Goal: Task Accomplishment & Management: Manage account settings

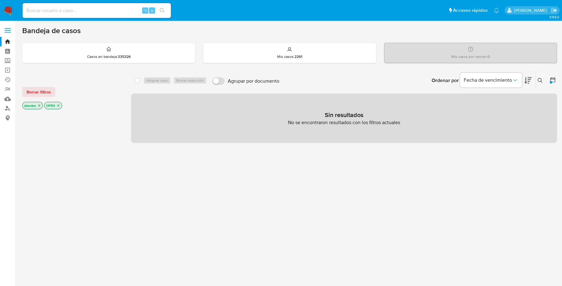
click at [10, 10] on img at bounding box center [8, 10] width 11 height 11
click at [50, 95] on span "Borrar filtros" at bounding box center [39, 91] width 24 height 9
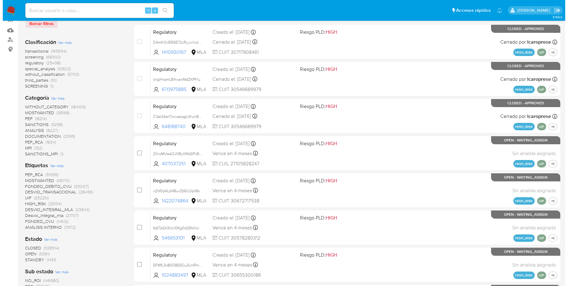
scroll to position [77, 0]
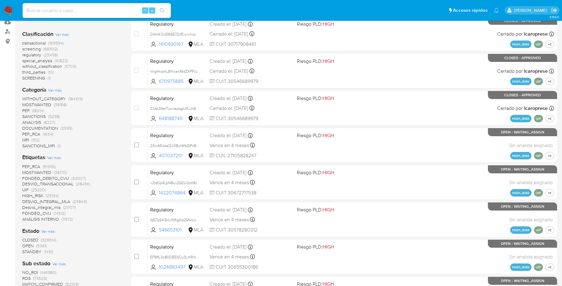
click at [52, 159] on span "Ver más" at bounding box center [54, 158] width 14 height 6
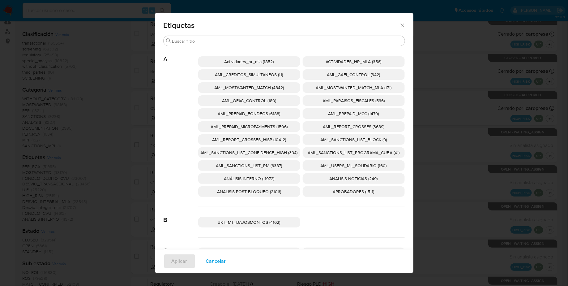
click at [272, 154] on span "AML_SANCTIONS_LIST_CONFIDENCE_HIGH (394)" at bounding box center [249, 152] width 97 height 6
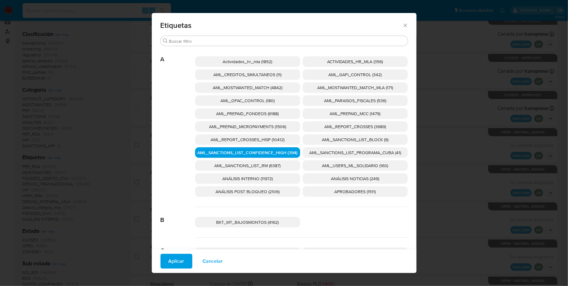
click at [348, 153] on span "AML_SANCTIONS_LIST_PROGRAMA_CUBA (41)" at bounding box center [355, 152] width 92 height 6
click at [257, 100] on span "AML_OFAC_CONTROL (180)" at bounding box center [247, 100] width 54 height 6
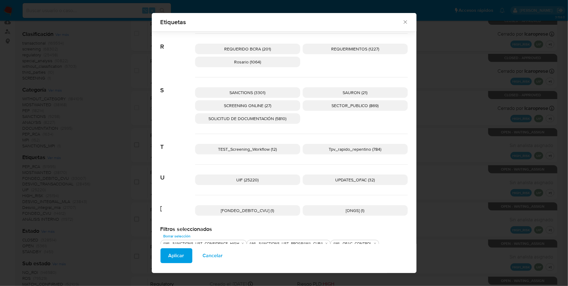
scroll to position [952, 0]
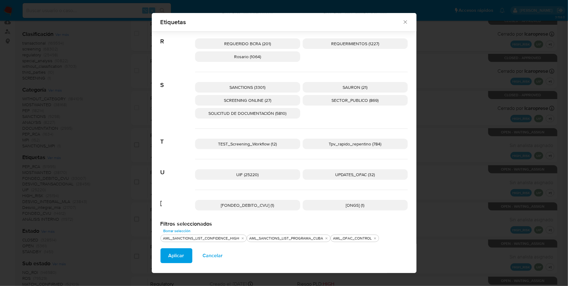
click at [254, 85] on span "SANCTIONS (3301)" at bounding box center [248, 87] width 36 height 6
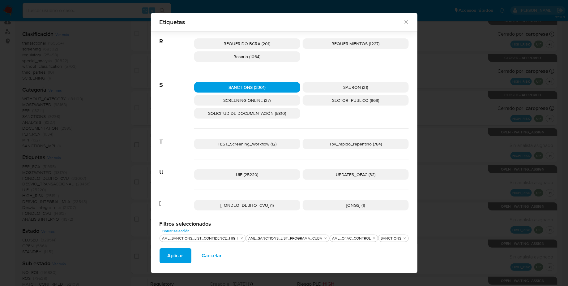
click at [257, 97] on span "SCREENING ONLINE (27)" at bounding box center [246, 100] width 47 height 6
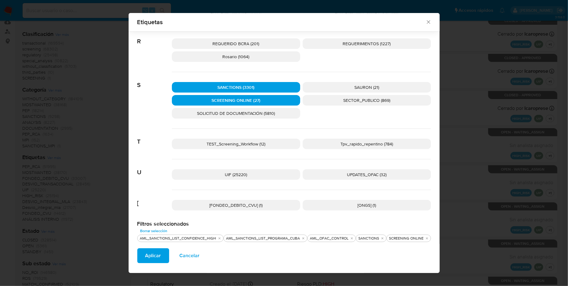
click at [369, 171] on span "UPDATES_OFAC (32)" at bounding box center [367, 174] width 40 height 6
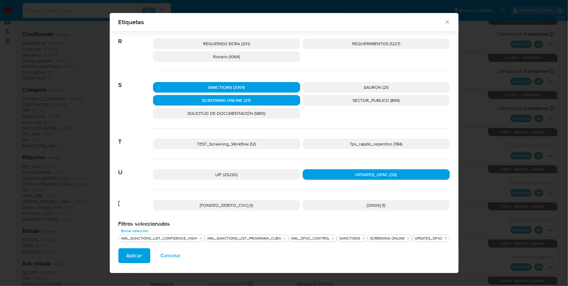
click at [133, 255] on span "Aplicar" at bounding box center [134, 255] width 16 height 14
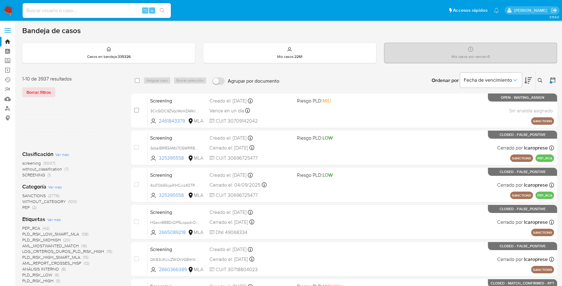
scroll to position [159, 0]
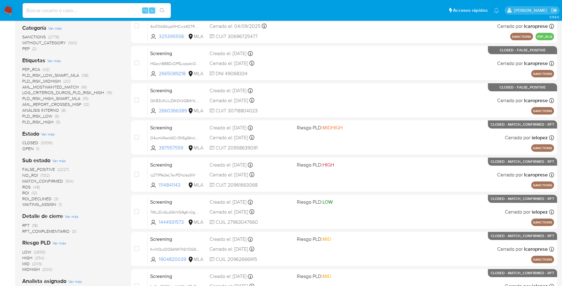
click at [35, 149] on span "OPEN (1)" at bounding box center [30, 149] width 17 height 6
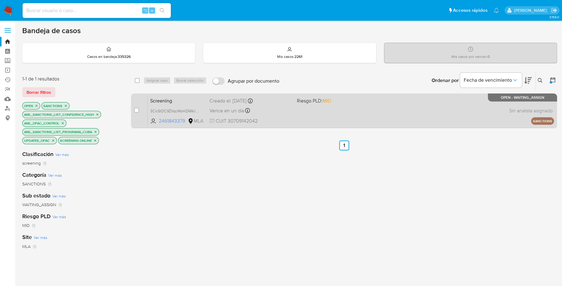
click at [375, 109] on div "Screening 3ClcStDC9ZVqcWoHZAWcIISs 2461843379 MLA Riesgo PLD: MID Creado el: 12…" at bounding box center [351, 110] width 406 height 31
click at [137, 110] on input "checkbox" at bounding box center [136, 110] width 5 height 5
checkbox input "true"
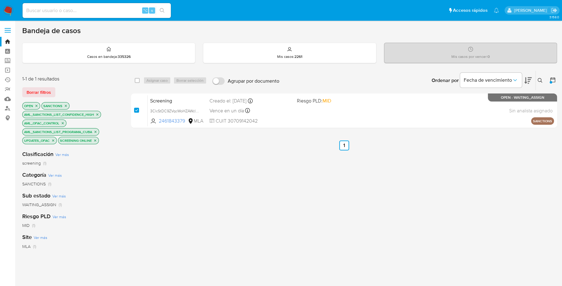
checkbox input "true"
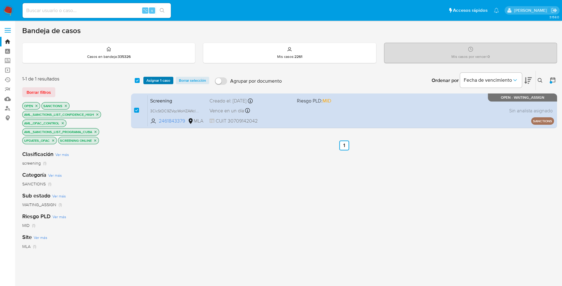
click at [156, 81] on span "Asignar 1 caso" at bounding box center [158, 80] width 24 height 6
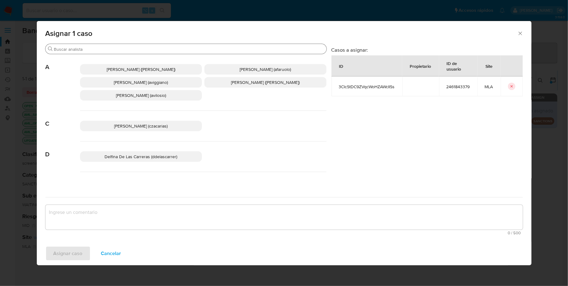
click at [120, 50] on input "Buscar" at bounding box center [189, 49] width 270 height 6
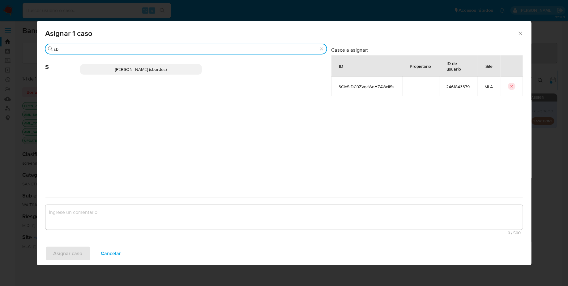
type input "sb"
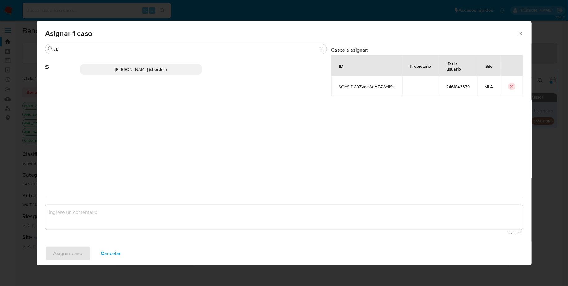
click at [137, 71] on span "Stefania Bordes (sbordes)" at bounding box center [141, 69] width 52 height 6
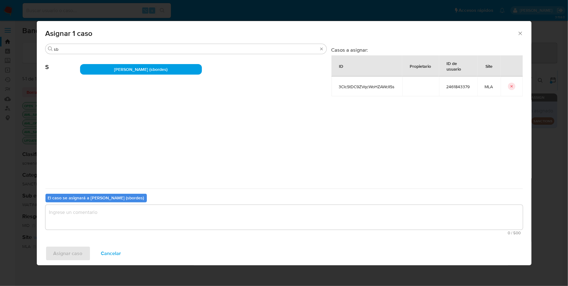
click at [144, 217] on textarea "assign-modal" at bounding box center [283, 217] width 477 height 25
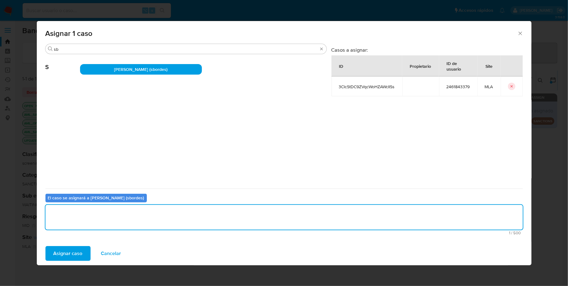
click at [64, 250] on span "Asignar caso" at bounding box center [67, 253] width 29 height 14
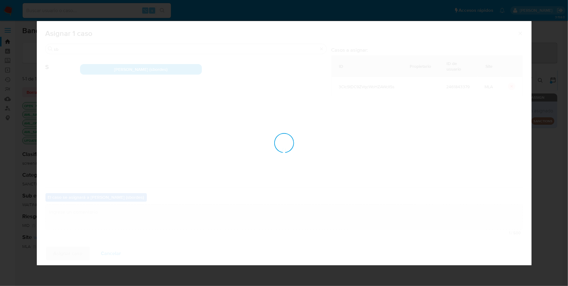
checkbox input "false"
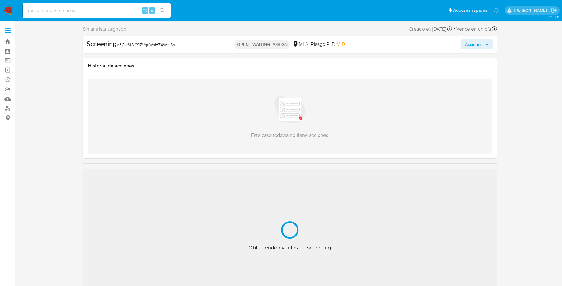
select select "10"
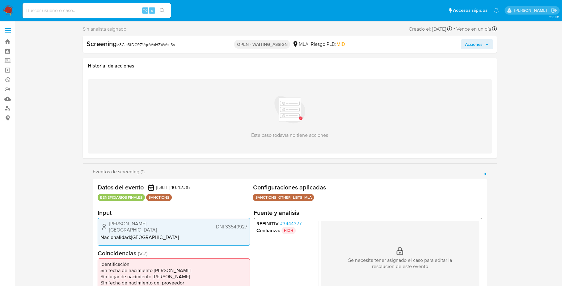
click at [291, 223] on span "# 3444377" at bounding box center [291, 223] width 22 height 6
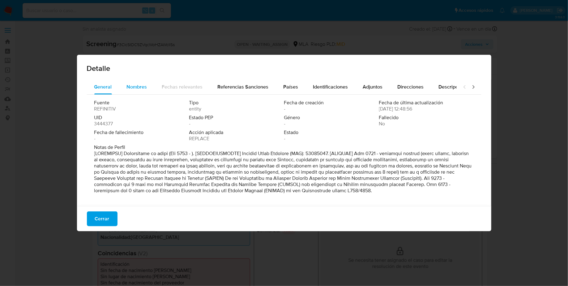
click at [140, 85] on span "Nombres" at bounding box center [137, 86] width 20 height 7
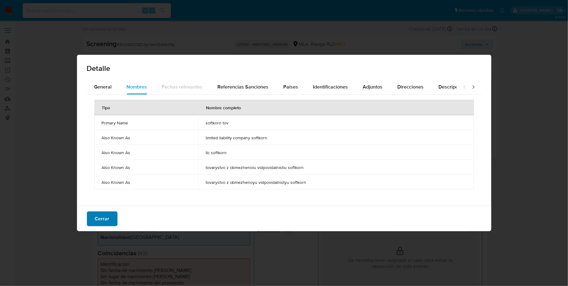
click at [104, 221] on span "Cerrar" at bounding box center [102, 219] width 15 height 14
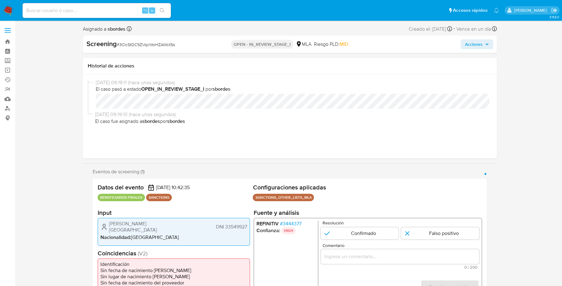
select select "10"
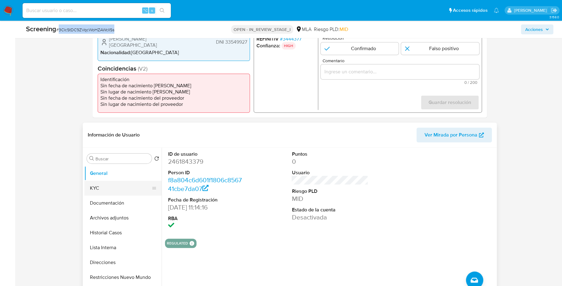
scroll to position [160, 0]
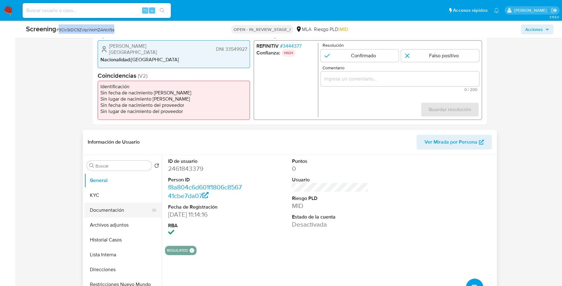
click at [107, 209] on button "Documentación" at bounding box center [120, 209] width 72 height 15
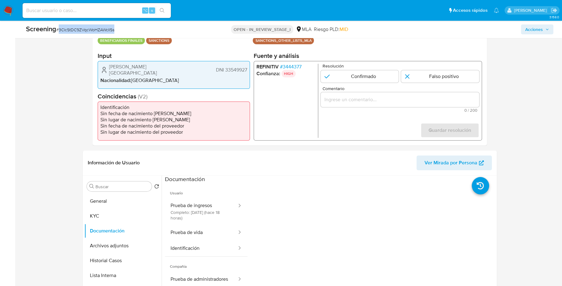
scroll to position [184, 0]
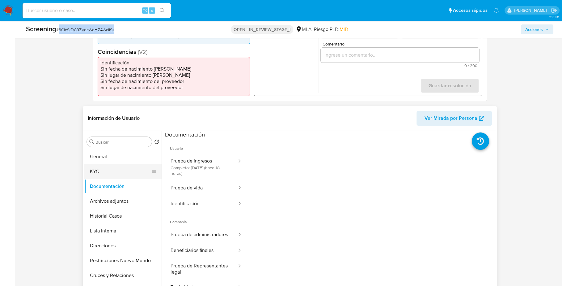
click at [114, 168] on button "KYC" at bounding box center [120, 171] width 72 height 15
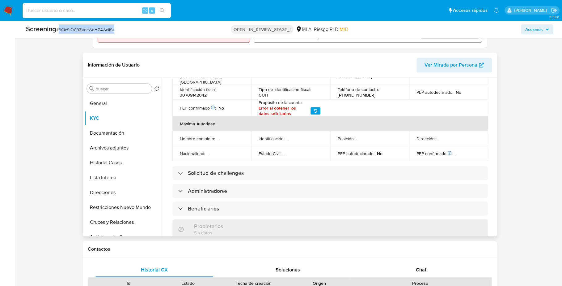
scroll to position [303, 0]
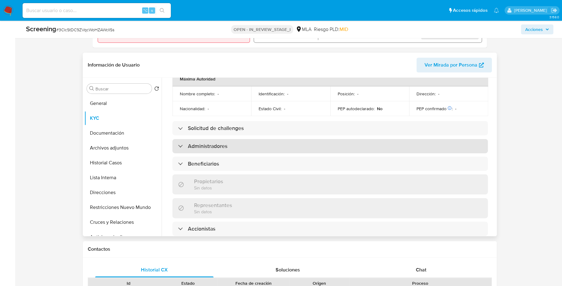
click at [211, 139] on div "Administradores" at bounding box center [330, 146] width 316 height 14
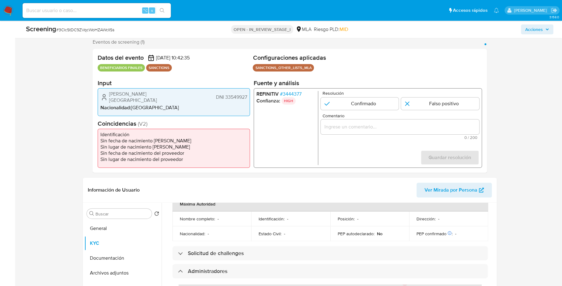
scroll to position [98, 0]
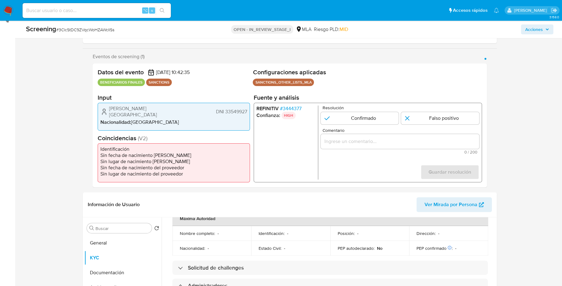
click at [296, 104] on div "REFINITIV # 3444377 Confianza: HIGH Resolución Confirmado Falso positivo Coment…" at bounding box center [367, 142] width 228 height 79
click at [298, 106] on span "# 3444377" at bounding box center [291, 108] width 22 height 6
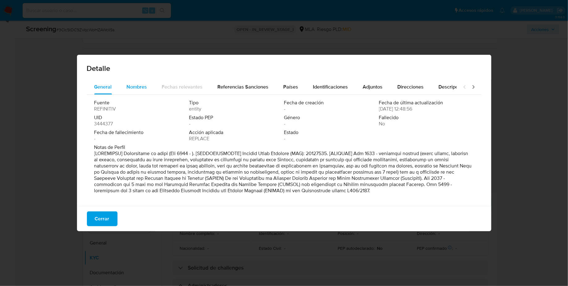
click at [134, 87] on span "Nombres" at bounding box center [137, 86] width 20 height 7
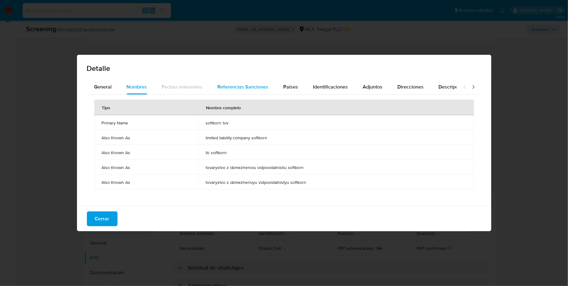
click at [243, 84] on span "Referencias Sanciones" at bounding box center [243, 86] width 51 height 7
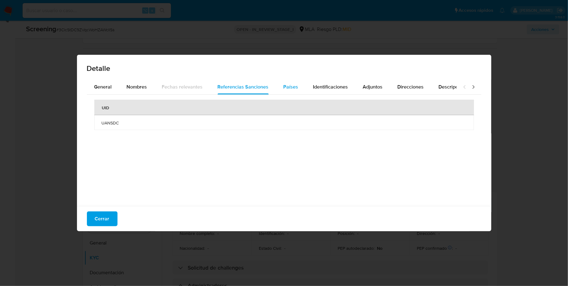
click at [293, 85] on span "Países" at bounding box center [290, 86] width 15 height 7
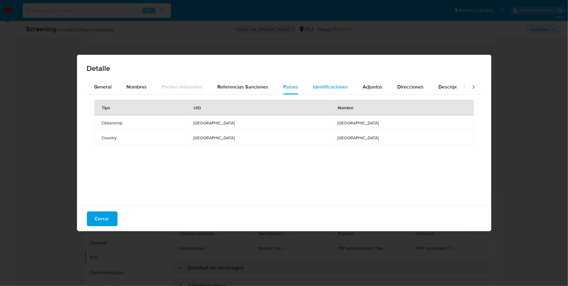
click at [327, 85] on span "Identificaciones" at bounding box center [330, 86] width 35 height 7
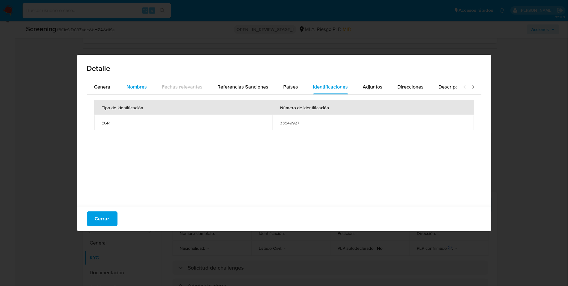
click at [139, 89] on span "Nombres" at bounding box center [137, 86] width 20 height 7
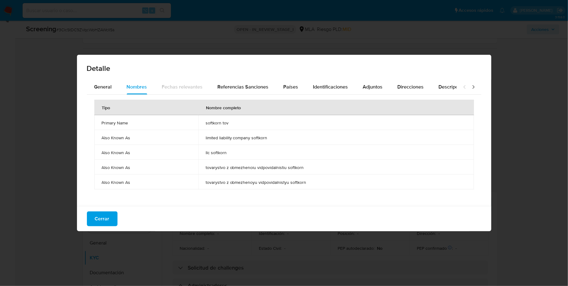
click at [218, 125] on span "softkorn tov" at bounding box center [335, 123] width 261 height 6
click at [211, 129] on td "softkorn tov" at bounding box center [336, 122] width 276 height 15
drag, startPoint x: 205, startPoint y: 123, endPoint x: 232, endPoint y: 124, distance: 27.2
click at [232, 124] on span "softkorn tov" at bounding box center [335, 123] width 261 height 6
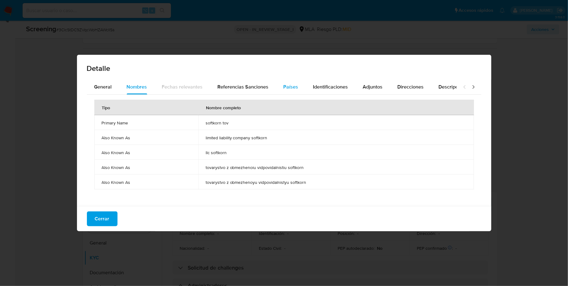
click at [288, 87] on span "Países" at bounding box center [290, 86] width 15 height 7
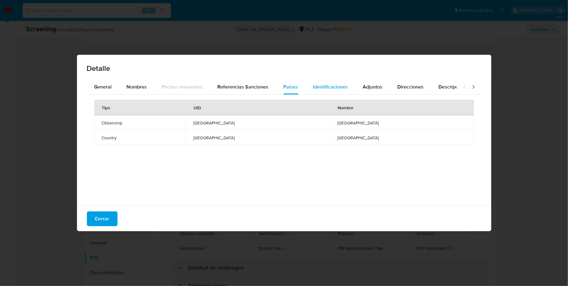
click at [316, 90] on div "Identificaciones" at bounding box center [330, 86] width 35 height 15
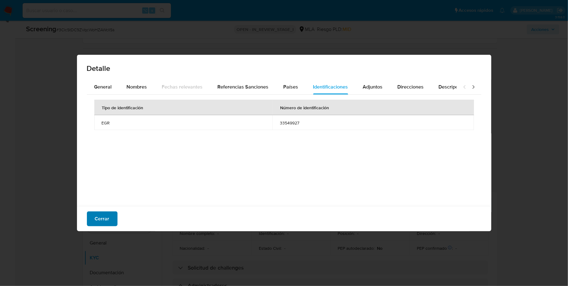
click at [95, 214] on span "Cerrar" at bounding box center [102, 219] width 15 height 14
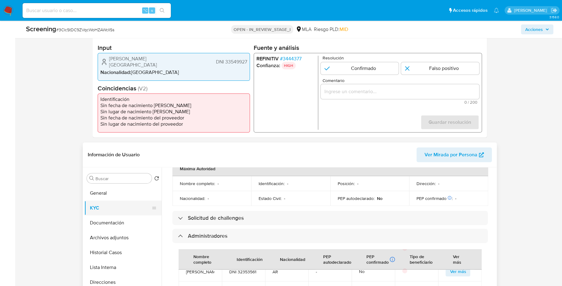
scroll to position [167, 0]
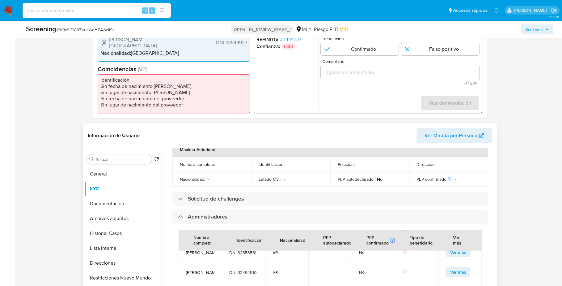
drag, startPoint x: 185, startPoint y: 248, endPoint x: 208, endPoint y: 259, distance: 24.6
click at [208, 242] on td "[PERSON_NAME][GEOGRAPHIC_DATA]" at bounding box center [200, 229] width 43 height 25
copy span "[PERSON_NAME][GEOGRAPHIC_DATA]"
copy span "33549927"
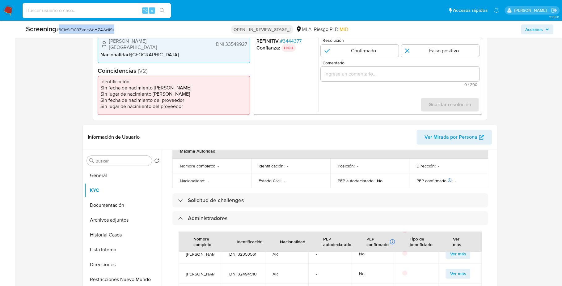
copy span "3ClcStDC9ZVqcWoHZAWcIISs"
click at [112, 176] on button "General" at bounding box center [120, 175] width 72 height 15
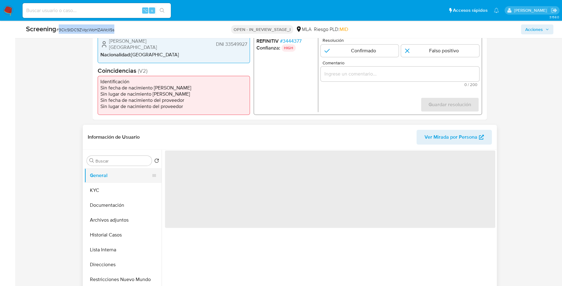
scroll to position [0, 0]
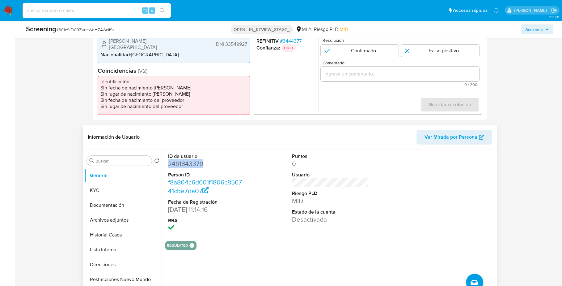
copy dd "2461843379"
click at [100, 189] on button "KYC" at bounding box center [120, 190] width 72 height 15
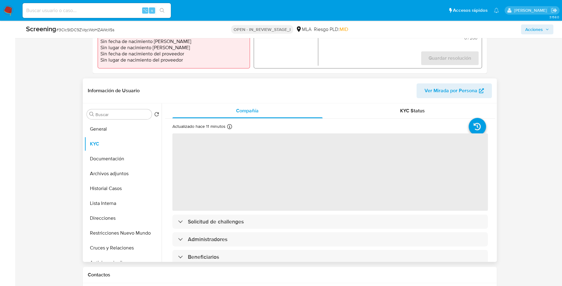
scroll to position [231, 0]
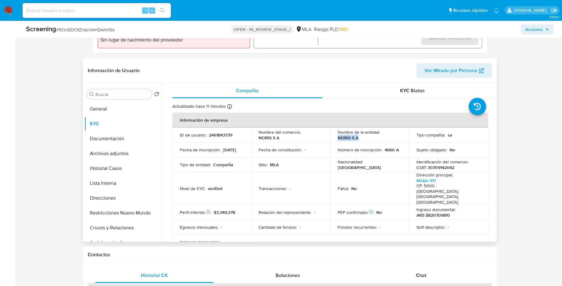
drag, startPoint x: 337, startPoint y: 138, endPoint x: 358, endPoint y: 138, distance: 21.6
click at [358, 138] on div "Nombre de la entidad : NOBIS S A" at bounding box center [370, 134] width 64 height 11
copy p "NOBIS S A"
copy p "30709142042"
click at [119, 137] on button "Documentación" at bounding box center [120, 138] width 72 height 15
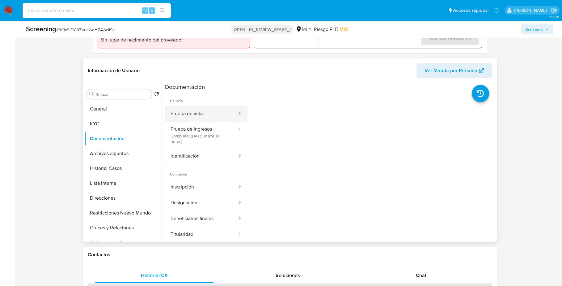
click at [204, 111] on button "Prueba de vida" at bounding box center [201, 114] width 73 height 16
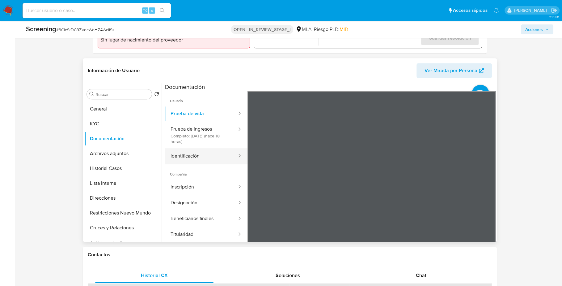
click at [207, 159] on button "Identificación" at bounding box center [201, 156] width 73 height 16
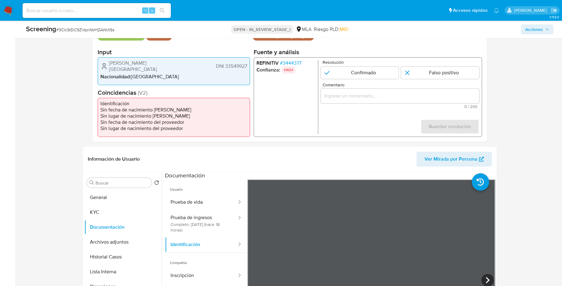
scroll to position [111, 0]
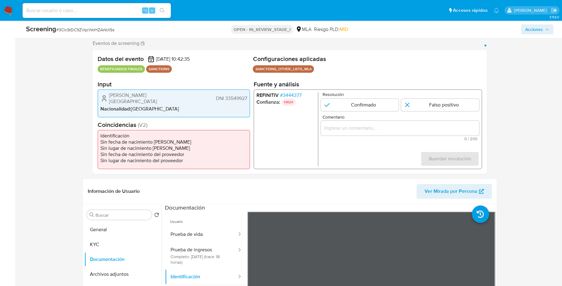
click at [362, 131] on input "Comentario" at bounding box center [399, 128] width 159 height 8
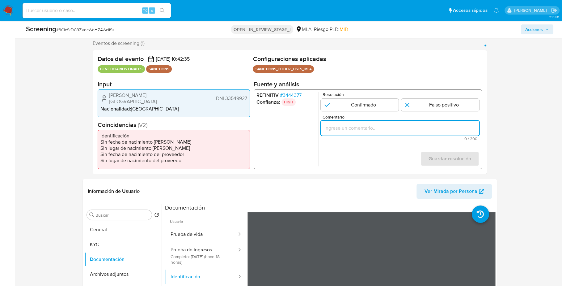
paste input "Se desestima ya que no coincide tipo de persona, nombre completo entre el Repre…"
type input "Se desestima ya que no coincide tipo de persona, nombre completo entre el Repre…"
click at [431, 105] on input "1 de 1" at bounding box center [440, 105] width 78 height 12
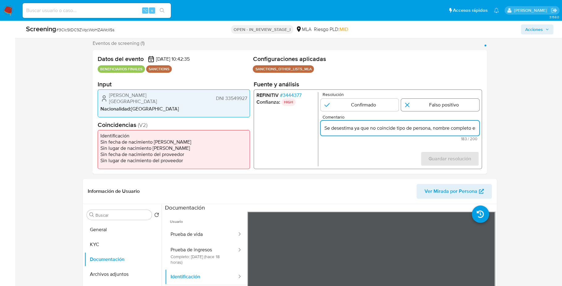
radio input "true"
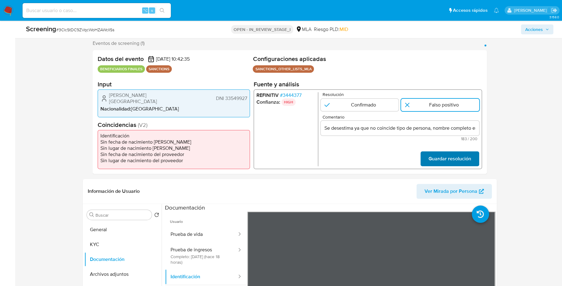
click at [447, 160] on span "Guardar resolución" at bounding box center [449, 159] width 43 height 14
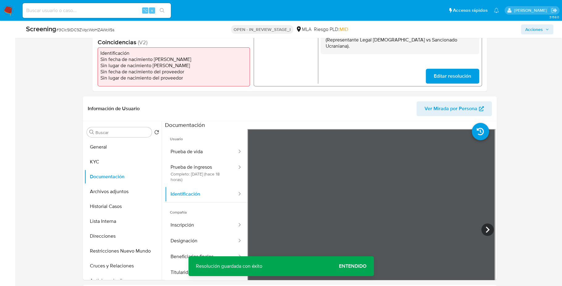
scroll to position [196, 0]
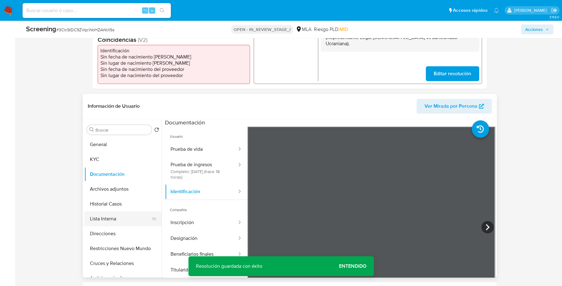
click at [96, 215] on button "Lista Interna" at bounding box center [120, 218] width 72 height 15
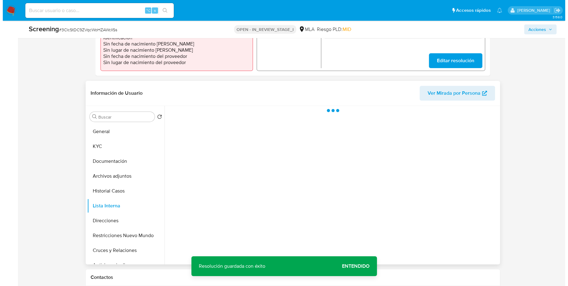
scroll to position [209, 0]
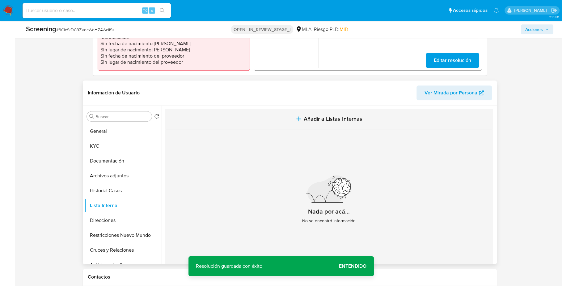
click at [304, 121] on span "Añadir a Listas Internas" at bounding box center [333, 118] width 59 height 7
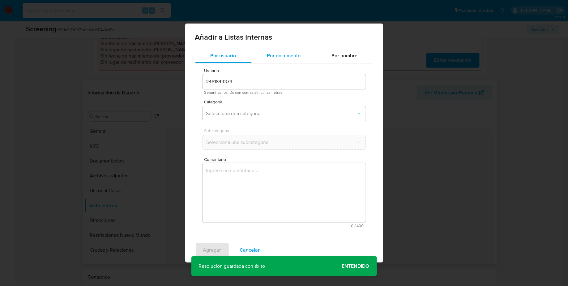
click at [282, 54] on span "Por documento" at bounding box center [284, 55] width 34 height 7
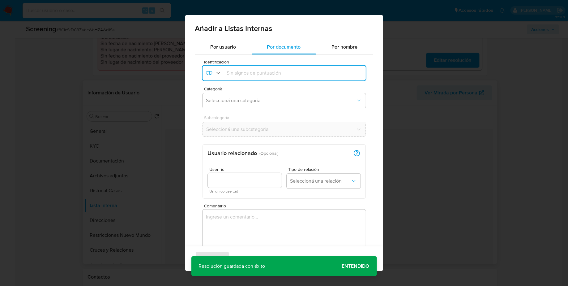
click at [218, 72] on icon "button" at bounding box center [218, 73] width 6 height 6
click at [215, 127] on div "DNI" at bounding box center [211, 129] width 11 height 15
click at [216, 75] on icon "button" at bounding box center [218, 73] width 6 height 6
click at [214, 118] on div "CUIT" at bounding box center [211, 114] width 11 height 15
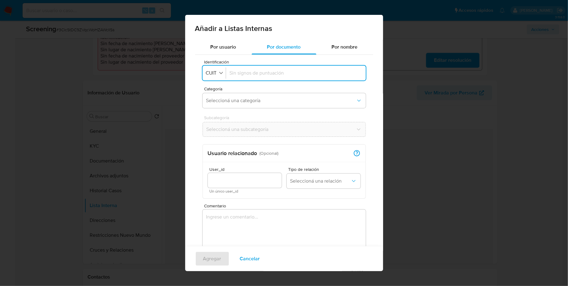
click at [241, 74] on input "Identificación" at bounding box center [296, 73] width 132 height 7
click at [240, 102] on span "Seleccioná una categoría" at bounding box center [281, 100] width 150 height 6
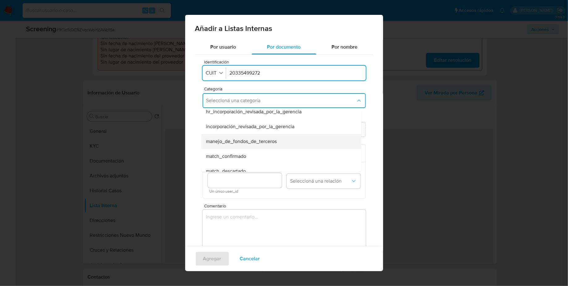
scroll to position [11, 0]
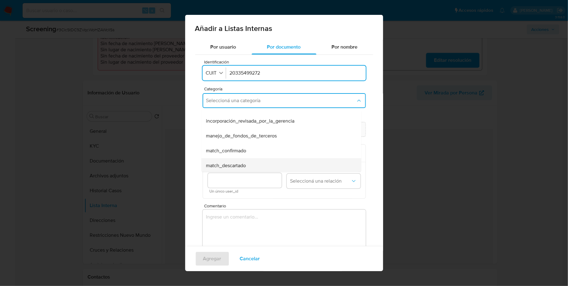
click at [240, 163] on span "match_descartado" at bounding box center [226, 165] width 40 height 6
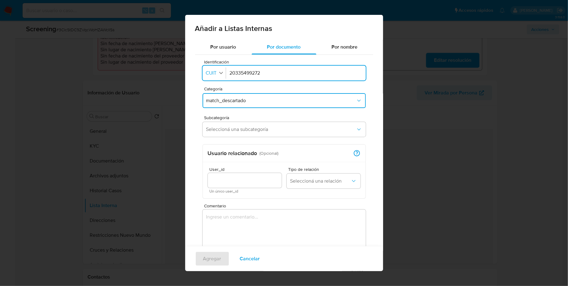
click at [218, 72] on icon "button" at bounding box center [221, 73] width 6 height 6
click at [214, 127] on div "DNI" at bounding box center [211, 129] width 11 height 15
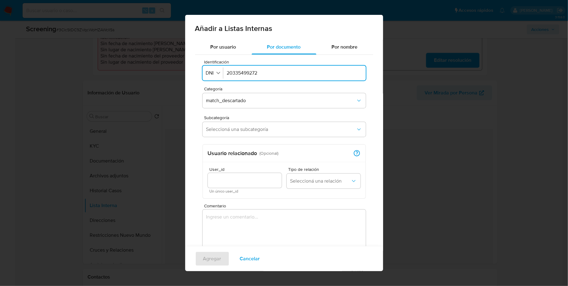
drag, startPoint x: 264, startPoint y: 74, endPoint x: 216, endPoint y: 67, distance: 48.4
click at [216, 67] on div "Identificación DNI 20335499272" at bounding box center [283, 73] width 163 height 15
type input "33549927"
click at [231, 129] on span "Seleccioná una subcategoría" at bounding box center [281, 129] width 150 height 6
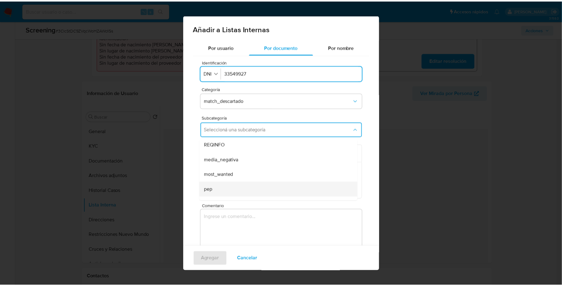
scroll to position [42, 0]
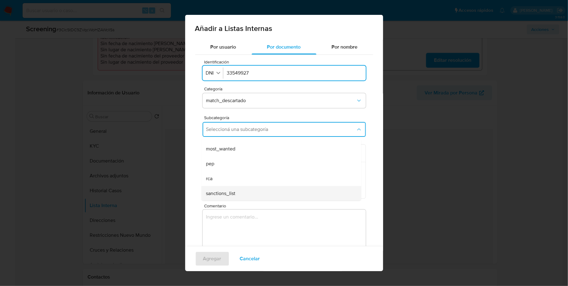
click at [227, 191] on span "sanctions_list" at bounding box center [220, 193] width 29 height 6
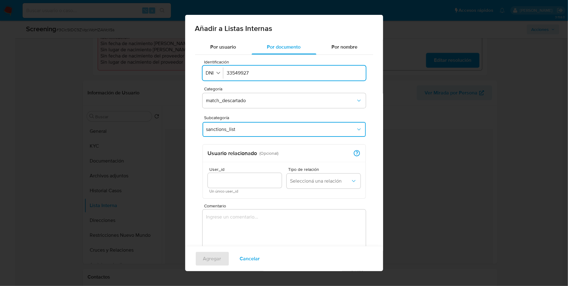
click at [235, 178] on input "User_id" at bounding box center [245, 180] width 74 height 8
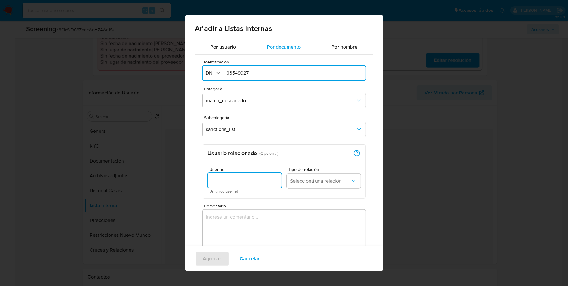
paste input "2461843379"
type input "2461843379"
click at [320, 177] on button "Seleccioná una relación" at bounding box center [323, 180] width 74 height 15
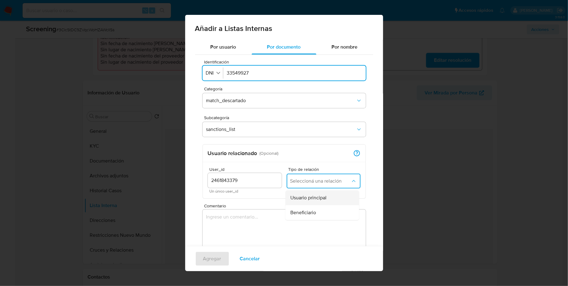
click at [312, 199] on span "Usuario principal" at bounding box center [308, 197] width 36 height 6
click at [269, 231] on textarea "Comentario" at bounding box center [283, 238] width 163 height 59
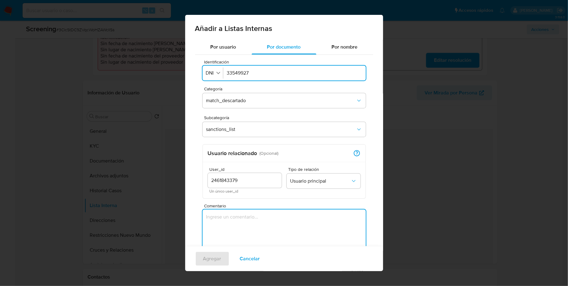
paste textarea "Se desestima ya que no coincide tipo de persona, nombre completo entre el Repre…"
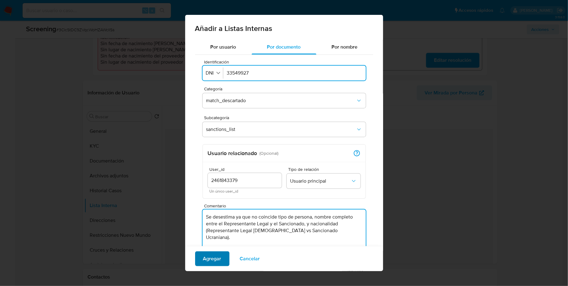
type textarea "Se desestima ya que no coincide tipo de persona, nombre completo entre el Repre…"
click at [212, 258] on span "Agregar" at bounding box center [212, 259] width 18 height 14
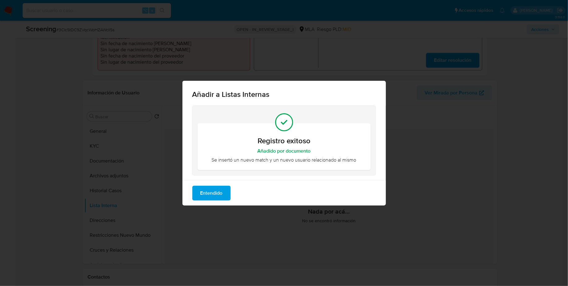
click at [216, 197] on span "Entendido" at bounding box center [211, 193] width 22 height 14
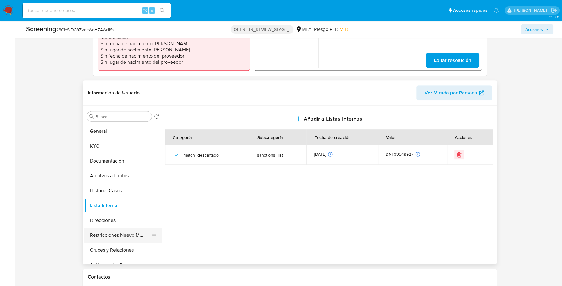
click at [128, 238] on button "Restricciones Nuevo Mundo" at bounding box center [120, 234] width 72 height 15
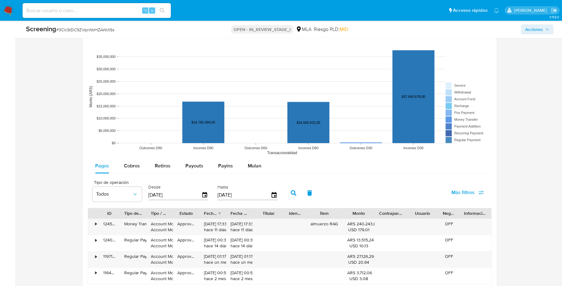
scroll to position [961, 0]
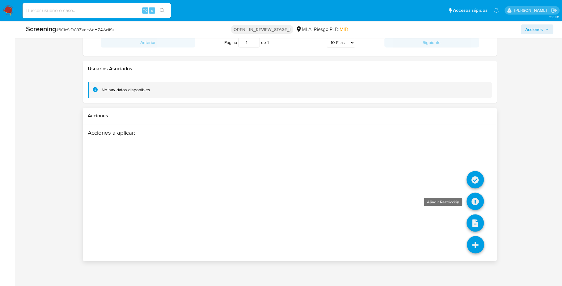
click at [475, 200] on icon at bounding box center [475, 200] width 17 height 17
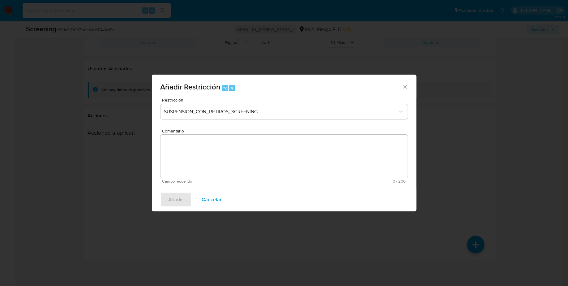
click at [225, 151] on textarea "Comentario" at bounding box center [283, 155] width 247 height 43
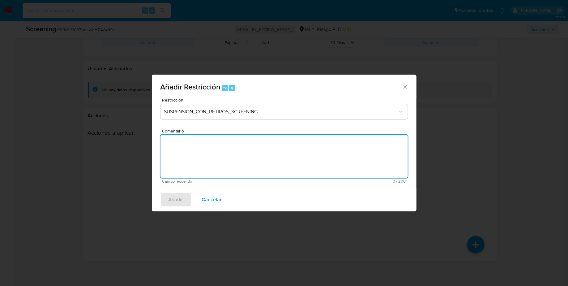
click at [204, 199] on span "Cancelar" at bounding box center [212, 200] width 20 height 14
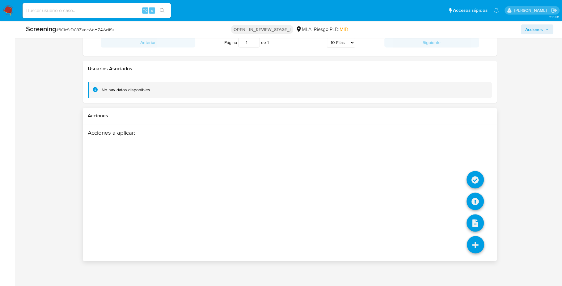
click at [477, 245] on icon at bounding box center [475, 243] width 17 height 17
click at [472, 177] on icon at bounding box center [475, 179] width 17 height 17
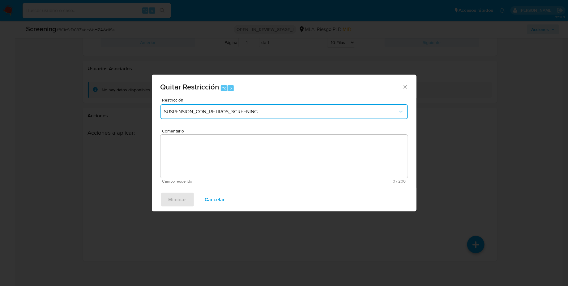
click at [219, 112] on span "SUSPENSION_CON_RETIROS_SCREENING" at bounding box center [281, 111] width 234 height 6
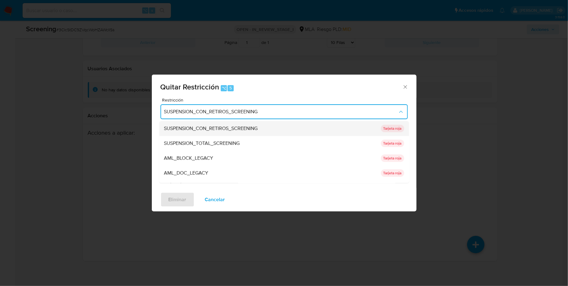
click at [218, 129] on span "SUSPENSION_CON_RETIROS_SCREENING" at bounding box center [211, 128] width 94 height 6
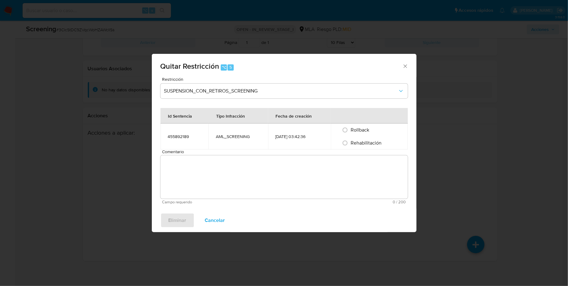
click at [352, 144] on span "Rehabilitación" at bounding box center [365, 142] width 31 height 7
click at [350, 144] on input "Rehabilitación" at bounding box center [345, 143] width 10 height 10
radio input "true"
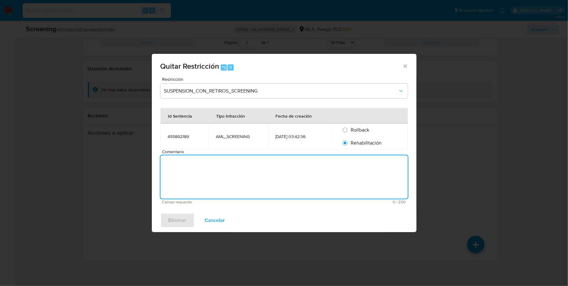
click at [289, 183] on textarea "Comentario" at bounding box center [283, 176] width 247 height 43
type textarea "AML"
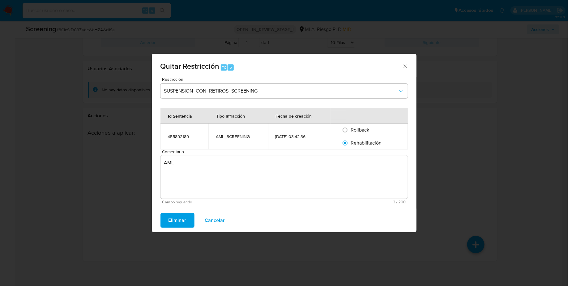
click at [171, 222] on span "Eliminar" at bounding box center [177, 220] width 18 height 14
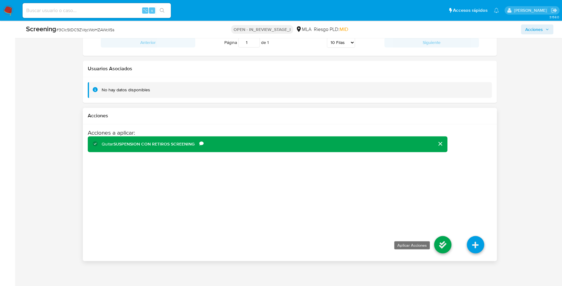
click at [443, 243] on icon at bounding box center [442, 243] width 17 height 17
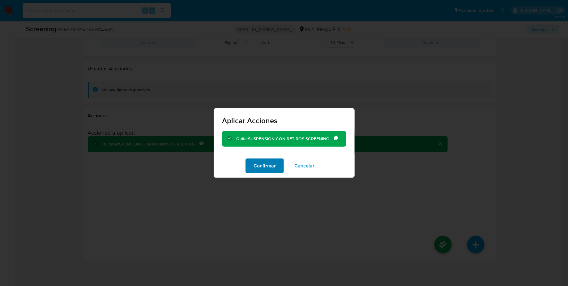
click at [266, 168] on span "Confirmar" at bounding box center [264, 166] width 22 height 14
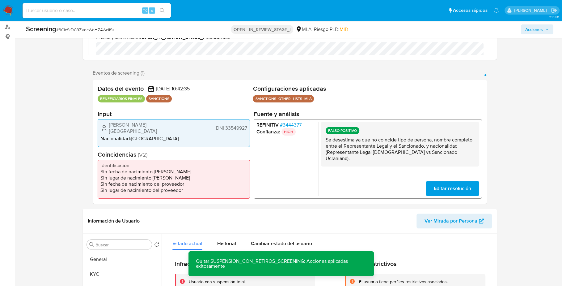
scroll to position [234, 0]
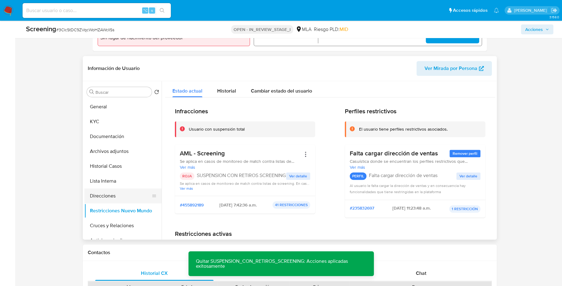
click at [105, 195] on button "Direcciones" at bounding box center [120, 195] width 72 height 15
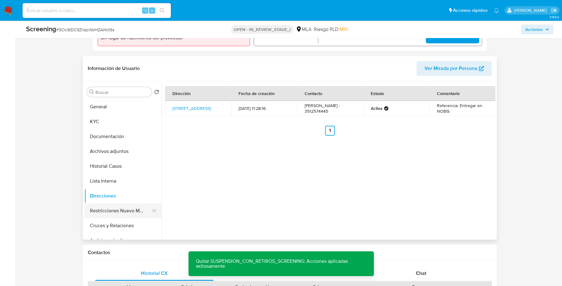
click at [108, 209] on button "Restricciones Nuevo Mundo" at bounding box center [120, 210] width 72 height 15
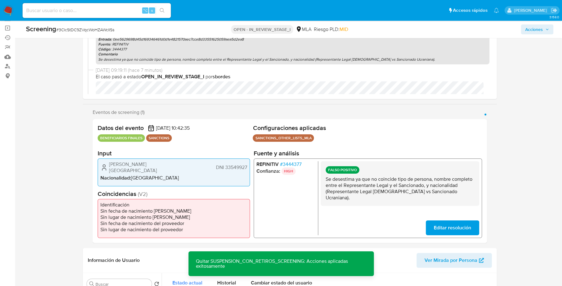
scroll to position [0, 0]
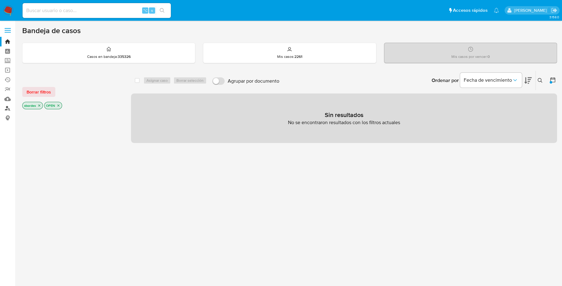
click at [10, 110] on link "Buscador de personas" at bounding box center [37, 109] width 74 height 10
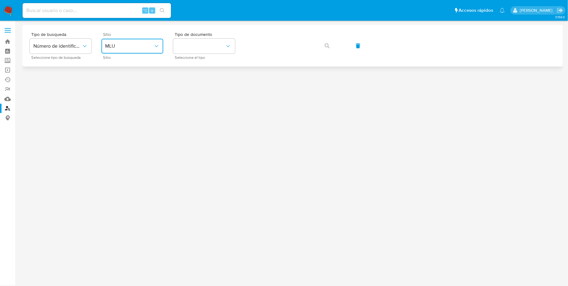
click at [153, 48] on span "MLU" at bounding box center [129, 46] width 48 height 6
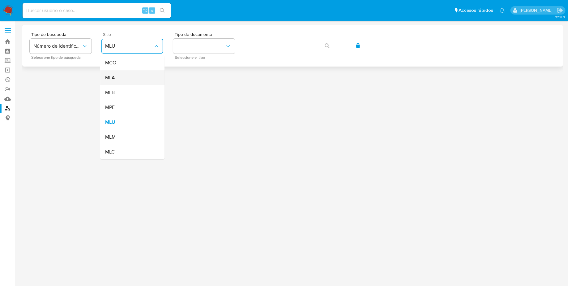
click at [129, 76] on div "MLA" at bounding box center [130, 77] width 51 height 15
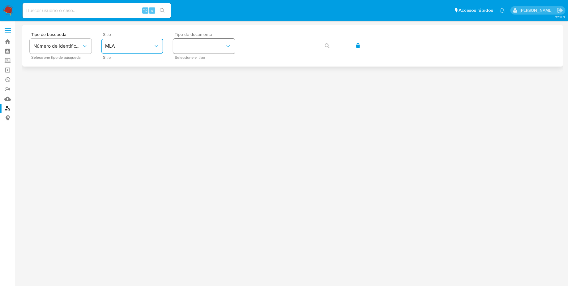
click at [197, 50] on button "identificationType" at bounding box center [204, 46] width 62 height 15
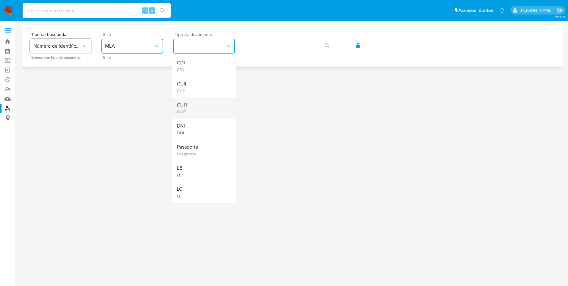
click at [198, 107] on div "CUIT CUIT" at bounding box center [202, 107] width 51 height 21
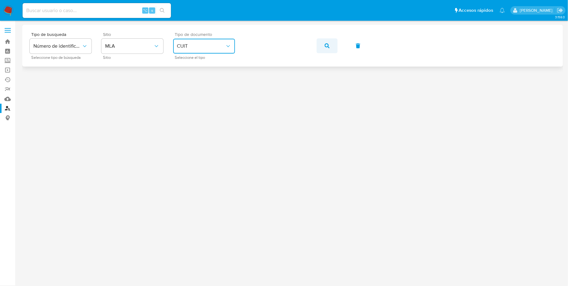
click at [324, 45] on button "button" at bounding box center [326, 45] width 21 height 15
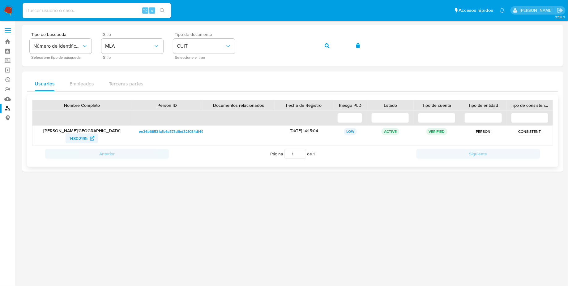
click at [76, 135] on span "14802195" at bounding box center [78, 138] width 18 height 10
click at [10, 7] on img at bounding box center [8, 10] width 11 height 11
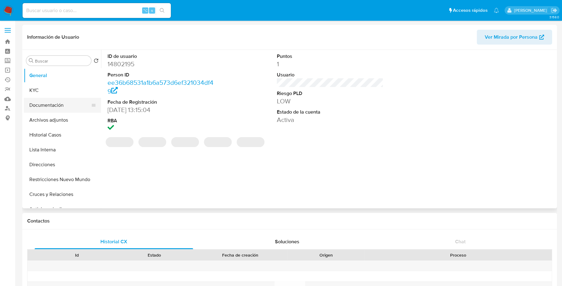
select select "10"
click at [53, 92] on button "KYC" at bounding box center [60, 90] width 72 height 15
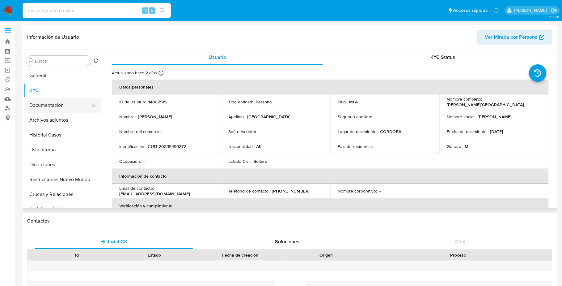
click at [60, 105] on button "Documentación" at bounding box center [60, 105] width 72 height 15
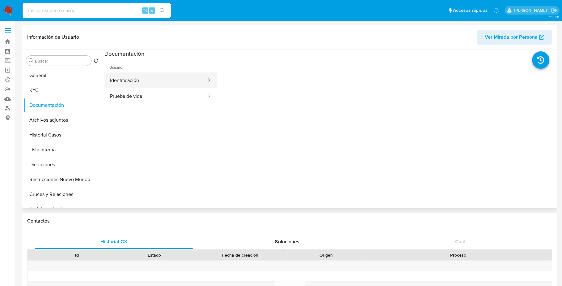
click at [140, 84] on button "Identificación" at bounding box center [155, 80] width 103 height 16
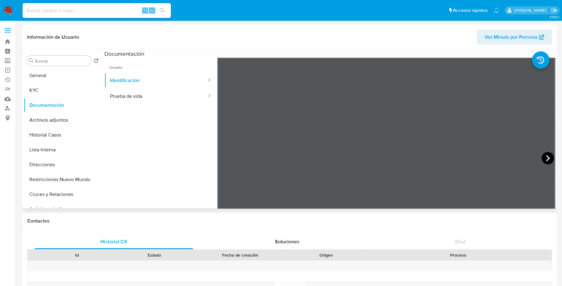
click at [549, 157] on icon at bounding box center [548, 158] width 12 height 12
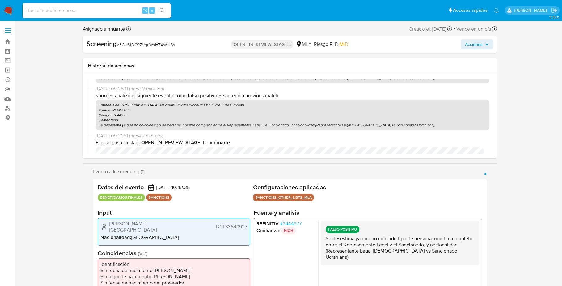
select select "10"
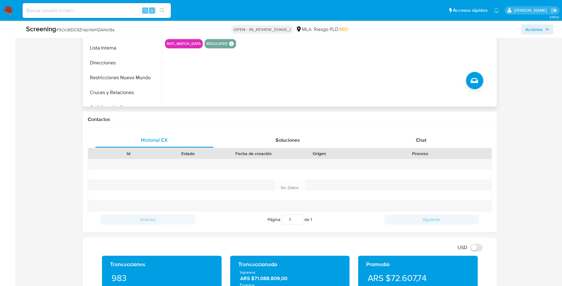
scroll to position [206, 0]
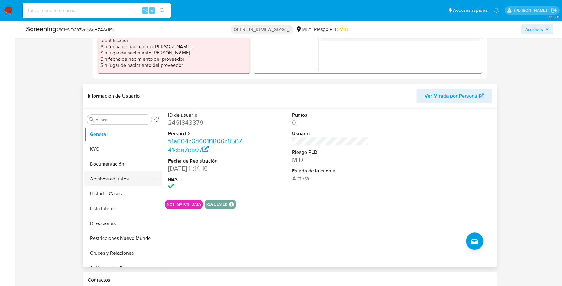
click at [125, 176] on button "Archivos adjuntos" at bounding box center [120, 178] width 72 height 15
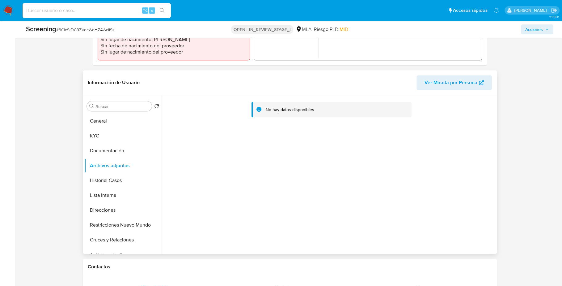
scroll to position [220, 0]
click at [281, 106] on div "No hay datos disponibles" at bounding box center [289, 109] width 49 height 6
click at [102, 177] on button "Historial Casos" at bounding box center [120, 179] width 72 height 15
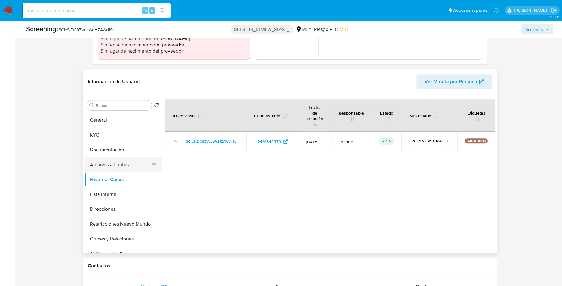
click at [109, 161] on button "Archivos adjuntos" at bounding box center [120, 164] width 72 height 15
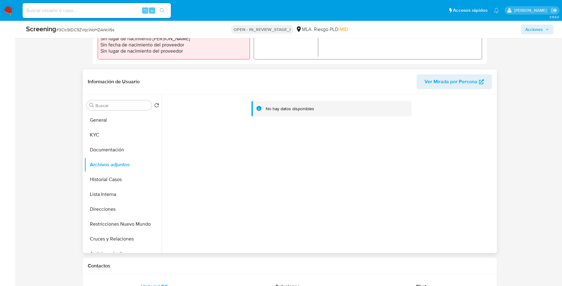
click at [301, 94] on div "No hay datos disponibles" at bounding box center [329, 173] width 334 height 158
click at [301, 108] on div "No hay datos disponibles" at bounding box center [289, 109] width 49 height 6
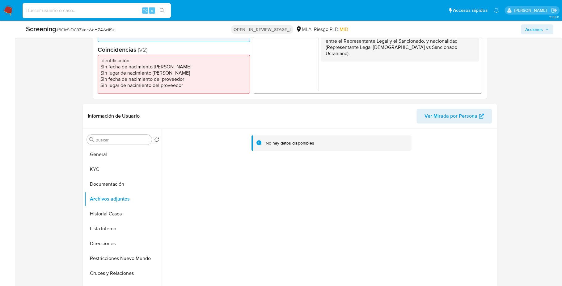
scroll to position [0, 0]
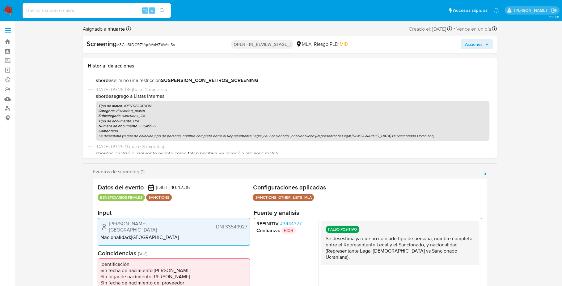
select select "10"
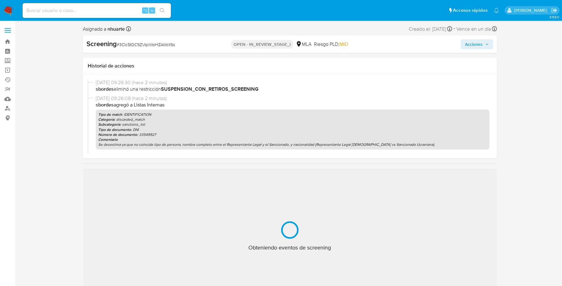
select select "10"
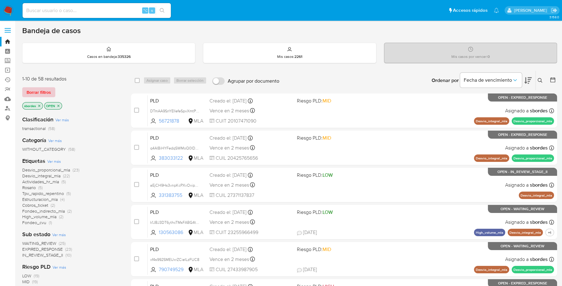
click at [40, 92] on span "Borrar filtros" at bounding box center [39, 92] width 24 height 9
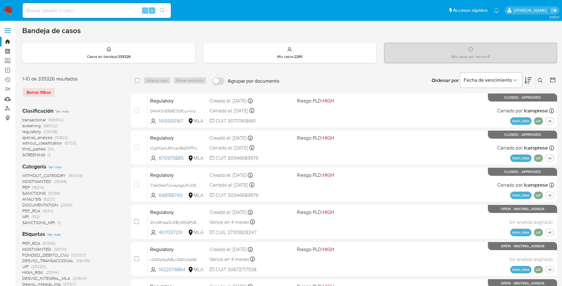
click at [544, 78] on button at bounding box center [541, 80] width 10 height 7
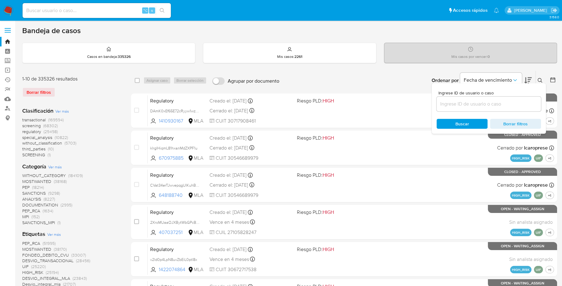
click at [494, 102] on input at bounding box center [489, 104] width 104 height 8
type input "3ClcStDC9ZVqcWoHZAWcIISs"
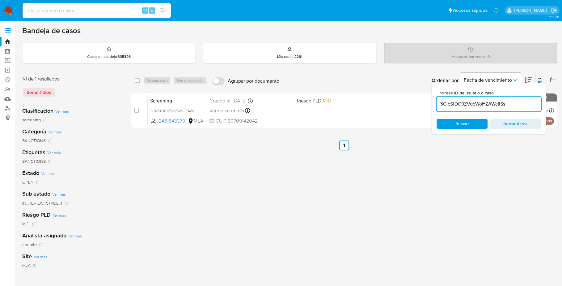
click at [541, 77] on button at bounding box center [541, 80] width 10 height 7
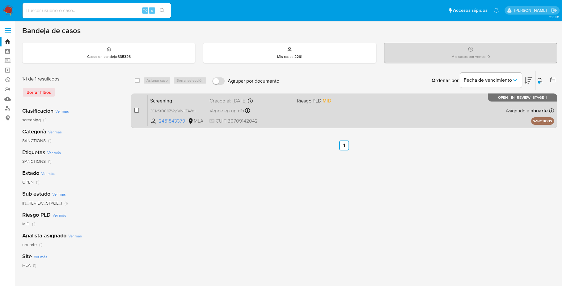
click at [138, 110] on input "checkbox" at bounding box center [136, 110] width 5 height 5
checkbox input "true"
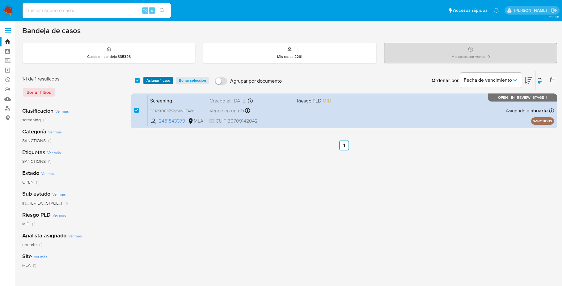
click at [154, 81] on span "Asignar 1 caso" at bounding box center [158, 80] width 24 height 6
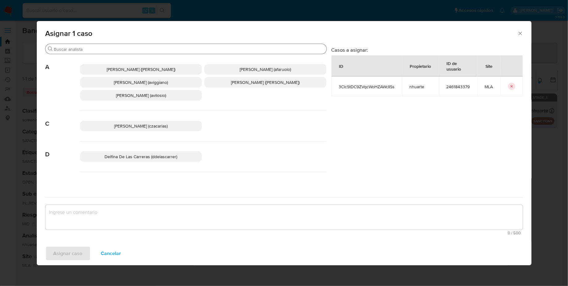
click at [102, 50] on input "Buscar" at bounding box center [189, 49] width 270 height 6
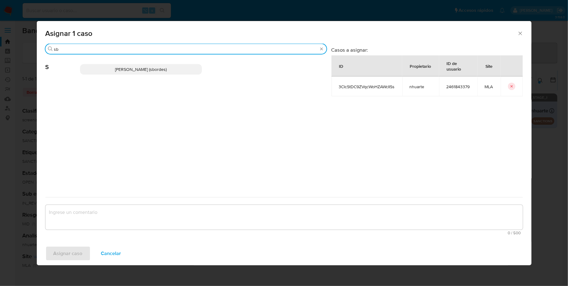
type input "sb"
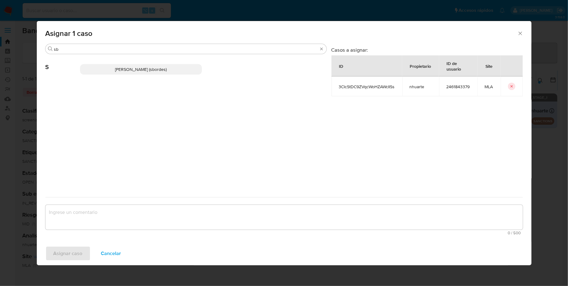
click at [108, 66] on p "[PERSON_NAME] (sbordes)" at bounding box center [141, 69] width 122 height 11
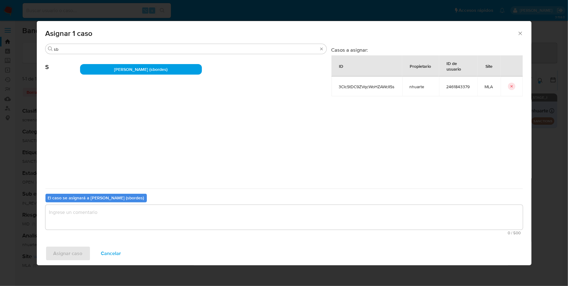
click at [126, 214] on textarea "assign-modal" at bounding box center [283, 217] width 477 height 25
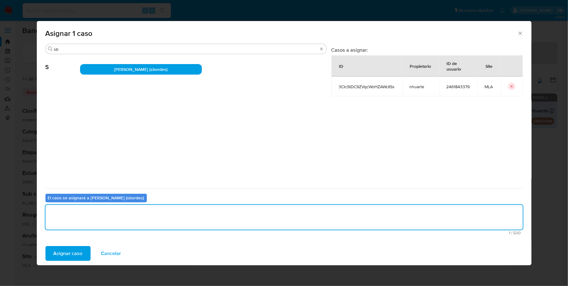
click at [63, 251] on span "Asignar caso" at bounding box center [67, 253] width 29 height 14
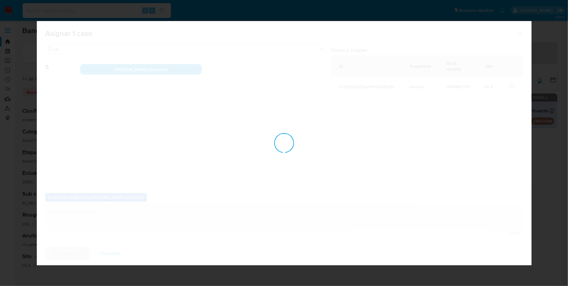
checkbox input "false"
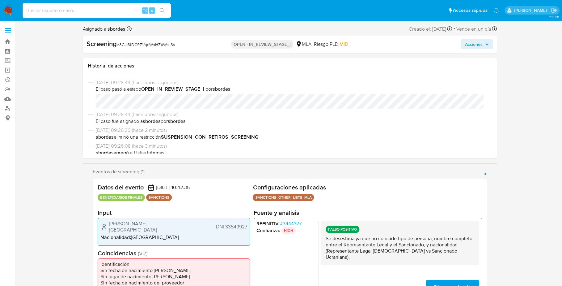
select select "10"
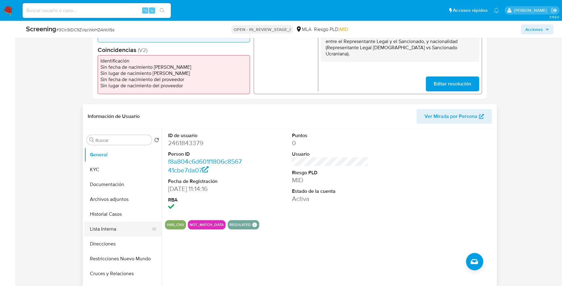
scroll to position [186, 0]
click at [118, 200] on button "Archivos adjuntos" at bounding box center [120, 199] width 72 height 15
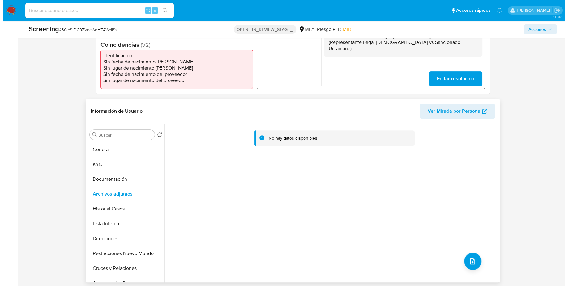
scroll to position [198, 0]
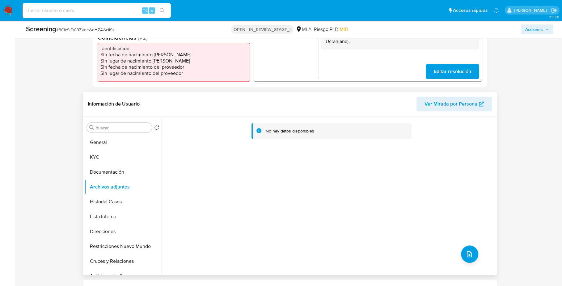
click at [458, 255] on div "No hay datos disponibles" at bounding box center [329, 196] width 334 height 158
click at [467, 254] on icon "upload-file" at bounding box center [469, 254] width 5 height 6
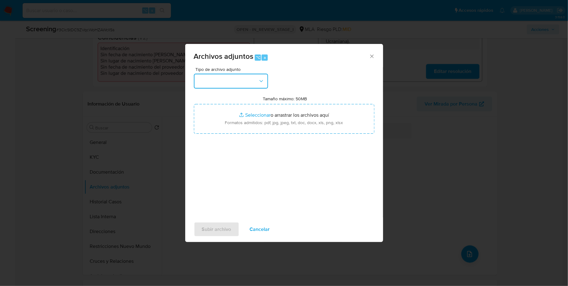
click at [243, 80] on button "button" at bounding box center [231, 81] width 74 height 15
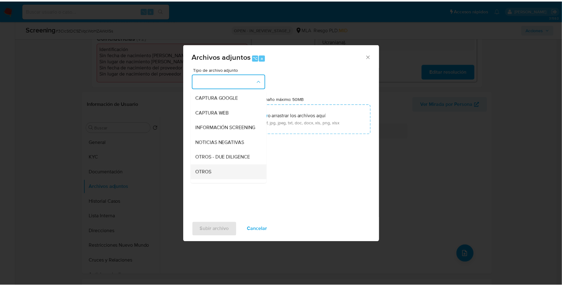
scroll to position [45, 0]
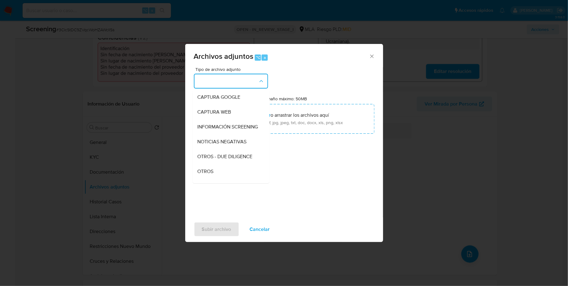
click at [221, 177] on div "OTROS" at bounding box center [228, 171] width 63 height 15
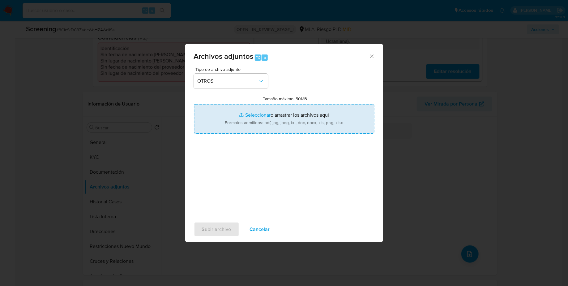
click at [258, 115] on input "Tamaño máximo: 50MB Seleccionar archivos" at bounding box center [284, 119] width 180 height 30
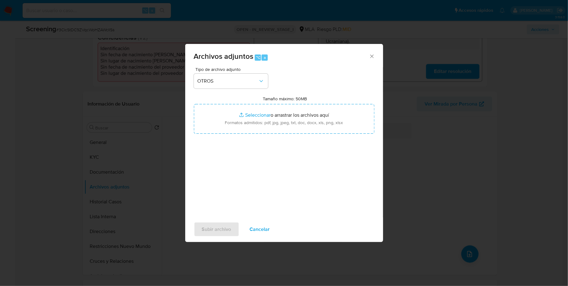
type input "C:\fakepath\DNI Dorso.jpeg"
click at [213, 230] on span "Subir archivo" at bounding box center [216, 229] width 29 height 14
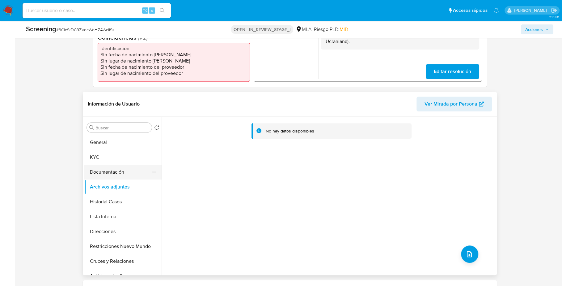
click at [111, 174] on button "Documentación" at bounding box center [120, 171] width 72 height 15
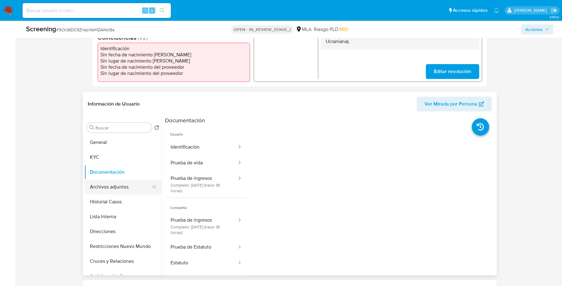
click at [115, 189] on button "Archivos adjuntos" at bounding box center [120, 186] width 72 height 15
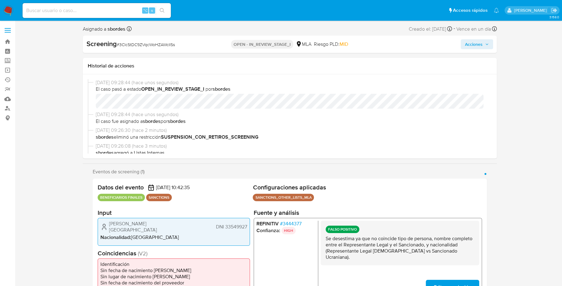
scroll to position [0, 0]
click at [485, 44] on span "Acciones" at bounding box center [477, 44] width 24 height 9
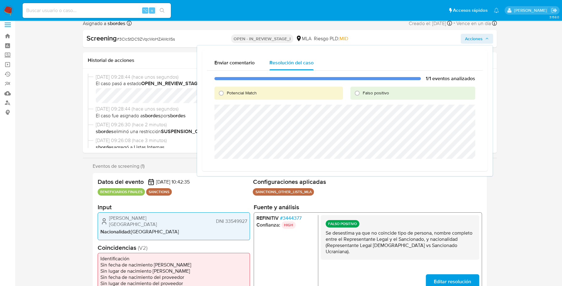
scroll to position [144, 0]
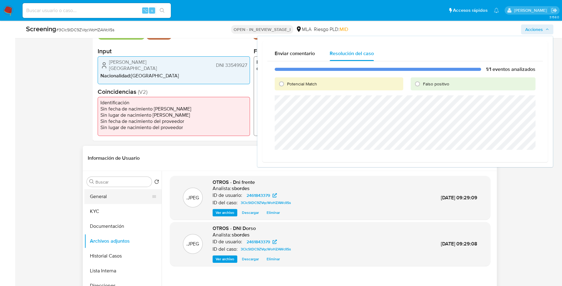
click at [92, 193] on button "General" at bounding box center [120, 196] width 72 height 15
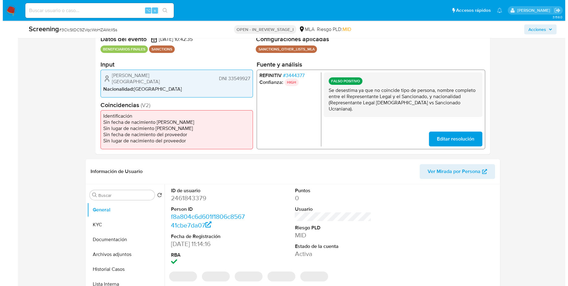
scroll to position [131, 0]
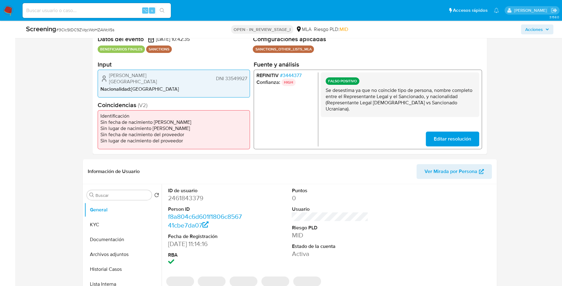
click at [546, 30] on icon "button" at bounding box center [547, 30] width 4 height 4
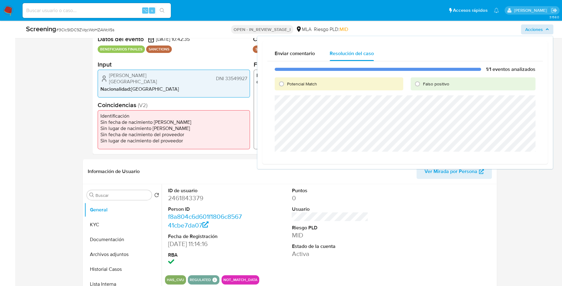
click at [437, 84] on span "Falso positivo" at bounding box center [436, 84] width 26 height 6
click at [422, 84] on input "Falso positivo" at bounding box center [418, 84] width 10 height 10
radio input "true"
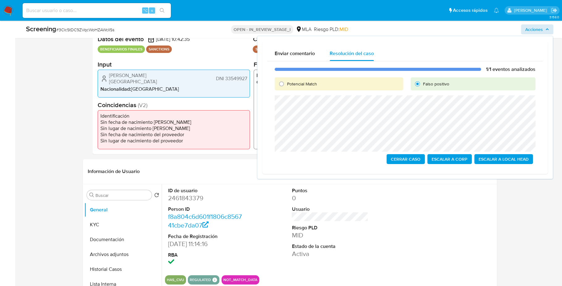
click at [511, 159] on span "Escalar a Local Head" at bounding box center [504, 159] width 50 height 9
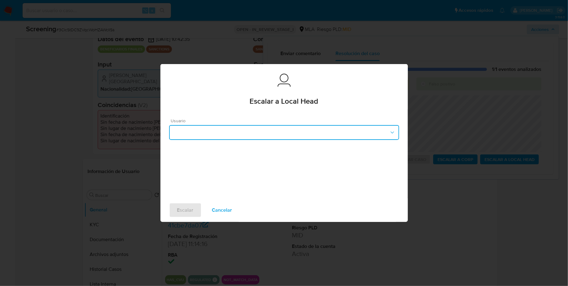
click at [241, 134] on button "button" at bounding box center [284, 132] width 230 height 15
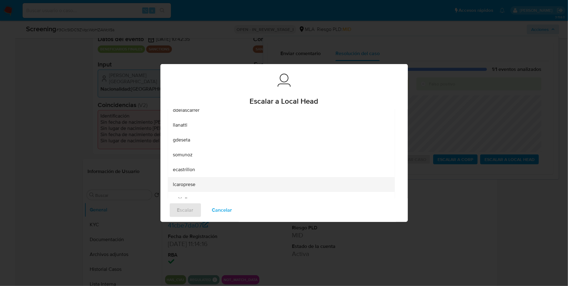
click at [193, 181] on span "lcaroprese" at bounding box center [184, 184] width 23 height 6
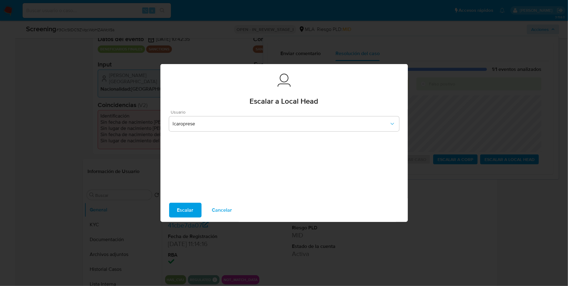
click at [186, 211] on span "Escalar" at bounding box center [185, 210] width 16 height 14
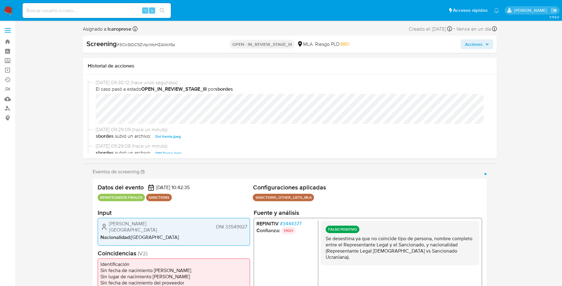
select select "10"
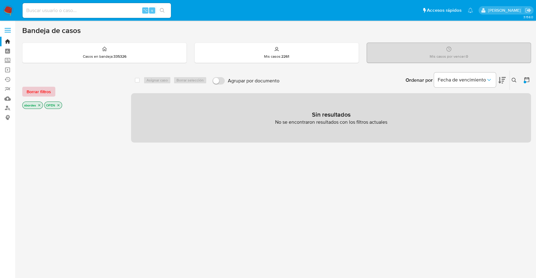
click at [45, 92] on span "Borrar filtros" at bounding box center [39, 91] width 24 height 9
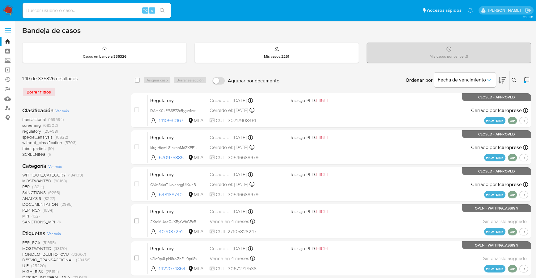
click at [71, 11] on input at bounding box center [97, 10] width 148 height 8
paste input "2513356749"
type input "2513356749"
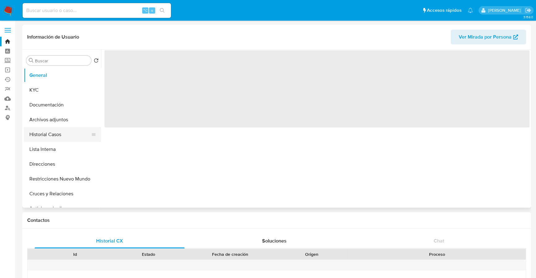
click at [49, 137] on button "Historial Casos" at bounding box center [60, 134] width 72 height 15
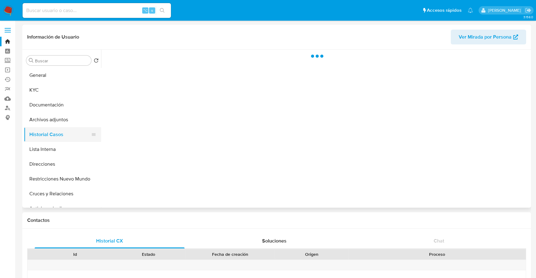
select select "10"
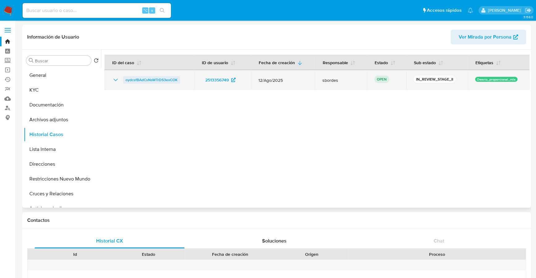
click at [155, 83] on span "oydcsfBAdCsNsWTrDS3exCOK" at bounding box center [151, 79] width 52 height 7
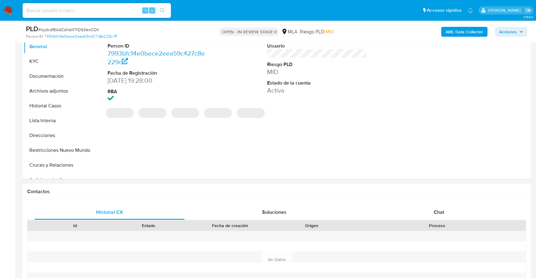
scroll to position [214, 0]
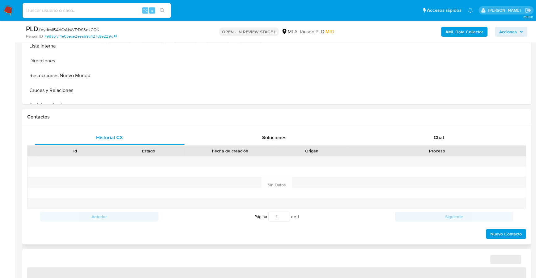
select select "10"
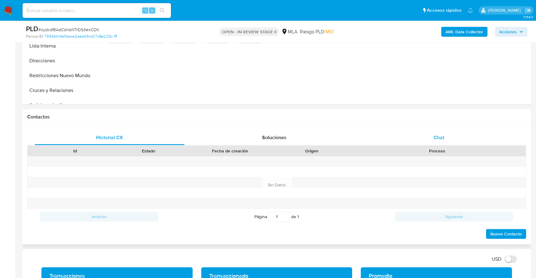
click at [448, 131] on div "Chat" at bounding box center [439, 137] width 150 height 15
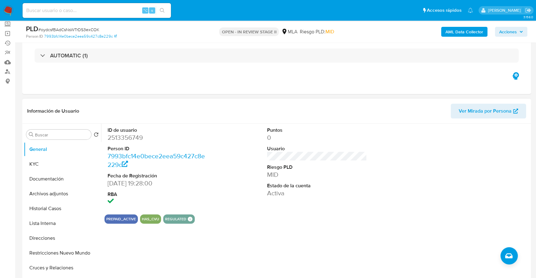
scroll to position [46, 0]
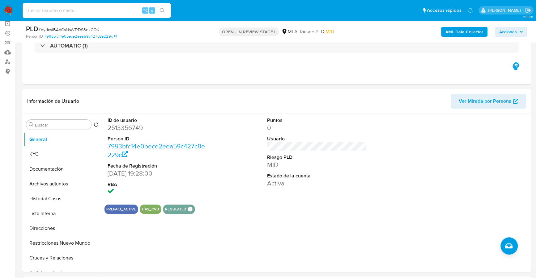
click at [118, 11] on input at bounding box center [97, 10] width 148 height 8
paste input "2513356749"
type input "2513356749"
click at [50, 154] on button "KYC" at bounding box center [60, 154] width 72 height 15
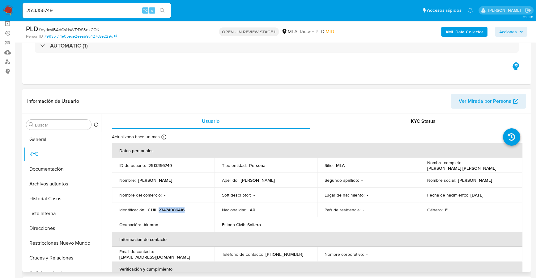
copy p "27474086416"
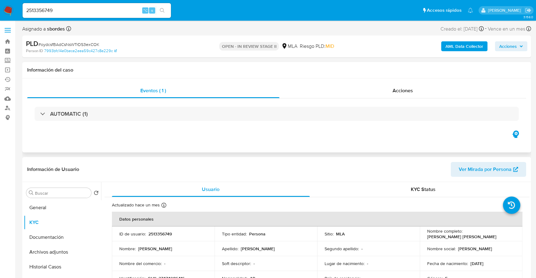
click at [411, 73] on div "Información del caso" at bounding box center [276, 70] width 509 height 16
click at [412, 90] on span "Acciones" at bounding box center [402, 90] width 20 height 7
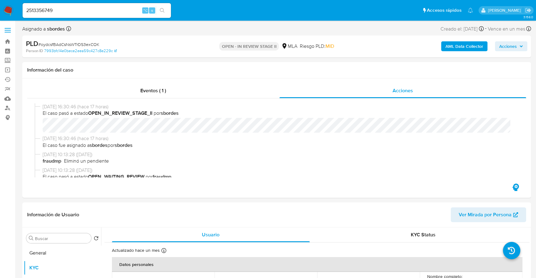
click at [464, 47] on b "AML Data Collector" at bounding box center [464, 46] width 38 height 10
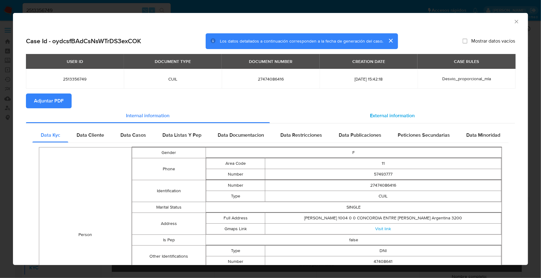
click at [348, 119] on div "External information" at bounding box center [392, 115] width 245 height 15
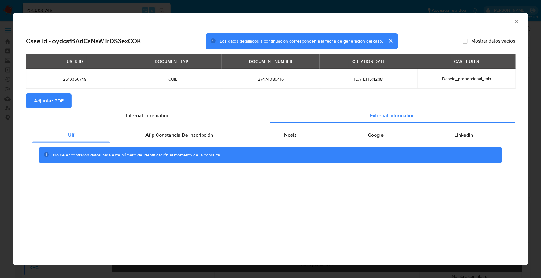
click at [148, 143] on div "No se encontraron datos para este número de identificación al momento de la con…" at bounding box center [270, 155] width 477 height 25
click at [151, 137] on span "Afip Constancia De Inscripción" at bounding box center [180, 135] width 68 height 7
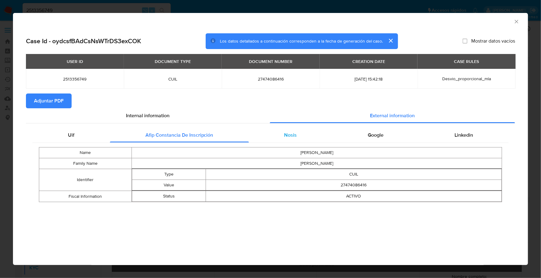
click at [257, 140] on div "Nosis" at bounding box center [291, 135] width 84 height 15
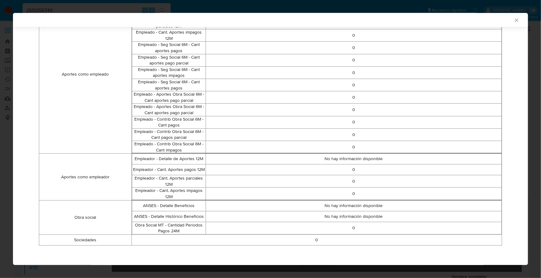
scroll to position [61, 0]
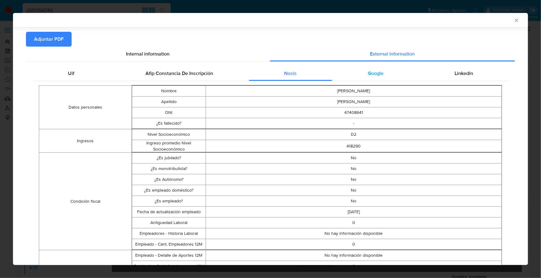
click at [369, 72] on span "Google" at bounding box center [376, 73] width 16 height 7
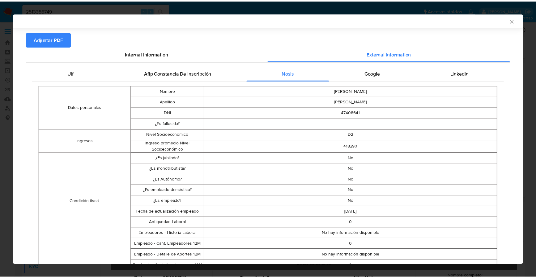
scroll to position [0, 0]
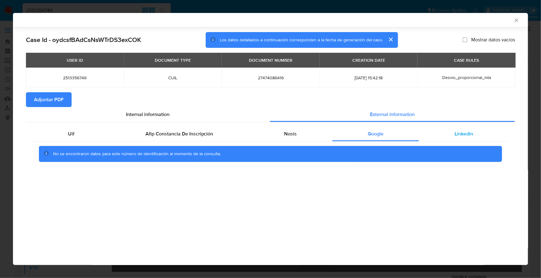
click at [470, 139] on div "Linkedin" at bounding box center [464, 134] width 90 height 15
click at [40, 99] on span "Adjuntar PDF" at bounding box center [49, 100] width 30 height 14
click at [519, 19] on icon "Cerrar ventana" at bounding box center [517, 20] width 6 height 6
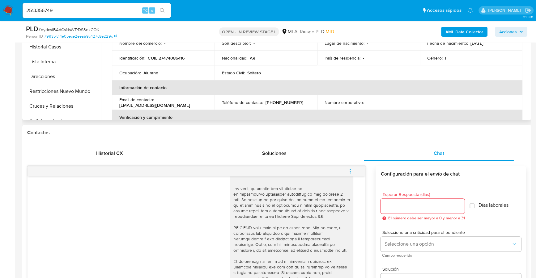
scroll to position [183, 0]
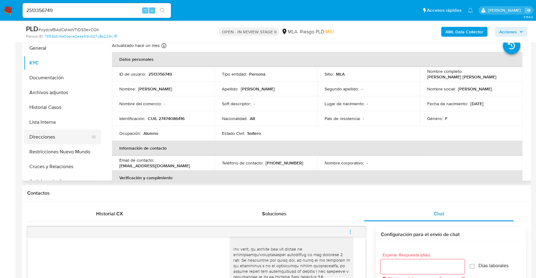
click at [50, 137] on button "Direcciones" at bounding box center [60, 137] width 72 height 15
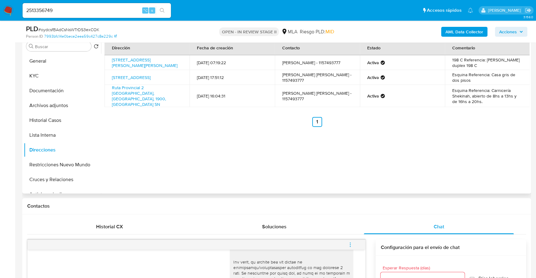
scroll to position [170, 0]
click at [136, 91] on link "Ruta Provincial 2 Calle 423 Sn, La Plata, Buenos Aires, 1900, Argentina SN" at bounding box center [139, 96] width 54 height 23
drag, startPoint x: 135, startPoint y: 99, endPoint x: 109, endPoint y: 90, distance: 28.0
click at [109, 90] on td "Ruta Provincial 2 Calle 423 Sn, La Plata, Buenos Aires, 1900, Argentina SN" at bounding box center [146, 96] width 85 height 22
copy link "Ruta Provincial 2 Calle 423 Sn, La Plata, Buenos Aires, 1900, Argentina SN"
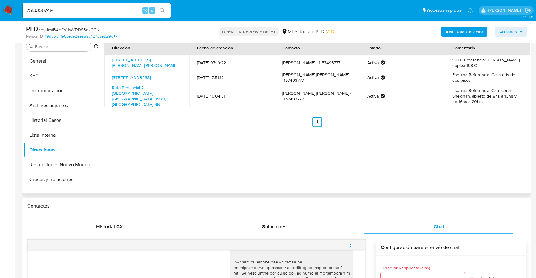
click at [473, 100] on td "Esquina Referencia: Carnicería Shekinah, abierto de 8hs a 13hs y de 16hs a 20hs." at bounding box center [487, 96] width 85 height 22
drag, startPoint x: 477, startPoint y: 100, endPoint x: 489, endPoint y: 89, distance: 16.6
click at [489, 89] on td "Esquina Referencia: Carnicería Shekinah, abierto de 8hs a 13hs y de 16hs a 20hs." at bounding box center [487, 96] width 85 height 22
copy td "Carnicería Shekinah, abierto de 8hs a 13hs y de 16hs a 20hs."
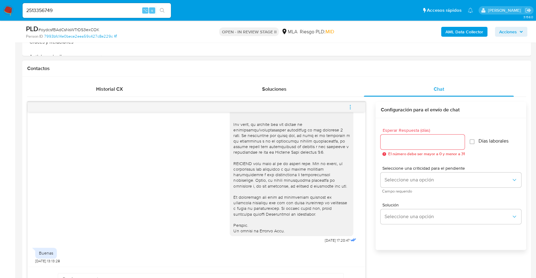
scroll to position [334, 0]
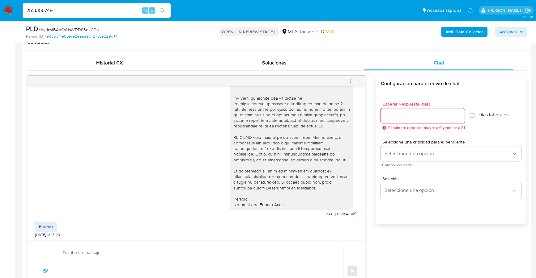
click at [134, 255] on textarea at bounding box center [199, 272] width 273 height 48
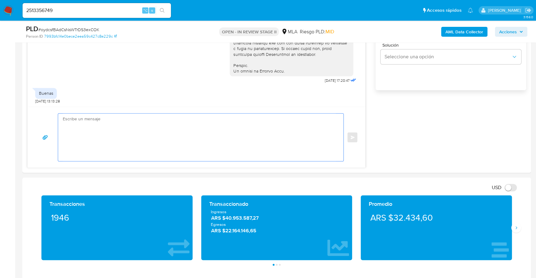
scroll to position [471, 0]
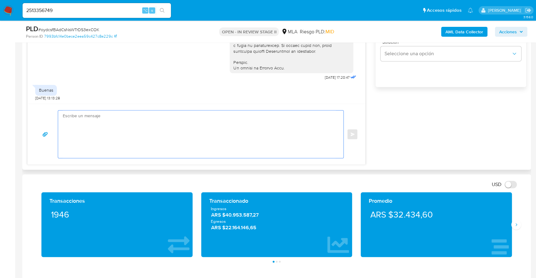
click at [117, 124] on textarea at bounding box center [199, 135] width 273 height 48
paste textarea "Hola XXX, Muchas gracias por tu respuesta. Analizamos tu caso y verificamos que…"
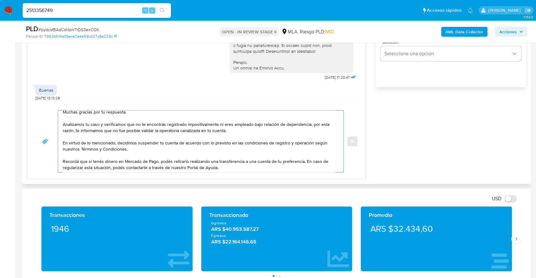
scroll to position [0, 0]
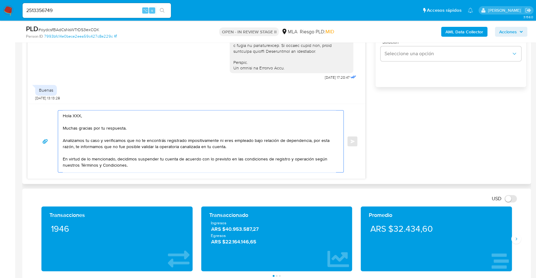
drag, startPoint x: 85, startPoint y: 117, endPoint x: 47, endPoint y: 113, distance: 37.5
click at [47, 113] on div "Hola XXX, Muchas gracias por tu respuesta. Analizamos tu caso y verificamos que…" at bounding box center [196, 141] width 323 height 62
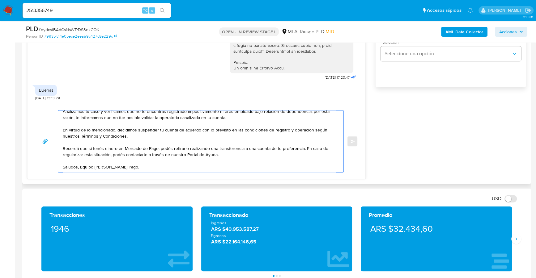
scroll to position [311, 0]
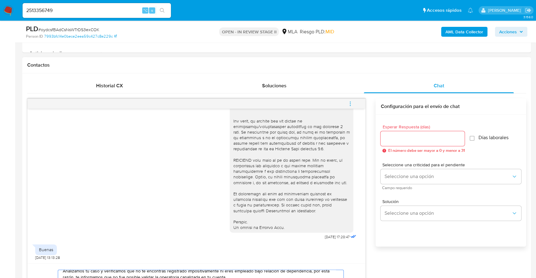
type textarea "Estimada, Muchas gracias por tu respuesta. Analizamos tu caso y verificamos que…"
click at [419, 139] on input "Esperar Respuesta (días)" at bounding box center [422, 139] width 84 height 8
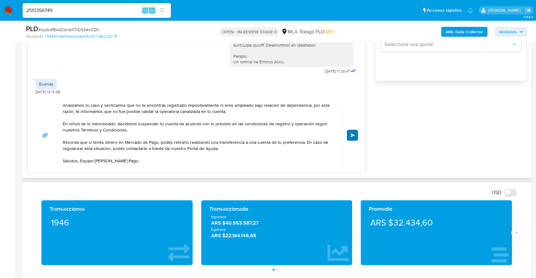
type input "0"
click at [356, 133] on button "Enviar" at bounding box center [352, 135] width 11 height 11
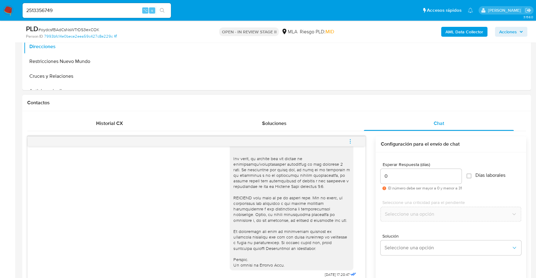
scroll to position [0, 0]
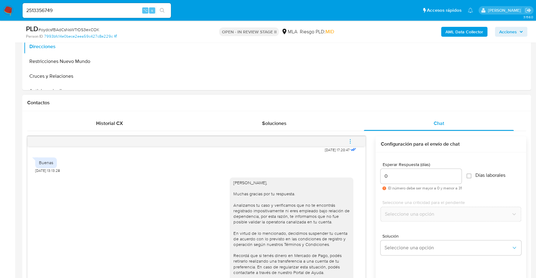
click at [354, 139] on button "menu-action" at bounding box center [350, 141] width 20 height 15
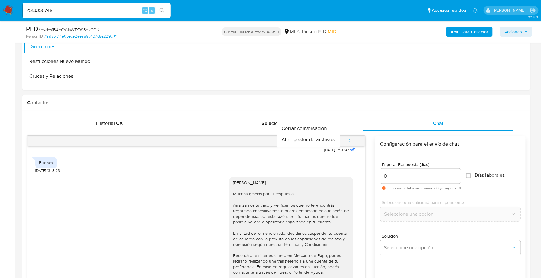
drag, startPoint x: 298, startPoint y: 120, endPoint x: 300, endPoint y: 125, distance: 5.0
click at [298, 121] on div "Cerrar conversación Abrir gestor de archivos" at bounding box center [270, 139] width 541 height 278
click at [306, 131] on li "Cerrar conversación" at bounding box center [308, 128] width 63 height 11
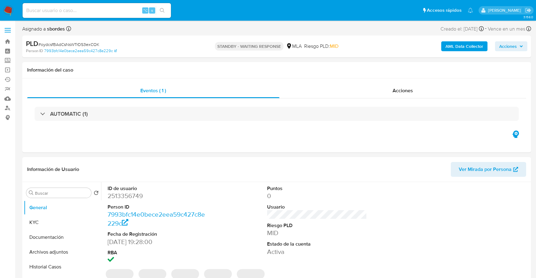
select select "10"
click at [390, 88] on div "Acciones" at bounding box center [402, 90] width 247 height 15
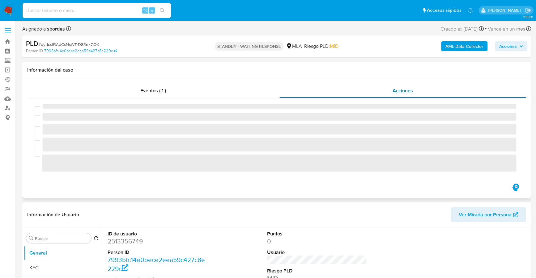
select select "10"
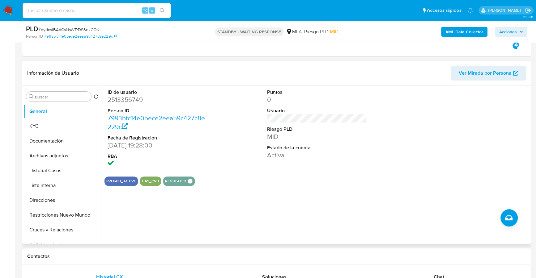
scroll to position [120, 0]
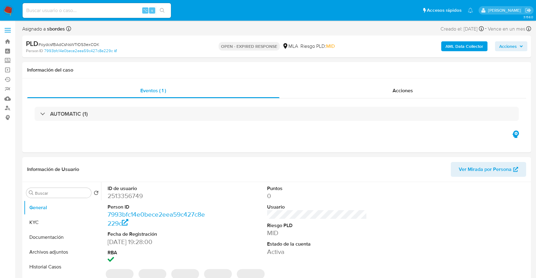
select select "10"
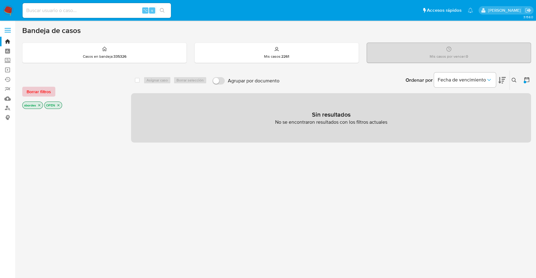
click at [49, 92] on span "Borrar filtros" at bounding box center [39, 91] width 24 height 9
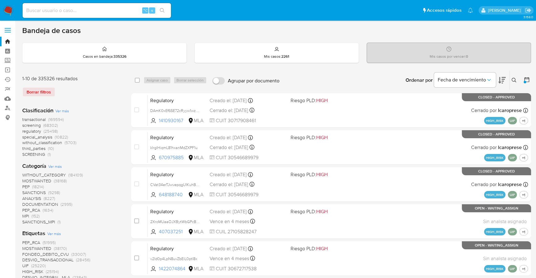
click at [514, 81] on icon at bounding box center [513, 80] width 5 height 5
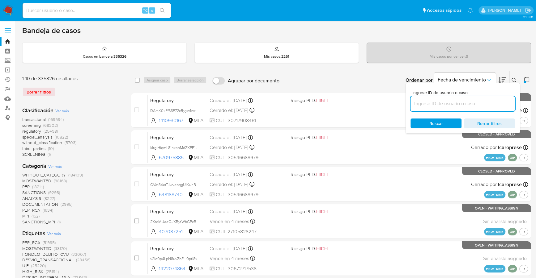
click at [475, 102] on input at bounding box center [462, 104] width 104 height 8
type input "oydcsfBAdCsNsWTrDS3exCOK"
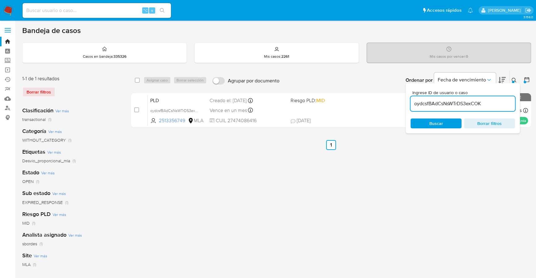
click at [515, 80] on icon at bounding box center [513, 80] width 5 height 5
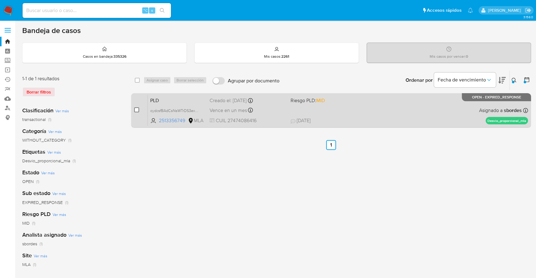
click at [134, 108] on input "checkbox" at bounding box center [136, 110] width 5 height 5
checkbox input "true"
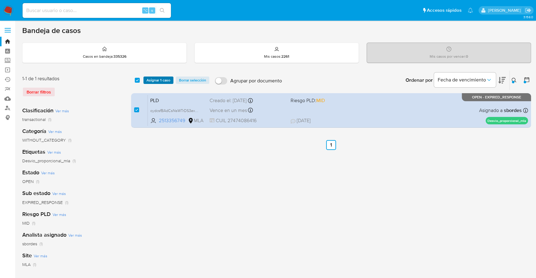
click at [150, 81] on span "Asignar 1 caso" at bounding box center [158, 80] width 24 height 6
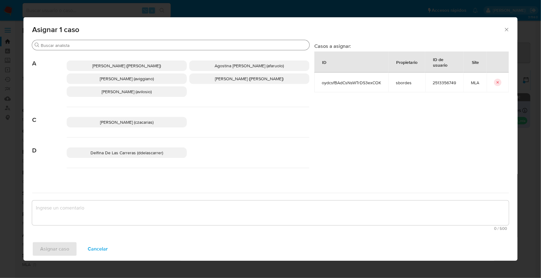
click at [119, 44] on input "Buscar" at bounding box center [174, 46] width 266 height 6
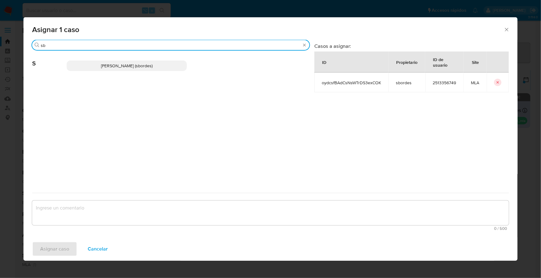
type input "sb"
click at [125, 67] on span "Stefania Bordes (sbordes)" at bounding box center [127, 66] width 52 height 6
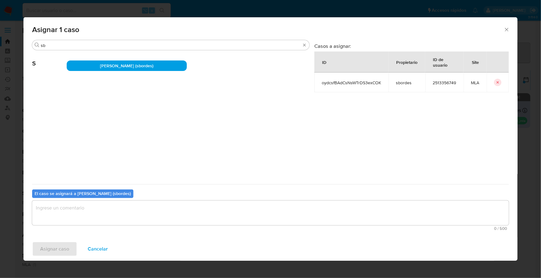
click at [90, 221] on textarea "assign-modal" at bounding box center [270, 213] width 477 height 25
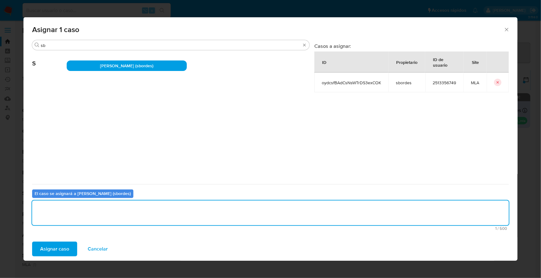
click at [49, 248] on span "Asignar caso" at bounding box center [54, 250] width 29 height 14
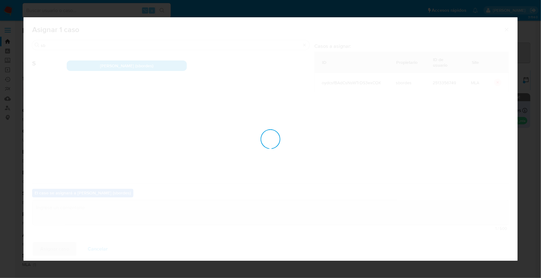
checkbox input "false"
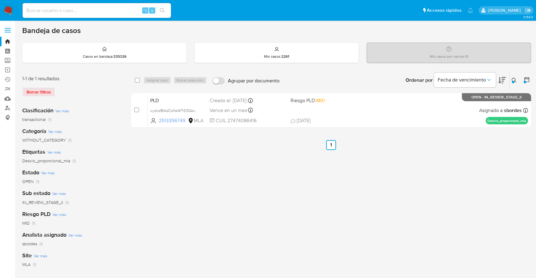
click at [513, 75] on div "Ingrese ID de usuario o caso oydcsfBAdCsNsWTrDS3exCOK Buscar Borrar filtros" at bounding box center [514, 80] width 11 height 19
click at [514, 79] on icon at bounding box center [513, 80] width 5 height 5
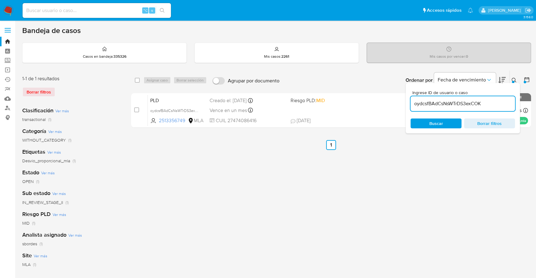
drag, startPoint x: 487, startPoint y: 103, endPoint x: 410, endPoint y: 98, distance: 77.4
click at [410, 98] on div "Ingrese ID de usuario o caso oydcsfBAdCsNsWTrDS3exCOK Buscar Borrar filtros" at bounding box center [462, 108] width 114 height 50
type input "qu1JXTEjsiMDMgkjnHCezV7H"
click at [447, 123] on div "Buscar Borrar filtros" at bounding box center [462, 124] width 104 height 10
click at [513, 77] on button at bounding box center [515, 80] width 10 height 7
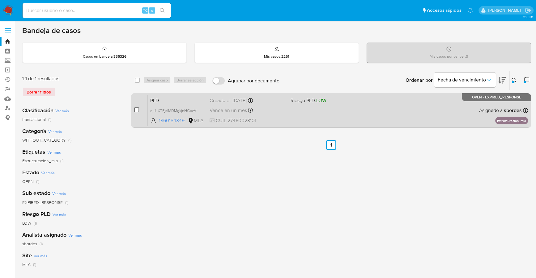
click at [134, 110] on input "checkbox" at bounding box center [136, 110] width 5 height 5
checkbox input "true"
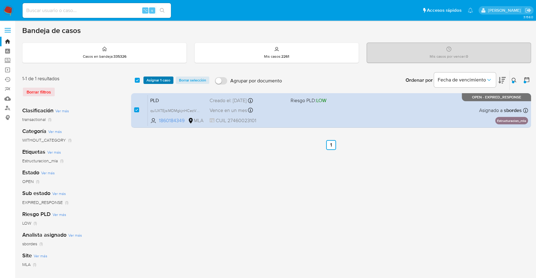
click at [152, 79] on span "Asignar 1 caso" at bounding box center [158, 80] width 24 height 6
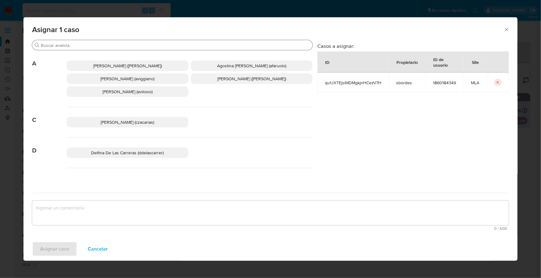
click at [123, 45] on input "Buscar" at bounding box center [175, 46] width 269 height 6
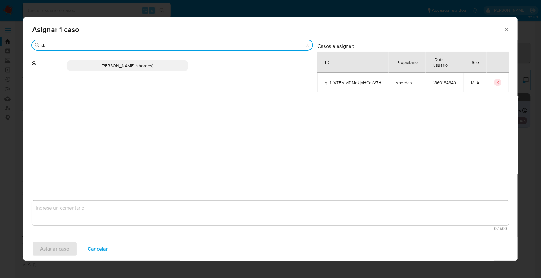
type input "sb"
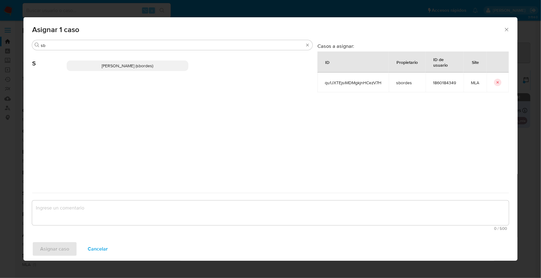
click at [133, 64] on span "Stefania Bordes (sbordes)" at bounding box center [128, 66] width 52 height 6
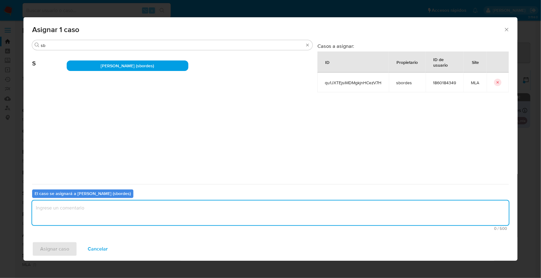
click at [127, 219] on textarea "assign-modal" at bounding box center [270, 213] width 477 height 25
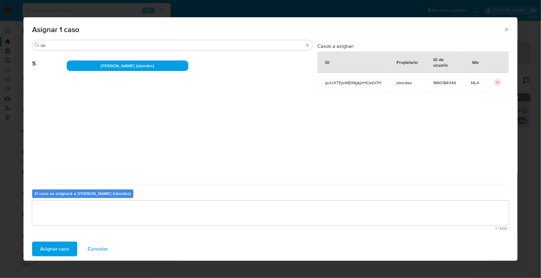
click at [60, 244] on span "Asignar caso" at bounding box center [54, 250] width 29 height 14
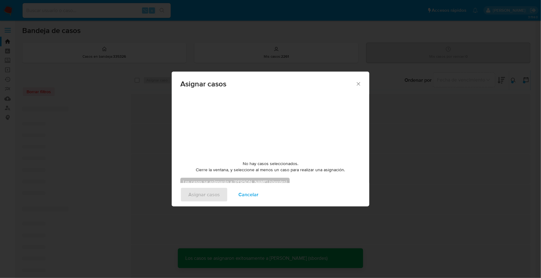
checkbox input "false"
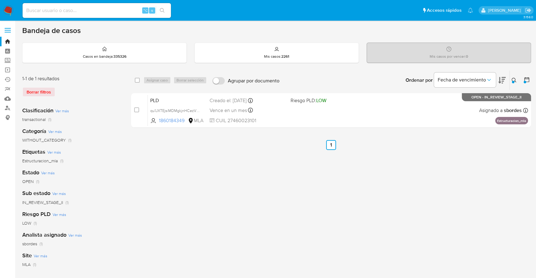
click at [512, 83] on button at bounding box center [515, 80] width 10 height 7
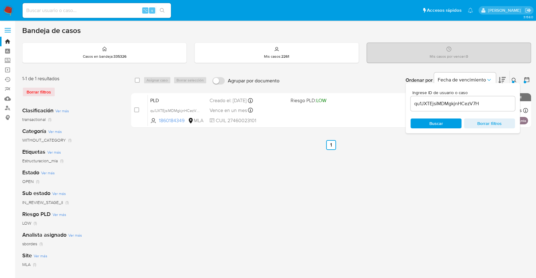
click at [516, 77] on button at bounding box center [515, 80] width 10 height 7
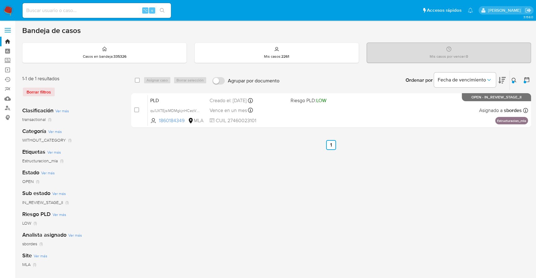
click at [515, 78] on icon at bounding box center [513, 80] width 5 height 5
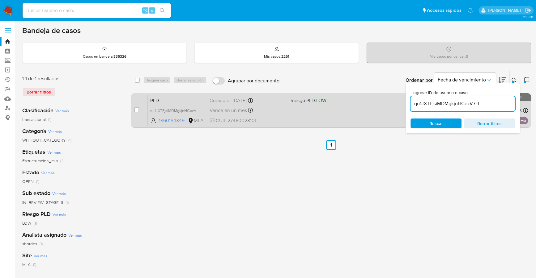
drag, startPoint x: 488, startPoint y: 106, endPoint x: 401, endPoint y: 101, distance: 87.3
click at [401, 101] on div "select-all-cases-checkbox Asignar caso Borrar selección Agrupar por documento O…" at bounding box center [331, 100] width 400 height 60
type input "7Hlc7IJNqLIRHTJIGMAa5iC6"
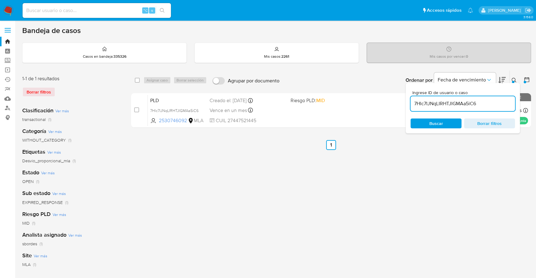
click at [515, 79] on icon at bounding box center [513, 80] width 5 height 5
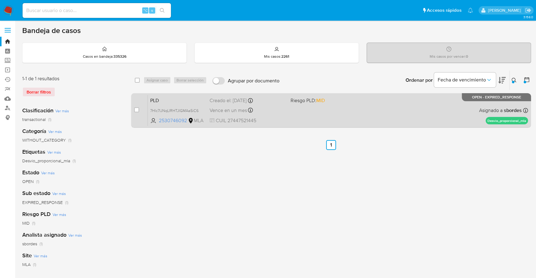
click at [139, 108] on div "case-item-checkbox No es posible asignar el caso" at bounding box center [141, 110] width 14 height 31
click at [138, 108] on input "checkbox" at bounding box center [136, 110] width 5 height 5
checkbox input "true"
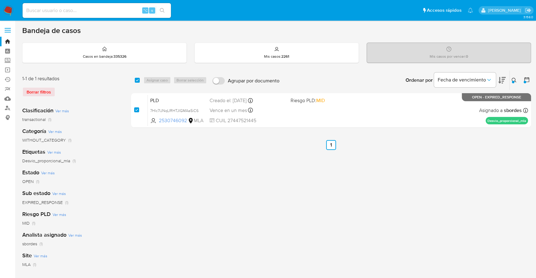
checkbox input "true"
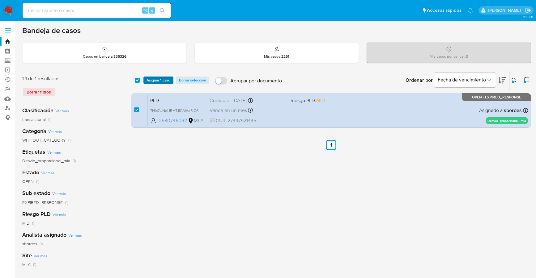
click at [154, 82] on span "Asignar 1 caso" at bounding box center [158, 80] width 24 height 6
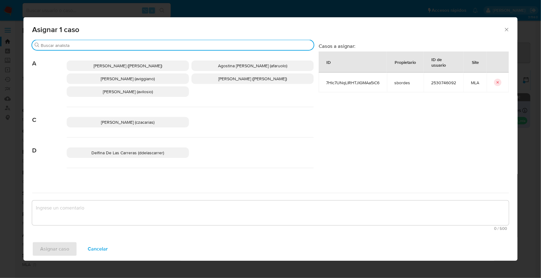
click at [141, 47] on input "Buscar" at bounding box center [176, 46] width 271 height 6
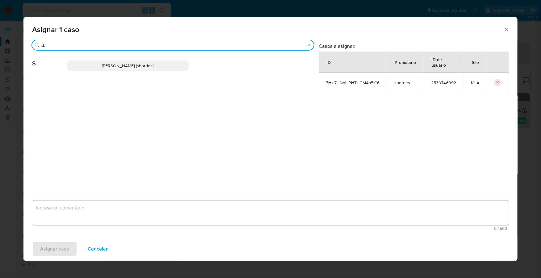
type input "sb"
click at [141, 61] on p "Stefania Bordes (sbordes)" at bounding box center [128, 66] width 122 height 11
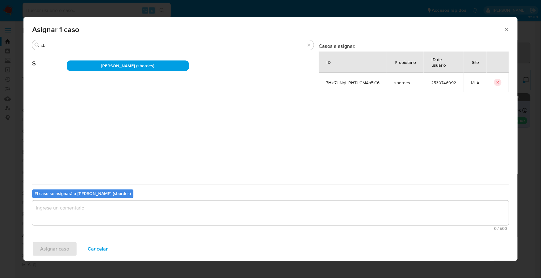
click at [97, 228] on span "0 / 500" at bounding box center [270, 229] width 473 height 4
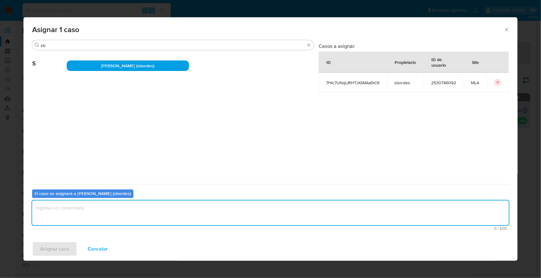
click at [98, 215] on textarea "assign-modal" at bounding box center [270, 213] width 477 height 25
click at [57, 245] on span "Asignar caso" at bounding box center [54, 250] width 29 height 14
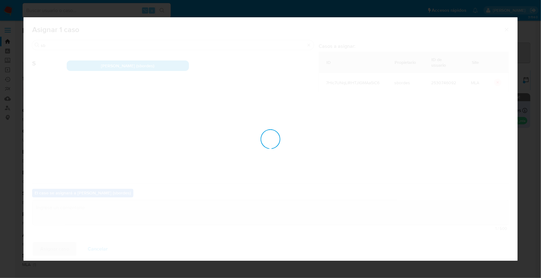
checkbox input "false"
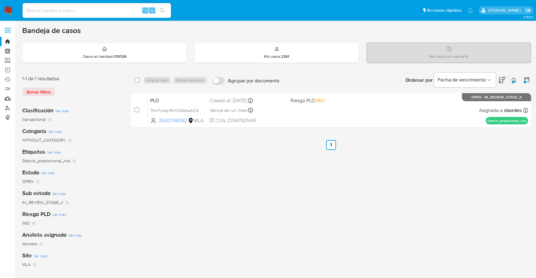
click at [11, 13] on img at bounding box center [8, 10] width 11 height 11
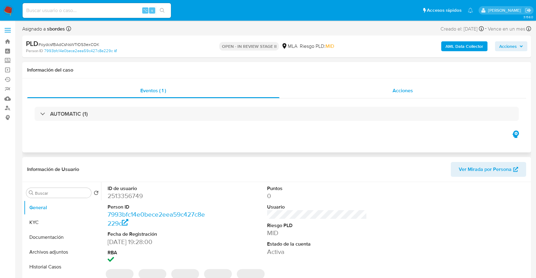
select select "10"
click at [513, 45] on span "Acciones" at bounding box center [508, 46] width 18 height 10
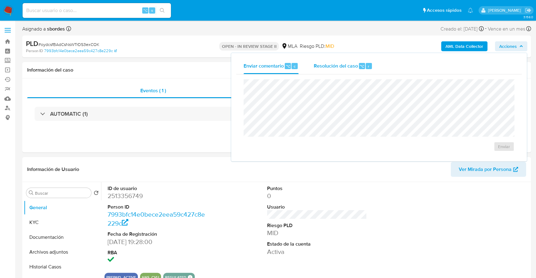
click at [347, 66] on span "Resolución del caso" at bounding box center [335, 65] width 44 height 7
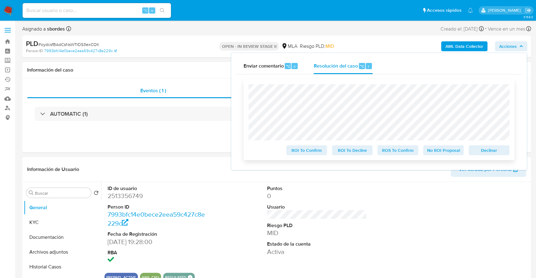
click at [483, 151] on span "Declinar" at bounding box center [489, 150] width 32 height 9
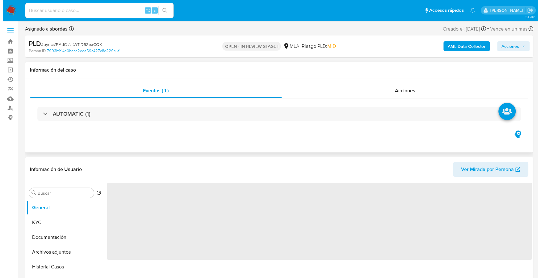
scroll to position [71, 0]
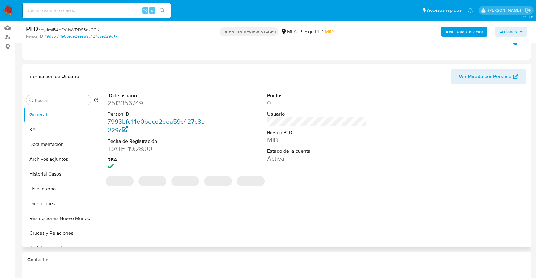
select select "10"
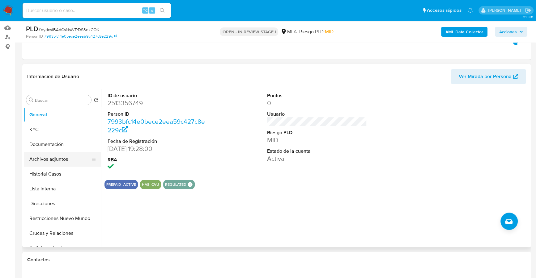
click at [55, 160] on button "Archivos adjuntos" at bounding box center [60, 159] width 72 height 15
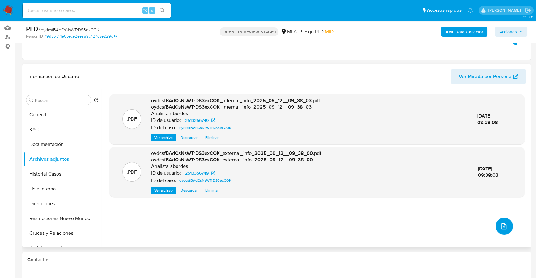
click at [500, 225] on icon "upload-file" at bounding box center [503, 226] width 7 height 7
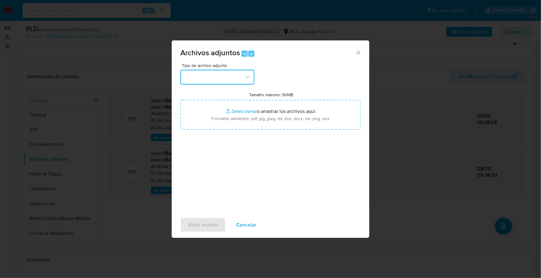
click at [245, 82] on button "button" at bounding box center [217, 77] width 74 height 15
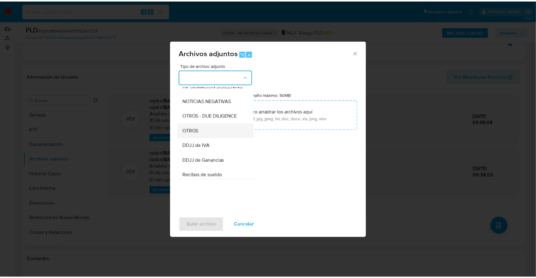
scroll to position [84, 0]
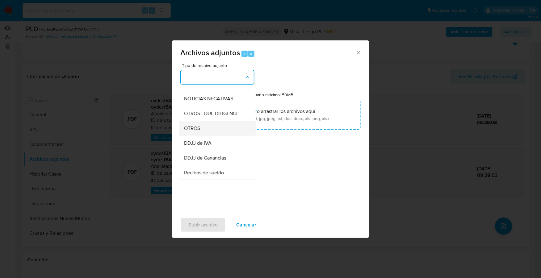
click at [200, 132] on span "OTROS" at bounding box center [192, 128] width 16 height 6
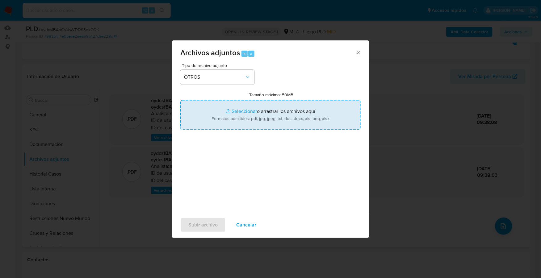
click at [235, 111] on input "Tamaño máximo: 50MB Seleccionar archivos" at bounding box center [270, 115] width 180 height 30
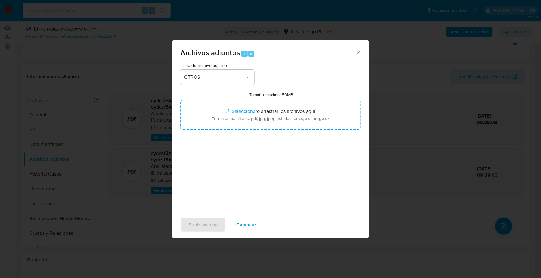
type input "C:\fakepath\Caselog oydcsfBAdCsNsWTrDS3exCOK_2025_08_18_17_08_29.docx"
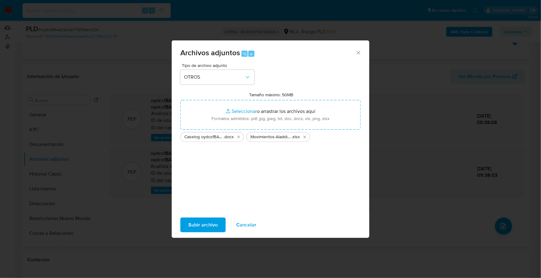
click at [200, 227] on span "Subir archivo" at bounding box center [203, 225] width 29 height 14
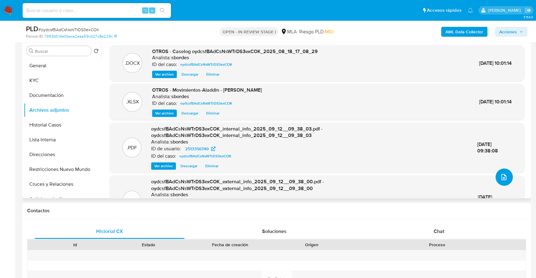
scroll to position [122, 0]
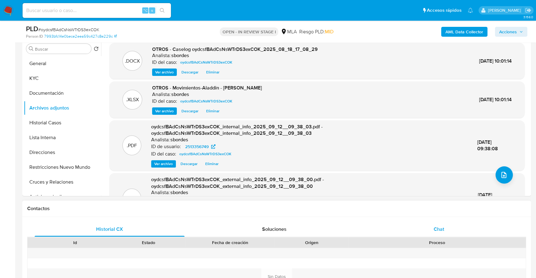
click at [447, 229] on div "Chat" at bounding box center [439, 229] width 150 height 15
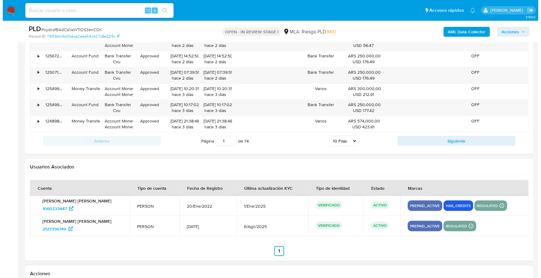
scroll to position [1110, 0]
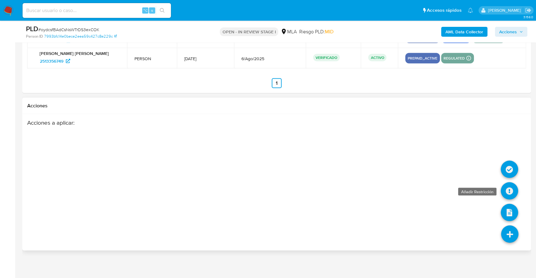
click at [513, 192] on icon at bounding box center [509, 191] width 17 height 17
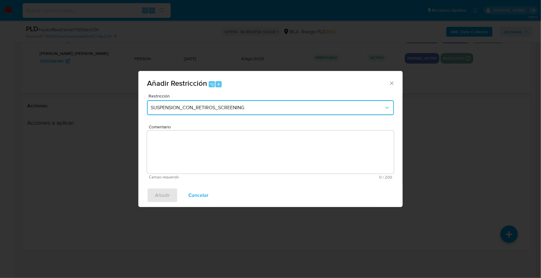
click at [238, 104] on button "SUSPENSION_CON_RETIROS_SCREENING" at bounding box center [270, 107] width 247 height 15
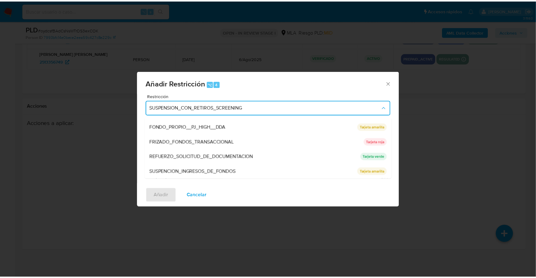
scroll to position [131, 0]
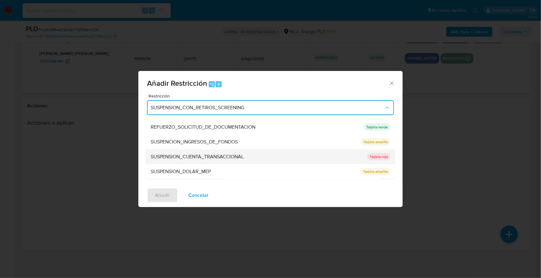
click at [199, 154] on span "SUSPENSION_CUENTA_TRANSACCIONAL" at bounding box center [197, 157] width 93 height 6
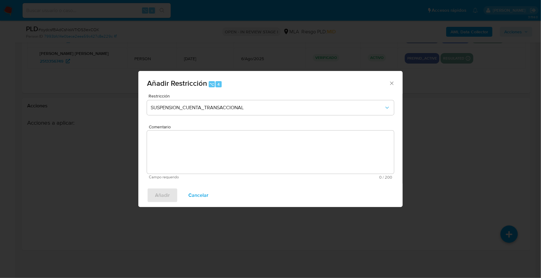
click at [286, 153] on textarea "Comentario" at bounding box center [270, 152] width 247 height 43
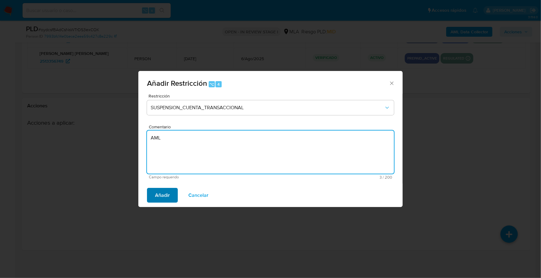
type textarea "AML"
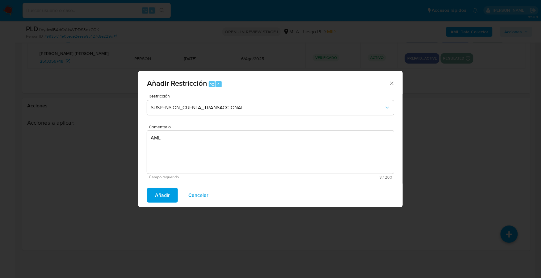
click at [158, 190] on span "Añadir" at bounding box center [162, 196] width 15 height 14
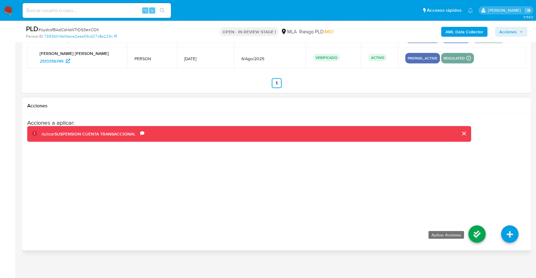
click at [474, 231] on icon at bounding box center [476, 234] width 17 height 17
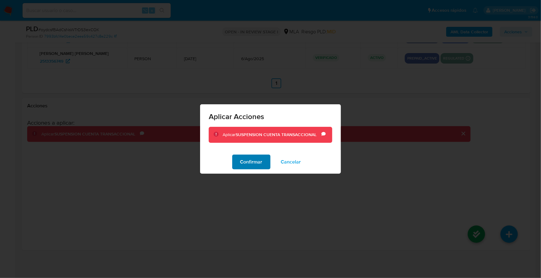
click at [243, 162] on span "Confirmar" at bounding box center [251, 162] width 22 height 14
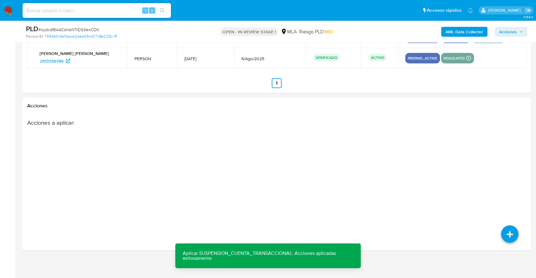
click at [527, 37] on div "PLD # oydcsfBAdCsNsWTrDS3exCOK Person ID 7993bfc14e0bece2eea59c427c8e229c OPEN …" at bounding box center [276, 32] width 509 height 22
click at [515, 27] on span "Acciones" at bounding box center [508, 32] width 18 height 10
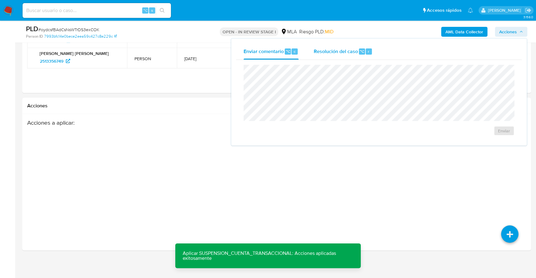
click at [333, 50] on span "Resolución del caso" at bounding box center [335, 51] width 44 height 7
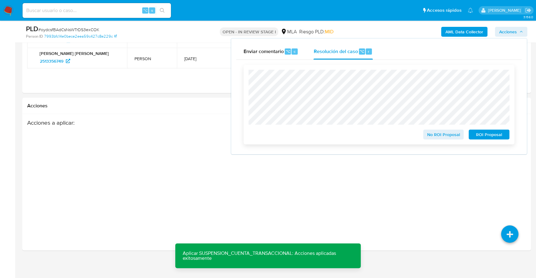
click at [493, 135] on span "ROI Proposal" at bounding box center [489, 134] width 32 height 9
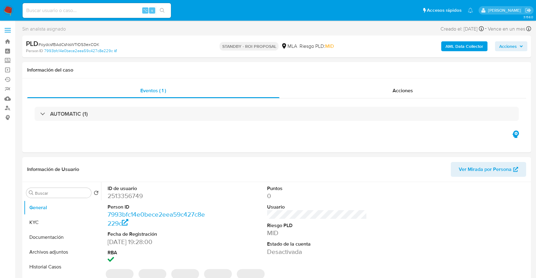
select select "10"
click at [407, 91] on span "Acciones" at bounding box center [402, 90] width 20 height 7
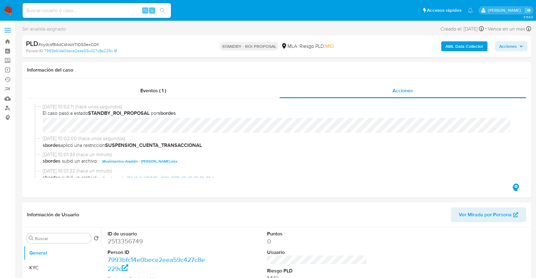
click at [65, 11] on input at bounding box center [97, 10] width 148 height 8
paste input "1130432811"
type input "1130432811"
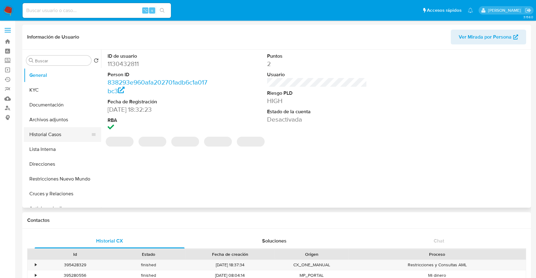
select select "10"
click at [56, 133] on button "Historial Casos" at bounding box center [60, 134] width 72 height 15
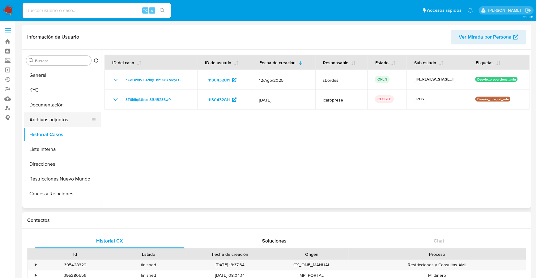
click at [61, 120] on button "Archivos adjuntos" at bounding box center [60, 119] width 72 height 15
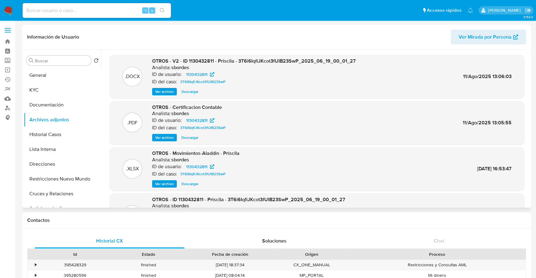
click at [166, 92] on span "Ver archivo" at bounding box center [164, 92] width 19 height 6
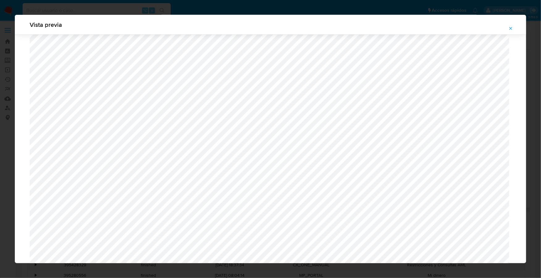
scroll to position [259, 0]
click at [513, 28] on icon "Attachment preview" at bounding box center [511, 28] width 5 height 5
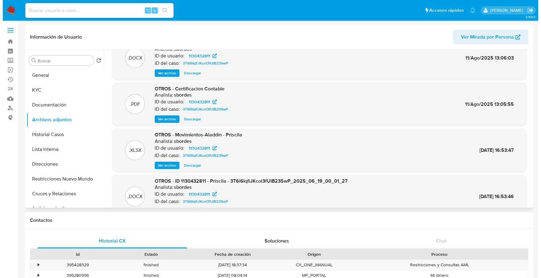
scroll to position [52, 0]
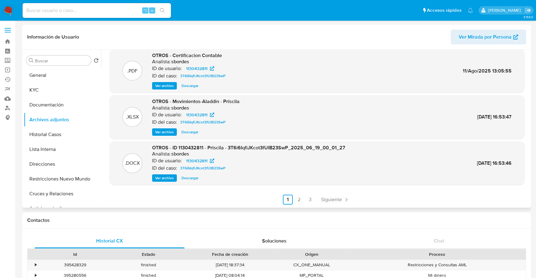
click at [158, 180] on span "Ver archivo" at bounding box center [164, 178] width 19 height 6
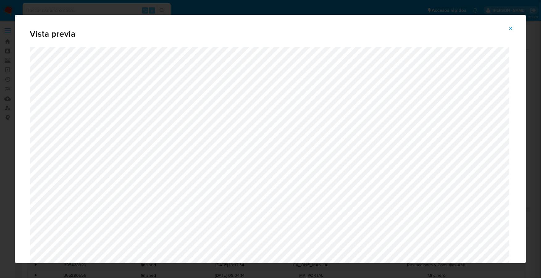
scroll to position [239, 0]
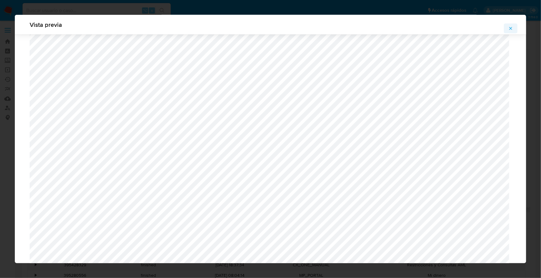
click at [512, 29] on icon "Attachment preview" at bounding box center [511, 28] width 5 height 5
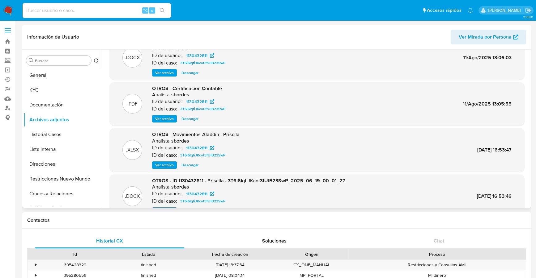
scroll to position [0, 0]
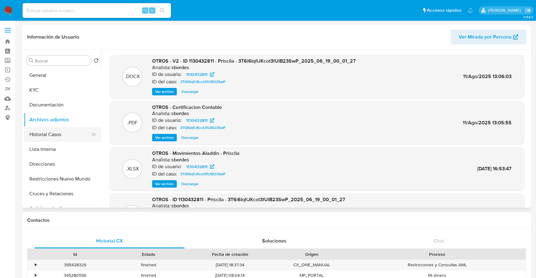
click at [52, 135] on button "Historial Casos" at bounding box center [60, 134] width 72 height 15
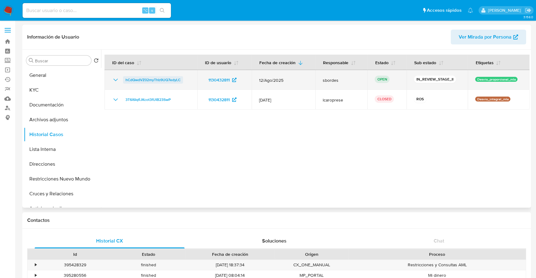
click at [132, 77] on span "hCdQwdVZ02myThb9UQ7edyLC" at bounding box center [152, 79] width 55 height 7
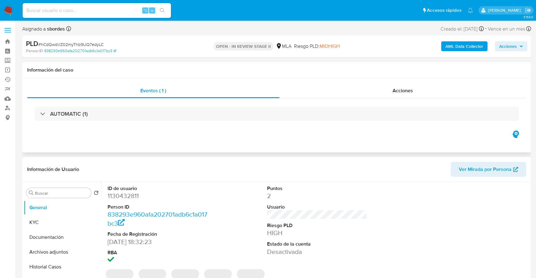
select select "10"
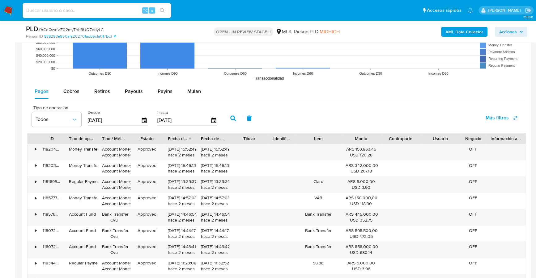
scroll to position [610, 0]
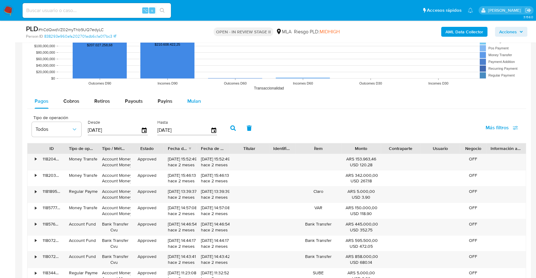
click at [192, 98] on span "Mulan" at bounding box center [194, 101] width 14 height 7
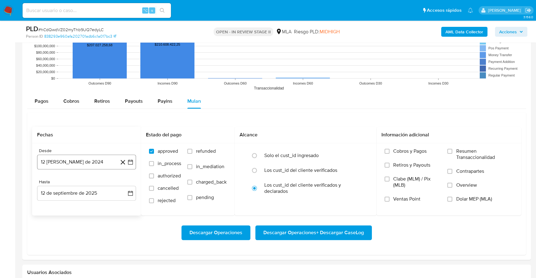
click at [71, 159] on button "12 [PERSON_NAME] de 2024" at bounding box center [86, 162] width 99 height 15
click at [87, 181] on span "agosto 2024" at bounding box center [84, 184] width 28 height 6
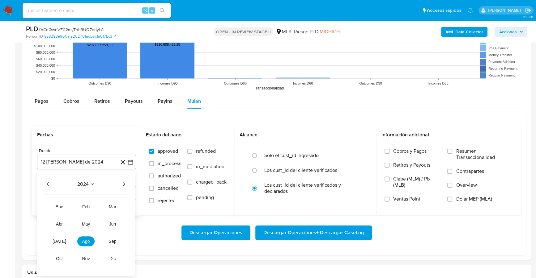
click at [125, 181] on icon "Año siguiente" at bounding box center [123, 184] width 7 height 7
click at [111, 224] on span "jun" at bounding box center [112, 224] width 7 height 5
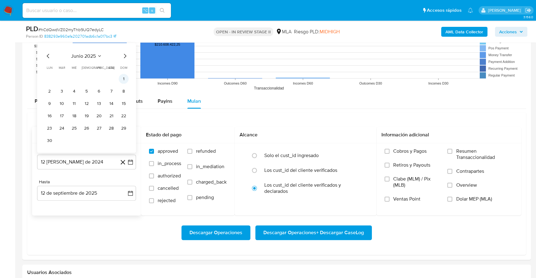
click at [124, 78] on button "1" at bounding box center [124, 79] width 10 height 10
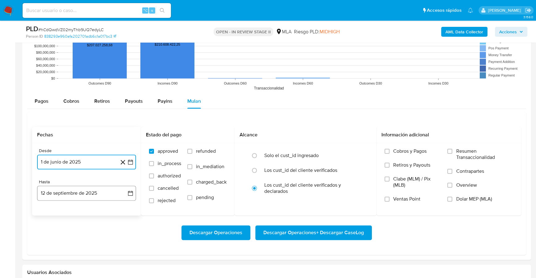
click at [81, 195] on button "12 de septiembre de 2025" at bounding box center [86, 193] width 99 height 15
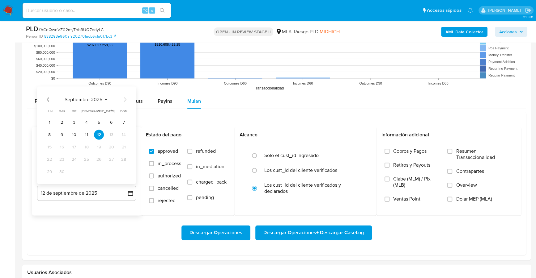
click at [48, 100] on icon "Mes anterior" at bounding box center [47, 99] width 7 height 7
click at [87, 172] on button "31" at bounding box center [87, 172] width 10 height 10
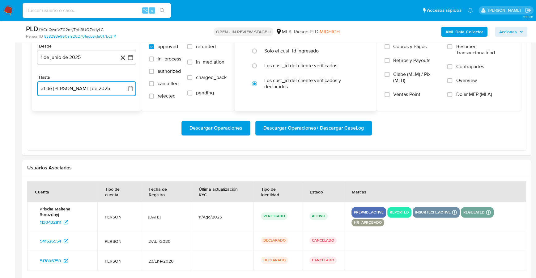
scroll to position [653, 0]
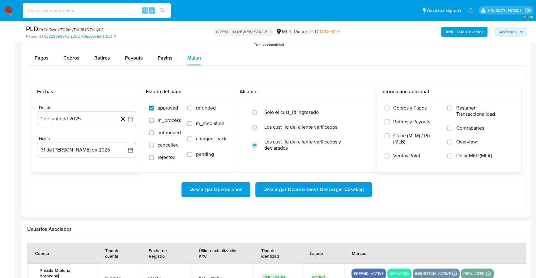
click at [462, 156] on span "Dolar MEP (MLA)" at bounding box center [474, 156] width 36 height 6
click at [452, 156] on input "Dolar MEP (MLA)" at bounding box center [449, 156] width 5 height 5
click at [329, 188] on span "Descargar Operaciones + Descargar CaseLog" at bounding box center [313, 190] width 100 height 14
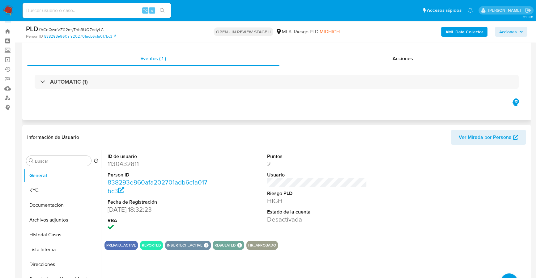
scroll to position [0, 0]
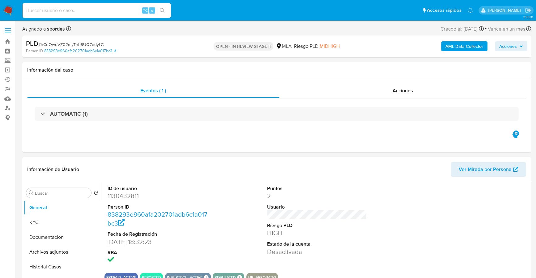
click at [57, 11] on input at bounding box center [97, 10] width 148 height 8
paste input "1860184349"
type input "1860184349"
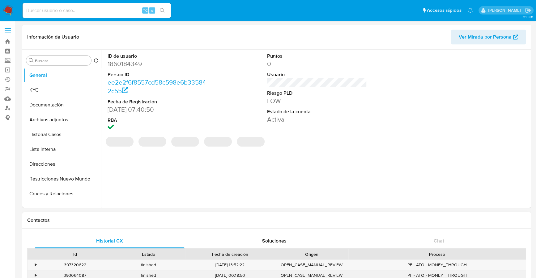
select select "10"
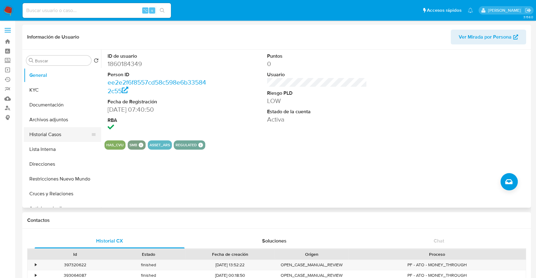
click at [47, 138] on button "Historial Casos" at bounding box center [60, 134] width 72 height 15
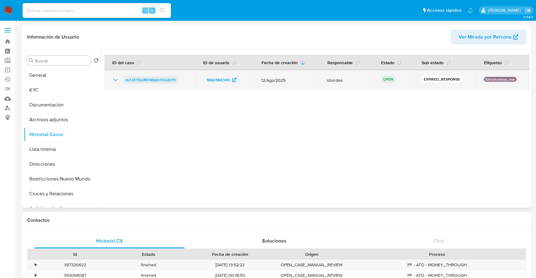
click at [151, 81] on span "qu1JXTEjsiMDMgkjnHCezV7H" at bounding box center [150, 79] width 50 height 7
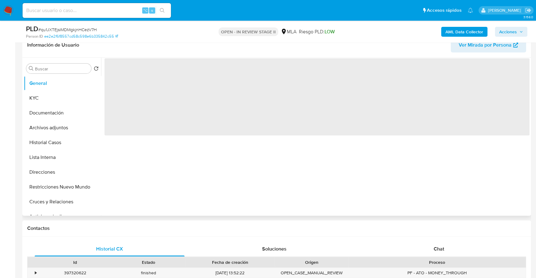
scroll to position [163, 0]
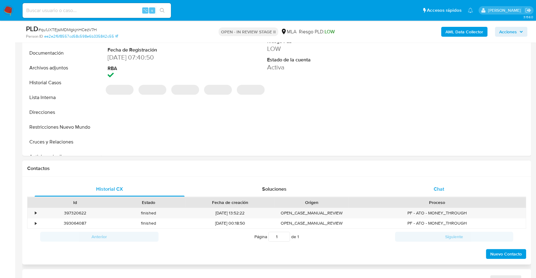
click at [443, 186] on span "Chat" at bounding box center [439, 189] width 11 height 7
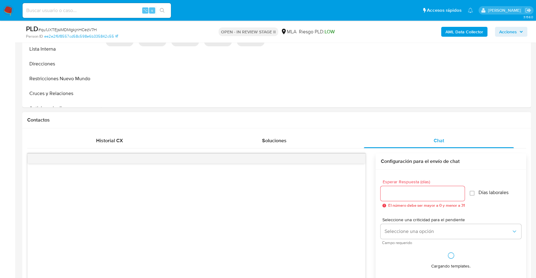
select select "10"
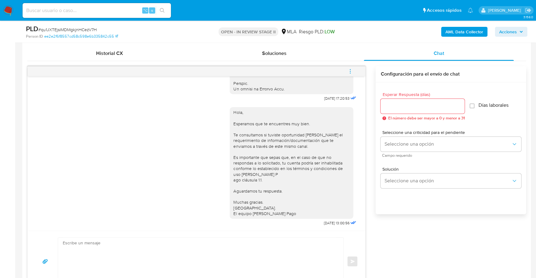
scroll to position [44, 0]
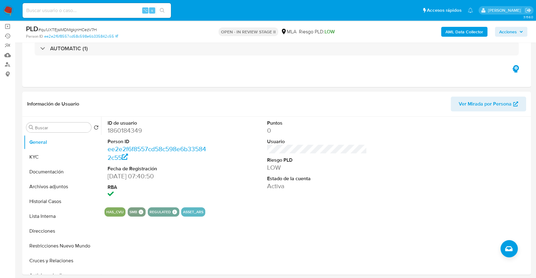
click at [96, 6] on input at bounding box center [97, 10] width 148 height 8
paste input "1860184349"
type input "1860184349"
click at [30, 160] on button "KYC" at bounding box center [60, 157] width 72 height 15
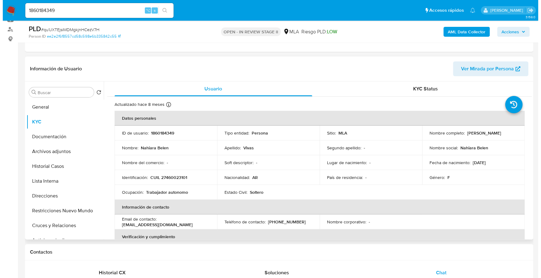
scroll to position [84, 0]
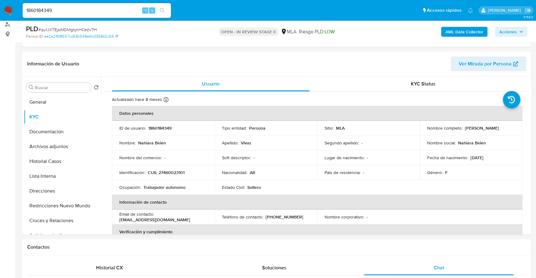
click at [465, 32] on b "AML Data Collector" at bounding box center [464, 32] width 38 height 10
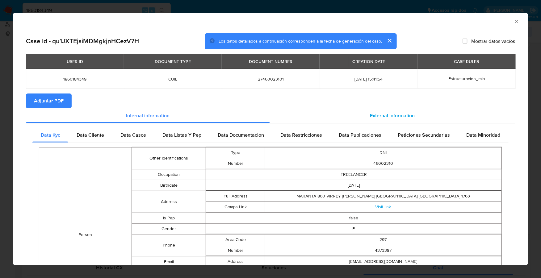
click at [396, 112] on span "External information" at bounding box center [393, 115] width 45 height 7
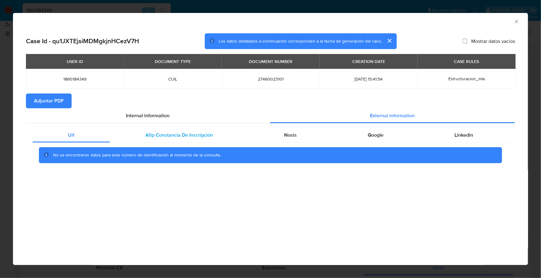
click at [159, 132] on span "Afip Constancia De Inscripción" at bounding box center [180, 135] width 68 height 7
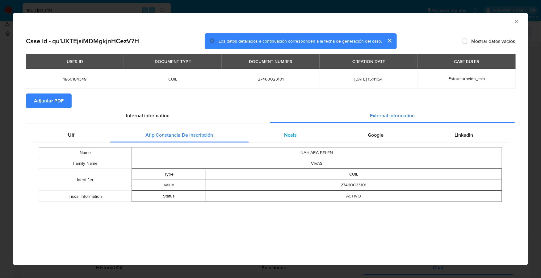
click at [283, 140] on div "Nosis" at bounding box center [291, 135] width 84 height 15
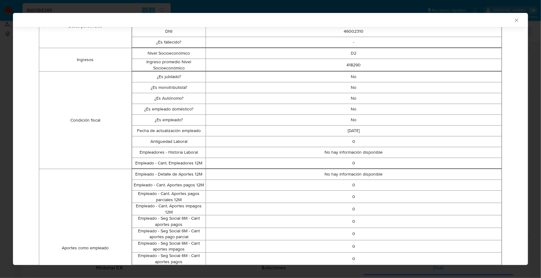
scroll to position [8, 0]
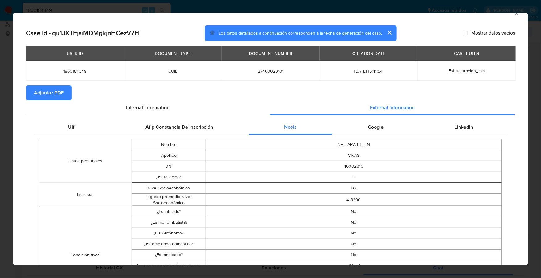
click at [372, 130] on div "Google" at bounding box center [376, 127] width 87 height 15
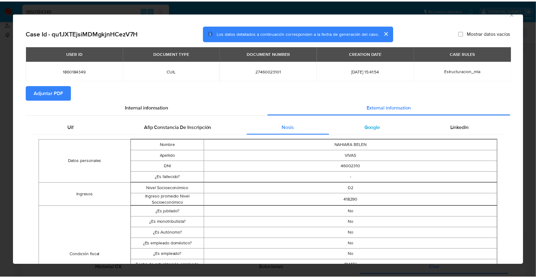
scroll to position [0, 0]
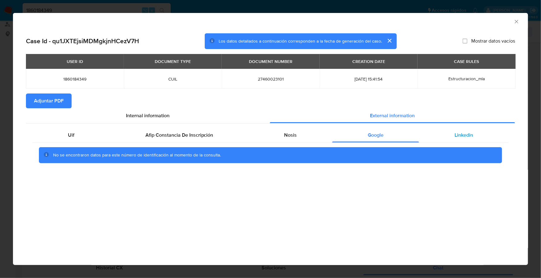
click at [470, 135] on span "Linkedin" at bounding box center [464, 135] width 19 height 7
click at [55, 97] on span "Adjuntar PDF" at bounding box center [49, 101] width 30 height 14
click at [518, 20] on icon "Cerrar ventana" at bounding box center [517, 22] width 6 height 6
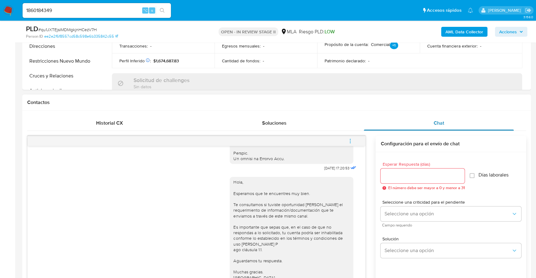
scroll to position [221, 0]
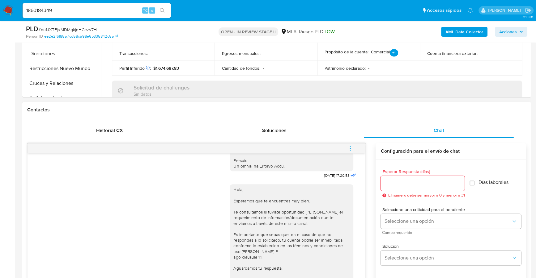
click at [351, 147] on icon "menu-action" at bounding box center [350, 149] width 6 height 6
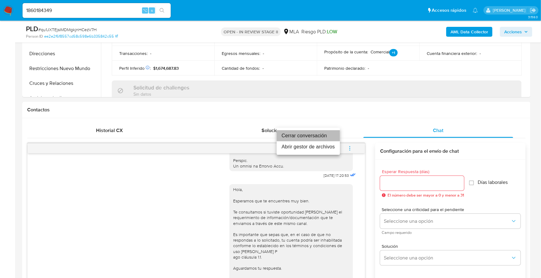
click at [320, 135] on li "Cerrar conversación" at bounding box center [308, 135] width 63 height 11
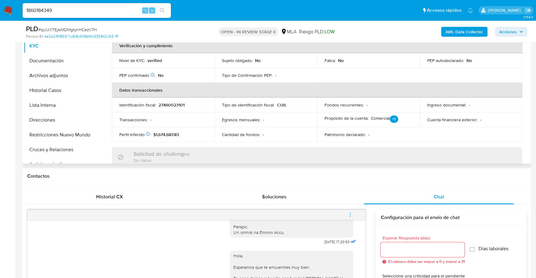
scroll to position [119, 0]
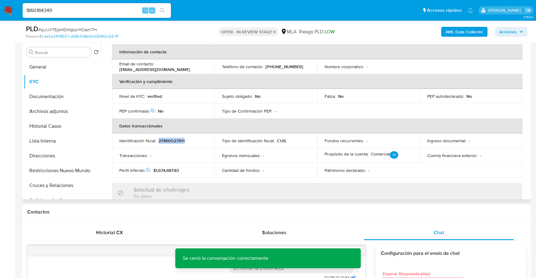
copy p "27460023101"
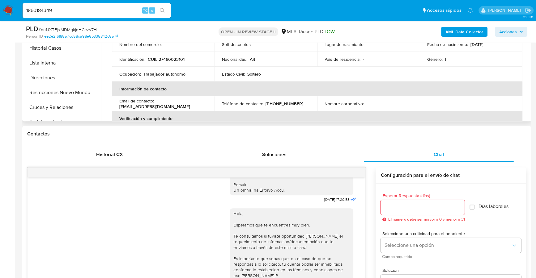
scroll to position [108, 0]
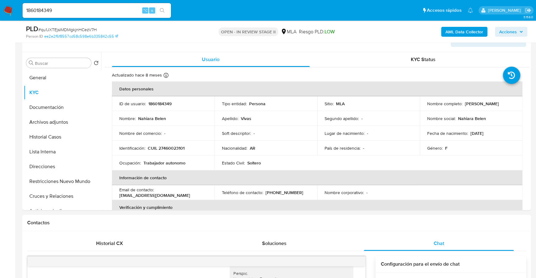
click at [517, 29] on span "Acciones" at bounding box center [511, 32] width 24 height 9
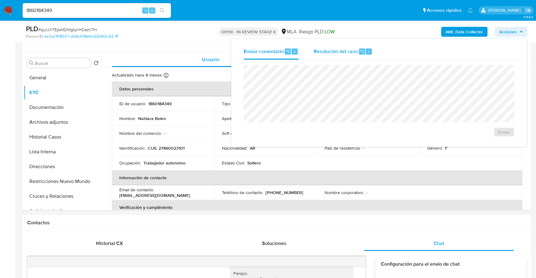
click at [345, 51] on span "Resolución del caso" at bounding box center [335, 51] width 44 height 7
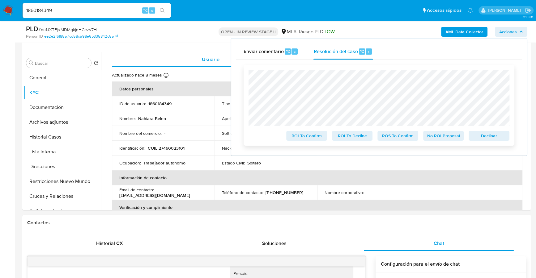
click at [505, 136] on button "Declinar" at bounding box center [488, 136] width 41 height 10
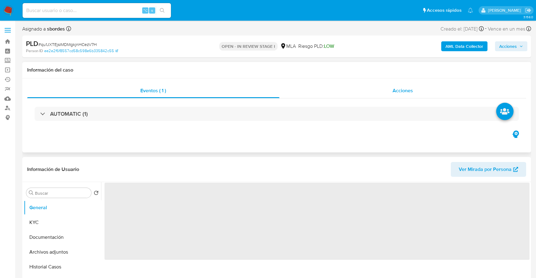
click at [414, 96] on div "Acciones" at bounding box center [402, 90] width 247 height 15
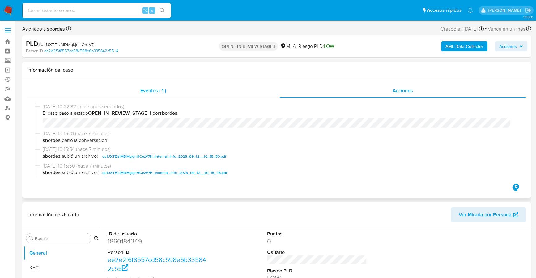
select select "10"
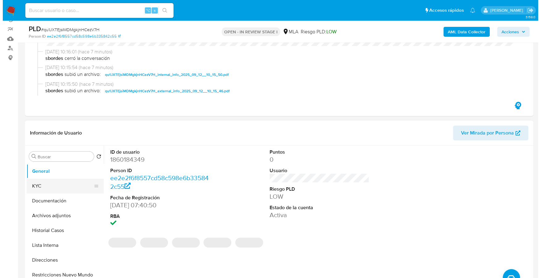
scroll to position [74, 0]
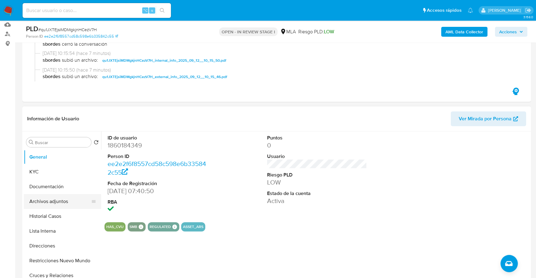
click at [55, 201] on button "Archivos adjuntos" at bounding box center [60, 201] width 72 height 15
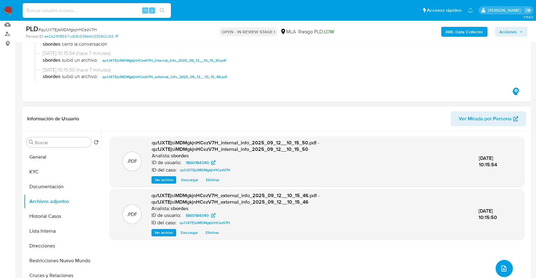
click at [505, 268] on icon "upload-file" at bounding box center [503, 268] width 7 height 7
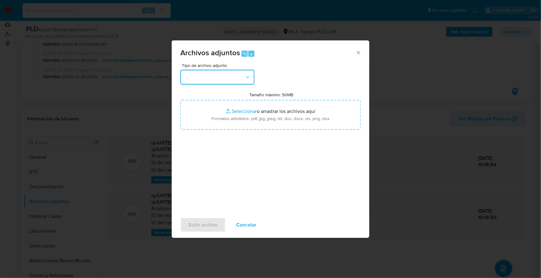
click at [226, 77] on button "button" at bounding box center [217, 77] width 74 height 15
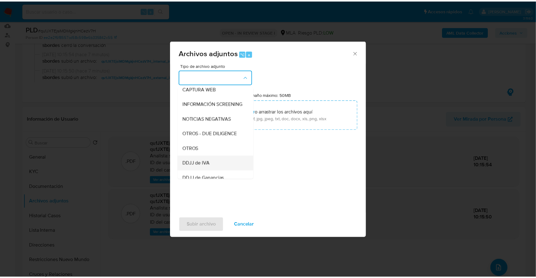
scroll to position [95, 0]
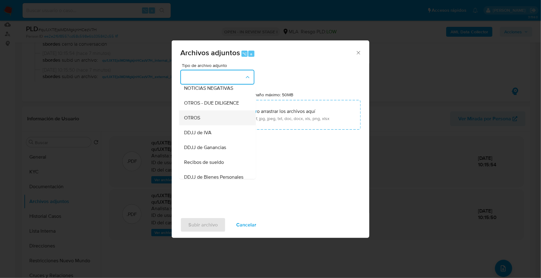
click at [198, 119] on div "OTROS" at bounding box center [215, 118] width 63 height 15
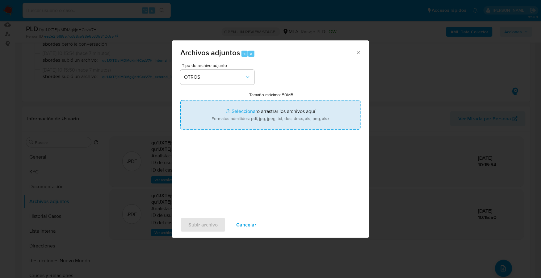
click at [250, 112] on input "Tamaño máximo: 50MB Seleccionar archivos" at bounding box center [270, 115] width 180 height 30
type input "C:\fakepath\Caselog qu1JXTEjsiMDMgkjnHCezV7H_2025_08_19_08_18_52.docx"
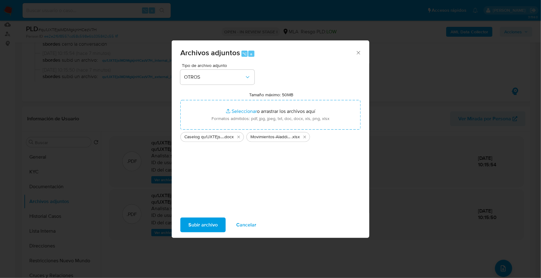
click at [203, 225] on span "Subir archivo" at bounding box center [203, 225] width 29 height 14
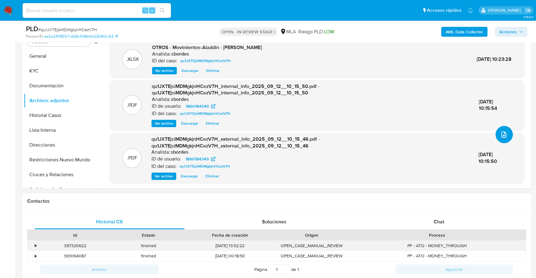
scroll to position [205, 0]
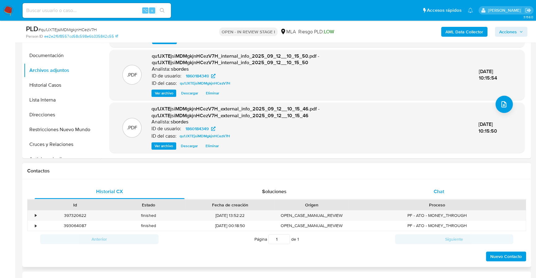
click at [449, 189] on div "Chat" at bounding box center [439, 191] width 150 height 15
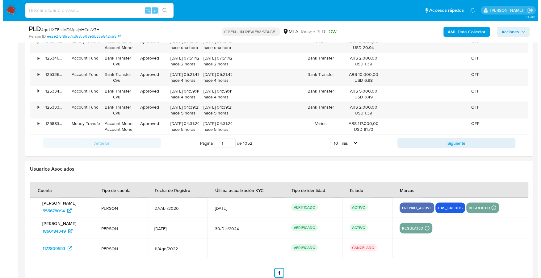
scroll to position [1175, 0]
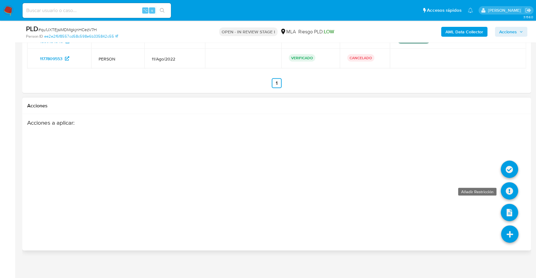
click at [508, 192] on icon at bounding box center [509, 191] width 17 height 17
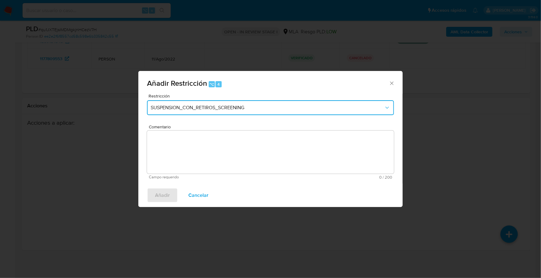
click at [222, 113] on button "SUSPENSION_CON_RETIROS_SCREENING" at bounding box center [270, 107] width 247 height 15
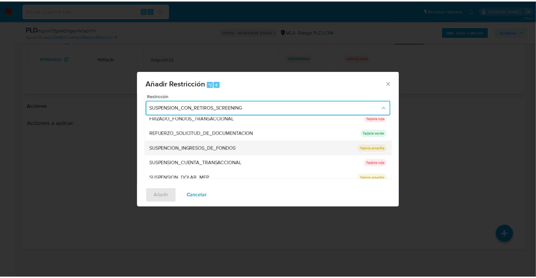
scroll to position [131, 0]
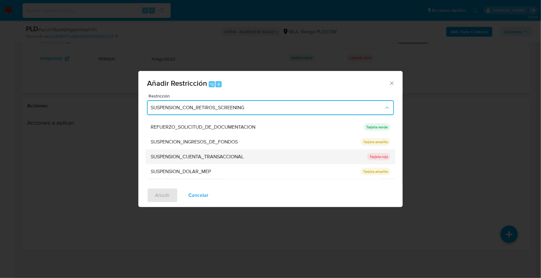
click at [197, 154] on span "SUSPENSION_CUENTA_TRANSACCIONAL" at bounding box center [197, 157] width 93 height 6
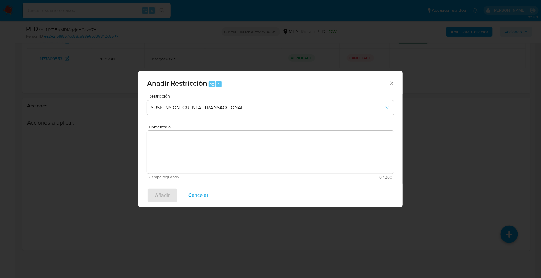
click at [230, 154] on textarea "Comentario" at bounding box center [270, 152] width 247 height 43
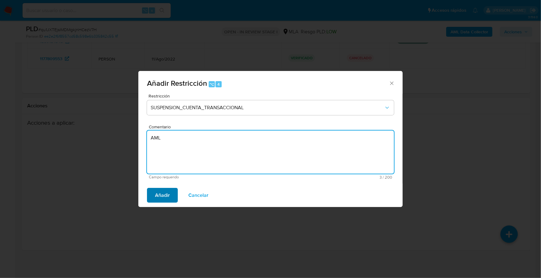
type textarea "AML"
click at [170, 192] on button "Añadir" at bounding box center [162, 195] width 31 height 15
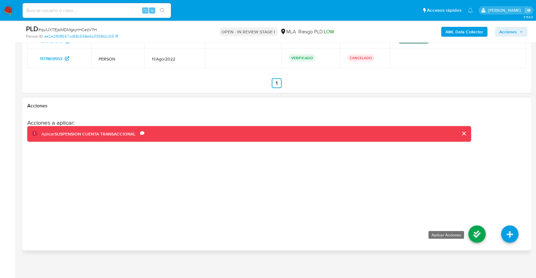
click at [476, 232] on icon at bounding box center [476, 234] width 17 height 17
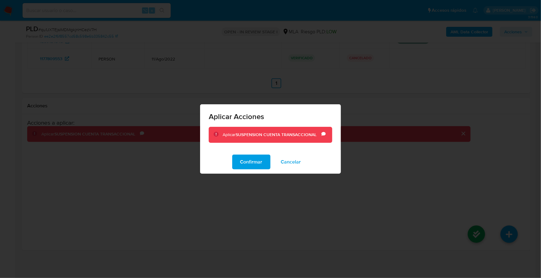
click at [231, 158] on div "Confirmar Cancelar" at bounding box center [270, 161] width 141 height 23
click at [242, 162] on span "Confirmar" at bounding box center [251, 162] width 22 height 14
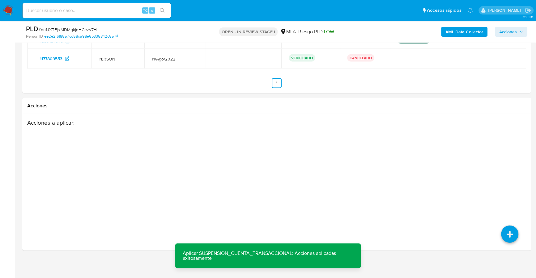
click at [509, 32] on span "Acciones" at bounding box center [508, 32] width 18 height 10
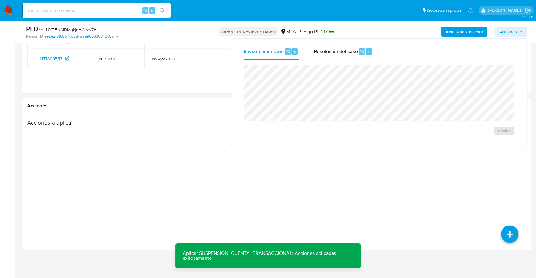
click at [514, 32] on span "Acciones" at bounding box center [508, 32] width 18 height 10
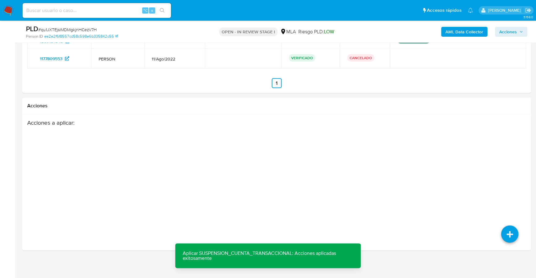
click at [502, 32] on span "Acciones" at bounding box center [508, 32] width 18 height 10
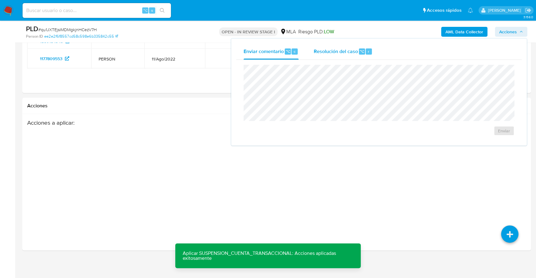
click at [354, 56] on div "Resolución del caso ⌥ r" at bounding box center [342, 52] width 59 height 16
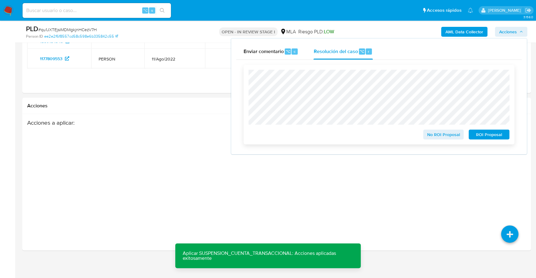
click at [494, 136] on span "ROI Proposal" at bounding box center [489, 134] width 32 height 9
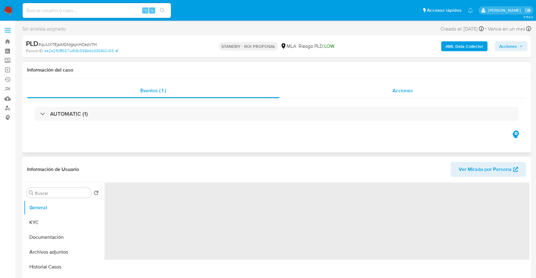
click at [438, 86] on div "Acciones" at bounding box center [402, 90] width 247 height 15
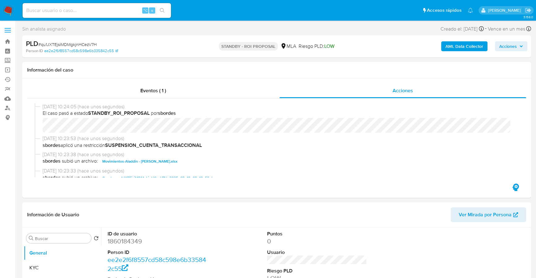
select select "10"
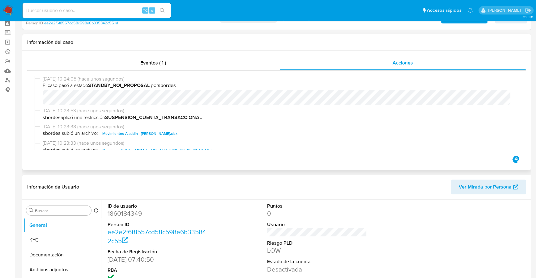
scroll to position [118, 0]
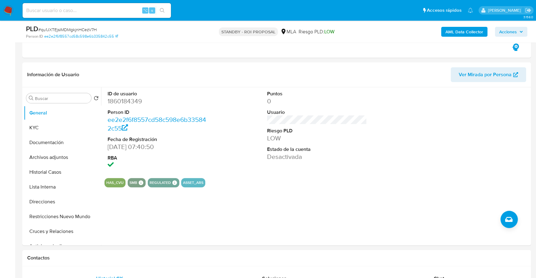
click at [70, 12] on input at bounding box center [97, 10] width 148 height 8
paste input "2530746092"
type input "2530746092"
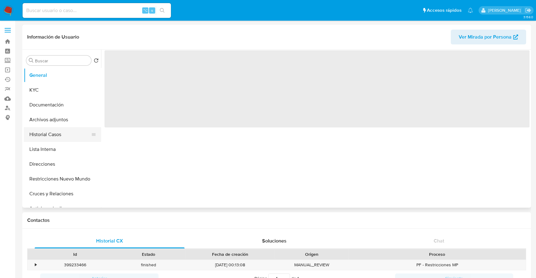
click at [47, 135] on button "Historial Casos" at bounding box center [60, 134] width 72 height 15
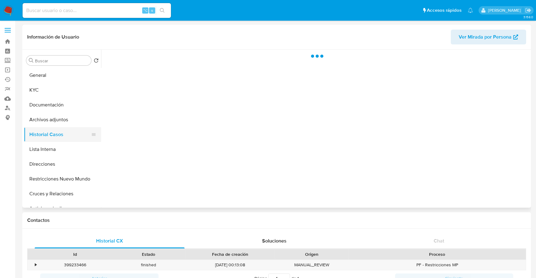
select select "10"
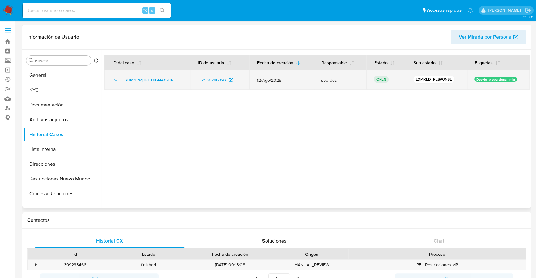
click at [159, 74] on td "7Hlc7IJNqLIRHTJIGMAa5iC6" at bounding box center [147, 80] width 86 height 20
click at [159, 79] on span "7Hlc7IJNqLIRHTJIGMAa5iC6" at bounding box center [149, 79] width 48 height 7
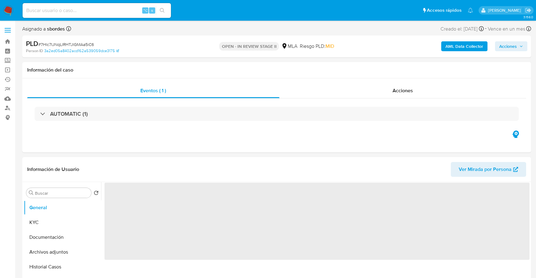
select select "10"
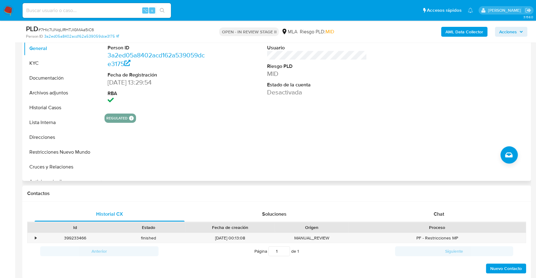
scroll to position [159, 0]
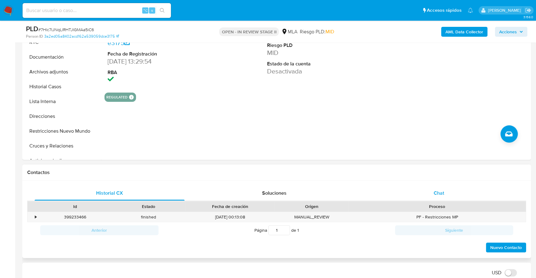
click at [429, 196] on div "Chat" at bounding box center [439, 193] width 150 height 15
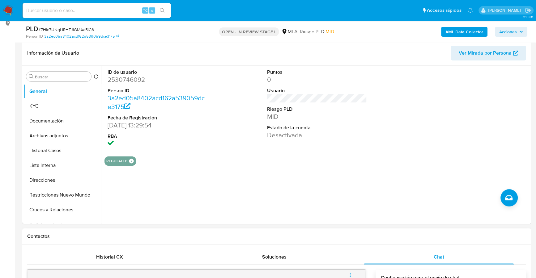
scroll to position [94, 0]
click at [44, 103] on button "KYC" at bounding box center [60, 106] width 72 height 15
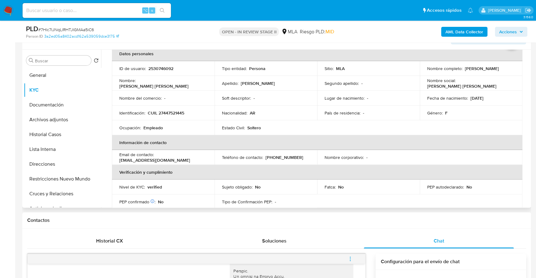
scroll to position [0, 0]
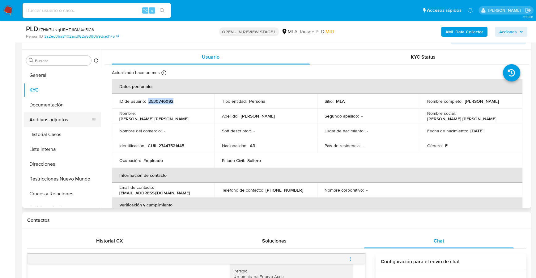
click at [67, 124] on button "Archivos adjuntos" at bounding box center [60, 119] width 72 height 15
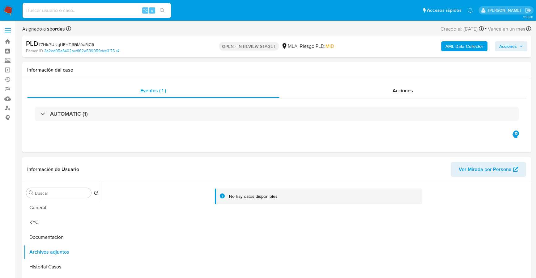
click at [457, 48] on b "AML Data Collector" at bounding box center [464, 46] width 38 height 10
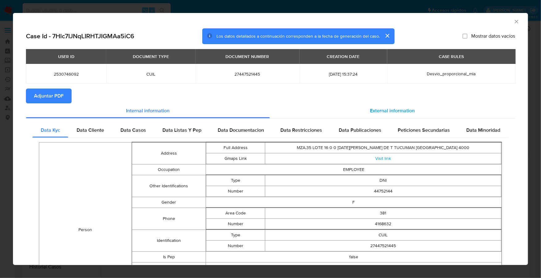
click at [411, 108] on div "External information" at bounding box center [392, 111] width 245 height 15
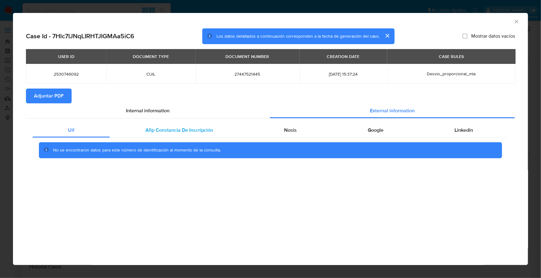
click at [178, 128] on span "Afip Constancia De Inscripción" at bounding box center [180, 130] width 68 height 7
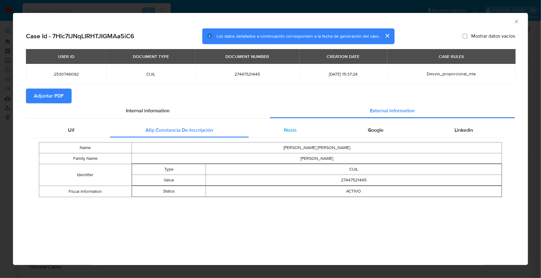
click at [290, 129] on span "Nosis" at bounding box center [290, 130] width 13 height 7
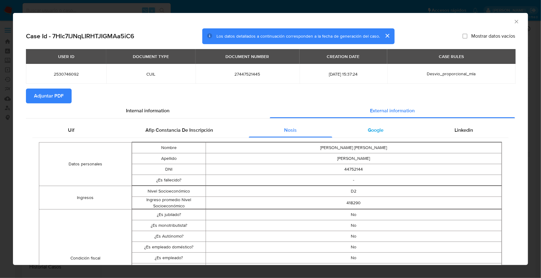
click at [381, 126] on div "Google" at bounding box center [376, 130] width 87 height 15
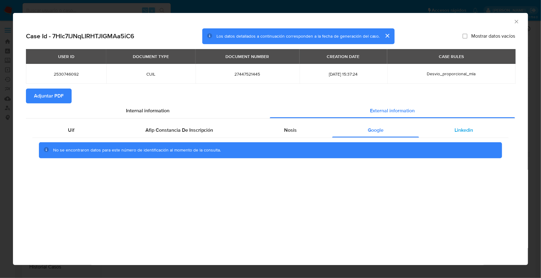
click at [471, 134] on div "Linkedin" at bounding box center [464, 130] width 90 height 15
click at [53, 88] on div "USER ID DOCUMENT TYPE DOCUMENT NUMBER CREATION DATE CASE RULES 2530746092 CUIL …" at bounding box center [270, 69] width 489 height 40
click at [58, 97] on span "Adjuntar PDF" at bounding box center [49, 96] width 30 height 14
click at [517, 22] on icon "Cerrar ventana" at bounding box center [517, 22] width 6 height 6
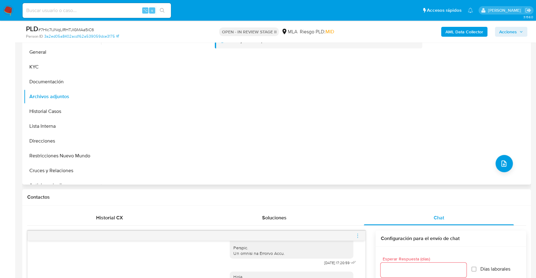
scroll to position [118, 0]
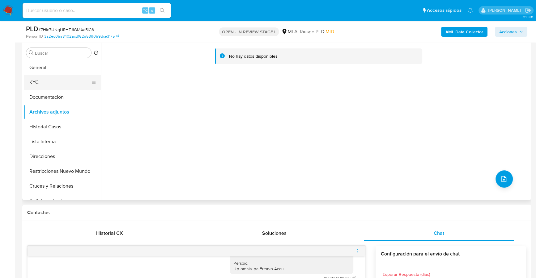
click at [44, 78] on button "KYC" at bounding box center [60, 82] width 72 height 15
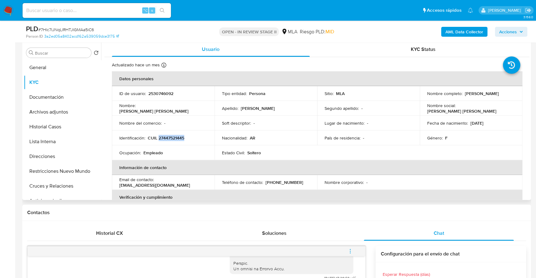
copy p "27447521445"
click at [53, 160] on button "Direcciones" at bounding box center [60, 156] width 72 height 15
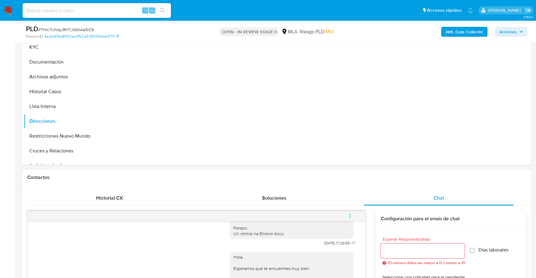
scroll to position [187, 0]
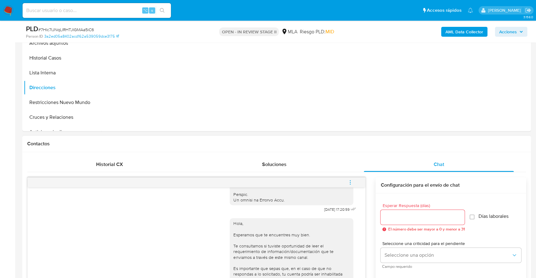
click at [350, 178] on span "menu-action" at bounding box center [350, 182] width 6 height 15
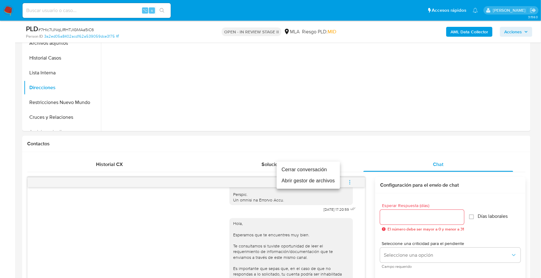
click at [331, 167] on li "Cerrar conversación" at bounding box center [308, 169] width 63 height 11
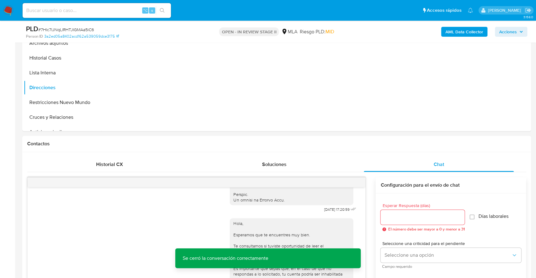
click at [520, 28] on span "Acciones" at bounding box center [511, 32] width 24 height 9
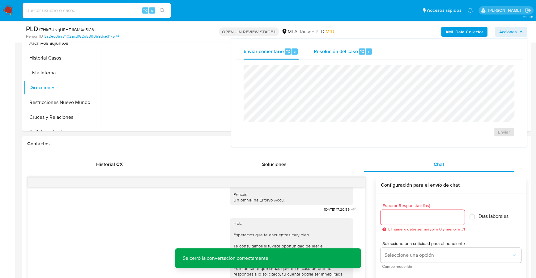
click at [329, 48] on span "Resolución del caso" at bounding box center [335, 51] width 44 height 7
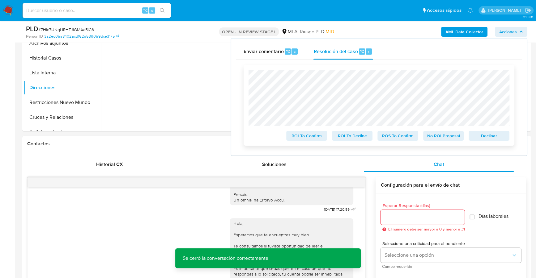
click at [501, 139] on span "Declinar" at bounding box center [489, 136] width 32 height 9
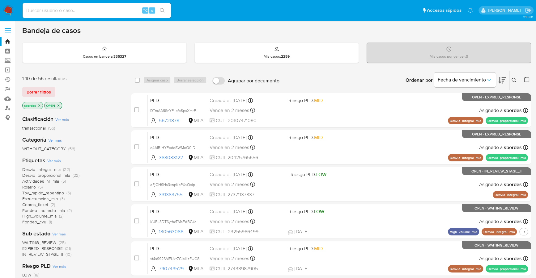
click at [39, 104] on icon "close-filter" at bounding box center [39, 106] width 4 height 4
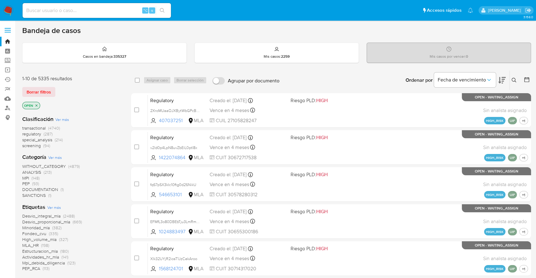
click at [525, 77] on icon at bounding box center [526, 79] width 5 height 5
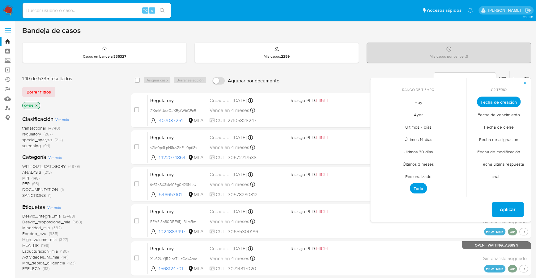
click at [412, 177] on span "Personalizado" at bounding box center [418, 176] width 39 height 13
click at [378, 114] on icon "Mes anterior" at bounding box center [379, 113] width 7 height 7
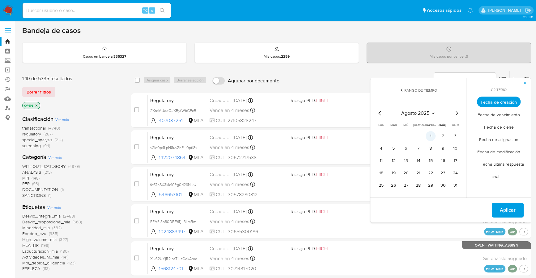
click at [431, 136] on button "1" at bounding box center [431, 136] width 10 height 10
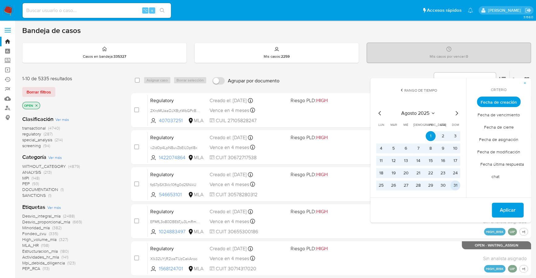
click at [457, 188] on button "31" at bounding box center [455, 186] width 10 height 10
click at [499, 203] on button "Aplicar" at bounding box center [508, 210] width 32 height 15
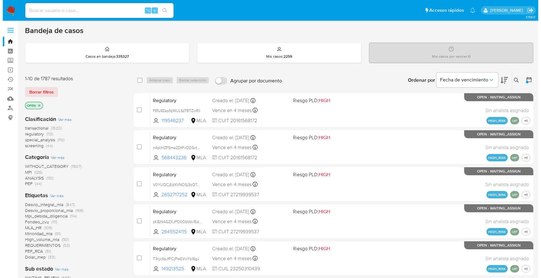
scroll to position [231, 0]
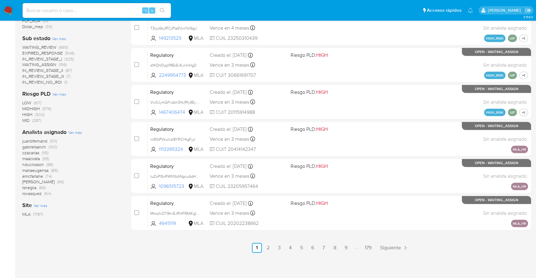
click at [76, 131] on span "Ver más" at bounding box center [75, 133] width 14 height 6
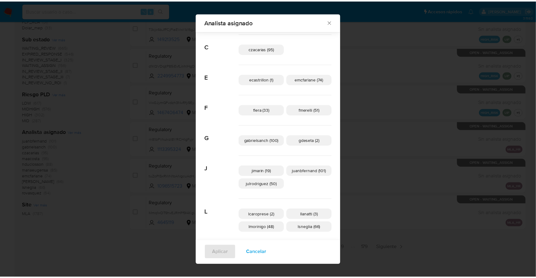
scroll to position [60, 0]
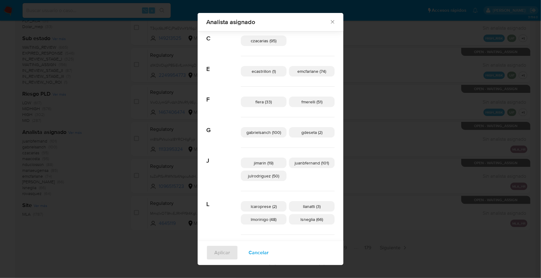
click at [330, 21] on icon "Cerrar" at bounding box center [333, 22] width 6 height 6
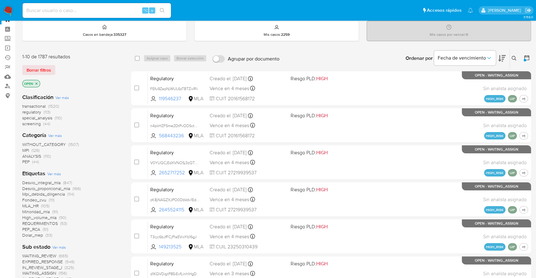
scroll to position [0, 0]
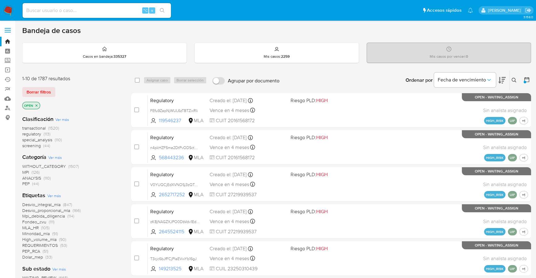
click at [6, 8] on img at bounding box center [8, 10] width 11 height 11
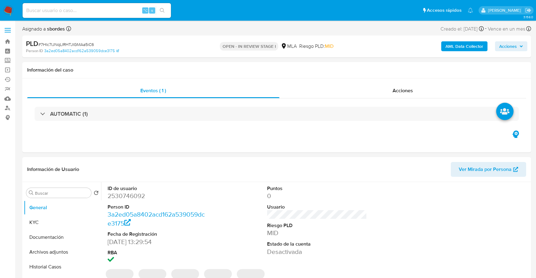
select select "10"
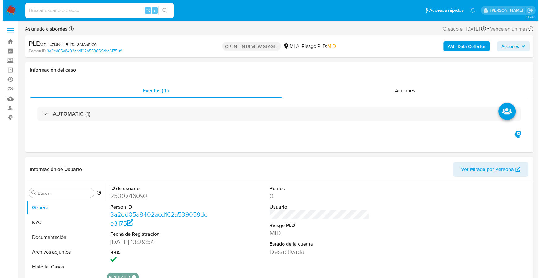
scroll to position [68, 0]
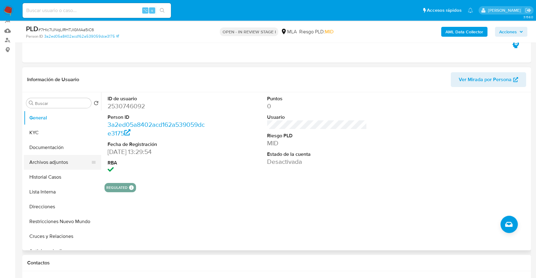
click at [59, 163] on button "Archivos adjuntos" at bounding box center [60, 162] width 72 height 15
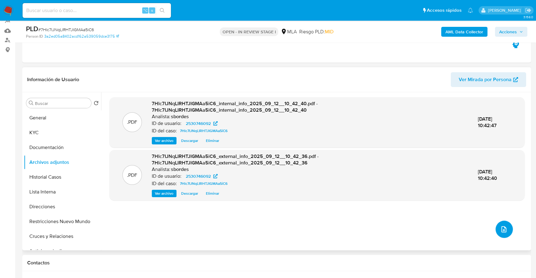
click at [502, 230] on icon "upload-file" at bounding box center [503, 229] width 7 height 7
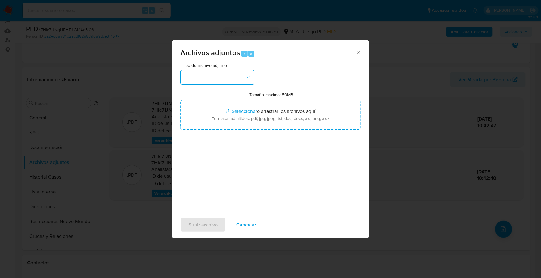
click at [222, 72] on button "button" at bounding box center [217, 77] width 74 height 15
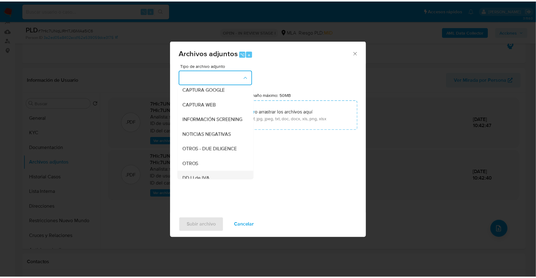
scroll to position [90, 0]
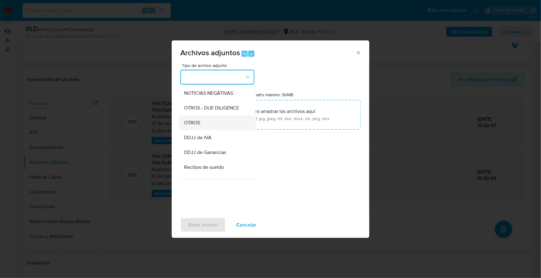
click at [208, 130] on div "OTROS" at bounding box center [215, 123] width 63 height 15
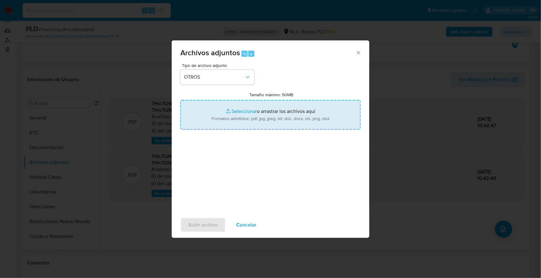
click at [248, 111] on input "Tamaño máximo: 50MB Seleccionar archivos" at bounding box center [270, 115] width 180 height 30
type input "C:\fakepath\Caselog 7Hlc7IJNqLIRHTJIGMAa5iC6_2025_08_18_19_04_04.docx"
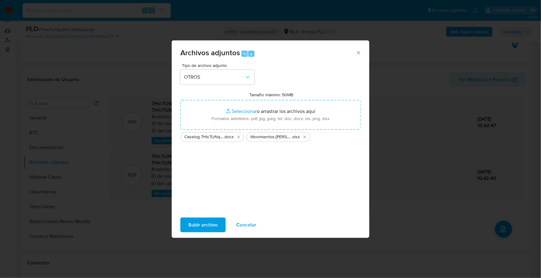
click at [195, 224] on span "Subir archivo" at bounding box center [203, 225] width 29 height 14
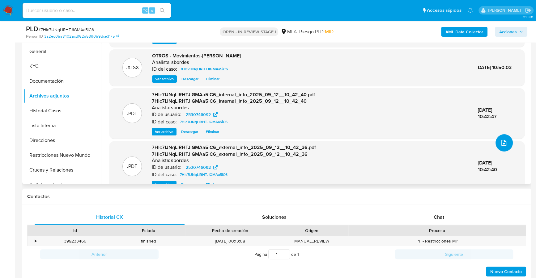
scroll to position [33, 0]
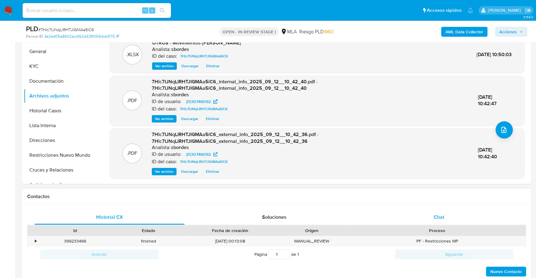
click at [458, 222] on div "Chat" at bounding box center [439, 217] width 150 height 15
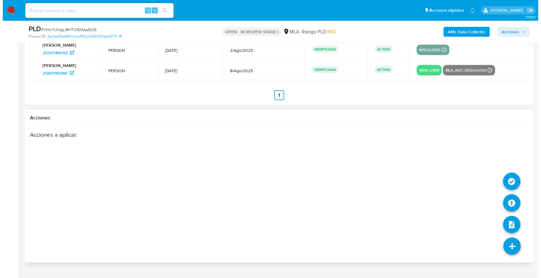
scroll to position [1150, 0]
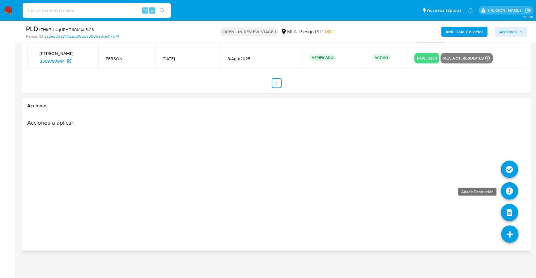
click at [506, 188] on icon at bounding box center [509, 191] width 17 height 17
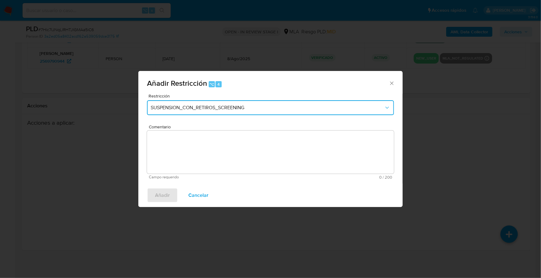
click at [237, 105] on span "SUSPENSION_CON_RETIROS_SCREENING" at bounding box center [268, 108] width 234 height 6
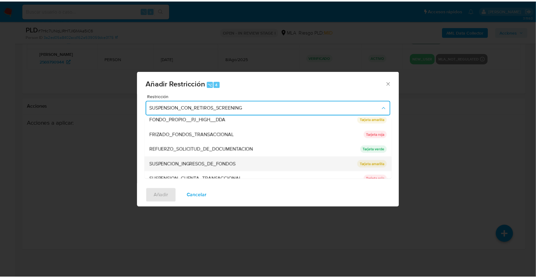
scroll to position [131, 0]
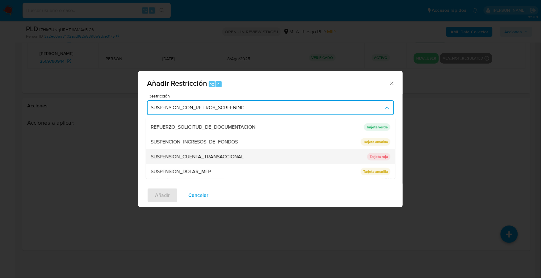
click at [196, 159] on span "SUSPENSION_CUENTA_TRANSACCIONAL" at bounding box center [197, 157] width 93 height 6
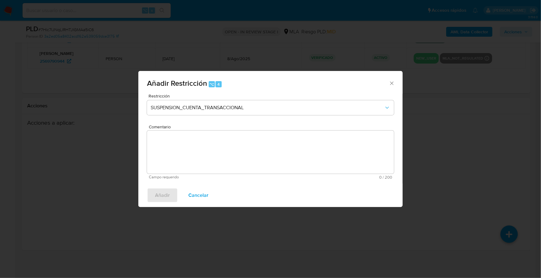
click at [250, 149] on textarea "Comentario" at bounding box center [270, 152] width 247 height 43
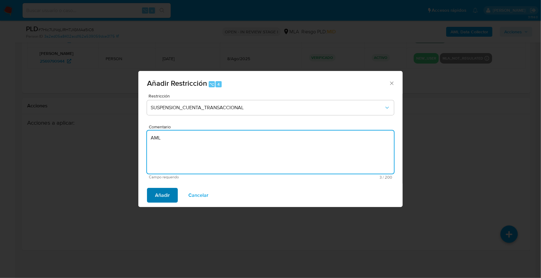
type textarea "AML"
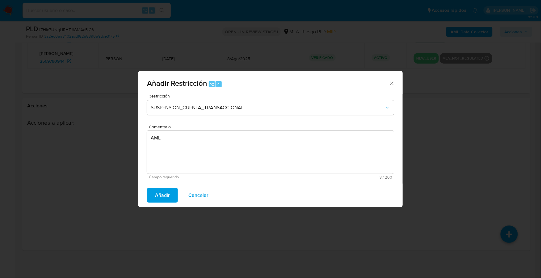
click at [161, 196] on span "Añadir" at bounding box center [162, 196] width 15 height 14
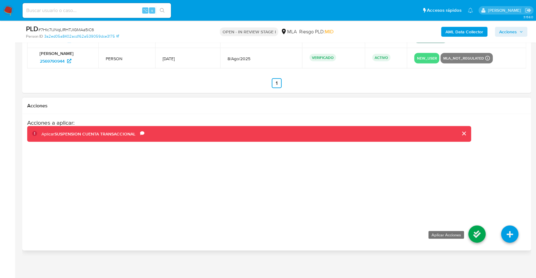
click at [481, 229] on icon at bounding box center [476, 234] width 17 height 17
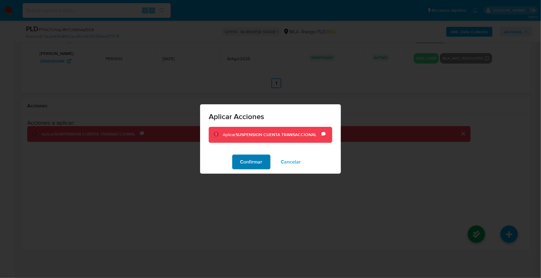
click at [250, 160] on span "Confirmar" at bounding box center [251, 162] width 22 height 14
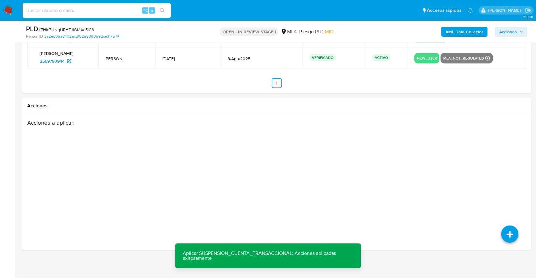
click at [515, 36] on span "Acciones" at bounding box center [508, 32] width 18 height 10
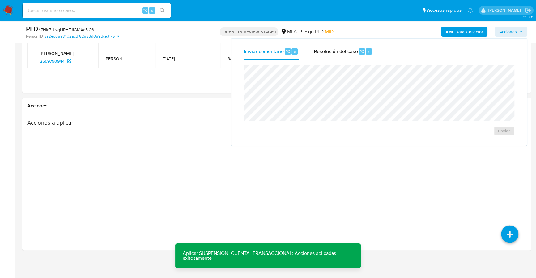
click at [515, 32] on span "Acciones" at bounding box center [508, 32] width 18 height 10
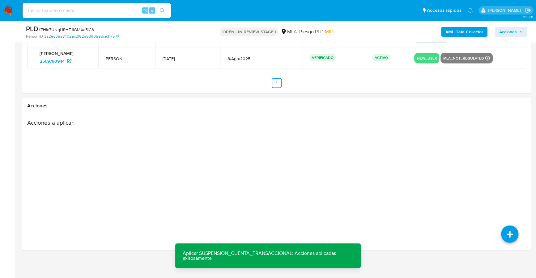
click at [513, 32] on span "Acciones" at bounding box center [508, 32] width 18 height 10
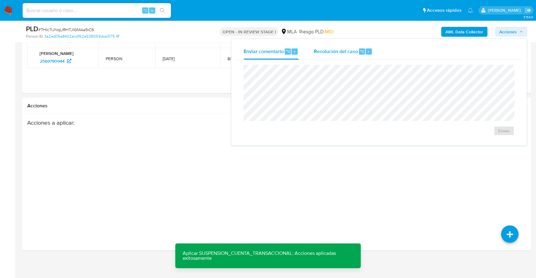
click at [335, 54] on span "Resolución del caso" at bounding box center [335, 51] width 44 height 7
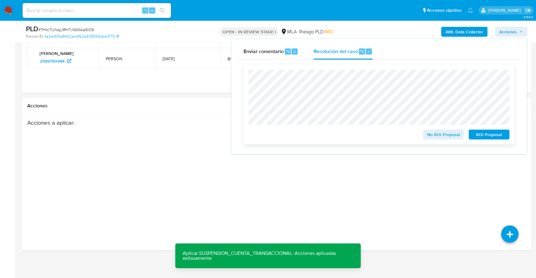
click at [490, 133] on span "ROI Proposal" at bounding box center [489, 134] width 32 height 9
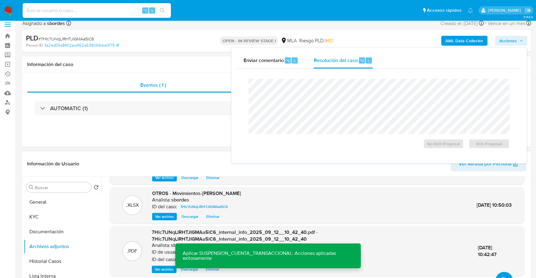
scroll to position [0, 0]
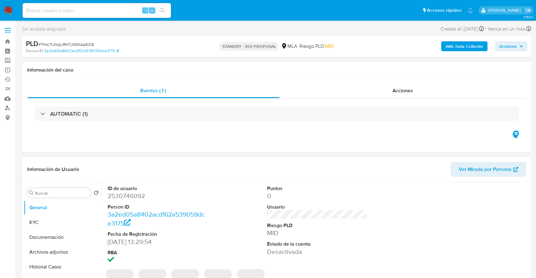
select select "10"
click at [358, 159] on div "Información de Usuario Ver Mirada por Persona" at bounding box center [276, 169] width 509 height 25
click at [386, 81] on div "Eventos ( 1 ) Acciones AUTOMATIC (1)" at bounding box center [276, 115] width 509 height 74
click at [387, 88] on div "Acciones" at bounding box center [402, 90] width 247 height 15
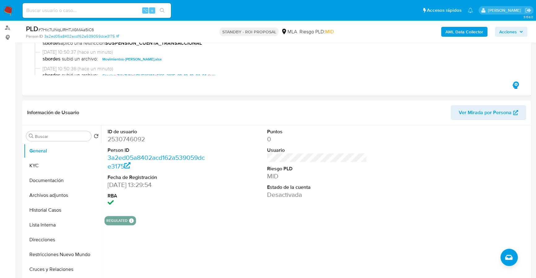
scroll to position [203, 0]
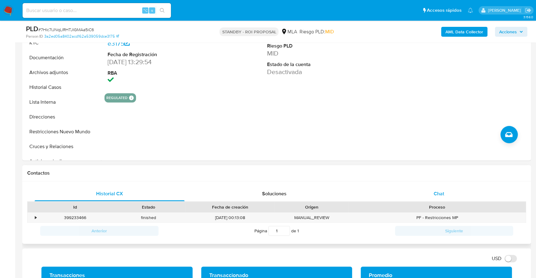
click at [434, 191] on span "Chat" at bounding box center [439, 193] width 11 height 7
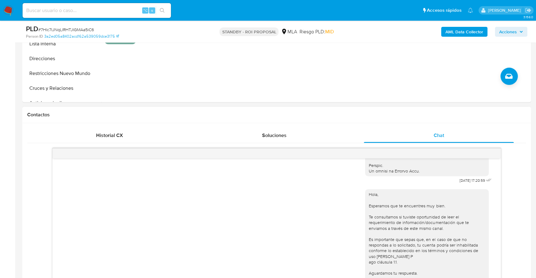
scroll to position [98, 0]
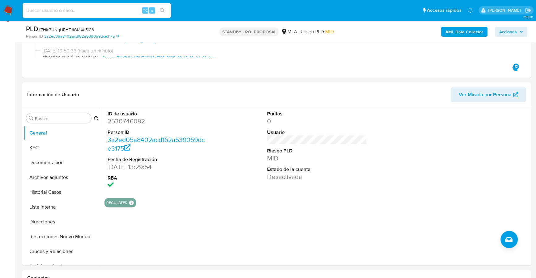
click at [59, 9] on input at bounding box center [97, 10] width 148 height 8
click at [60, 9] on input at bounding box center [97, 10] width 148 height 8
paste input "790749529"
type input "790749529"
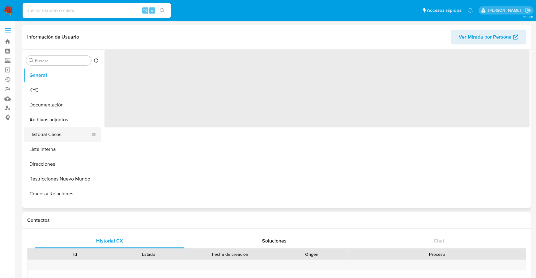
click at [53, 139] on button "Historial Casos" at bounding box center [60, 134] width 72 height 15
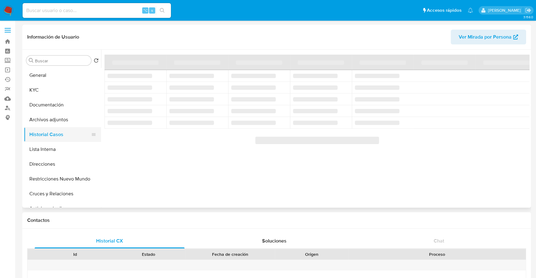
select select "10"
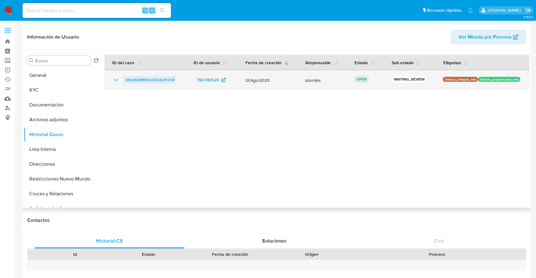
click at [150, 78] on span "xf4s992SMEUxrZCieILzFUC8" at bounding box center [149, 79] width 49 height 7
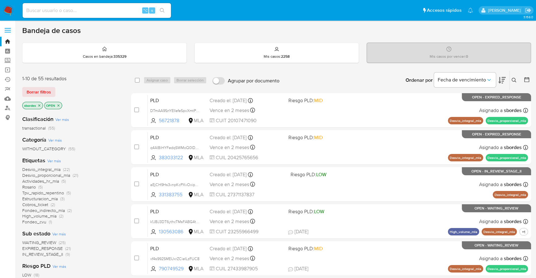
click at [40, 102] on p "sbordes" at bounding box center [33, 105] width 20 height 7
click at [40, 105] on icon "close-filter" at bounding box center [39, 105] width 2 height 2
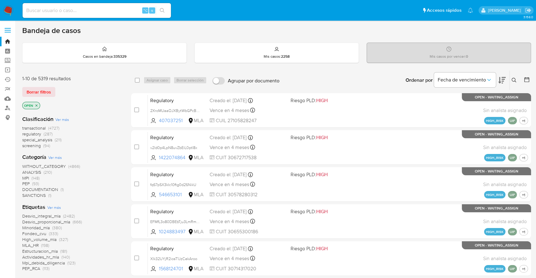
click at [513, 81] on icon at bounding box center [513, 80] width 5 height 5
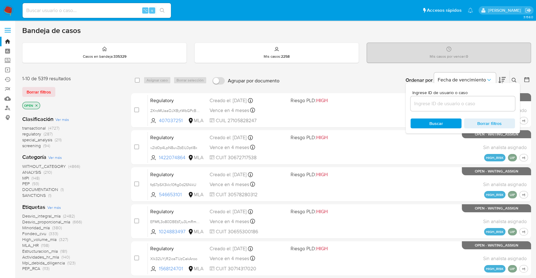
click at [449, 110] on div at bounding box center [462, 103] width 104 height 15
click at [449, 106] on input at bounding box center [462, 104] width 104 height 8
paste input "xf4s992SMEUxrZCieILzFUC8"
type input "xf4s992SMEUxrZCieILzFUC8"
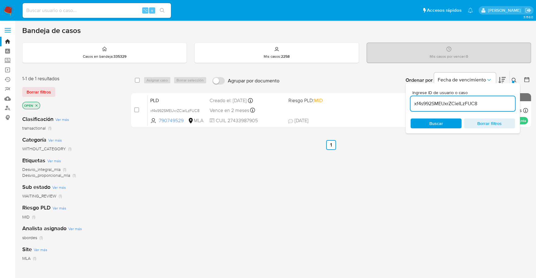
click at [513, 79] on icon at bounding box center [513, 80] width 5 height 5
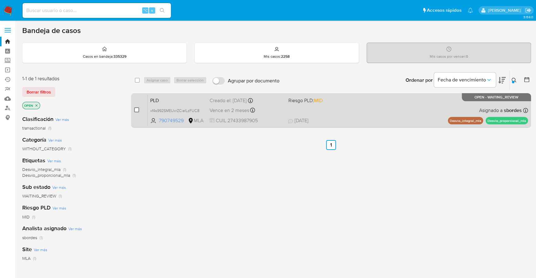
click at [137, 110] on input "checkbox" at bounding box center [136, 110] width 5 height 5
checkbox input "true"
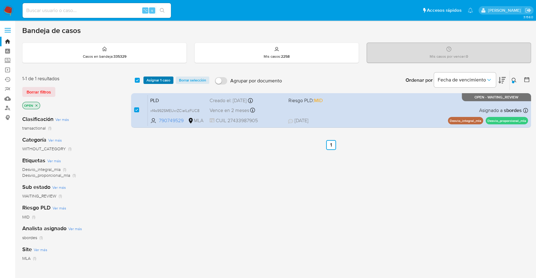
click at [154, 77] on span "Asignar 1 caso" at bounding box center [158, 80] width 24 height 6
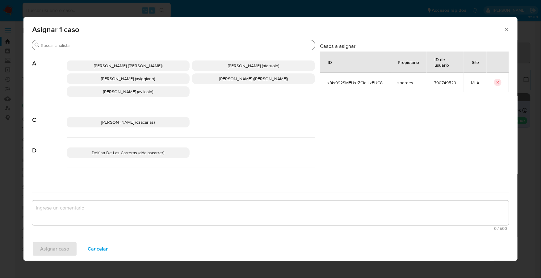
click at [92, 49] on div "Buscar" at bounding box center [173, 45] width 283 height 10
click at [93, 46] on input "Buscar" at bounding box center [177, 46] width 272 height 6
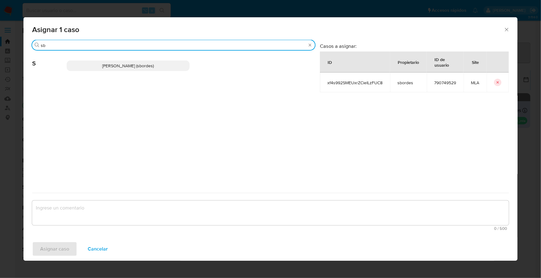
type input "sb"
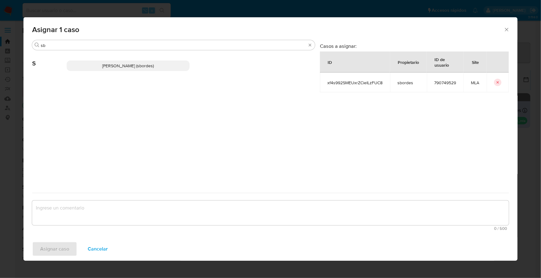
click at [102, 62] on p "[PERSON_NAME] (sbordes)" at bounding box center [128, 66] width 123 height 11
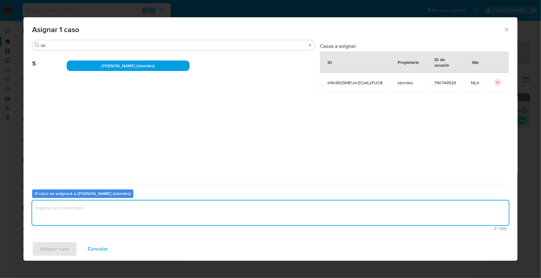
click at [102, 210] on textarea "assign-modal" at bounding box center [270, 213] width 477 height 25
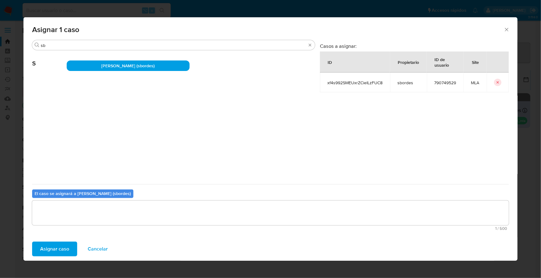
click at [50, 253] on span "Asignar caso" at bounding box center [54, 250] width 29 height 14
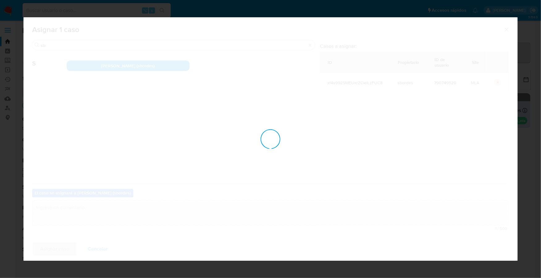
checkbox input "false"
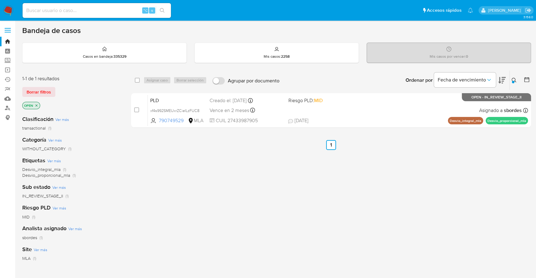
click at [9, 6] on img at bounding box center [8, 10] width 11 height 11
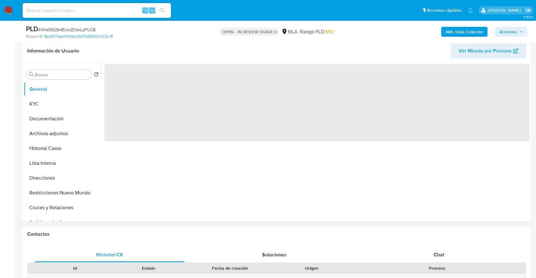
scroll to position [237, 0]
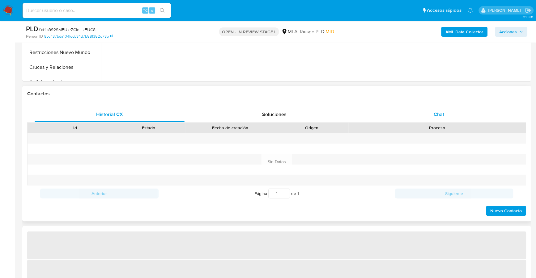
click at [442, 116] on span "Chat" at bounding box center [439, 114] width 11 height 7
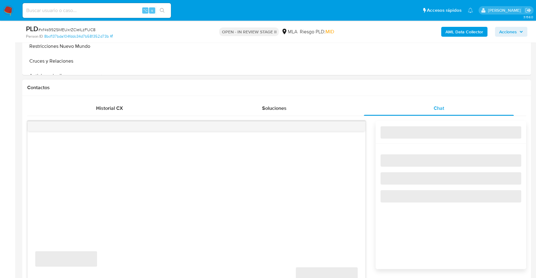
select select "10"
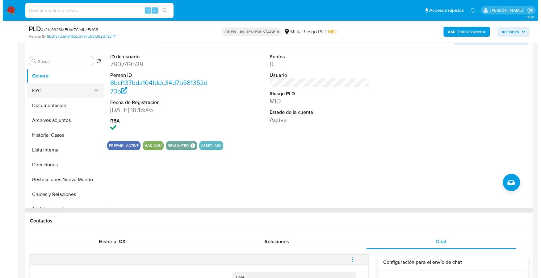
scroll to position [95, 0]
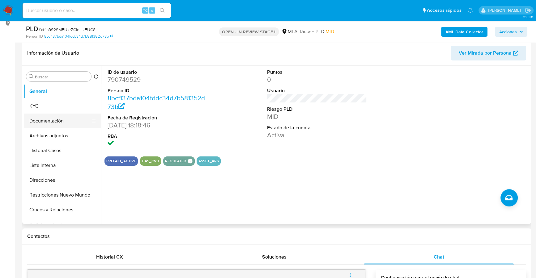
click at [52, 122] on button "Documentación" at bounding box center [60, 121] width 72 height 15
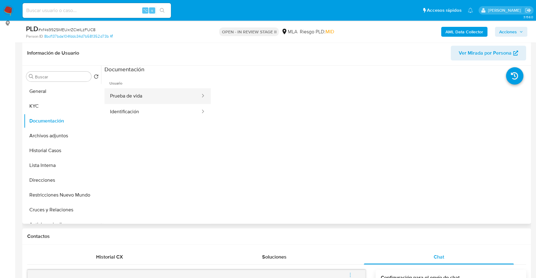
click at [146, 96] on button "Prueba de vida" at bounding box center [152, 96] width 96 height 16
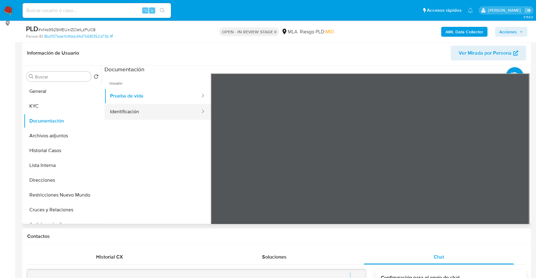
click at [165, 104] on button "Identificación" at bounding box center [152, 112] width 96 height 16
click at [522, 176] on icon at bounding box center [521, 174] width 12 height 12
click at [133, 85] on span "Usuario" at bounding box center [157, 81] width 106 height 15
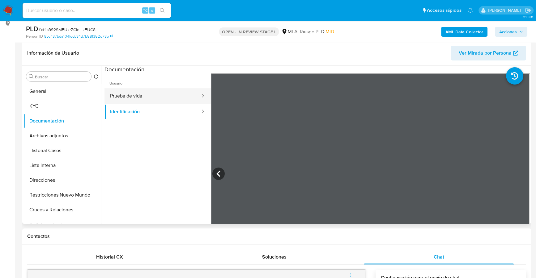
click at [135, 89] on button "Prueba de vida" at bounding box center [152, 96] width 96 height 16
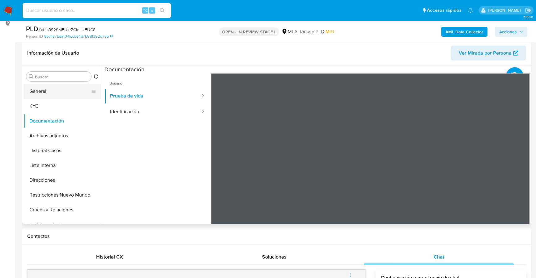
click at [48, 88] on button "General" at bounding box center [60, 91] width 72 height 15
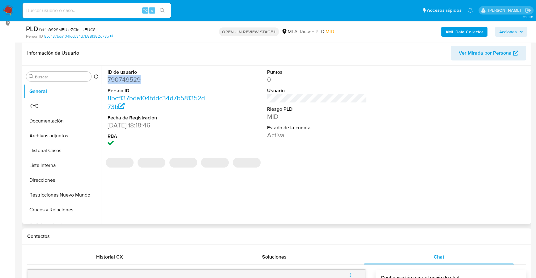
copy dd "790749529"
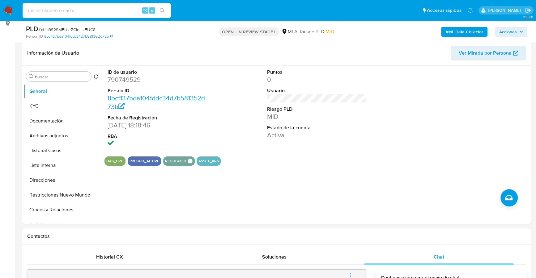
click at [95, 13] on input at bounding box center [97, 10] width 148 height 8
paste input "790749529"
type input "790749529"
click at [37, 101] on button "KYC" at bounding box center [60, 106] width 72 height 15
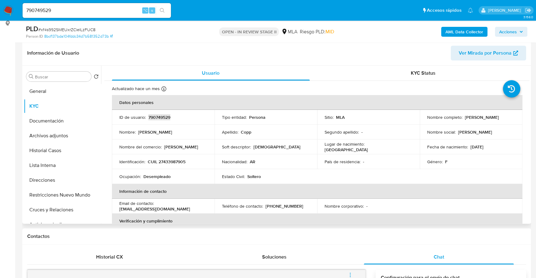
copy p "790749529"
click at [447, 30] on b "AML Data Collector" at bounding box center [464, 32] width 38 height 10
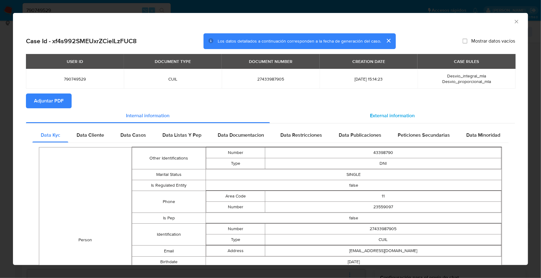
click at [390, 112] on div "External information" at bounding box center [392, 115] width 245 height 15
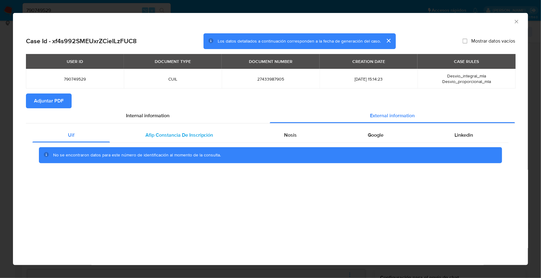
click at [170, 132] on span "Afip Constancia De Inscripción" at bounding box center [180, 135] width 68 height 7
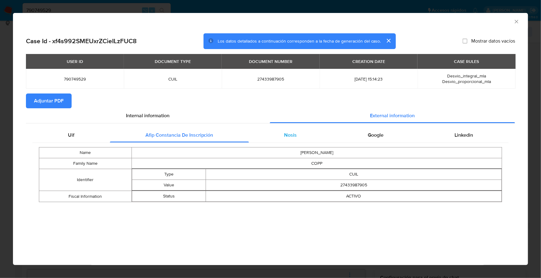
click at [287, 139] on div "Nosis" at bounding box center [291, 135] width 84 height 15
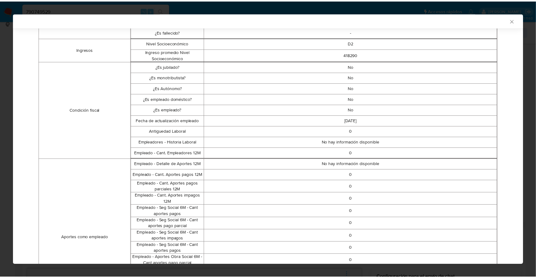
scroll to position [0, 0]
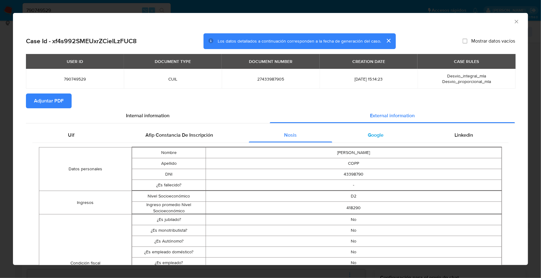
click at [381, 137] on div "Google" at bounding box center [376, 135] width 87 height 15
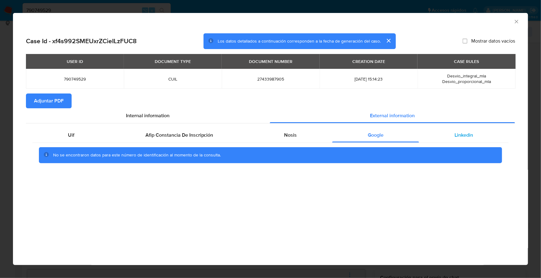
click at [474, 136] on div "Linkedin" at bounding box center [464, 135] width 90 height 15
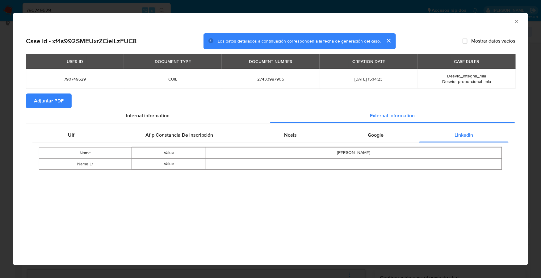
click at [51, 105] on span "Adjuntar PDF" at bounding box center [49, 101] width 30 height 14
click at [516, 20] on icon "Cerrar ventana" at bounding box center [517, 22] width 6 height 6
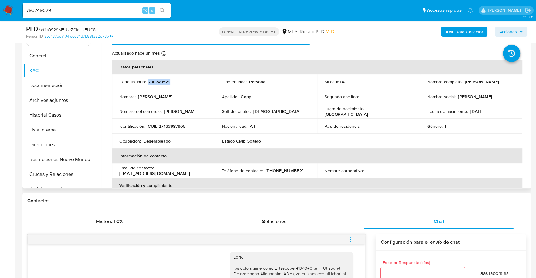
scroll to position [108, 0]
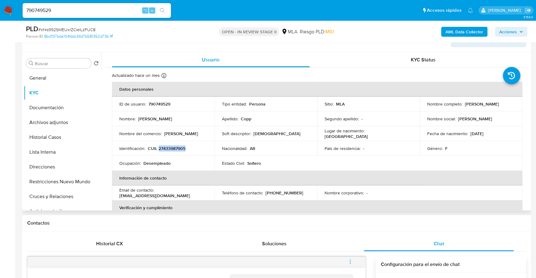
copy p "27433987905"
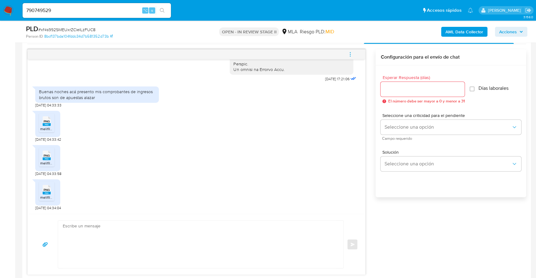
scroll to position [328, 0]
click at [43, 122] on icon at bounding box center [47, 122] width 8 height 10
click at [45, 157] on span "PNG" at bounding box center [47, 156] width 6 height 4
click at [43, 197] on span "melifile1416428421721767839.png" at bounding box center [68, 197] width 56 height 5
click at [174, 223] on textarea at bounding box center [199, 245] width 273 height 48
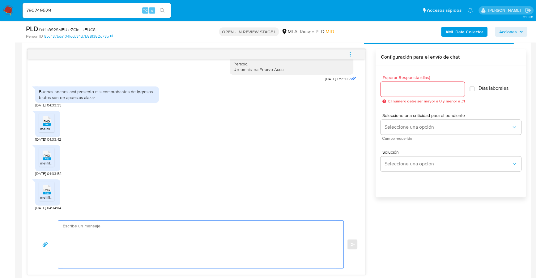
paste textarea "Hola XXX, Muchas gracias por tu respuesta. Analizamos tu caso y verificamos que…"
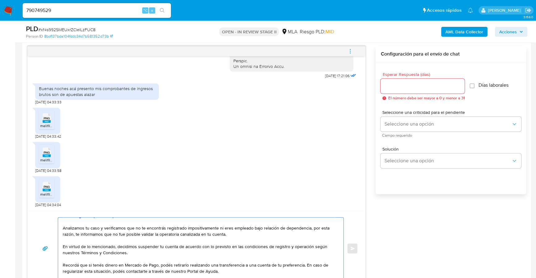
scroll to position [0, 0]
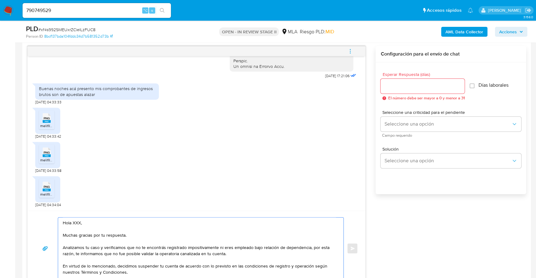
drag, startPoint x: 100, startPoint y: 221, endPoint x: 64, endPoint y: 213, distance: 37.6
click at [64, 213] on div "Hola XXX, Muchas gracias por tu respuesta. Analizamos tu caso y verificamos que…" at bounding box center [197, 248] width 338 height 75
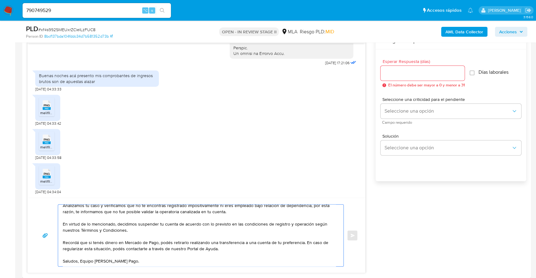
scroll to position [332, 0]
type textarea "[PERSON_NAME], Muchas gracias por tu respuesta. Analizamos tu caso y verificamo…"
click at [397, 67] on div at bounding box center [422, 73] width 84 height 15
click at [394, 71] on input "Esperar Respuesta (días)" at bounding box center [422, 73] width 84 height 8
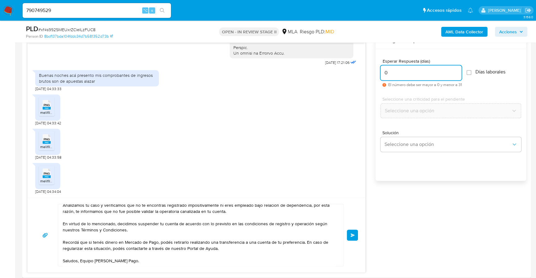
type input "0"
click at [352, 241] on div "[PERSON_NAME], Muchas gracias por tu respuesta. Analizamos tu caso y verificamo…" at bounding box center [196, 235] width 323 height 62
click at [353, 235] on span "Enviar" at bounding box center [352, 236] width 4 height 4
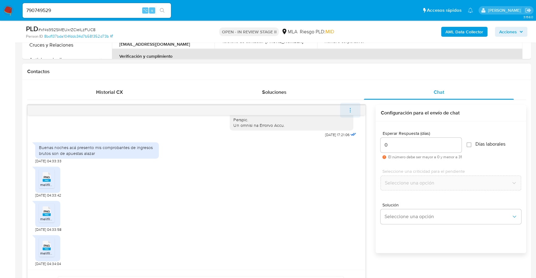
scroll to position [0, 0]
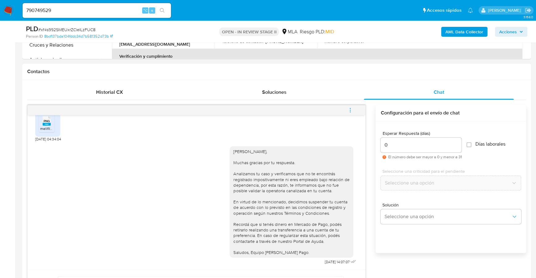
click at [351, 108] on icon "menu-action" at bounding box center [350, 111] width 6 height 6
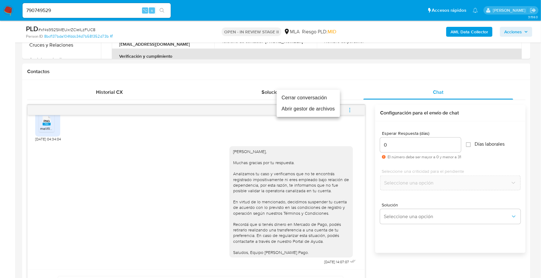
click at [303, 95] on li "Cerrar conversación" at bounding box center [308, 97] width 63 height 11
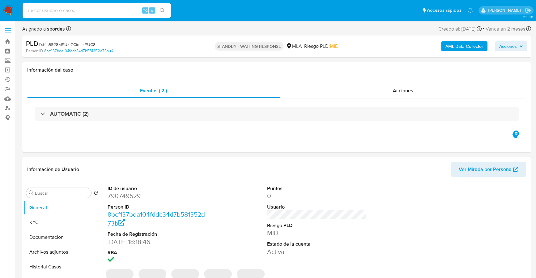
select select "10"
click at [189, 84] on div "Eventos ( 2 )" at bounding box center [153, 90] width 253 height 15
select select "10"
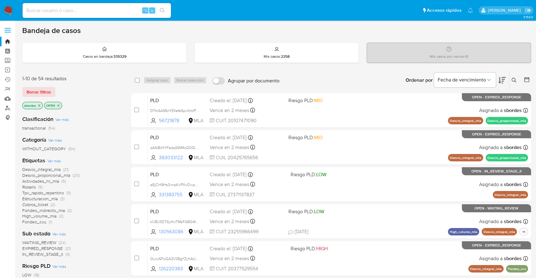
click at [40, 105] on icon "close-filter" at bounding box center [39, 105] width 2 height 2
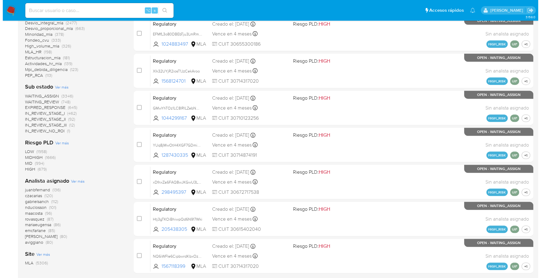
scroll to position [231, 0]
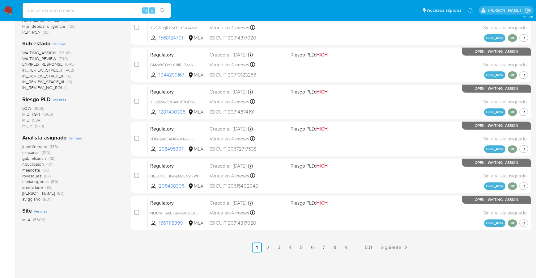
click at [78, 137] on span "Ver más" at bounding box center [75, 138] width 14 height 6
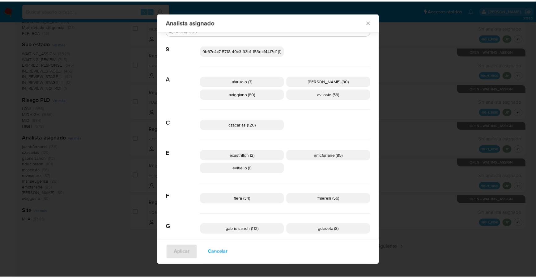
scroll to position [0, 0]
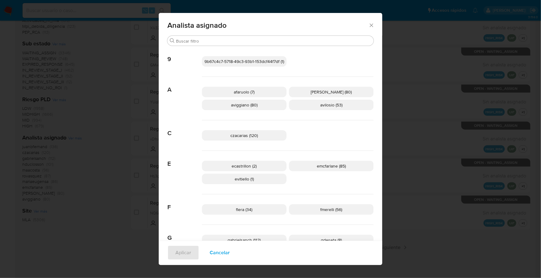
click at [370, 25] on icon "Cerrar" at bounding box center [371, 24] width 3 height 3
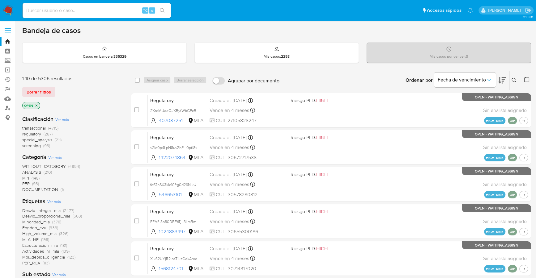
click at [513, 79] on icon at bounding box center [513, 80] width 5 height 5
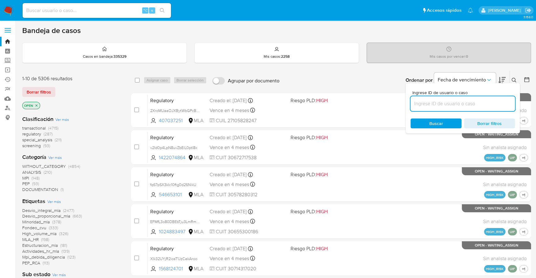
click at [462, 100] on input at bounding box center [462, 104] width 104 height 8
type input "xf4s992SMEUxrZCieILzFUC8"
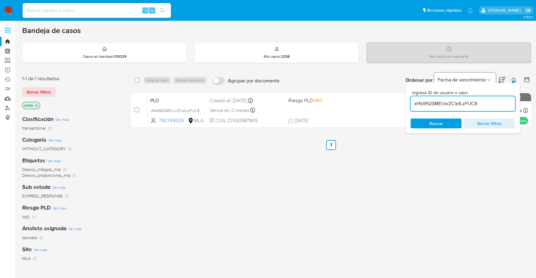
drag, startPoint x: 515, startPoint y: 79, endPoint x: 458, endPoint y: 79, distance: 56.2
click at [515, 79] on icon at bounding box center [513, 80] width 5 height 5
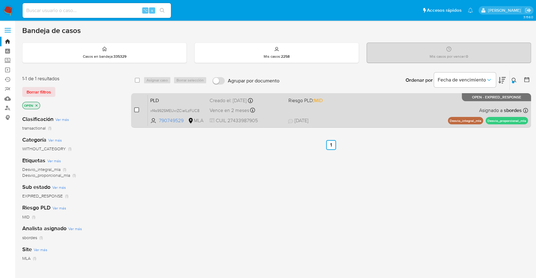
click at [137, 110] on input "checkbox" at bounding box center [136, 110] width 5 height 5
checkbox input "true"
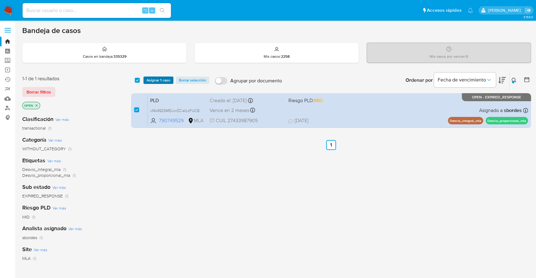
click at [157, 79] on span "Asignar 1 caso" at bounding box center [158, 80] width 24 height 6
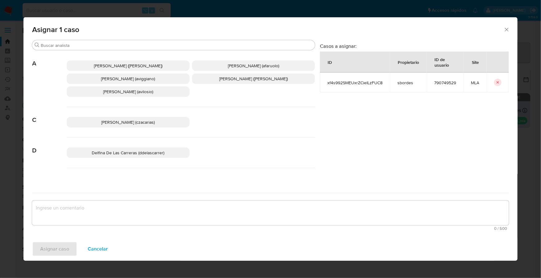
click at [145, 47] on input "Buscar" at bounding box center [177, 46] width 272 height 6
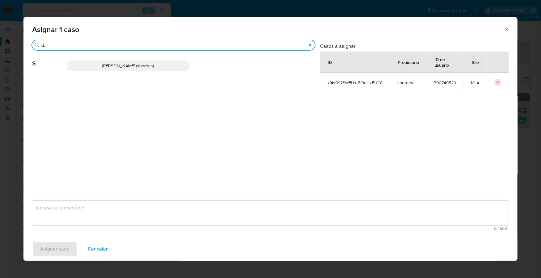
type input "sb"
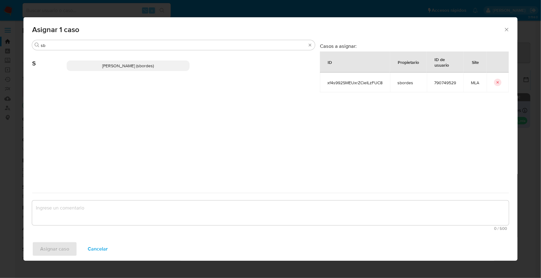
click at [151, 70] on p "Stefania Bordes (sbordes)" at bounding box center [128, 66] width 123 height 11
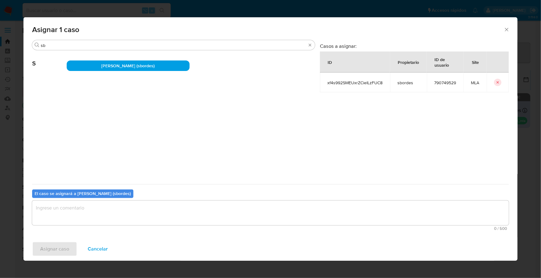
click at [92, 209] on textarea "assign-modal" at bounding box center [270, 213] width 477 height 25
click at [53, 255] on span "Asignar caso" at bounding box center [54, 250] width 29 height 14
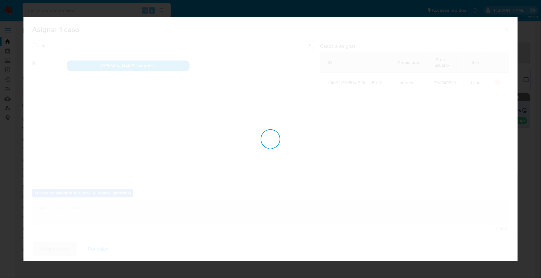
checkbox input "false"
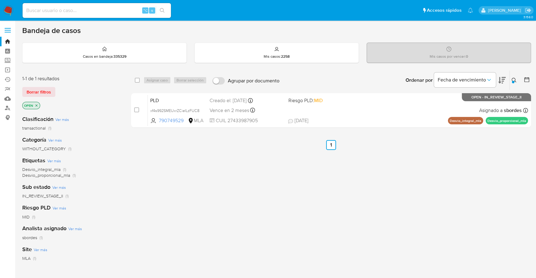
click at [513, 80] on icon at bounding box center [513, 80] width 5 height 5
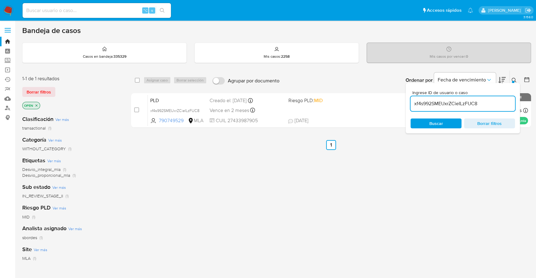
click at [485, 107] on div "xf4s992SMEUxrZCieILzFUC8" at bounding box center [462, 103] width 104 height 15
drag, startPoint x: 488, startPoint y: 100, endPoint x: 424, endPoint y: 97, distance: 64.0
click at [424, 97] on div "xf4s992SMEUxrZCieILzFUC8" at bounding box center [462, 103] width 104 height 15
paste input "XtnL1atfeZU6hhoa1QPtLXGK"
type input "XtnL1atfeZU6hhoa1QPtLXGK"
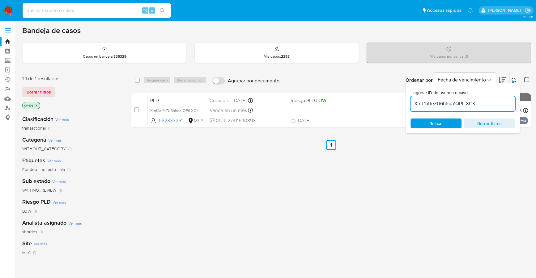
click at [515, 79] on button at bounding box center [515, 80] width 10 height 7
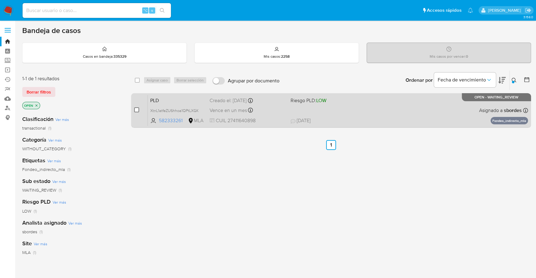
click at [135, 110] on input "checkbox" at bounding box center [136, 110] width 5 height 5
checkbox input "true"
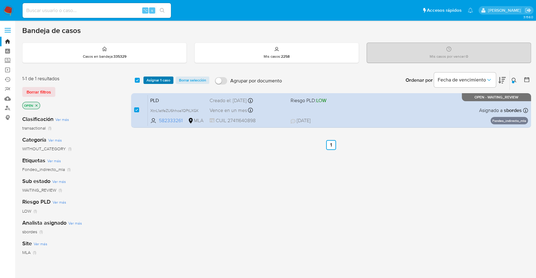
click at [152, 80] on span "Asignar 1 caso" at bounding box center [158, 80] width 24 height 6
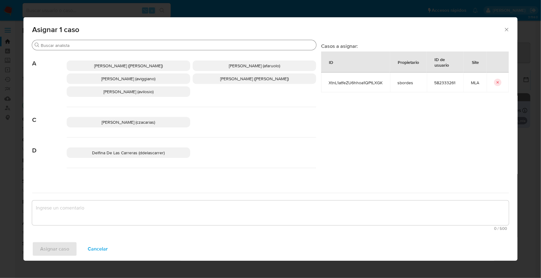
click at [112, 43] on input "Buscar" at bounding box center [177, 46] width 273 height 6
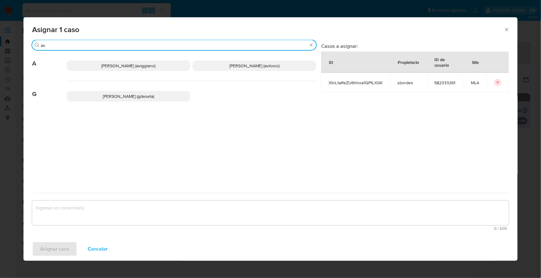
type input "a"
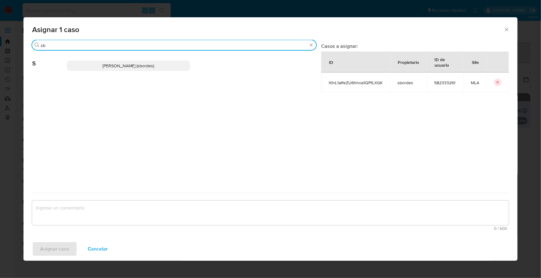
type input "sb"
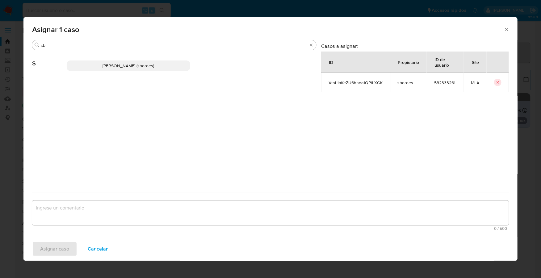
click at [105, 66] on span "Stefania Bordes (sbordes)" at bounding box center [129, 66] width 52 height 6
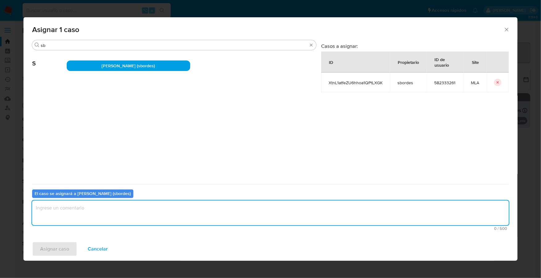
drag, startPoint x: 104, startPoint y: 204, endPoint x: 95, endPoint y: 215, distance: 14.1
click at [104, 204] on textarea "assign-modal" at bounding box center [270, 213] width 477 height 25
click at [46, 249] on span "Asignar caso" at bounding box center [54, 250] width 29 height 14
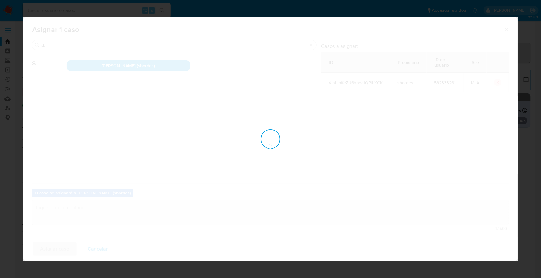
checkbox input "false"
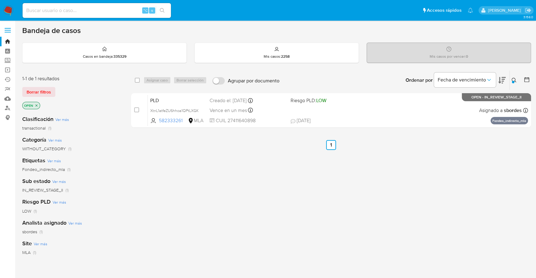
click at [513, 78] on icon at bounding box center [513, 80] width 5 height 5
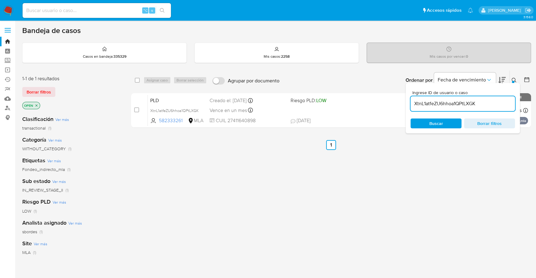
drag, startPoint x: 492, startPoint y: 104, endPoint x: 417, endPoint y: 102, distance: 74.8
click at [417, 102] on input "XtnL1atfeZU6hhoa1QPtLXGK" at bounding box center [462, 104] width 104 height 8
click at [485, 103] on input "XtnL1atfeZU6hhoa1QPtLXGK" at bounding box center [462, 104] width 104 height 8
drag, startPoint x: 485, startPoint y: 103, endPoint x: 400, endPoint y: 92, distance: 85.9
click at [400, 92] on div "select-all-cases-checkbox Asignar caso Borrar selección Agrupar por documento O…" at bounding box center [331, 100] width 400 height 60
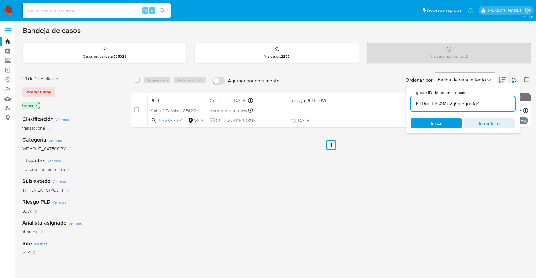
type input "9sTDroch8sXMe2qOu5qngRi4"
click at [515, 81] on icon at bounding box center [513, 80] width 5 height 5
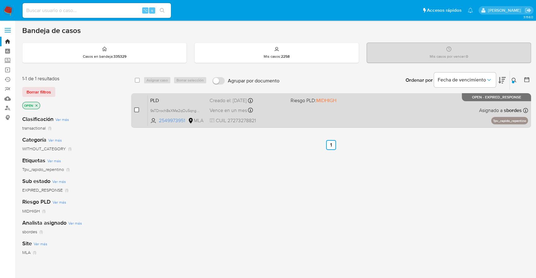
click at [136, 109] on input "checkbox" at bounding box center [136, 110] width 5 height 5
checkbox input "true"
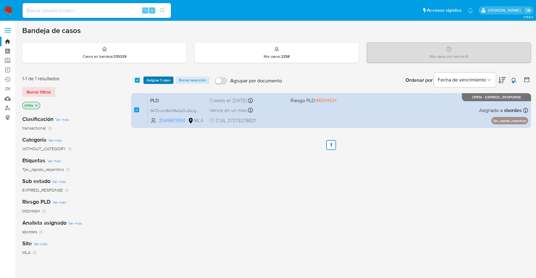
click at [158, 77] on span "Asignar 1 caso" at bounding box center [158, 80] width 24 height 6
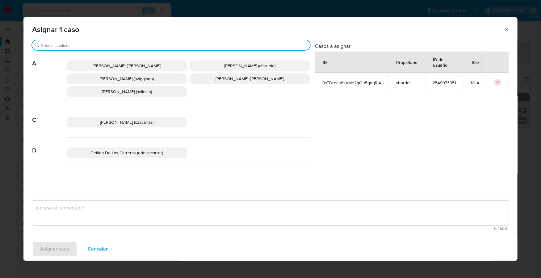
click at [119, 48] on input "Buscar" at bounding box center [174, 46] width 267 height 6
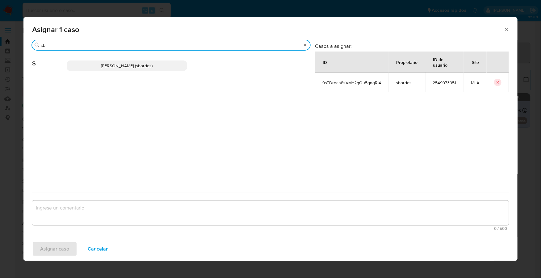
type input "sb"
click at [124, 65] on span "Stefania Bordes (sbordes)" at bounding box center [127, 66] width 52 height 6
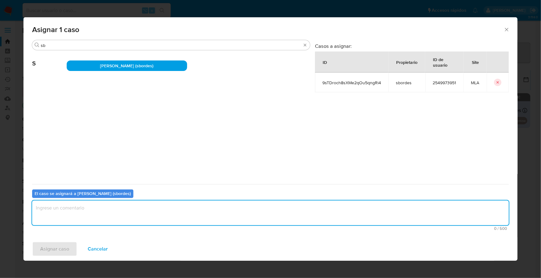
click at [91, 214] on textarea "assign-modal" at bounding box center [270, 213] width 477 height 25
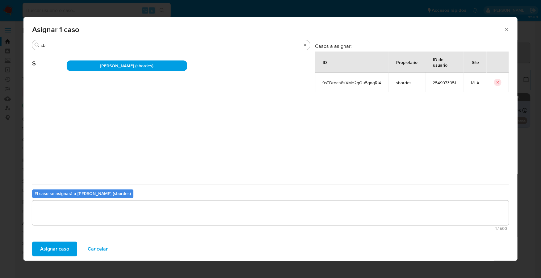
click at [53, 245] on span "Asignar caso" at bounding box center [54, 250] width 29 height 14
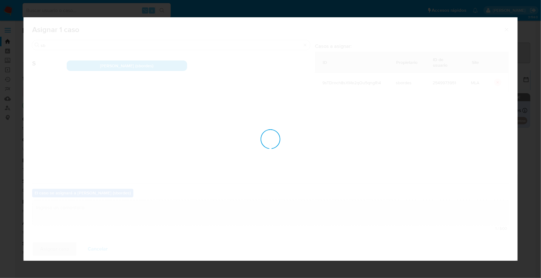
checkbox input "false"
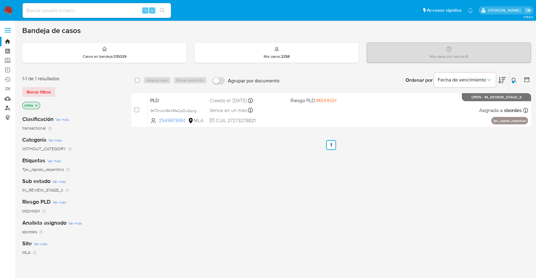
click at [8, 110] on link "Buscador de personas" at bounding box center [37, 109] width 74 height 10
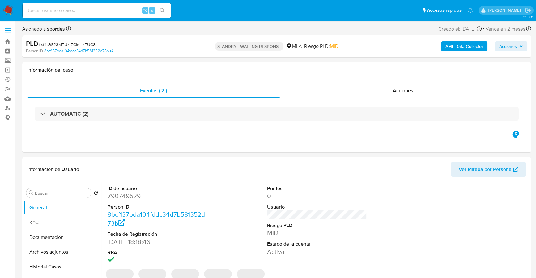
select select "10"
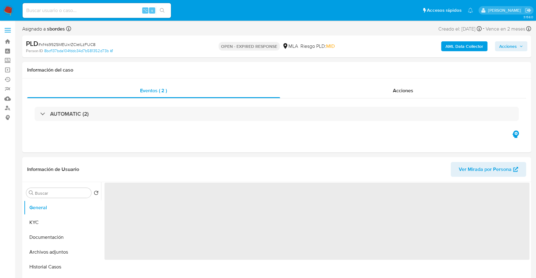
select select "10"
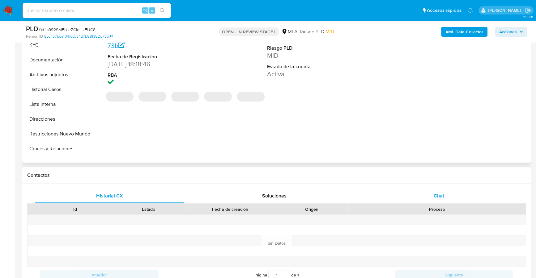
click at [434, 196] on span "Chat" at bounding box center [439, 196] width 11 height 7
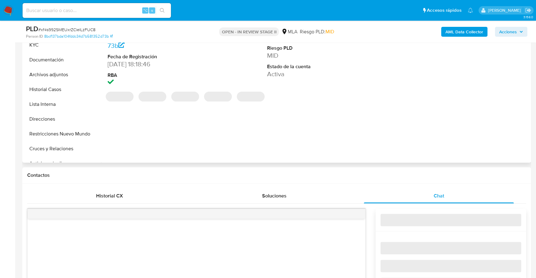
select select "10"
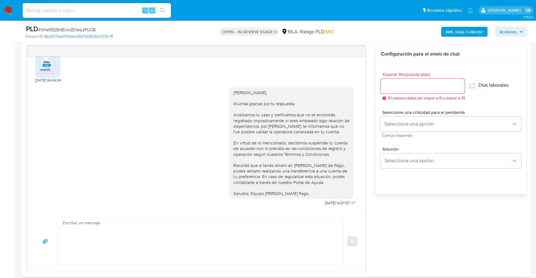
scroll to position [163, 0]
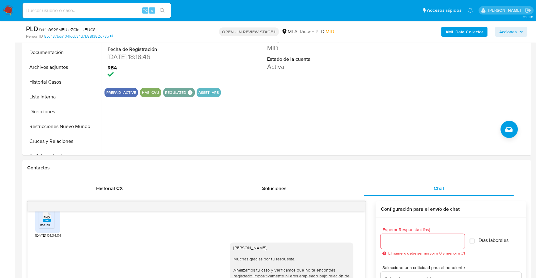
click at [513, 28] on span "Acciones" at bounding box center [508, 32] width 18 height 10
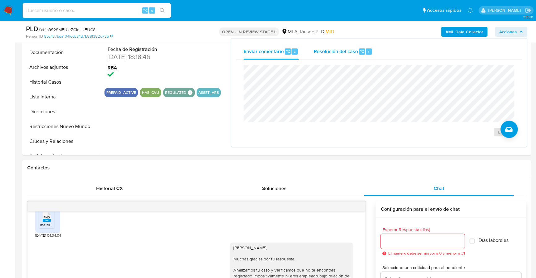
click at [350, 51] on span "Resolución del caso" at bounding box center [335, 51] width 44 height 7
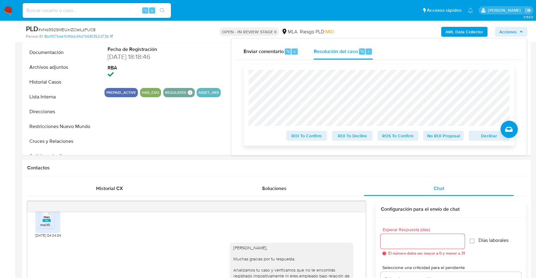
click at [481, 137] on span "Declinar" at bounding box center [489, 136] width 32 height 9
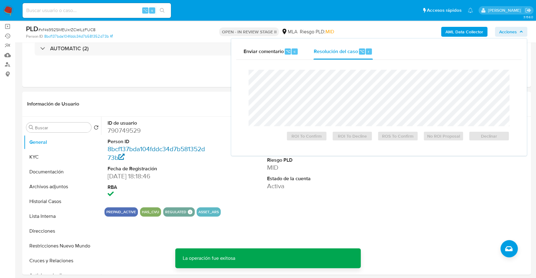
scroll to position [88, 0]
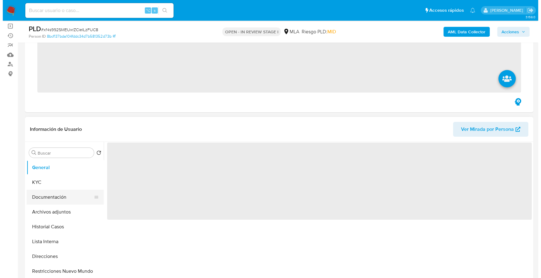
scroll to position [64, 0]
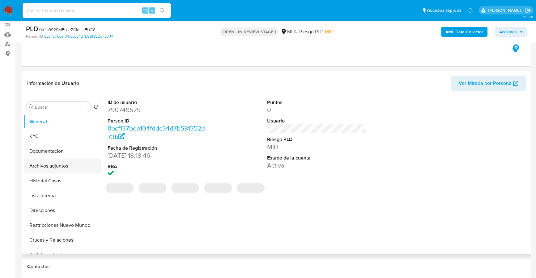
click at [60, 166] on button "Archivos adjuntos" at bounding box center [60, 166] width 72 height 15
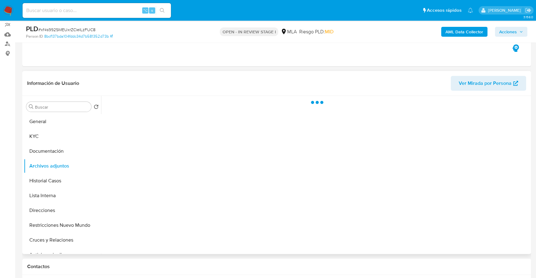
select select "10"
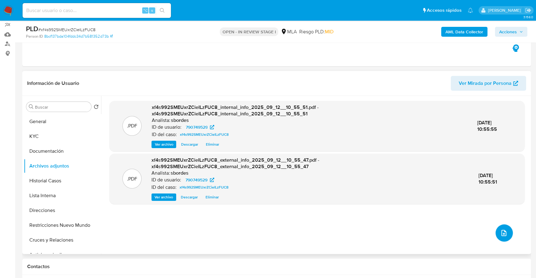
click at [495, 229] on button "upload-file" at bounding box center [503, 233] width 17 height 17
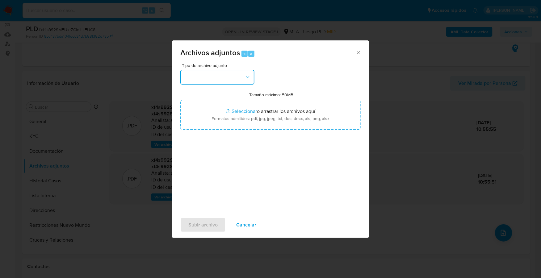
click at [231, 75] on button "button" at bounding box center [217, 77] width 74 height 15
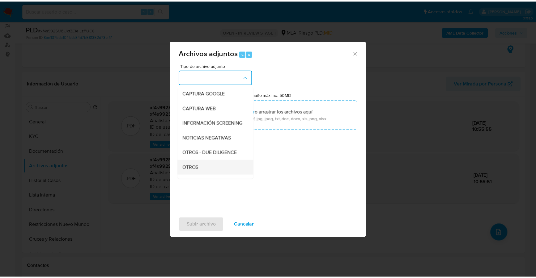
scroll to position [57, 0]
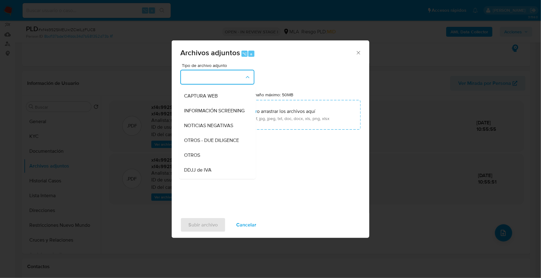
click at [200, 159] on span "OTROS" at bounding box center [192, 155] width 16 height 6
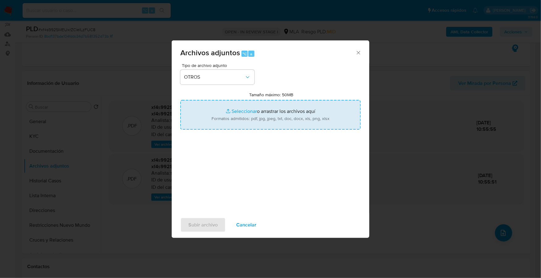
click at [249, 106] on input "Tamaño máximo: 50MB Seleccionar archivos" at bounding box center [270, 115] width 180 height 30
type input "C:\fakepath\Capturas.pdf"
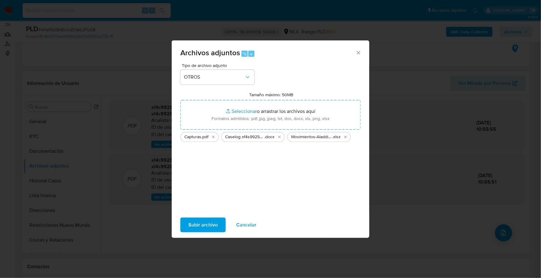
click at [211, 226] on span "Subir archivo" at bounding box center [203, 225] width 29 height 14
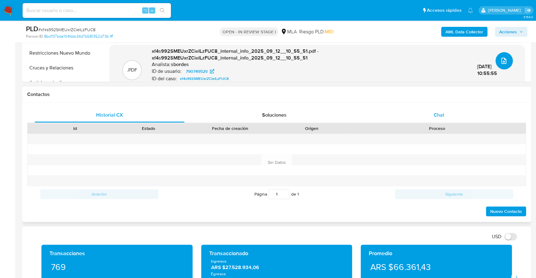
scroll to position [237, 0]
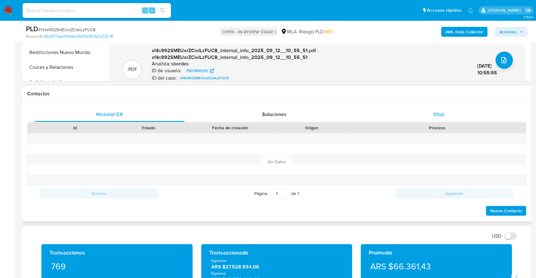
click at [435, 111] on span "Chat" at bounding box center [439, 114] width 11 height 7
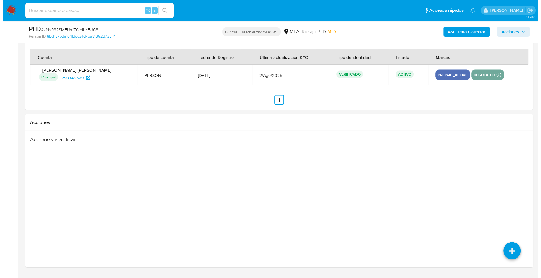
scroll to position [1089, 0]
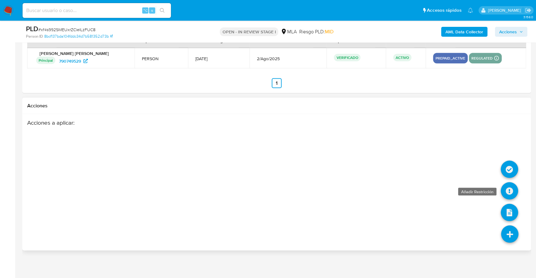
click at [510, 189] on icon at bounding box center [509, 191] width 17 height 17
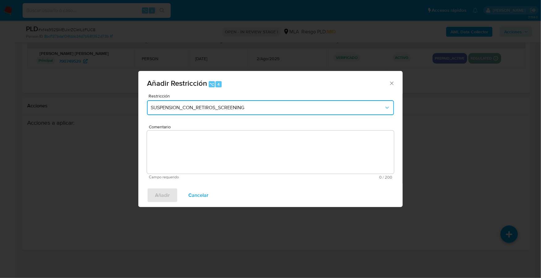
click at [221, 106] on span "SUSPENSION_CON_RETIROS_SCREENING" at bounding box center [268, 108] width 234 height 6
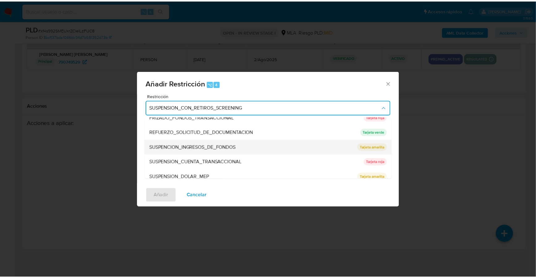
scroll to position [131, 0]
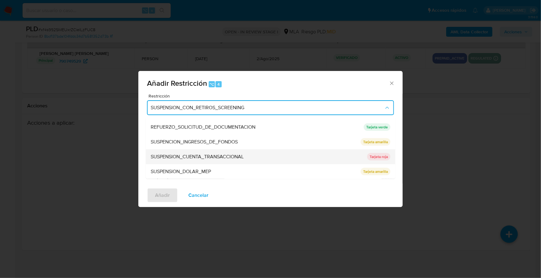
click at [205, 152] on div "SUSPENSION_CUENTA_TRANSACCIONAL" at bounding box center [257, 157] width 213 height 15
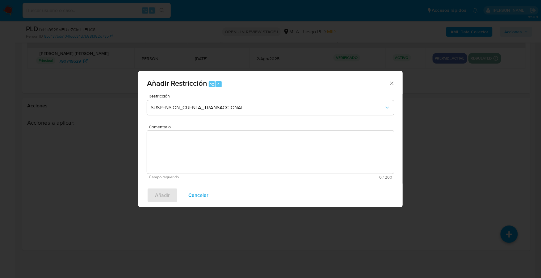
click at [233, 150] on textarea "Comentario" at bounding box center [270, 152] width 247 height 43
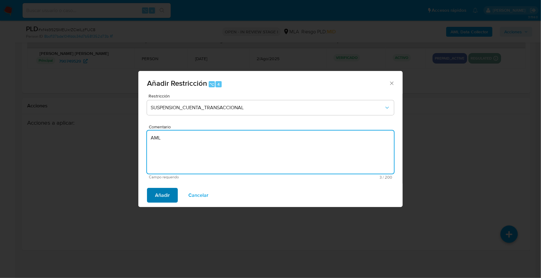
type textarea "AML"
click at [173, 194] on button "Añadir" at bounding box center [162, 195] width 31 height 15
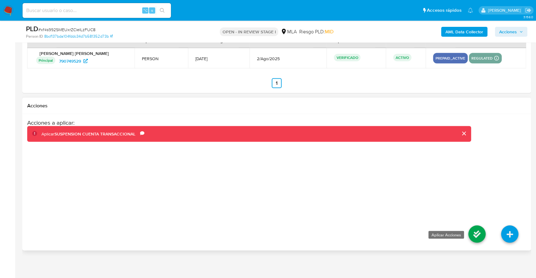
click at [469, 235] on icon at bounding box center [476, 234] width 17 height 17
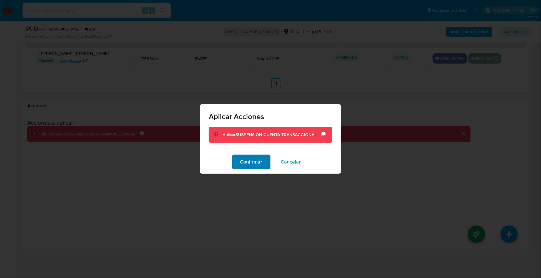
click at [260, 165] on span "Confirmar" at bounding box center [251, 162] width 22 height 14
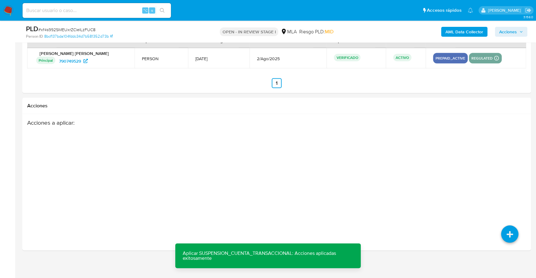
click at [520, 29] on span "Acciones" at bounding box center [511, 32] width 24 height 9
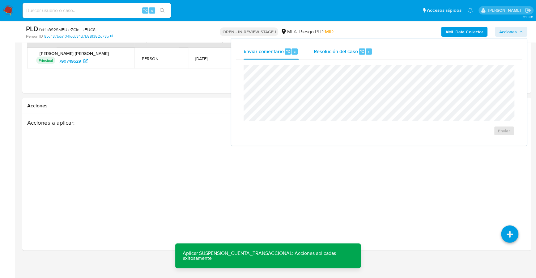
click at [355, 48] on span "Resolución del caso" at bounding box center [335, 51] width 44 height 7
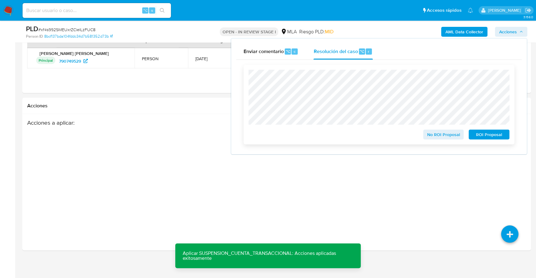
click at [489, 137] on span "ROI Proposal" at bounding box center [489, 134] width 32 height 9
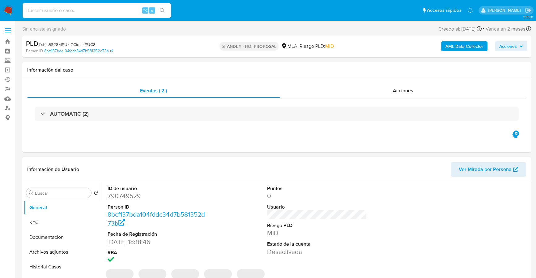
select select "10"
click at [45, 11] on input at bounding box center [97, 10] width 148 height 8
paste input "582333261"
type input "582333261"
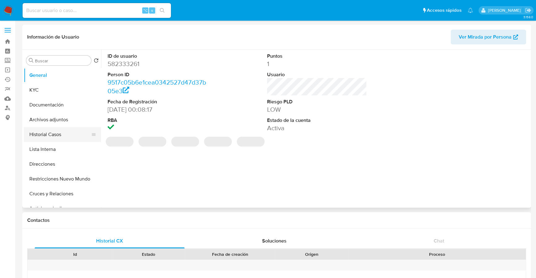
select select "10"
click at [45, 130] on button "Historial Casos" at bounding box center [60, 134] width 72 height 15
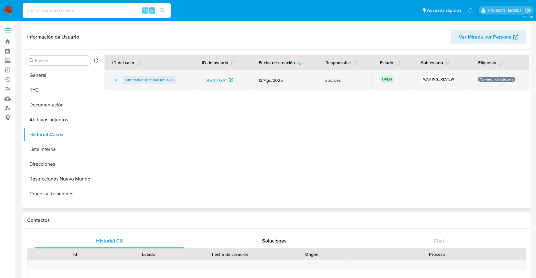
click at [153, 80] on span "XtnL1atfeZU6hhoa1QPtLXGK" at bounding box center [149, 79] width 48 height 7
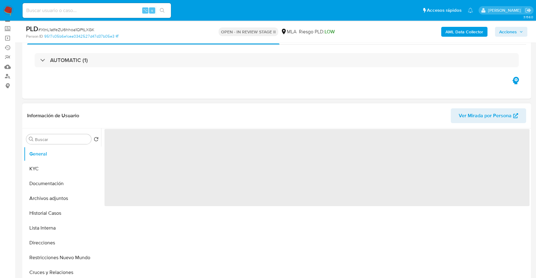
scroll to position [128, 0]
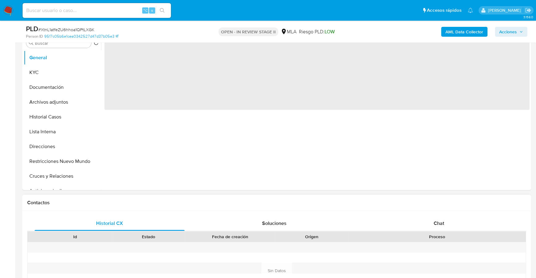
select select "10"
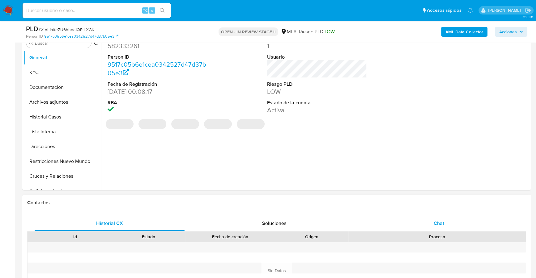
click at [434, 227] on div "Chat" at bounding box center [439, 223] width 150 height 15
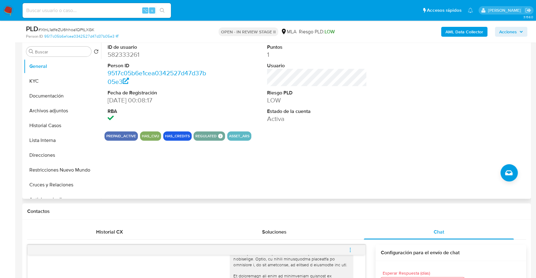
scroll to position [44, 0]
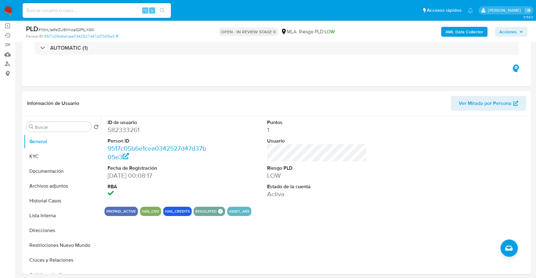
click at [102, 6] on input at bounding box center [97, 10] width 148 height 8
paste input "582333261"
type input "582333261"
click at [40, 152] on button "KYC" at bounding box center [60, 156] width 72 height 15
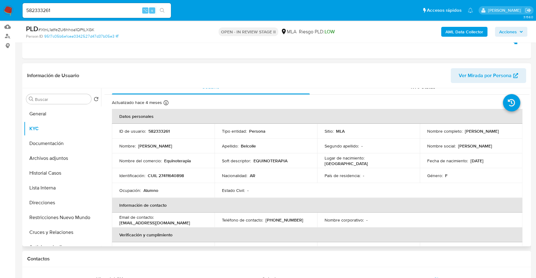
scroll to position [9, 0]
copy p "582333261"
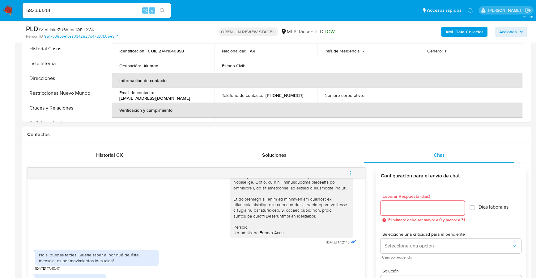
scroll to position [266, 0]
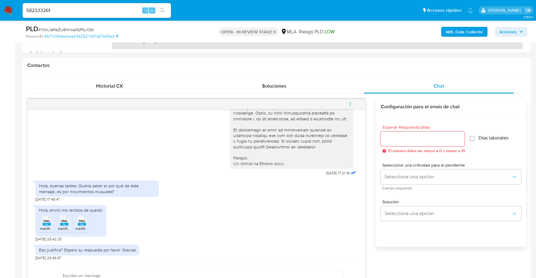
click at [47, 224] on rect at bounding box center [47, 224] width 8 height 3
click at [70, 224] on div "PNG PNG" at bounding box center [64, 220] width 13 height 12
click at [87, 225] on div "PNG PNG" at bounding box center [81, 220] width 13 height 12
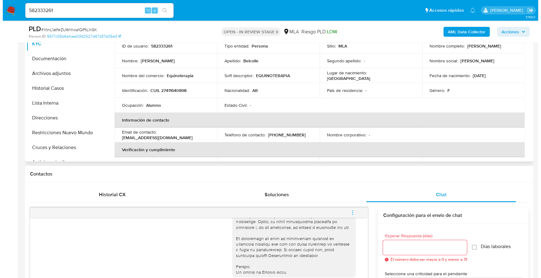
scroll to position [103, 0]
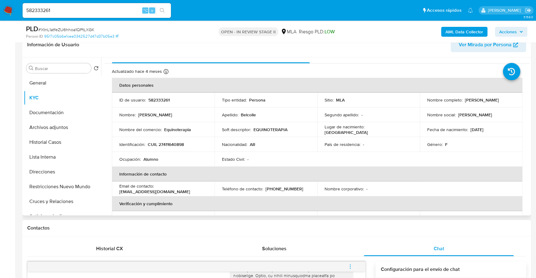
click at [330, 51] on header "Información de Usuario Ver Mirada por Persona" at bounding box center [276, 44] width 499 height 15
click at [452, 32] on b "AML Data Collector" at bounding box center [464, 32] width 38 height 10
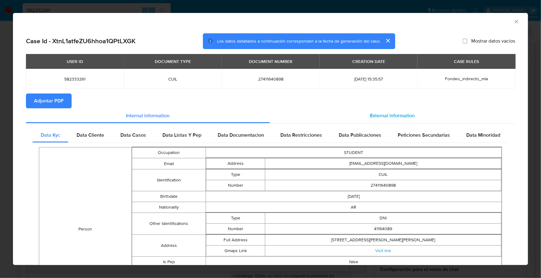
click at [380, 116] on span "External information" at bounding box center [393, 115] width 45 height 7
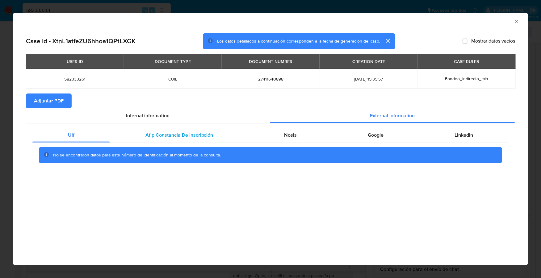
click at [190, 132] on span "Afip Constancia De Inscripción" at bounding box center [180, 135] width 68 height 7
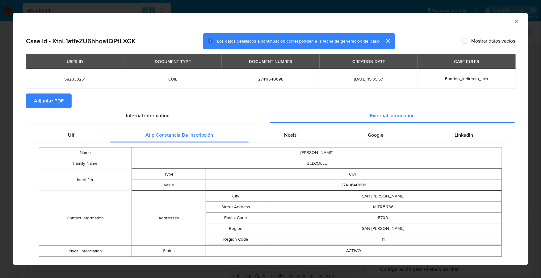
scroll to position [13, 0]
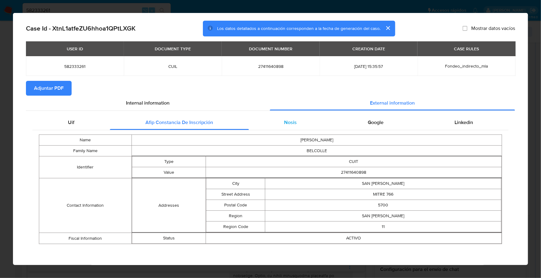
click at [288, 121] on span "Nosis" at bounding box center [290, 122] width 13 height 7
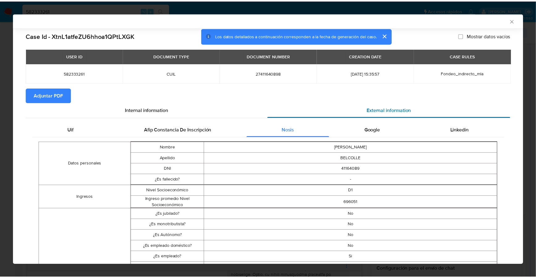
scroll to position [0, 0]
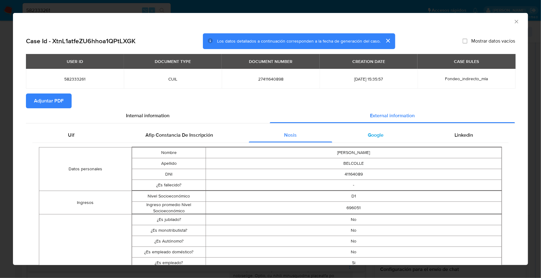
click at [378, 140] on div "Google" at bounding box center [376, 135] width 87 height 15
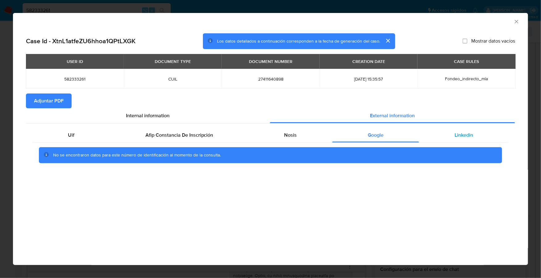
click at [449, 134] on div "Linkedin" at bounding box center [464, 135] width 90 height 15
click at [62, 97] on span "Adjuntar PDF" at bounding box center [49, 101] width 30 height 14
click at [517, 19] on icon "Cerrar ventana" at bounding box center [517, 22] width 6 height 6
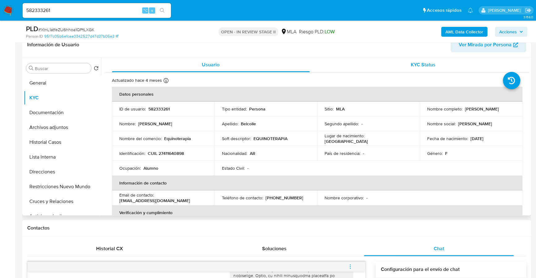
click at [420, 65] on span "KYC Status" at bounding box center [423, 64] width 25 height 7
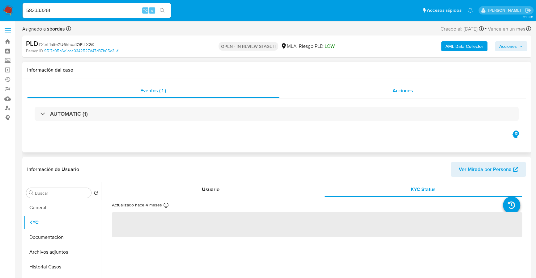
click at [408, 91] on span "Acciones" at bounding box center [402, 90] width 20 height 7
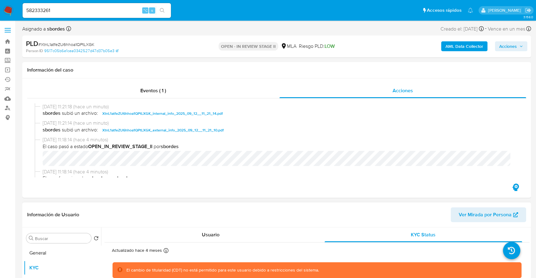
scroll to position [14, 0]
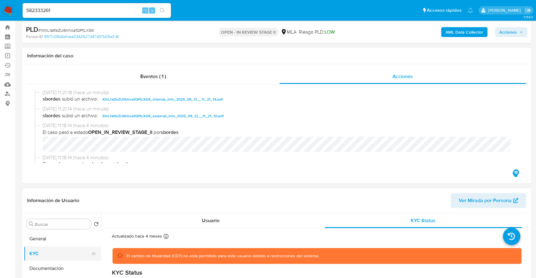
click at [32, 258] on button "KYC" at bounding box center [60, 254] width 72 height 15
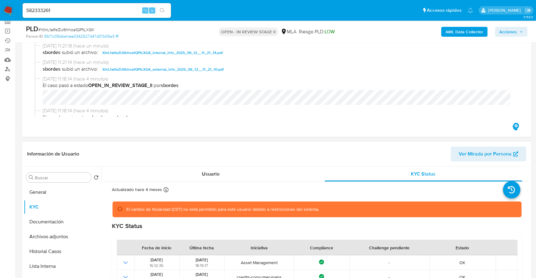
scroll to position [84, 0]
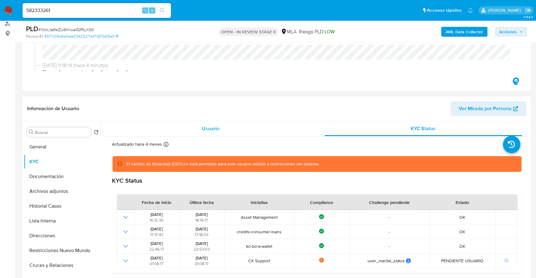
click at [199, 125] on div "Usuario" at bounding box center [211, 128] width 198 height 15
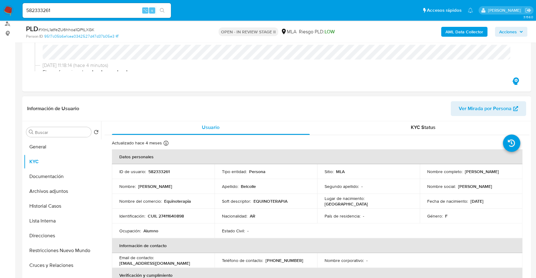
scroll to position [2, 0]
copy p "27411640898"
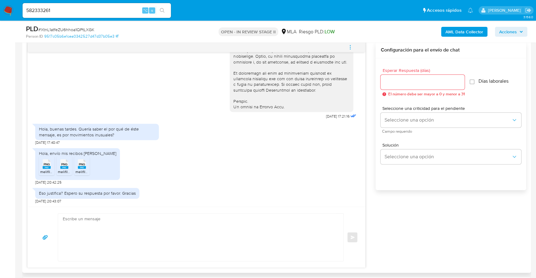
scroll to position [406, 0]
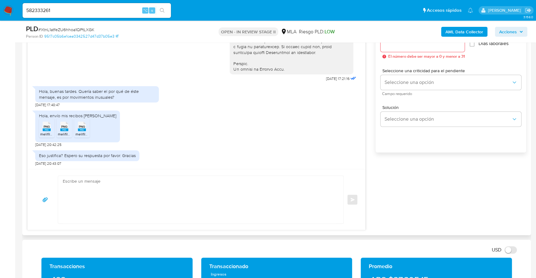
click at [130, 185] on textarea at bounding box center [199, 200] width 273 height 48
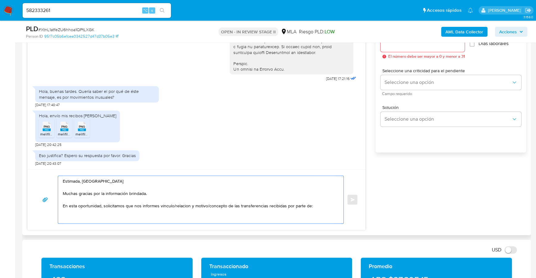
click at [70, 211] on textarea "Estimada, buenos das Muchas gracias por la información brindada. En esta oportu…" at bounding box center [199, 200] width 273 height 48
paste textarea "- Mario Antonio Camargo - CUIT 20253385643 (ACTIVIDAD: EMPLEADO DE UNIVERSIDAD …"
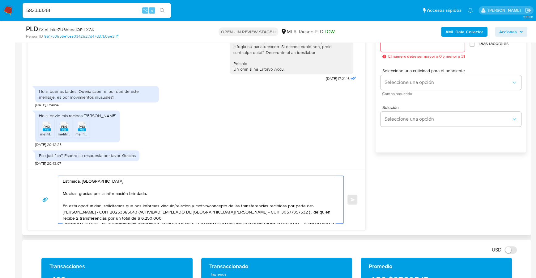
scroll to position [8, 0]
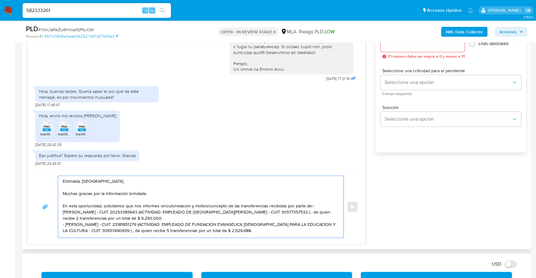
click at [62, 202] on div "Estimada, buenos das Muchas gracias por la información brindada. En esta oportu…" at bounding box center [199, 207] width 282 height 62
click at [63, 203] on textarea "Estimada, buenos das Muchas gracias por la información brindada. En esta oportu…" at bounding box center [199, 207] width 273 height 62
click at [309, 197] on textarea "Estimada, buenos das Muchas gracias por la información brindada. En esta oportu…" at bounding box center [199, 207] width 273 height 62
drag, startPoint x: 154, startPoint y: 203, endPoint x: 94, endPoint y: 209, distance: 60.8
click at [94, 209] on textarea "Estimada, buenos das Muchas gracias por la información brindada. En esta oportu…" at bounding box center [199, 207] width 273 height 62
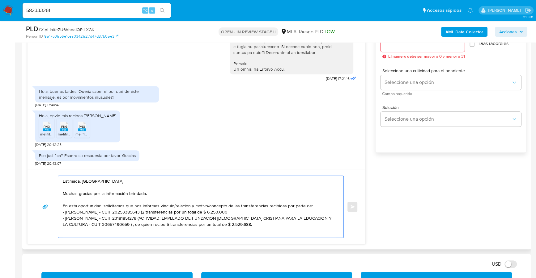
scroll to position [4, 0]
click at [254, 206] on textarea "Estimada, buenos das Muchas gracias por la información brindada. En esta oportu…" at bounding box center [199, 207] width 273 height 62
drag, startPoint x: 154, startPoint y: 213, endPoint x: 163, endPoint y: 219, distance: 11.1
click at [163, 219] on textarea "Estimada, buenos das Muchas gracias por la información brindada. En esta oportu…" at bounding box center [199, 207] width 273 height 62
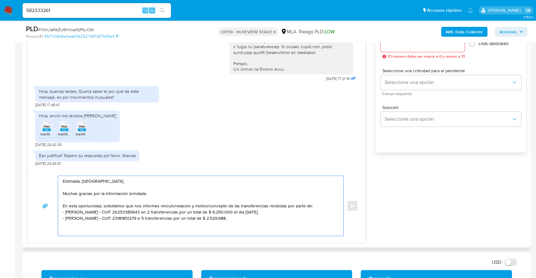
scroll to position [0, 0]
click at [262, 217] on textarea "Estimada, buenos das Muchas gracias por la información brindada. En esta oportu…" at bounding box center [199, 206] width 273 height 60
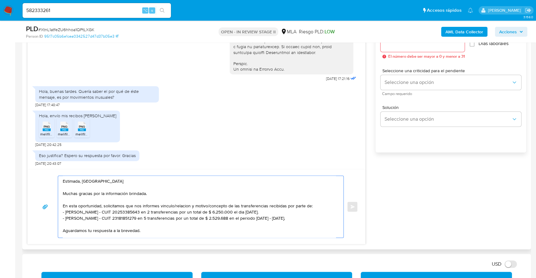
scroll to position [389, 0]
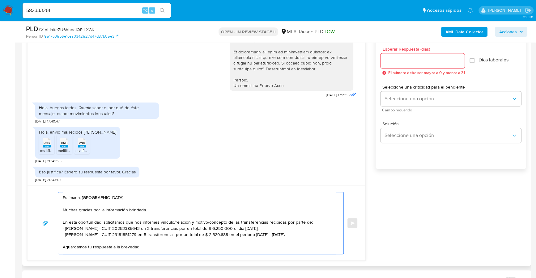
type textarea "Estimada, buenos das Muchas gracias por la información brindada. En esta oportu…"
click at [405, 54] on div at bounding box center [422, 60] width 84 height 15
click at [405, 59] on input "Esperar Respuesta (días)" at bounding box center [422, 61] width 84 height 8
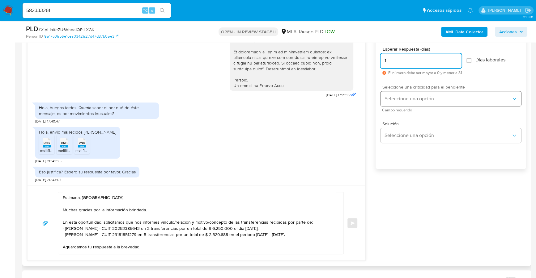
type input "1"
click at [400, 95] on button "Seleccione una opción" at bounding box center [450, 98] width 141 height 15
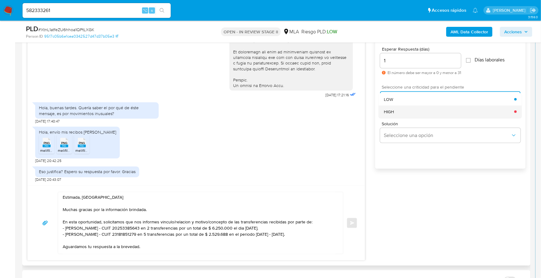
click at [405, 111] on div "HIGH" at bounding box center [449, 112] width 131 height 12
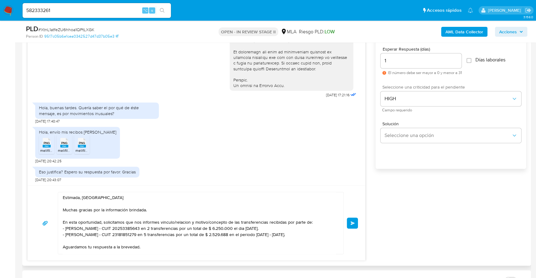
click at [354, 222] on span "Enviar" at bounding box center [352, 224] width 4 height 4
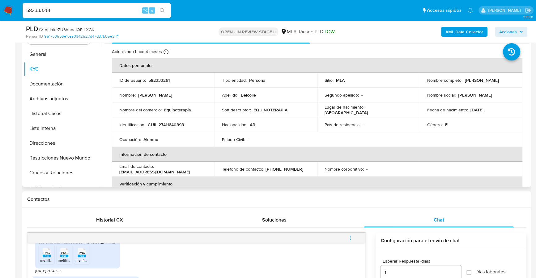
scroll to position [0, 0]
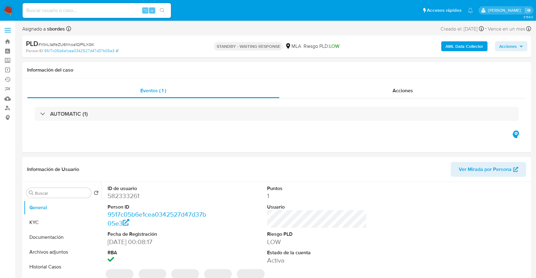
select select "10"
click at [91, 12] on input at bounding box center [97, 10] width 148 height 8
paste input "2450429992"
type input "2450429992"
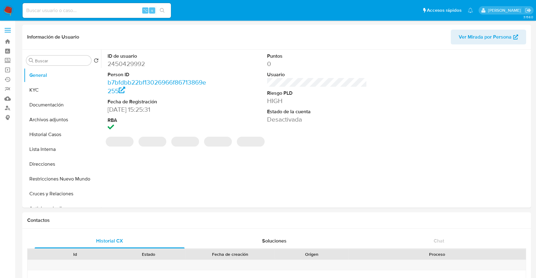
select select "10"
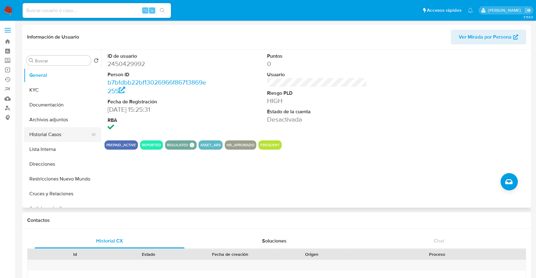
click at [54, 135] on button "Historial Casos" at bounding box center [60, 134] width 72 height 15
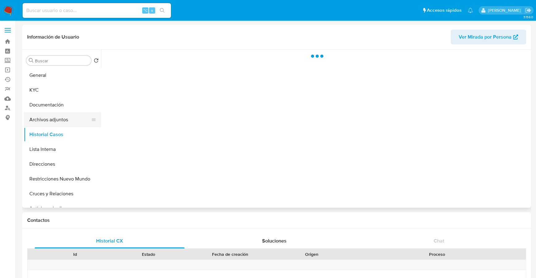
click at [48, 121] on button "Archivos adjuntos" at bounding box center [60, 119] width 72 height 15
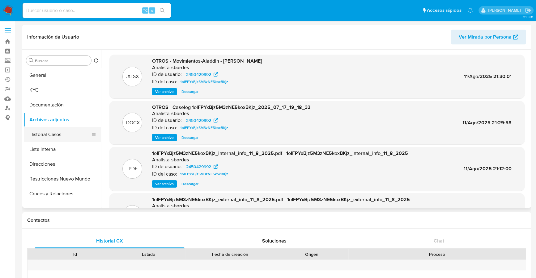
click at [53, 132] on button "Historial Casos" at bounding box center [60, 134] width 72 height 15
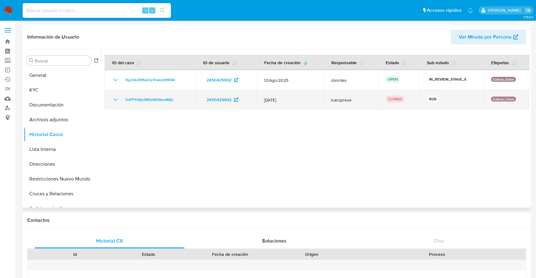
click at [115, 100] on icon "Mostrar/Ocultar" at bounding box center [115, 100] width 4 height 2
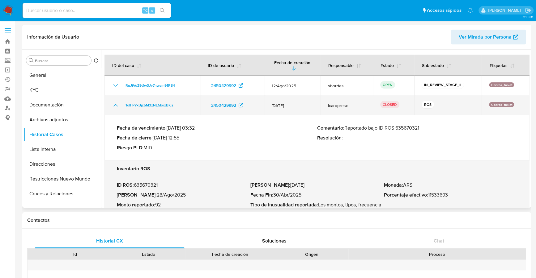
click at [114, 105] on icon "Mostrar/Ocultar" at bounding box center [115, 105] width 7 height 7
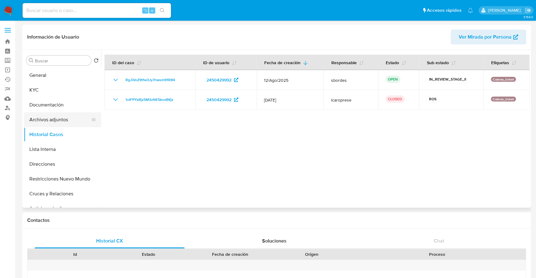
click at [49, 121] on button "Archivos adjuntos" at bounding box center [60, 119] width 72 height 15
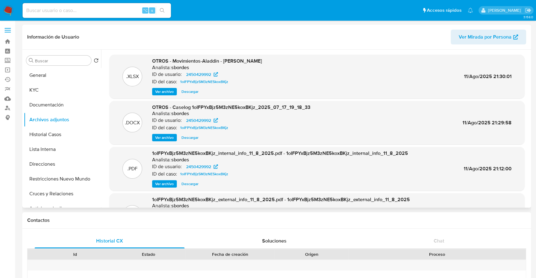
click at [163, 139] on span "Ver archivo" at bounding box center [164, 138] width 19 height 6
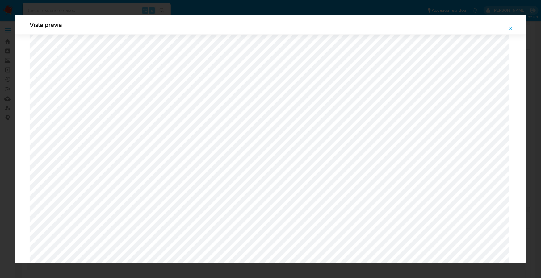
scroll to position [436, 0]
click at [510, 29] on icon "Attachment preview" at bounding box center [511, 28] width 5 height 5
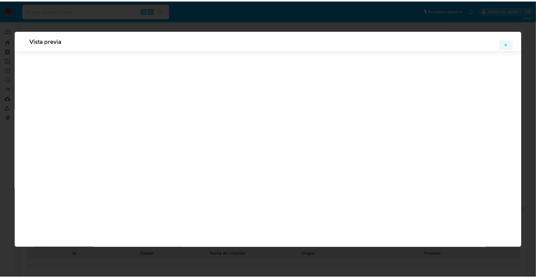
scroll to position [0, 0]
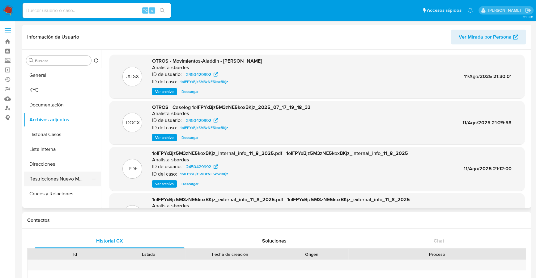
click at [53, 182] on button "Restricciones Nuevo Mundo" at bounding box center [60, 179] width 72 height 15
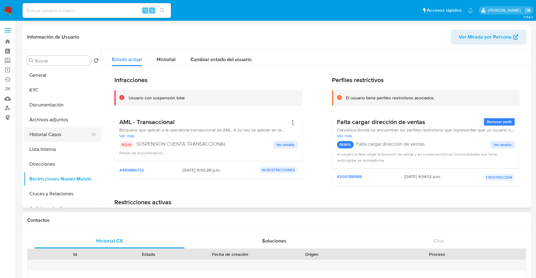
click at [52, 129] on button "Historial Casos" at bounding box center [60, 134] width 72 height 15
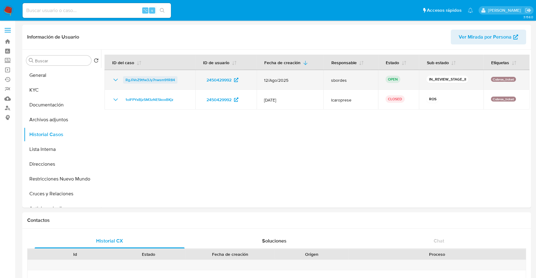
click at [144, 78] on span "RgJiVoZ9tfw3Jy7nwsm91R84" at bounding box center [149, 79] width 49 height 7
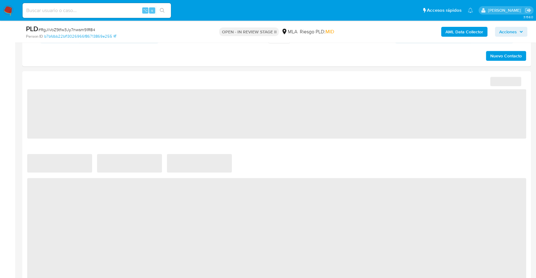
scroll to position [465, 0]
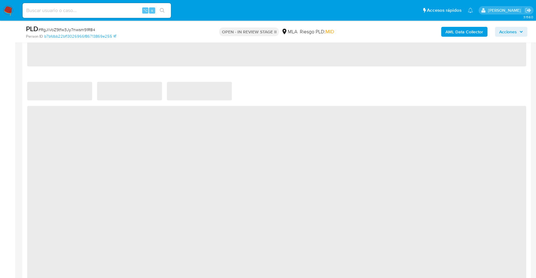
select select "10"
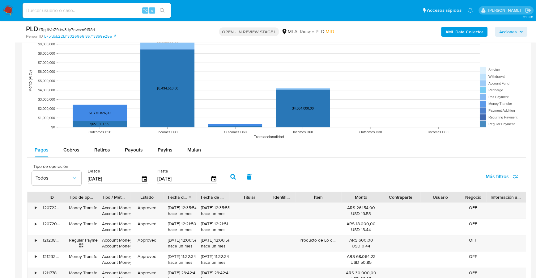
scroll to position [614, 0]
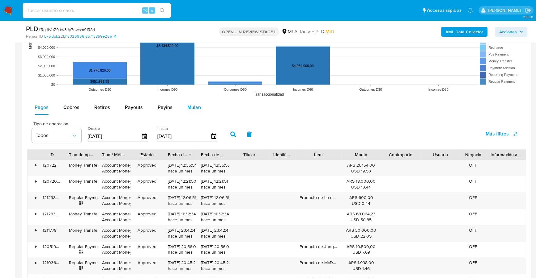
click at [190, 105] on span "Mulan" at bounding box center [194, 107] width 14 height 7
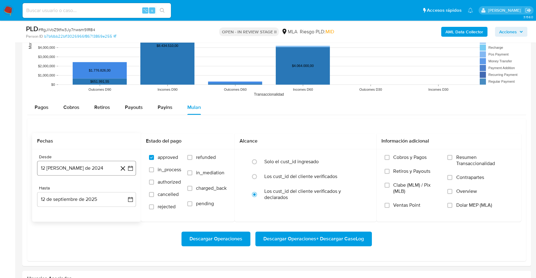
click at [70, 171] on button "12 de agosto de 2024" at bounding box center [86, 168] width 99 height 15
click at [74, 187] on span "agosto 2024" at bounding box center [84, 190] width 28 height 6
click at [125, 189] on icon "Año siguiente" at bounding box center [123, 190] width 7 height 7
click at [57, 245] on span "jul" at bounding box center [60, 247] width 14 height 5
click button "1"
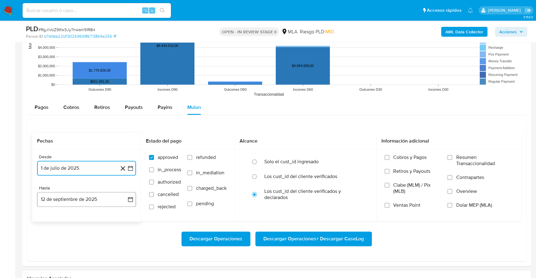
click button "12 de septiembre de 2025"
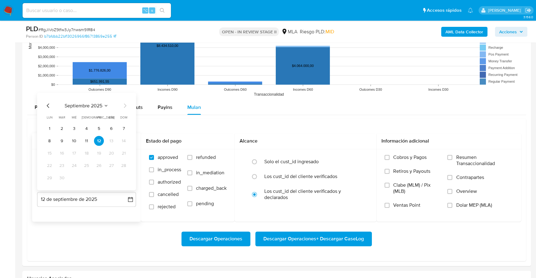
click icon "Mes anterior"
click button "31"
click span "Dolar MEP (MLA)"
click input "Dolar MEP (MLA)"
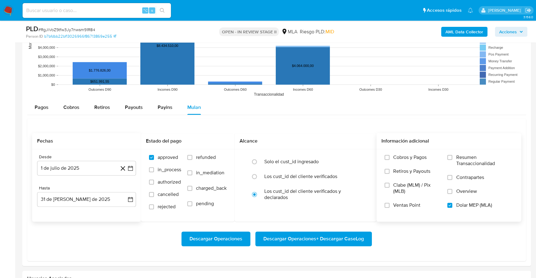
click span "Descargar Operaciones + Descargar CaseLog"
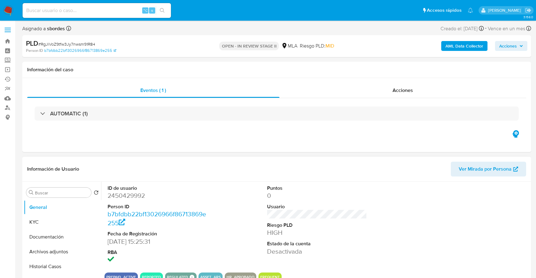
scroll to position [0, 0]
click input
paste input "2549973951"
type input "2549973951"
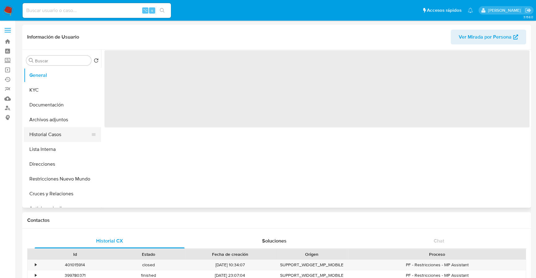
click button "Historial Casos"
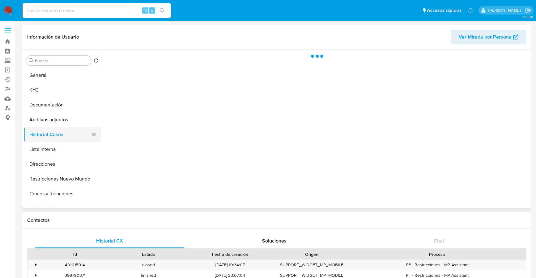
select select "10"
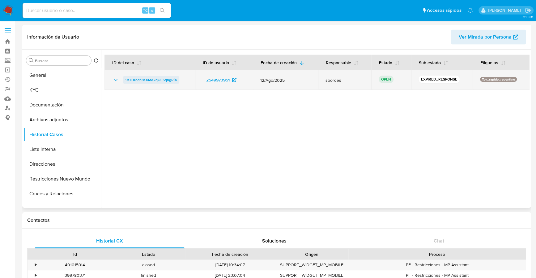
click span "9sTDroch8sXMe2qOu5qngRi4"
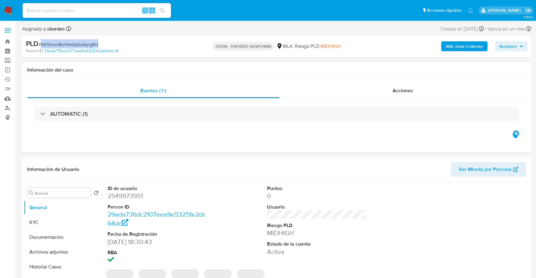
select select "10"
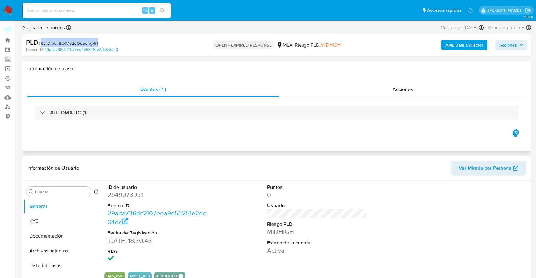
scroll to position [250, 0]
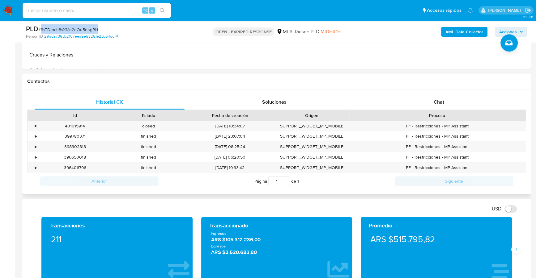
click at [439, 110] on div "Proceso" at bounding box center [436, 115] width 177 height 11
click at [440, 102] on span "Chat" at bounding box center [439, 102] width 11 height 7
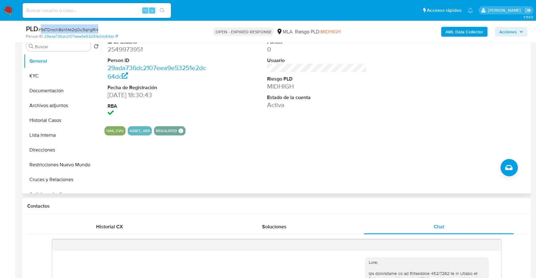
scroll to position [92, 0]
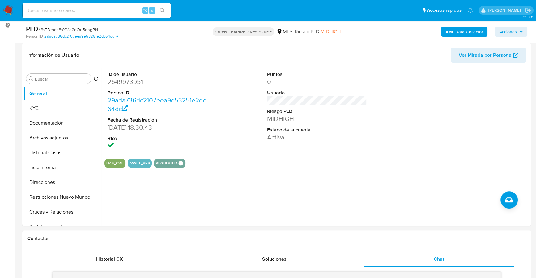
click at [87, 13] on input at bounding box center [97, 10] width 148 height 8
paste input "2549973951"
type input "2549973951"
click at [37, 110] on button "KYC" at bounding box center [60, 108] width 72 height 15
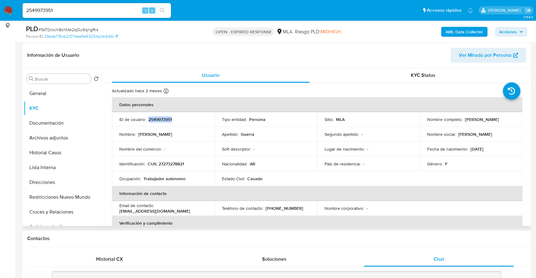
copy p "2549973951"
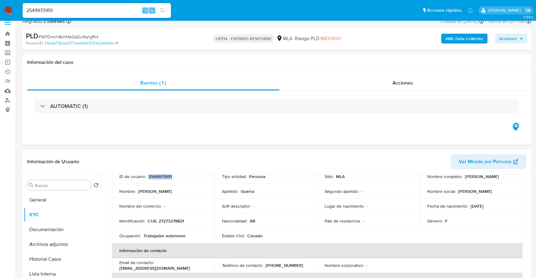
scroll to position [51, 0]
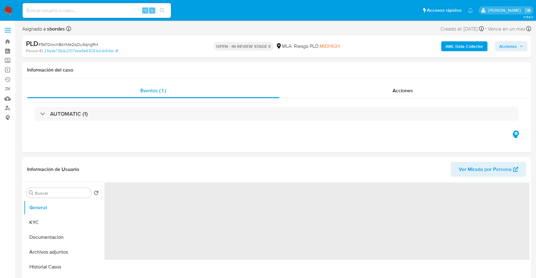
click at [465, 49] on b "AML Data Collector" at bounding box center [464, 46] width 38 height 10
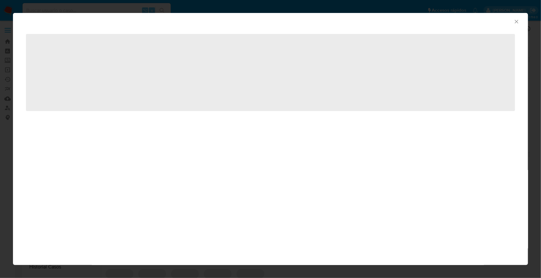
select select "10"
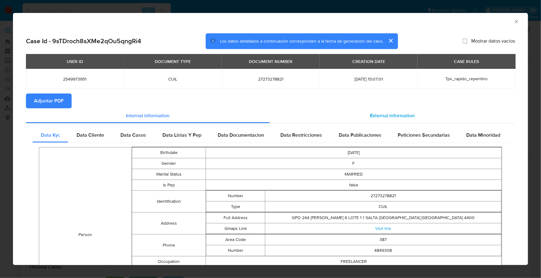
click at [365, 117] on div "External information" at bounding box center [392, 115] width 245 height 15
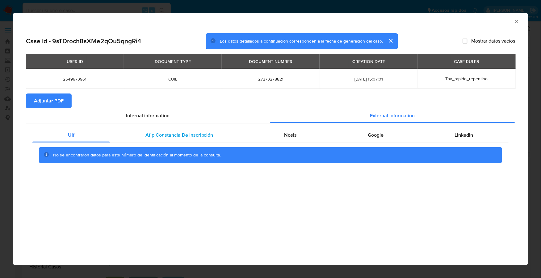
click at [146, 135] on span "Afip Constancia De Inscripción" at bounding box center [180, 135] width 68 height 7
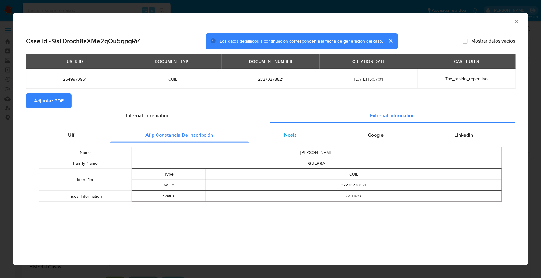
click at [316, 140] on div "Nosis" at bounding box center [291, 135] width 84 height 15
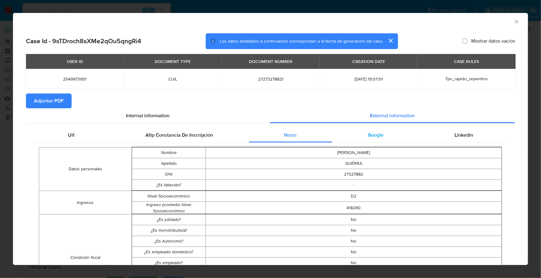
click at [363, 137] on div "Google" at bounding box center [376, 135] width 87 height 15
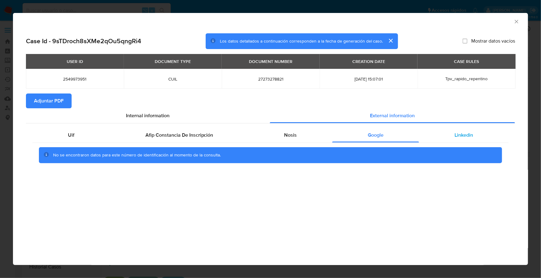
click at [436, 129] on div "Linkedin" at bounding box center [464, 135] width 90 height 15
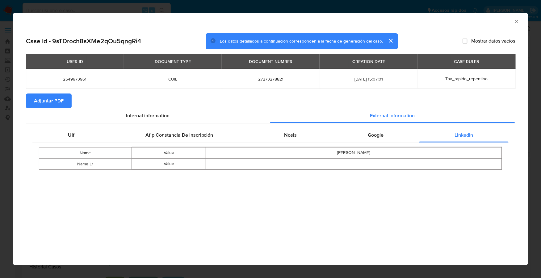
click at [49, 99] on span "Adjuntar PDF" at bounding box center [49, 101] width 30 height 14
click at [518, 22] on icon "Cerrar ventana" at bounding box center [517, 22] width 6 height 6
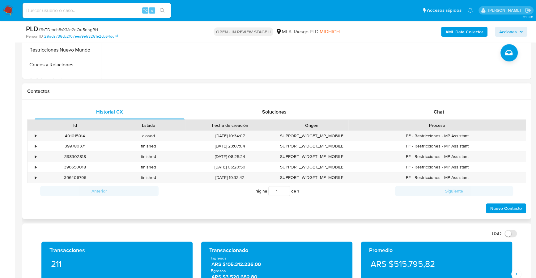
scroll to position [240, 0]
click at [432, 108] on div "Chat" at bounding box center [439, 112] width 150 height 15
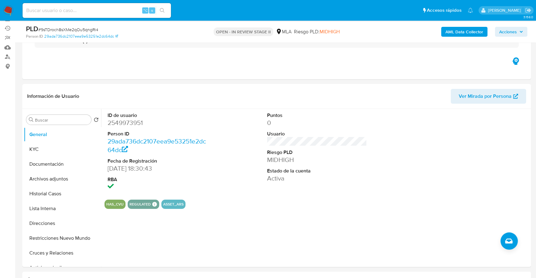
scroll to position [80, 0]
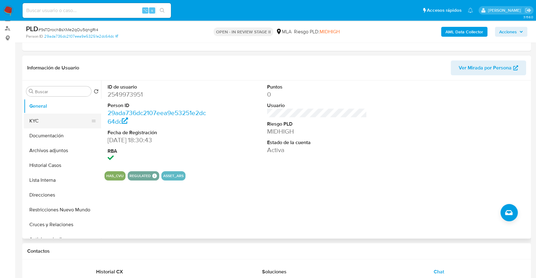
click at [52, 120] on button "KYC" at bounding box center [60, 121] width 72 height 15
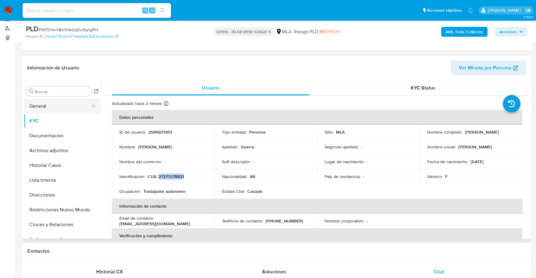
click at [49, 108] on button "General" at bounding box center [60, 106] width 72 height 15
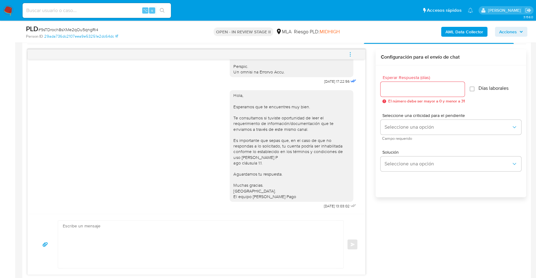
scroll to position [247, 0]
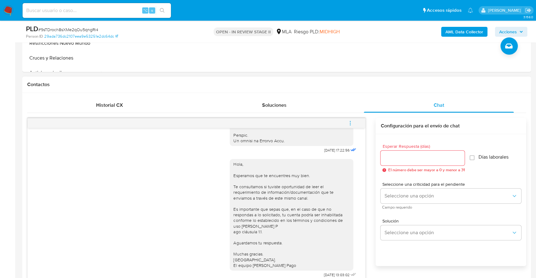
click at [348, 121] on icon "menu-action" at bounding box center [350, 124] width 6 height 6
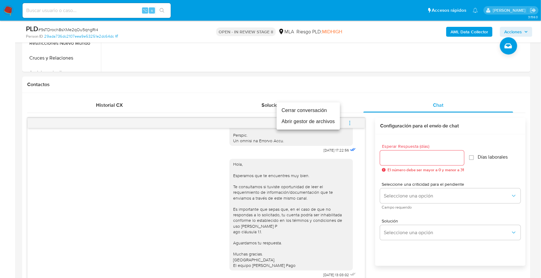
click at [334, 114] on li "Cerrar conversación" at bounding box center [308, 110] width 63 height 11
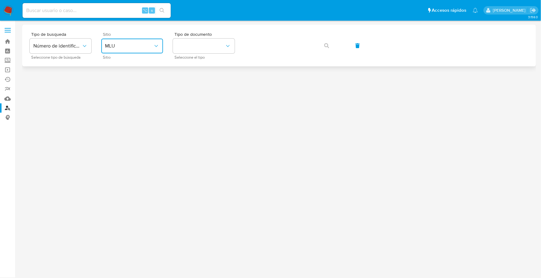
click at [125, 44] on span "MLU" at bounding box center [129, 46] width 48 height 6
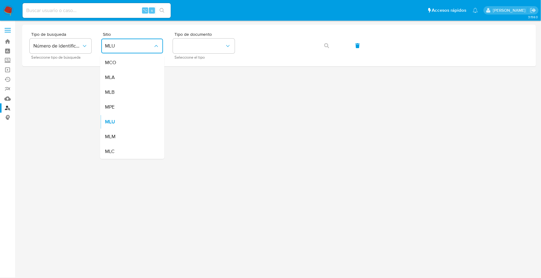
click at [119, 76] on div "MLA" at bounding box center [130, 77] width 51 height 15
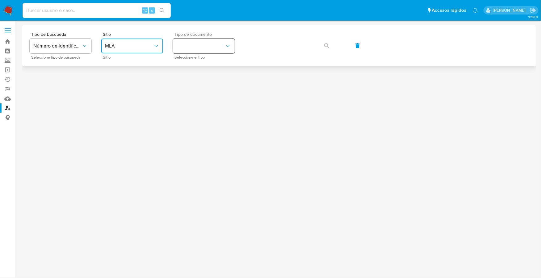
click at [208, 46] on button "identificationType" at bounding box center [204, 46] width 62 height 15
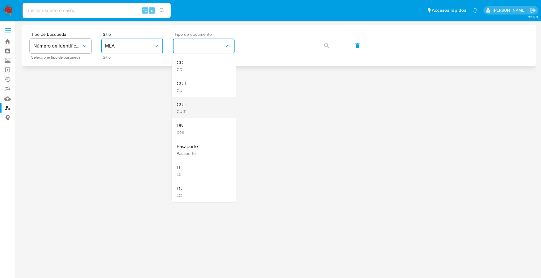
click at [194, 108] on div "CUIT CUIT" at bounding box center [202, 107] width 51 height 21
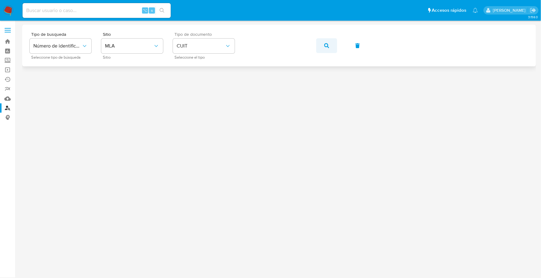
click at [329, 44] on button "button" at bounding box center [326, 45] width 21 height 15
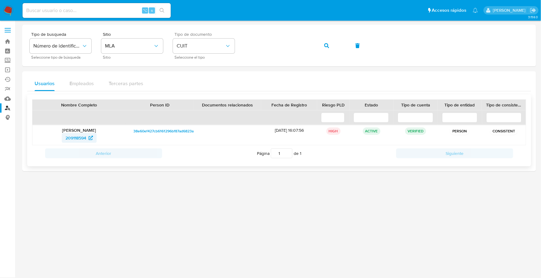
click at [88, 136] on span "209118594" at bounding box center [80, 138] width 28 height 10
click at [324, 45] on button "button" at bounding box center [326, 45] width 21 height 15
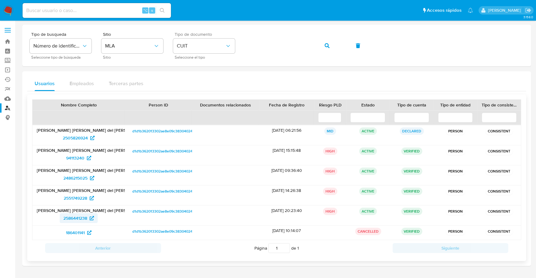
click at [77, 217] on span "2586441238" at bounding box center [75, 219] width 24 height 10
click at [229, 42] on div "Tipo de busqueda Número de identificación Seleccione tipo de búsqueda Sitio MLA…" at bounding box center [277, 45] width 494 height 27
click at [325, 44] on icon "button" at bounding box center [326, 45] width 5 height 5
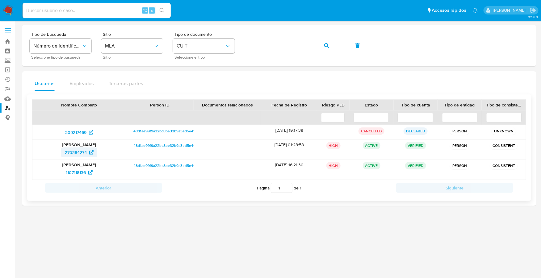
click at [78, 149] on span "270384274" at bounding box center [76, 153] width 22 height 10
click at [77, 168] on span "1107118136" at bounding box center [76, 173] width 20 height 10
click at [227, 45] on div "Tipo de busqueda Número de identificación Seleccione tipo de búsqueda Sitio MLA…" at bounding box center [279, 45] width 499 height 27
click at [329, 45] on icon "button" at bounding box center [326, 45] width 5 height 5
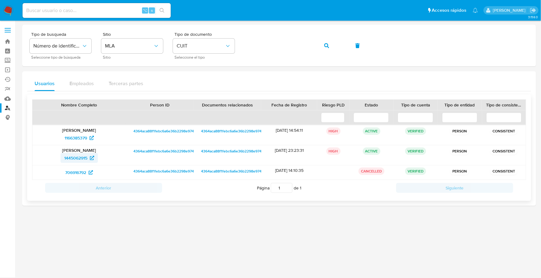
click at [76, 157] on span "1445062915" at bounding box center [75, 158] width 23 height 10
click at [11, 10] on img at bounding box center [8, 10] width 11 height 11
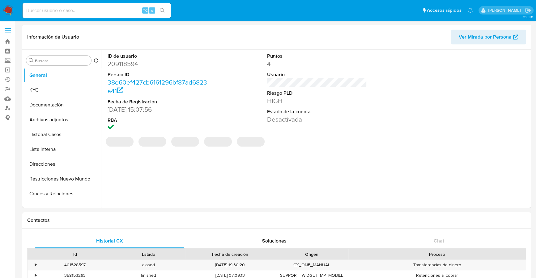
select select "10"
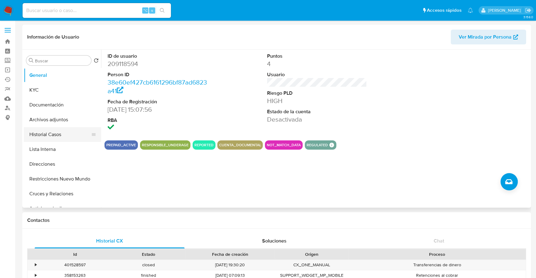
click at [44, 133] on button "Historial Casos" at bounding box center [60, 134] width 72 height 15
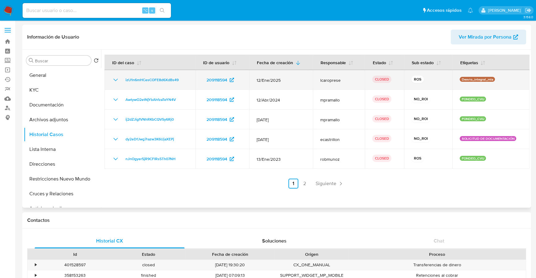
click at [115, 79] on icon "Mostrar/Ocultar" at bounding box center [115, 79] width 7 height 7
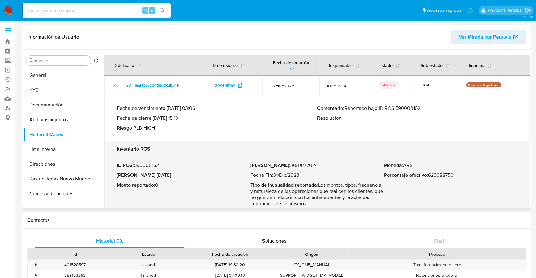
drag, startPoint x: 422, startPoint y: 108, endPoint x: 346, endPoint y: 108, distance: 76.0
click at [346, 108] on p "Comentario : Reportado bajo ID ROS 590000162" at bounding box center [417, 108] width 200 height 6
click at [54, 148] on button "Lista Interna" at bounding box center [60, 149] width 72 height 15
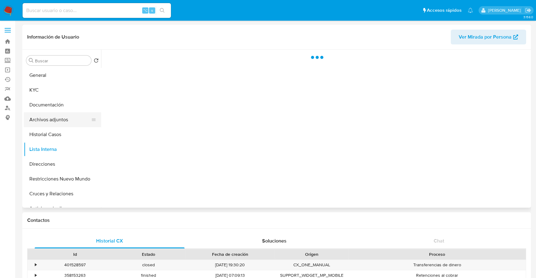
click at [54, 118] on button "Archivos adjuntos" at bounding box center [60, 119] width 72 height 15
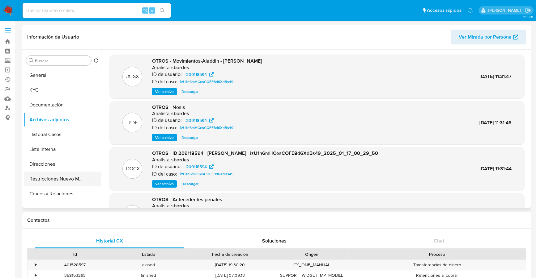
click at [56, 180] on button "Restricciones Nuevo Mundo" at bounding box center [60, 179] width 72 height 15
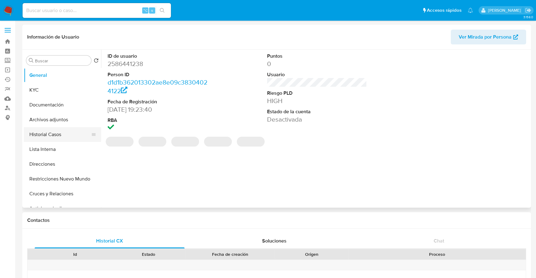
select select "10"
click at [49, 135] on button "Historial Casos" at bounding box center [60, 134] width 72 height 15
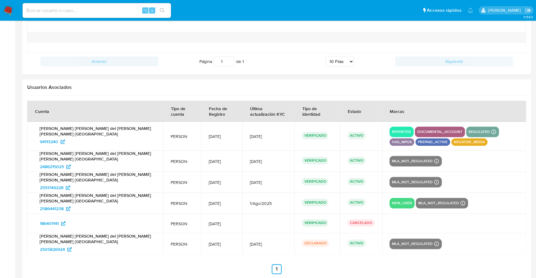
scroll to position [729, 0]
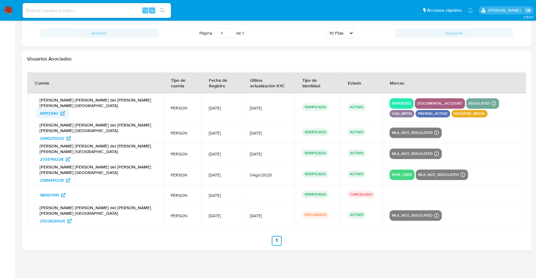
click at [50, 110] on span "94113240" at bounding box center [49, 113] width 18 height 10
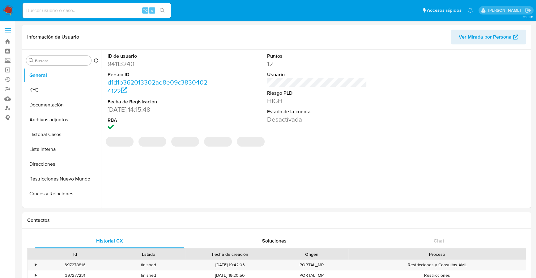
select select "10"
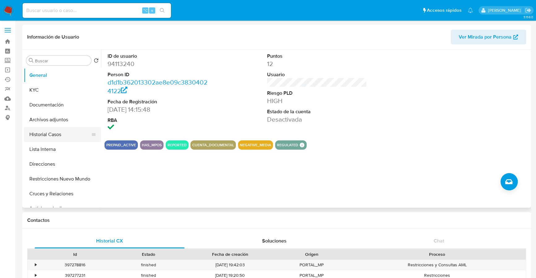
click at [46, 134] on button "Historial Casos" at bounding box center [60, 134] width 72 height 15
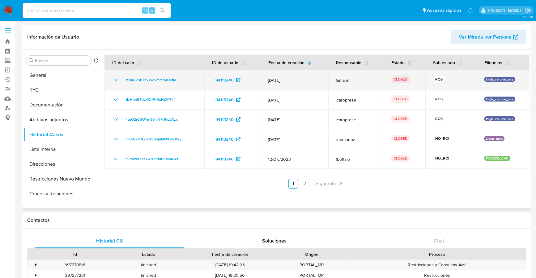
click at [114, 76] on td "MpXR230ThVkwf7mmr68JJfIe" at bounding box center [154, 80] width 100 height 20
click at [117, 80] on icon "Mostrar/Ocultar" at bounding box center [115, 79] width 7 height 7
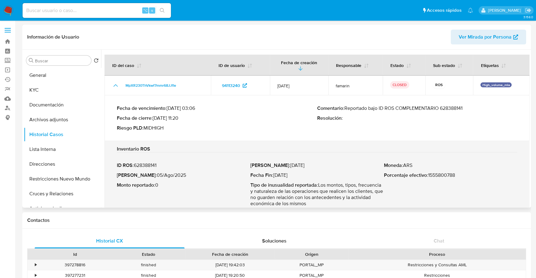
drag, startPoint x: 464, startPoint y: 101, endPoint x: 345, endPoint y: 101, distance: 118.7
click at [345, 105] on p "Comentario : Reportado bajo ID ROS COMPLEMENTARIO 628388141" at bounding box center [417, 108] width 200 height 6
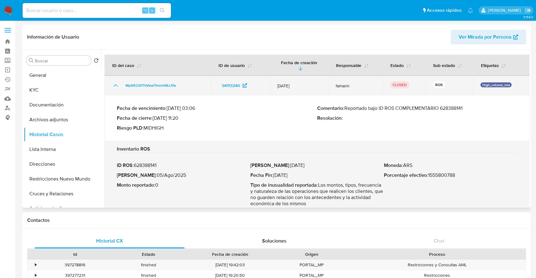
click at [113, 82] on icon "Mostrar/Ocultar" at bounding box center [115, 85] width 7 height 7
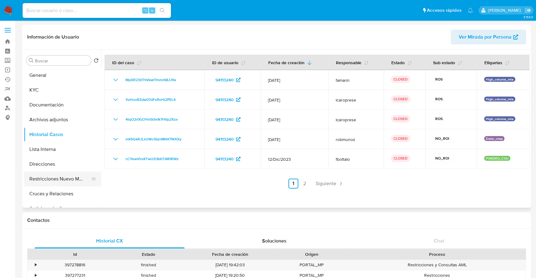
click at [60, 176] on button "Restricciones Nuevo Mundo" at bounding box center [60, 179] width 72 height 15
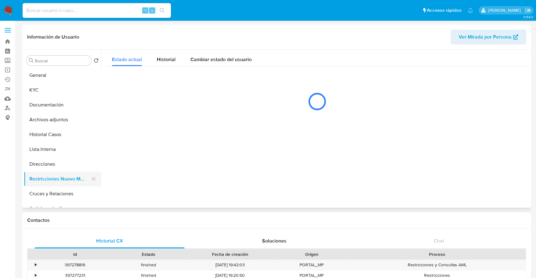
click at [60, 176] on button "Restricciones Nuevo Mundo" at bounding box center [60, 179] width 72 height 15
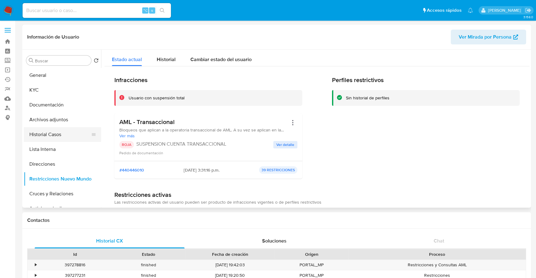
click at [48, 135] on button "Historial Casos" at bounding box center [60, 134] width 72 height 15
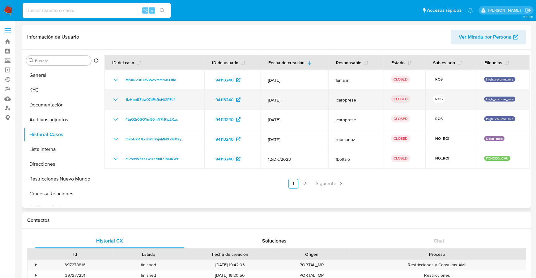
click at [113, 98] on icon "Mostrar/Ocultar" at bounding box center [115, 99] width 7 height 7
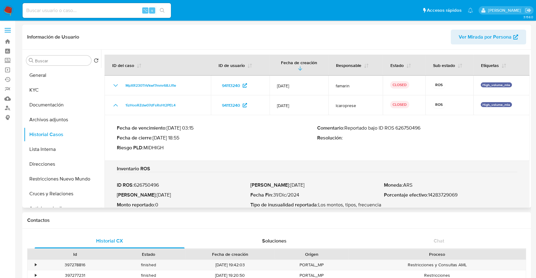
click at [405, 125] on p "Comentario : Reportado bajo ID ROS 626750496" at bounding box center [417, 128] width 200 height 6
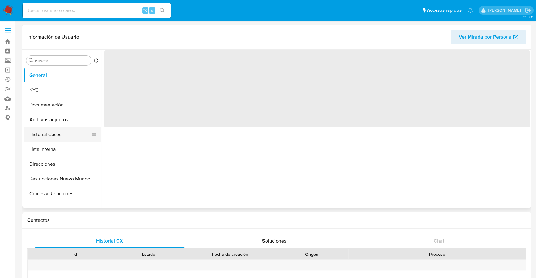
click at [55, 127] on button "Historial Casos" at bounding box center [60, 134] width 72 height 15
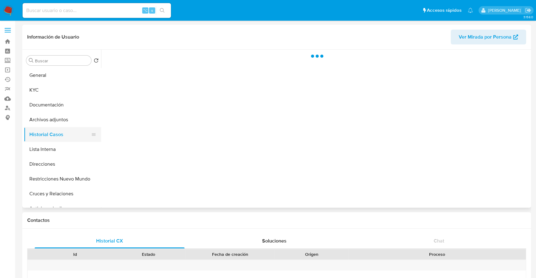
select select "10"
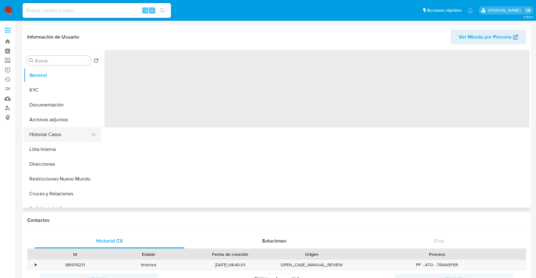
click at [63, 128] on button "Historial Casos" at bounding box center [60, 134] width 72 height 15
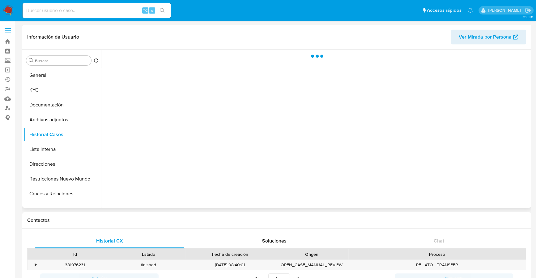
select select "10"
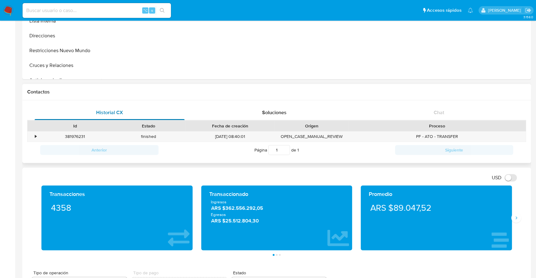
scroll to position [244, 0]
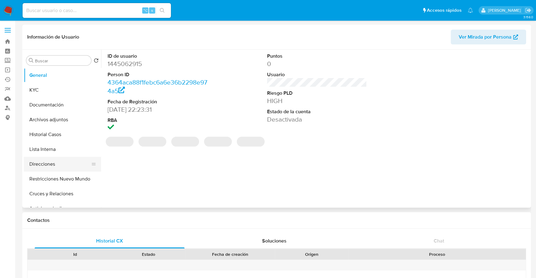
select select "10"
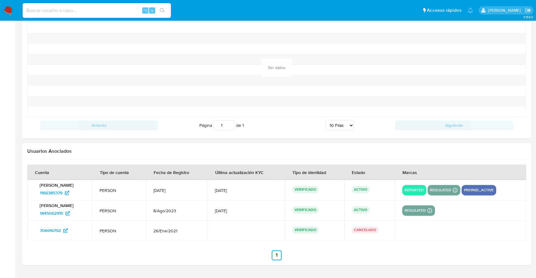
scroll to position [651, 0]
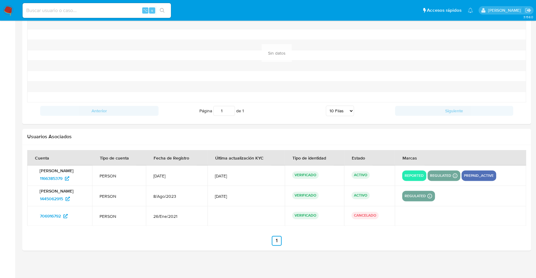
click at [59, 168] on p "[PERSON_NAME]" at bounding box center [60, 171] width 50 height 6
click at [56, 174] on span "1166385379" at bounding box center [51, 179] width 23 height 10
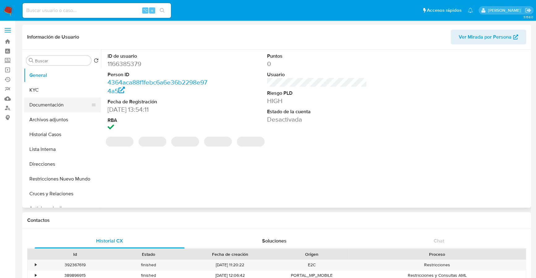
select select "10"
click at [49, 134] on button "Historial Casos" at bounding box center [60, 134] width 72 height 15
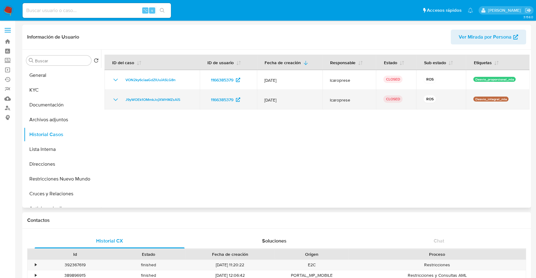
click at [115, 100] on icon "Mostrar/Ocultar" at bounding box center [115, 99] width 7 height 7
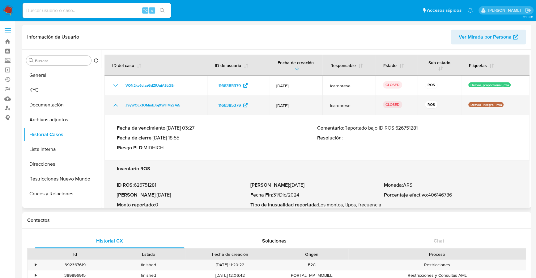
click at [115, 100] on td "J9yWOEk1OMmkJojXWHMZsAi5" at bounding box center [155, 105] width 103 height 20
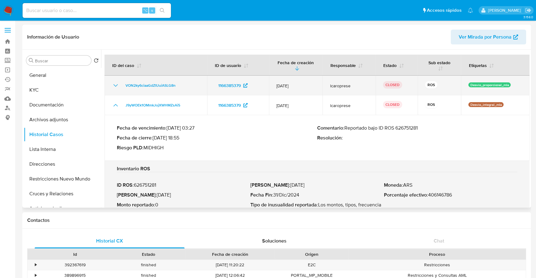
click at [115, 80] on td "VON2ky6ciaaGdZIUuiASLG8n" at bounding box center [155, 86] width 103 height 20
click at [115, 82] on icon "Mostrar/Ocultar" at bounding box center [115, 85] width 7 height 7
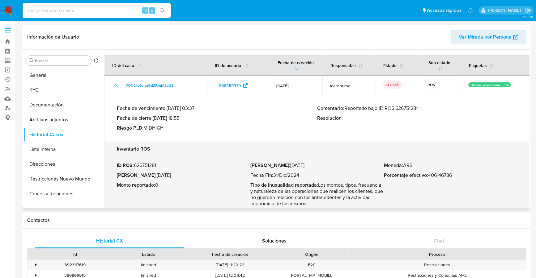
drag, startPoint x: 345, startPoint y: 109, endPoint x: 422, endPoint y: 111, distance: 76.0
click at [423, 112] on div "Comentario : Reportado bajo ID ROS 626751281 Resolución :" at bounding box center [417, 118] width 200 height 26
click at [378, 109] on p "Comentario : Reportado bajo ID ROS 626751281" at bounding box center [417, 108] width 200 height 6
drag, startPoint x: 368, startPoint y: 108, endPoint x: 430, endPoint y: 110, distance: 61.8
click at [430, 110] on p "Comentario : Reportado bajo ID ROS 626751281" at bounding box center [417, 108] width 200 height 6
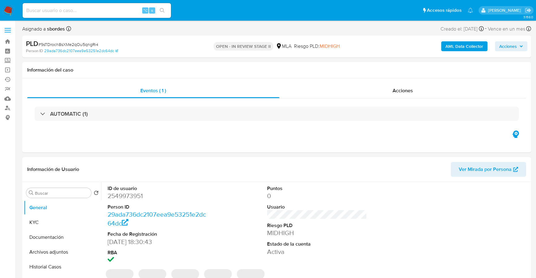
click at [521, 42] on span "Acciones" at bounding box center [511, 46] width 24 height 9
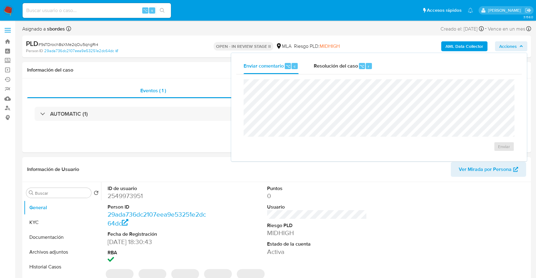
select select "10"
click at [363, 66] on div "⌥" at bounding box center [362, 66] width 6 height 6
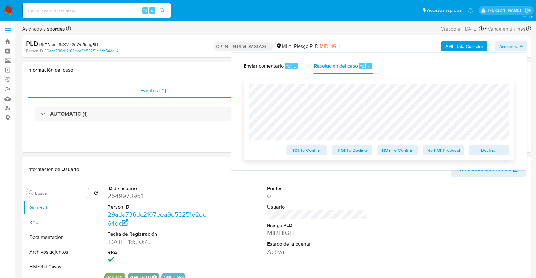
click at [497, 150] on span "Declinar" at bounding box center [489, 150] width 32 height 9
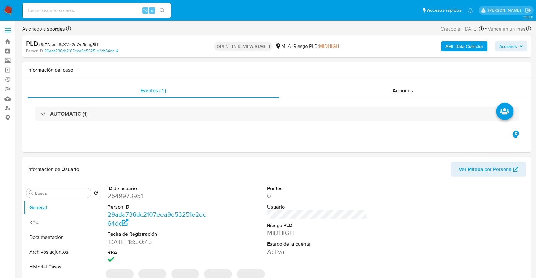
select select "10"
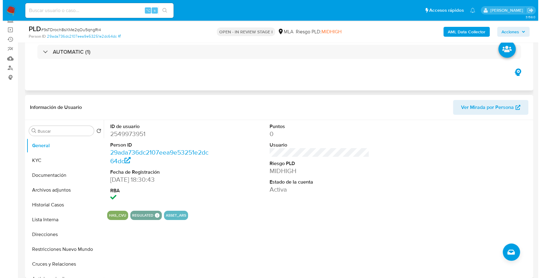
scroll to position [42, 0]
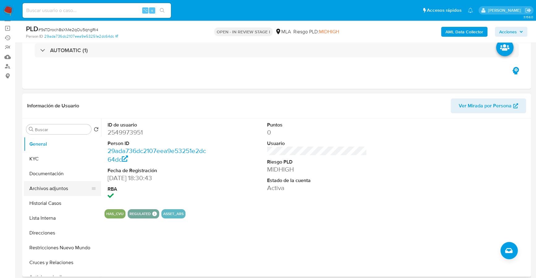
click at [44, 187] on button "Archivos adjuntos" at bounding box center [60, 188] width 72 height 15
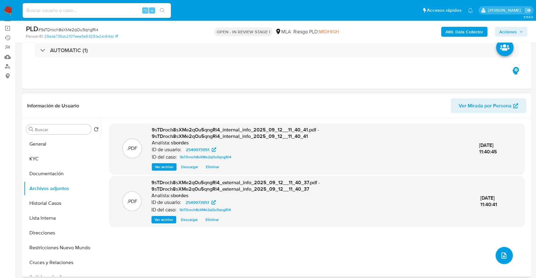
click at [500, 256] on icon "upload-file" at bounding box center [503, 255] width 7 height 7
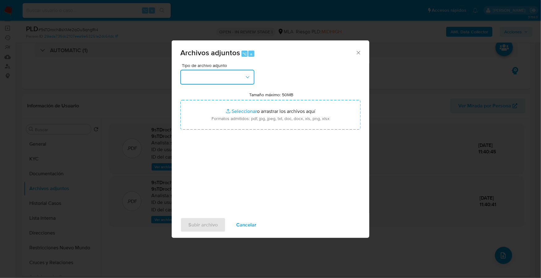
click at [225, 79] on button "button" at bounding box center [217, 77] width 74 height 15
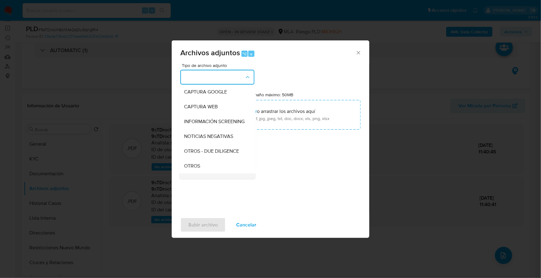
scroll to position [82, 0]
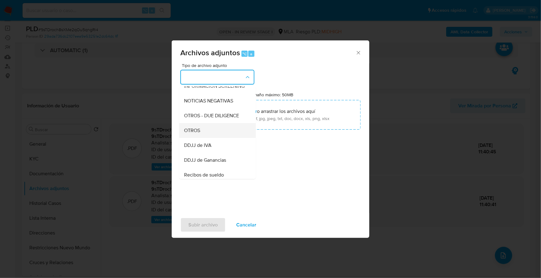
click at [210, 138] on div "OTROS" at bounding box center [215, 130] width 63 height 15
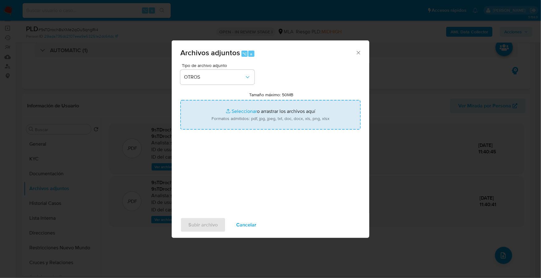
click at [248, 110] on input "Tamaño máximo: 50MB Seleccionar archivos" at bounding box center [270, 115] width 180 height 30
type input "C:\fakepath\Caselog 9sTDroch8sXMe2qOu5qngRi4_2025_08_18_18_39_22.docx"
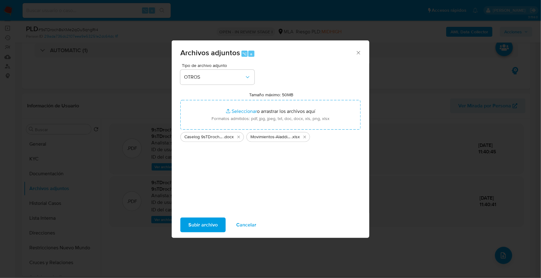
click at [199, 227] on span "Subir archivo" at bounding box center [203, 225] width 29 height 14
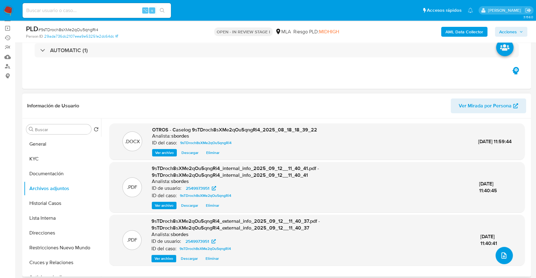
click at [501, 252] on icon "upload-file" at bounding box center [503, 255] width 7 height 7
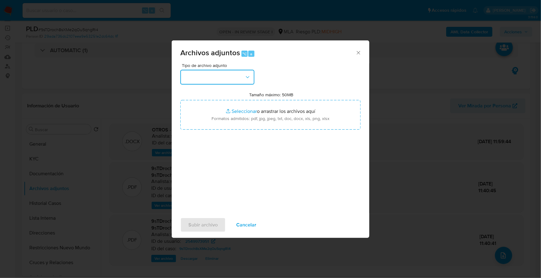
click at [232, 80] on button "button" at bounding box center [217, 77] width 74 height 15
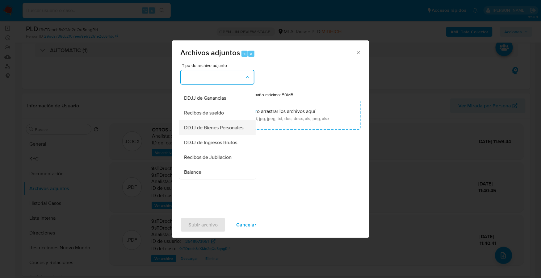
scroll to position [110, 0]
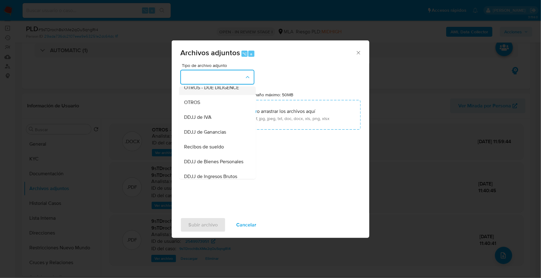
click at [205, 95] on div "OTROS - DUE DILIGENCE" at bounding box center [215, 87] width 63 height 15
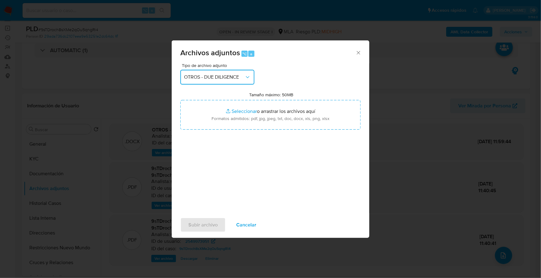
click at [227, 82] on button "OTROS - DUE DILIGENCE" at bounding box center [217, 77] width 74 height 15
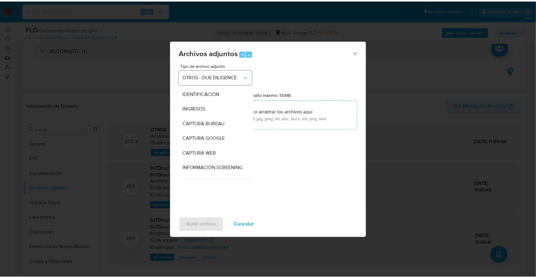
scroll to position [71, 0]
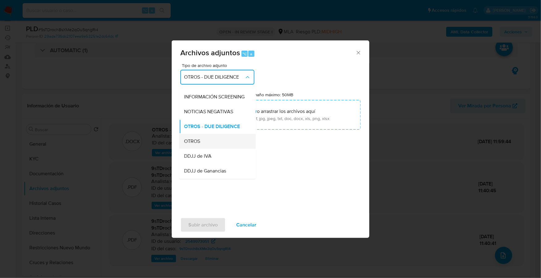
click at [202, 147] on div "OTROS" at bounding box center [215, 141] width 63 height 15
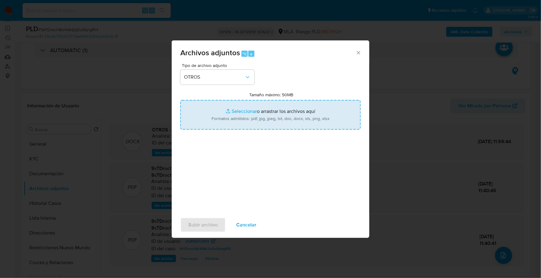
click at [239, 112] on input "Tamaño máximo: 50MB Seleccionar archivos" at bounding box center [270, 115] width 180 height 30
click at [245, 112] on input "Tamaño máximo: 50MB Seleccionar archivos" at bounding box center [270, 115] width 180 height 30
type input "C:\fakepath\Movimientos-Aladdin - [PERSON_NAME].xlsx"
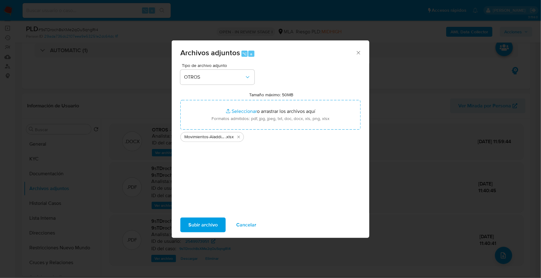
click at [201, 225] on span "Subir archivo" at bounding box center [203, 225] width 29 height 14
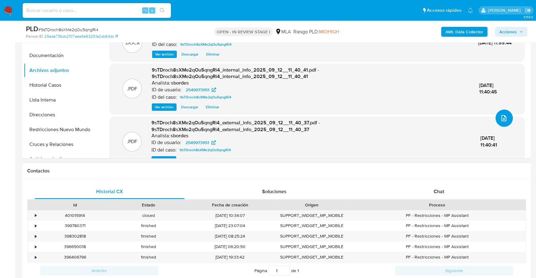
scroll to position [33, 0]
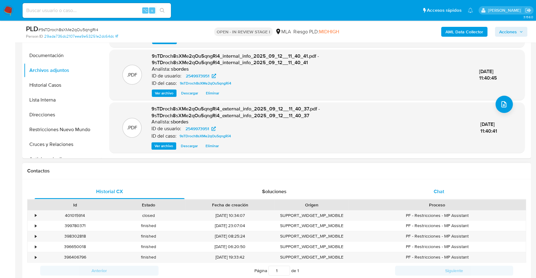
click at [440, 189] on div "Chat" at bounding box center [439, 191] width 150 height 15
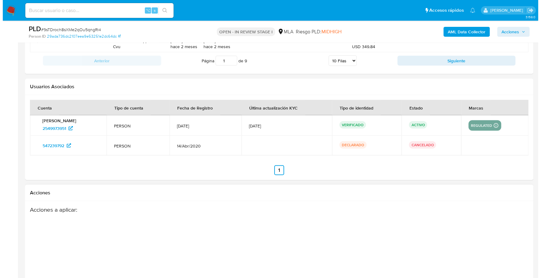
scroll to position [1109, 0]
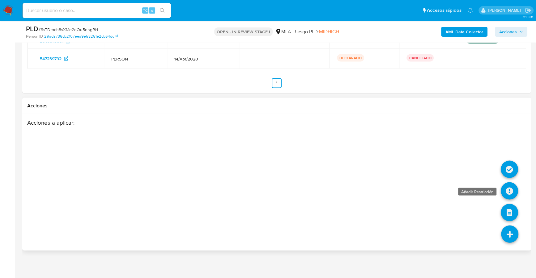
click at [509, 189] on icon at bounding box center [509, 191] width 17 height 17
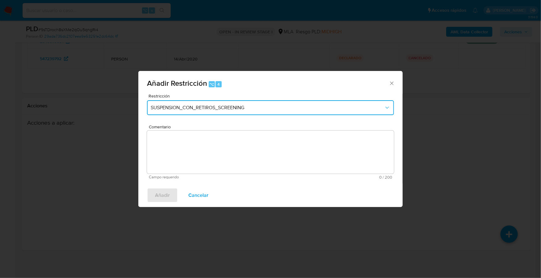
click at [256, 105] on button "SUSPENSION_CON_RETIROS_SCREENING" at bounding box center [270, 107] width 247 height 15
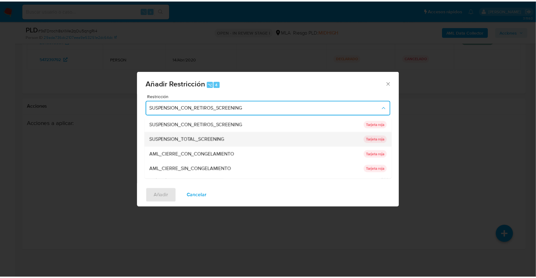
scroll to position [131, 0]
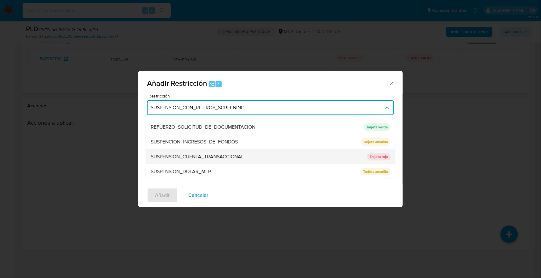
click at [221, 158] on span "SUSPENSION_CUENTA_TRANSACCIONAL" at bounding box center [197, 157] width 93 height 6
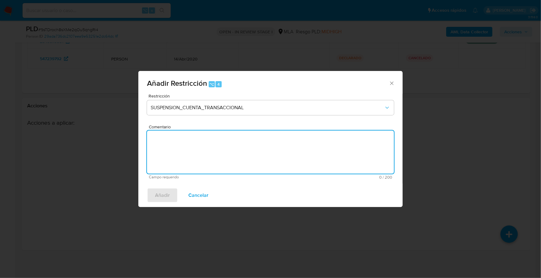
click at [228, 146] on textarea "Comentario" at bounding box center [270, 152] width 247 height 43
type textarea "AML"
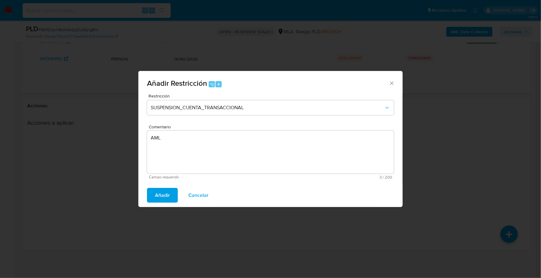
click at [163, 187] on div "Añadir Cancelar" at bounding box center [270, 195] width 265 height 23
click at [165, 190] on span "Añadir" at bounding box center [162, 196] width 15 height 14
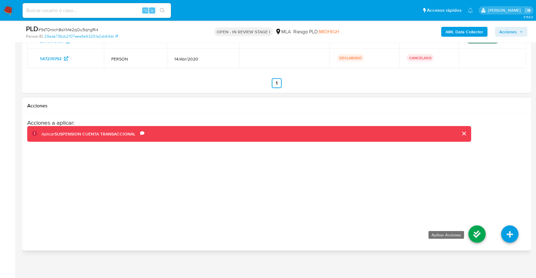
click at [481, 234] on icon at bounding box center [476, 234] width 17 height 17
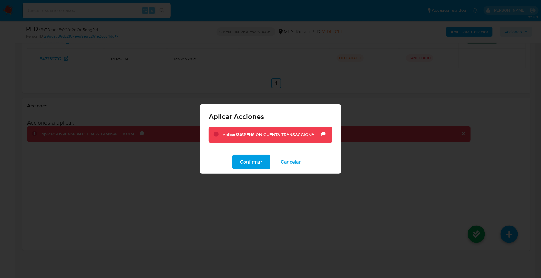
click at [248, 154] on div "Confirmar Cancelar" at bounding box center [270, 161] width 141 height 23
click at [249, 158] on span "Confirmar" at bounding box center [251, 162] width 22 height 14
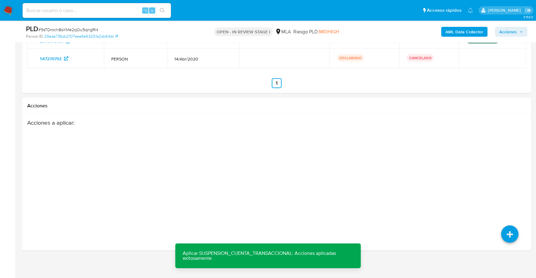
click at [509, 28] on span "Acciones" at bounding box center [508, 32] width 18 height 10
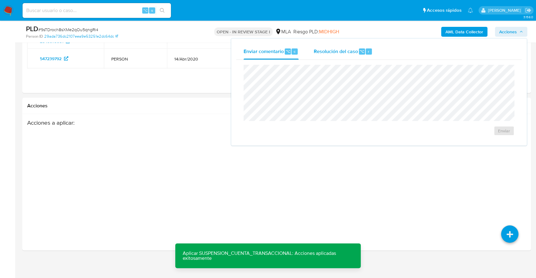
click at [346, 54] on span "Resolución del caso" at bounding box center [335, 51] width 44 height 7
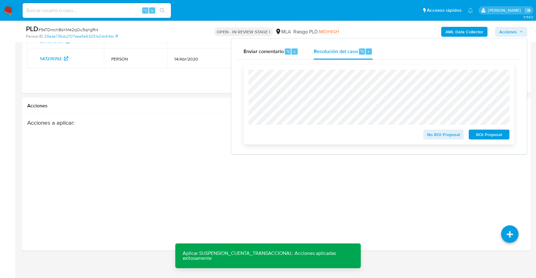
click at [481, 133] on span "ROI Proposal" at bounding box center [489, 134] width 32 height 9
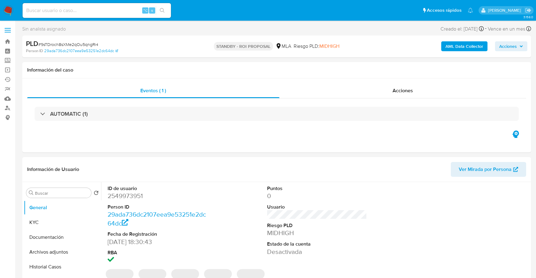
select select "10"
click at [59, 8] on input at bounding box center [97, 10] width 148 height 8
paste input "1280581684"
type input "1280581684"
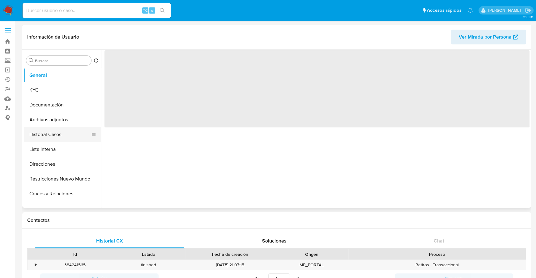
click at [40, 133] on button "Historial Casos" at bounding box center [60, 134] width 72 height 15
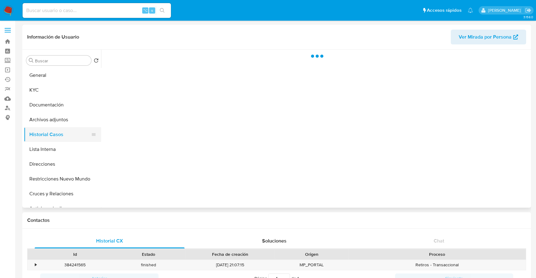
select select "10"
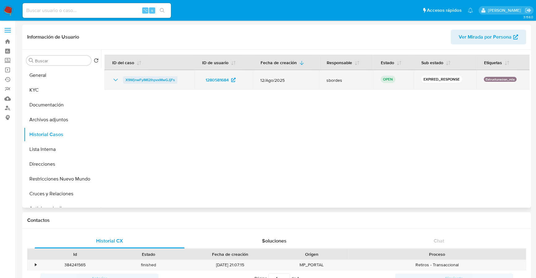
click at [139, 79] on span "X9WjnwFyIMI2lhpvxMwGJjFs" at bounding box center [149, 79] width 49 height 7
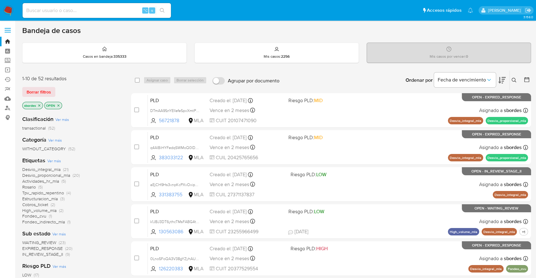
click at [40, 106] on icon "close-filter" at bounding box center [39, 106] width 4 height 4
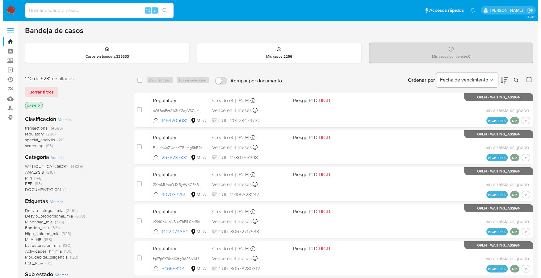
scroll to position [231, 0]
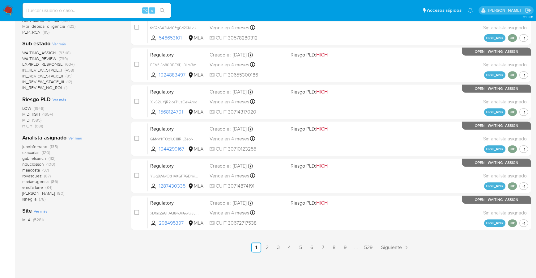
click at [74, 137] on span "Ver más" at bounding box center [75, 138] width 14 height 6
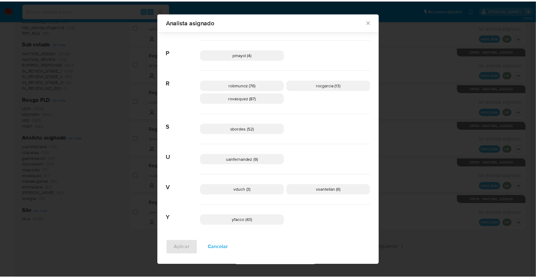
scroll to position [426, 0]
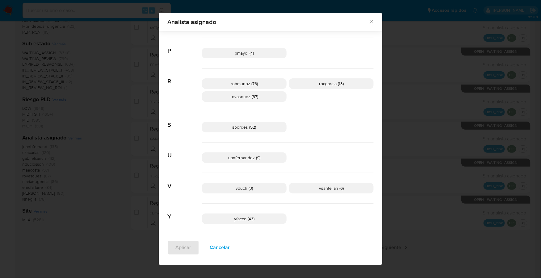
click at [369, 23] on icon "Cerrar" at bounding box center [372, 22] width 6 height 6
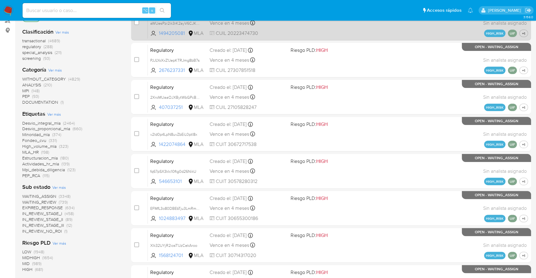
scroll to position [0, 0]
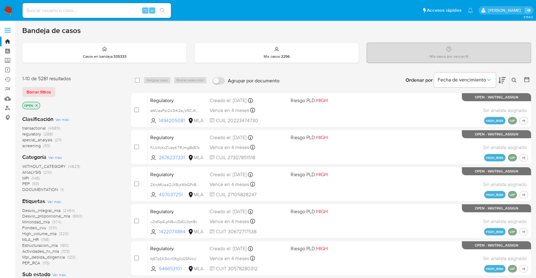
click at [512, 82] on icon at bounding box center [513, 80] width 5 height 5
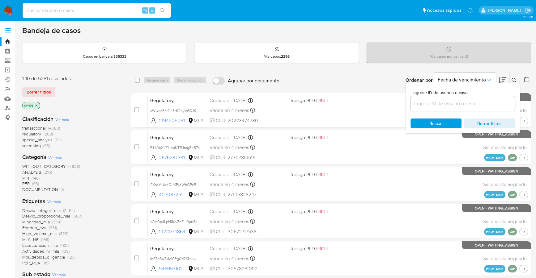
click at [460, 102] on input at bounding box center [462, 104] width 104 height 8
type input "X9WjnwFyIMI2lhpvxMwGJjFs"
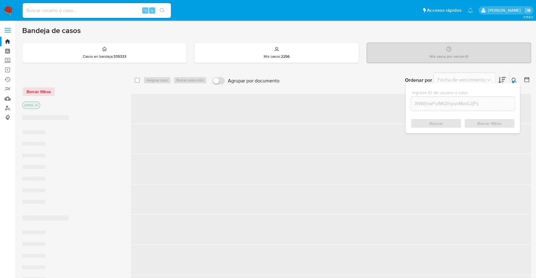
click at [512, 79] on icon at bounding box center [513, 80] width 5 height 5
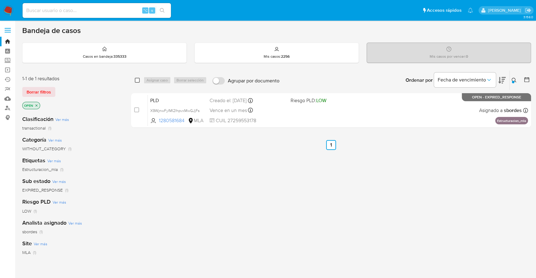
click at [137, 78] on input "checkbox" at bounding box center [137, 80] width 5 height 5
checkbox input "true"
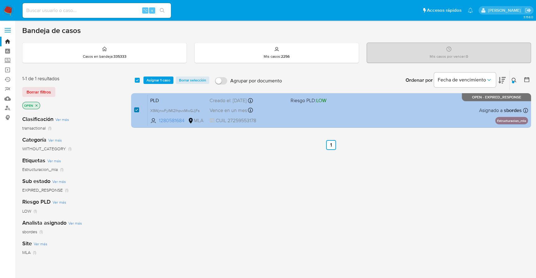
click at [138, 108] on input "checkbox" at bounding box center [136, 110] width 5 height 5
checkbox input "false"
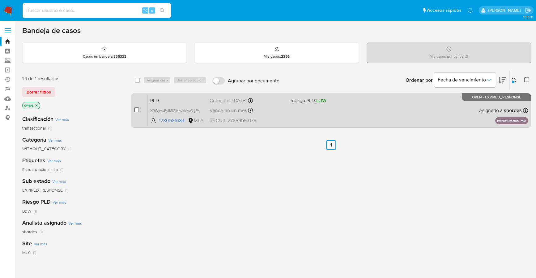
click at [138, 108] on input "checkbox" at bounding box center [136, 110] width 5 height 5
checkbox input "true"
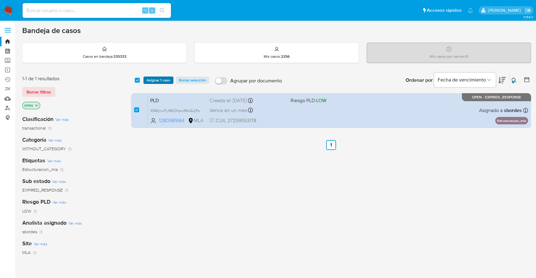
click at [156, 80] on span "Asignar 1 caso" at bounding box center [158, 80] width 24 height 6
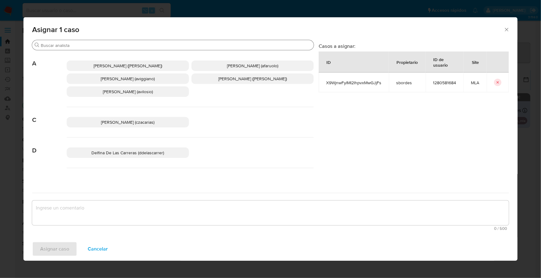
click at [114, 46] on input "Buscar" at bounding box center [176, 46] width 271 height 6
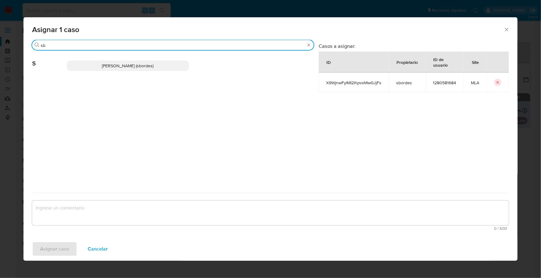
type input "sb"
click at [119, 69] on p "Stefania Bordes (sbordes)" at bounding box center [128, 66] width 122 height 11
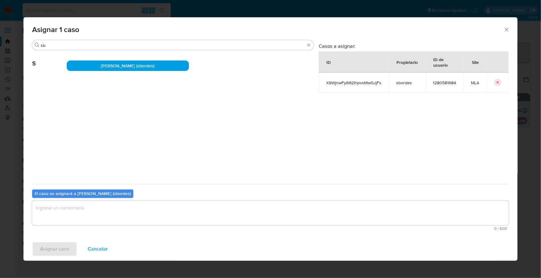
click at [85, 221] on textarea "assign-modal" at bounding box center [270, 213] width 477 height 25
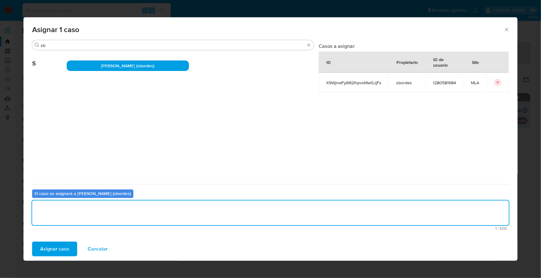
click at [52, 251] on span "Asignar caso" at bounding box center [54, 250] width 29 height 14
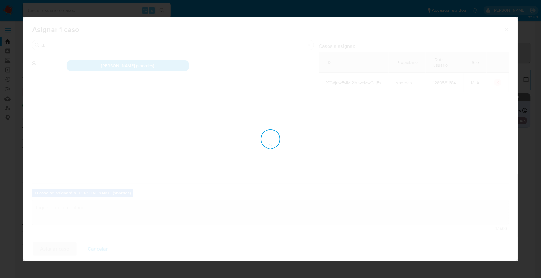
checkbox input "false"
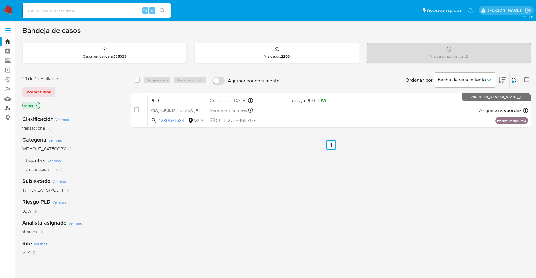
click at [9, 107] on link "Buscador de personas" at bounding box center [37, 109] width 74 height 10
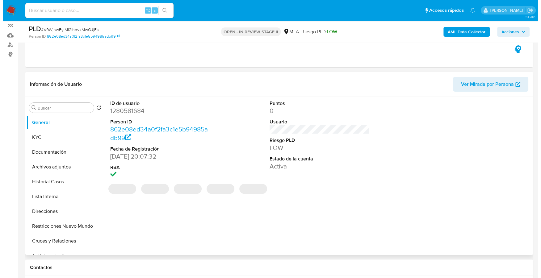
scroll to position [108, 0]
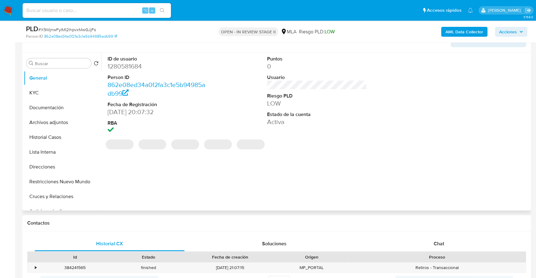
select select "10"
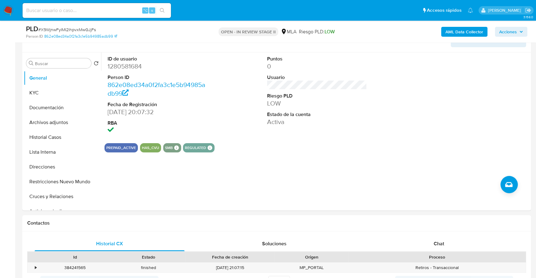
click at [110, 6] on input at bounding box center [97, 10] width 148 height 8
paste input "1280581684"
type input "1280581684"
click at [41, 91] on button "KYC" at bounding box center [60, 93] width 72 height 15
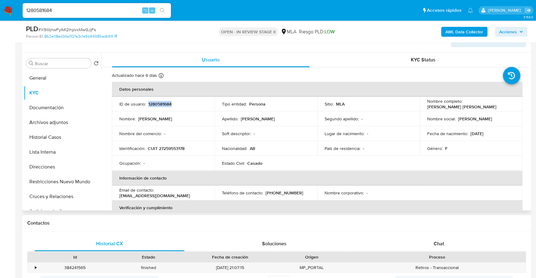
copy p "1280581684"
copy p "27259553178"
click at [461, 35] on b "AML Data Collector" at bounding box center [464, 32] width 38 height 10
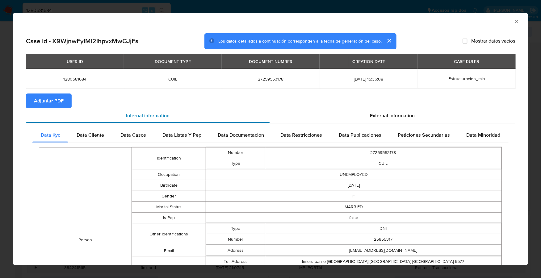
click at [216, 113] on div "Internal information" at bounding box center [148, 115] width 244 height 15
click at [431, 112] on div "External information" at bounding box center [392, 115] width 245 height 15
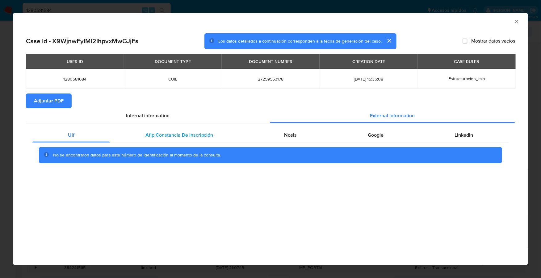
click at [159, 135] on span "Afip Constancia De Inscripción" at bounding box center [180, 135] width 68 height 7
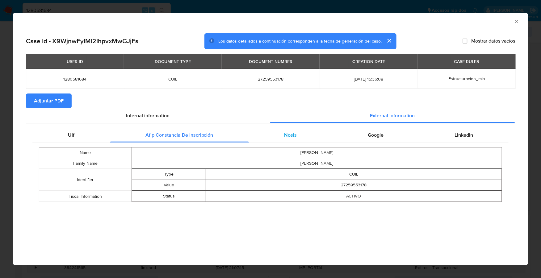
click at [313, 138] on div "Nosis" at bounding box center [291, 135] width 84 height 15
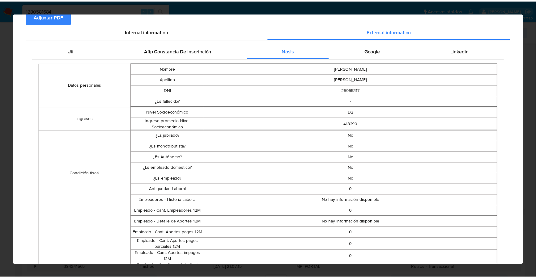
scroll to position [0, 0]
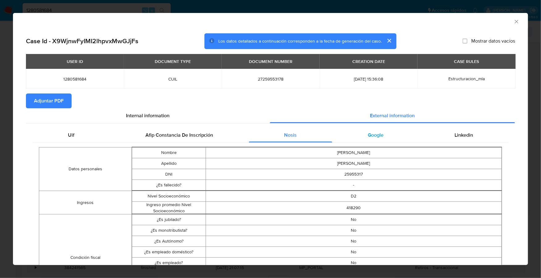
click at [379, 137] on span "Google" at bounding box center [376, 135] width 16 height 7
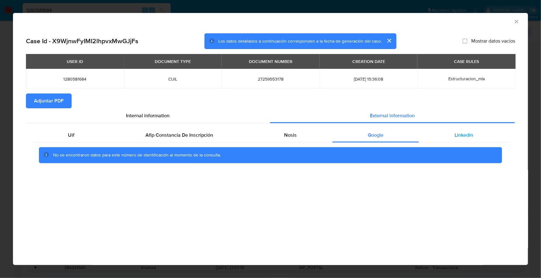
click at [463, 134] on span "Linkedin" at bounding box center [464, 135] width 19 height 7
click at [44, 96] on span "Adjuntar PDF" at bounding box center [49, 101] width 30 height 14
click at [517, 21] on icon "Cerrar ventana" at bounding box center [517, 22] width 6 height 6
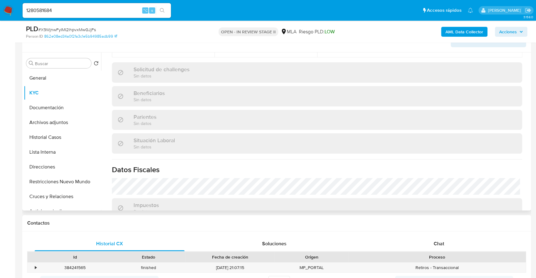
scroll to position [325, 0]
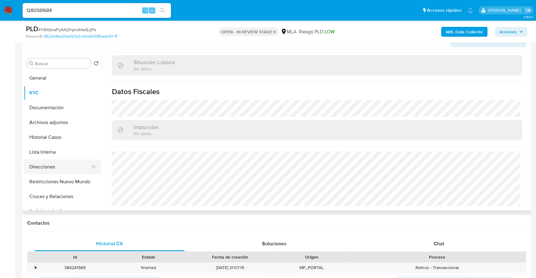
click at [49, 165] on button "Direcciones" at bounding box center [60, 167] width 72 height 15
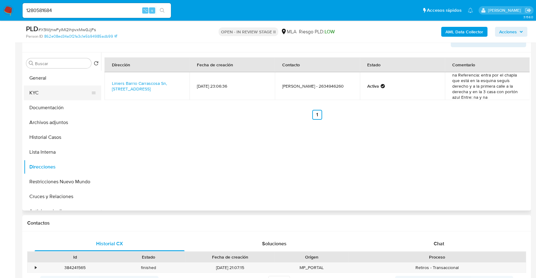
click at [74, 90] on button "KYC" at bounding box center [60, 93] width 72 height 15
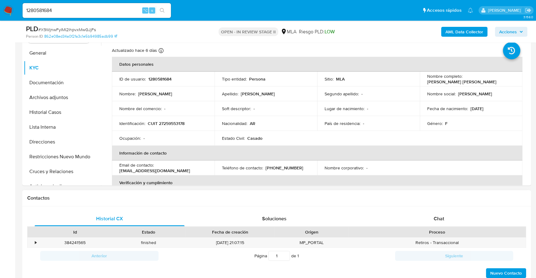
scroll to position [177, 0]
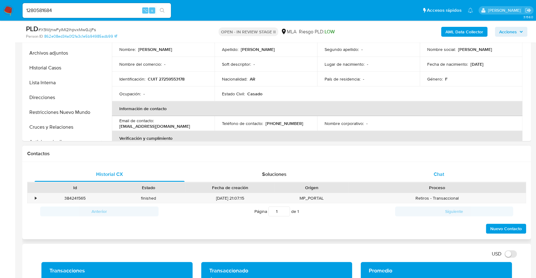
click at [447, 172] on div "Chat" at bounding box center [439, 174] width 150 height 15
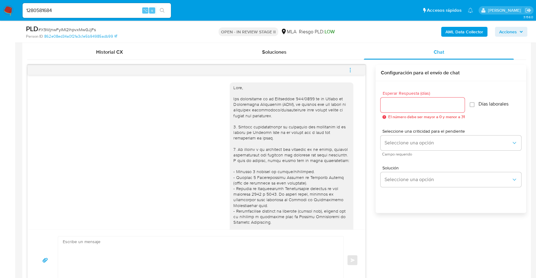
scroll to position [332, 0]
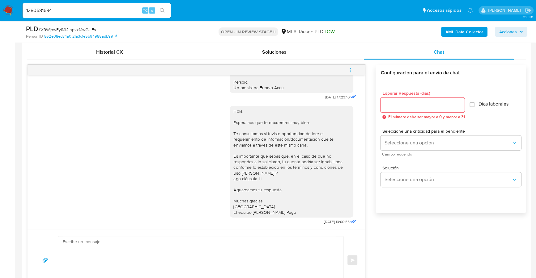
click at [349, 69] on icon "menu-action" at bounding box center [350, 70] width 6 height 6
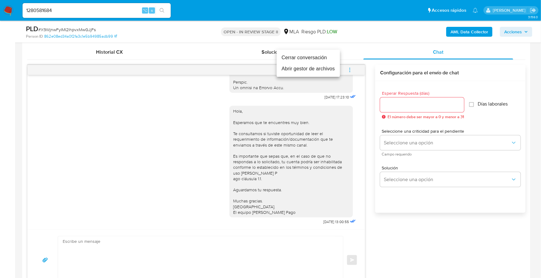
click at [329, 59] on li "Cerrar conversación" at bounding box center [308, 57] width 63 height 11
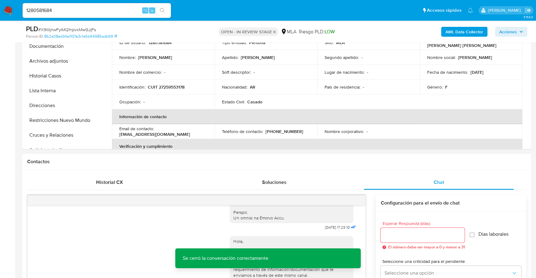
scroll to position [37, 0]
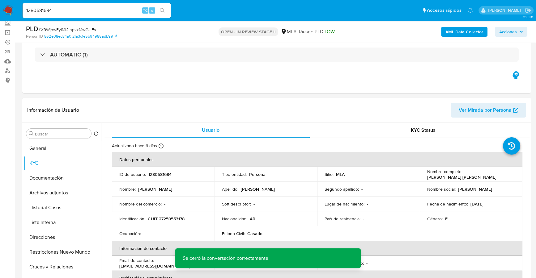
click at [516, 31] on span "Acciones" at bounding box center [511, 32] width 24 height 9
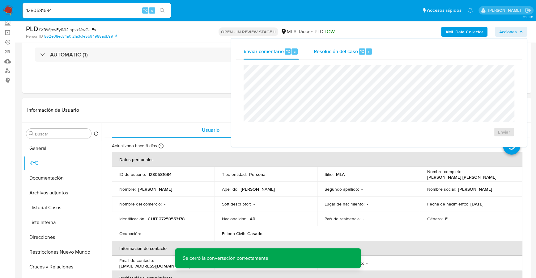
click at [342, 55] on div "Resolución del caso ⌥ r" at bounding box center [342, 52] width 59 height 16
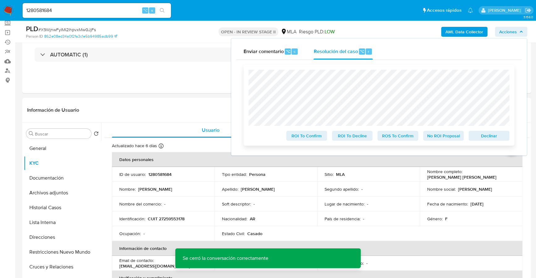
click at [489, 136] on span "Declinar" at bounding box center [489, 136] width 32 height 9
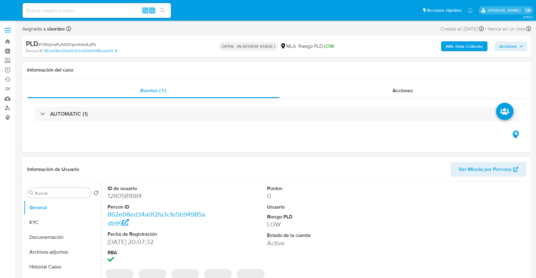
select select "10"
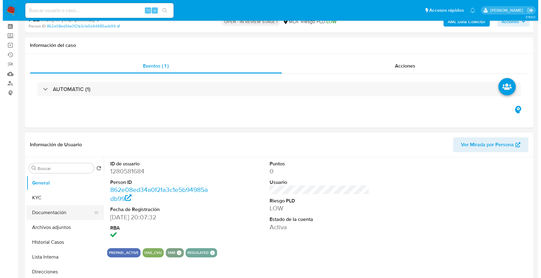
scroll to position [72, 0]
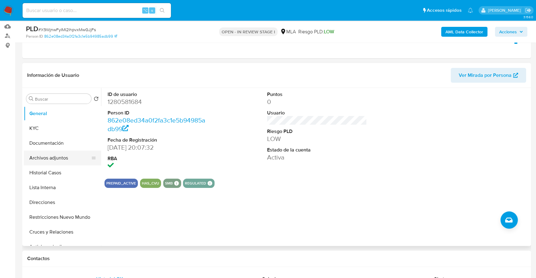
click at [52, 160] on button "Archivos adjuntos" at bounding box center [60, 158] width 72 height 15
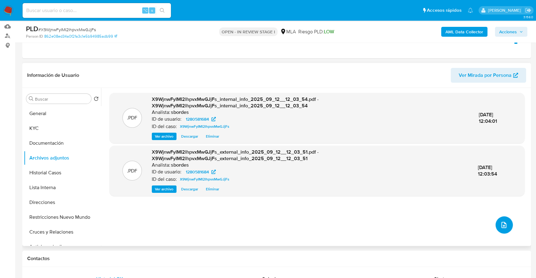
click at [496, 225] on button "upload-file" at bounding box center [503, 225] width 17 height 17
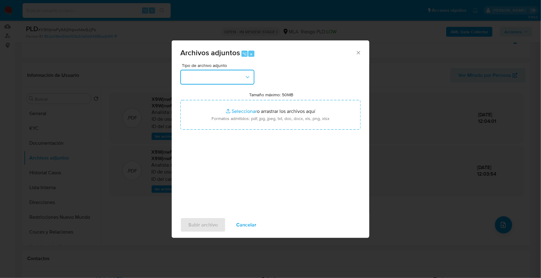
click at [207, 72] on button "button" at bounding box center [217, 77] width 74 height 15
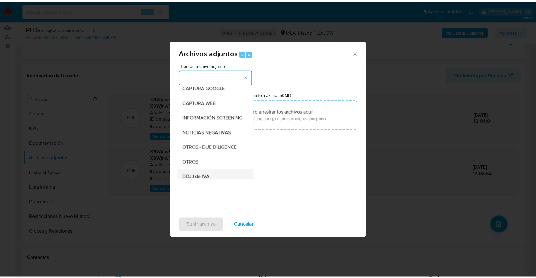
scroll to position [89, 0]
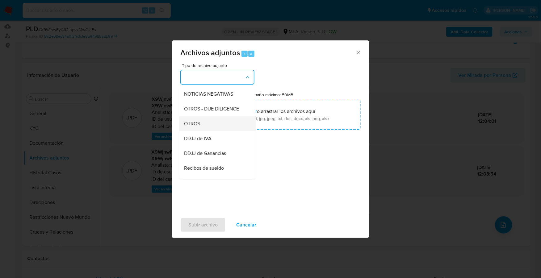
click at [204, 128] on div "OTROS" at bounding box center [215, 124] width 63 height 15
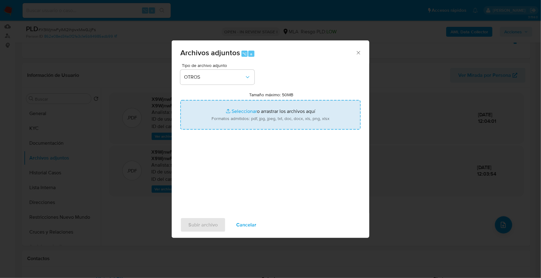
click at [247, 110] on input "Tamaño máximo: 50MB Seleccionar archivos" at bounding box center [270, 115] width 180 height 30
type input "C:\fakepath\AFIP - Administración Federal de Ingresos Públicos.pdf"
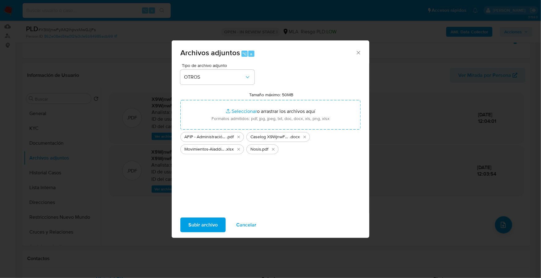
click at [205, 223] on span "Subir archivo" at bounding box center [203, 225] width 29 height 14
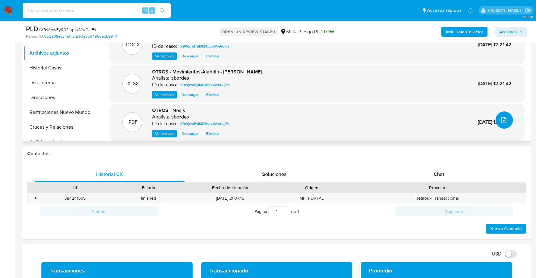
scroll to position [184, 0]
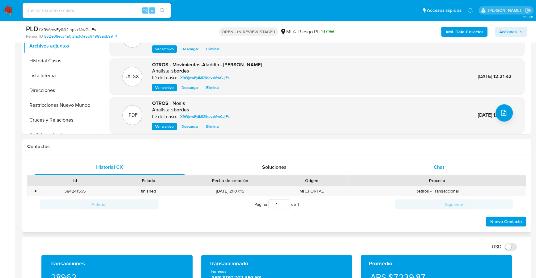
click at [433, 165] on div "Chat" at bounding box center [439, 167] width 150 height 15
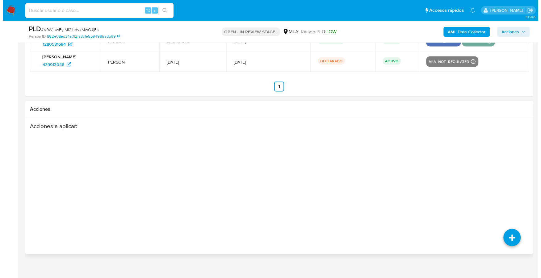
scroll to position [1110, 0]
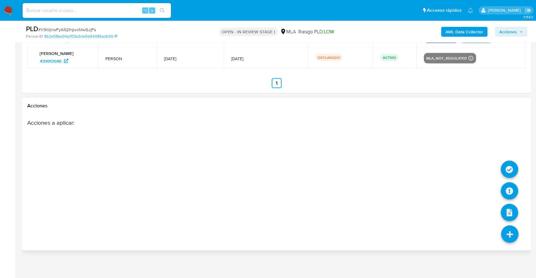
drag, startPoint x: 508, startPoint y: 222, endPoint x: 509, endPoint y: 225, distance: 3.2
click at [508, 222] on li at bounding box center [509, 235] width 33 height 35
click at [506, 187] on icon at bounding box center [509, 191] width 17 height 17
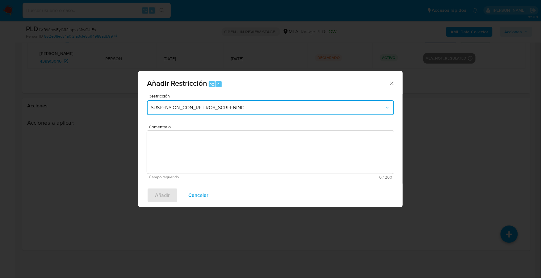
click at [253, 105] on span "SUSPENSION_CON_RETIROS_SCREENING" at bounding box center [268, 108] width 234 height 6
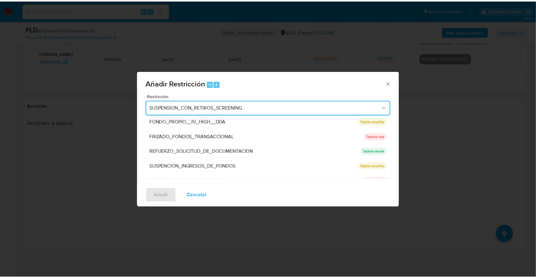
scroll to position [131, 0]
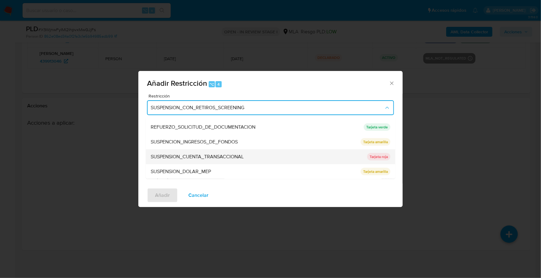
click at [198, 153] on div "SUSPENSION_CUENTA_TRANSACCIONAL" at bounding box center [257, 157] width 213 height 15
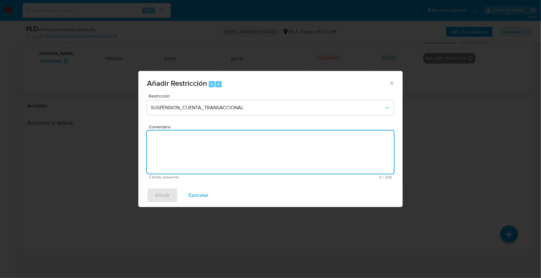
click at [224, 150] on textarea "Comentario" at bounding box center [270, 152] width 247 height 43
type textarea "AML"
click at [161, 198] on span "Añadir" at bounding box center [162, 196] width 15 height 14
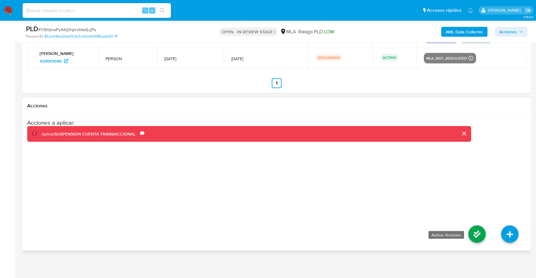
click at [472, 231] on icon at bounding box center [476, 234] width 17 height 17
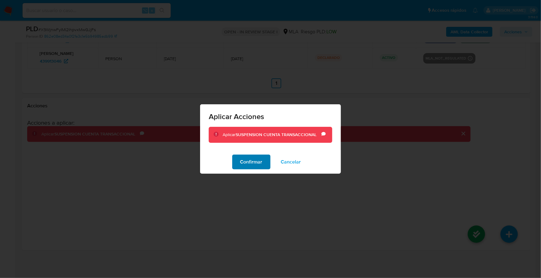
click at [249, 163] on span "Confirmar" at bounding box center [251, 162] width 22 height 14
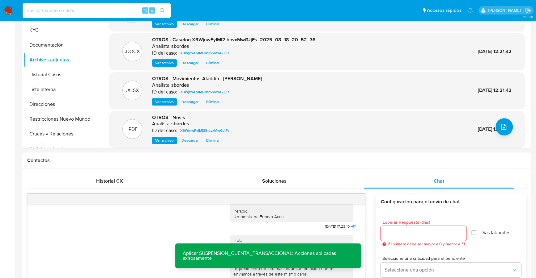
scroll to position [0, 0]
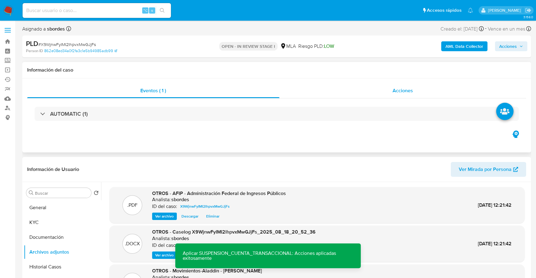
click at [418, 86] on div "Acciones" at bounding box center [402, 90] width 247 height 15
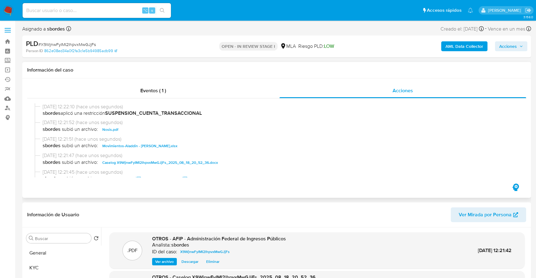
click at [511, 77] on div "Información del caso" at bounding box center [276, 70] width 509 height 16
click at [512, 48] on span "Acciones" at bounding box center [508, 46] width 18 height 10
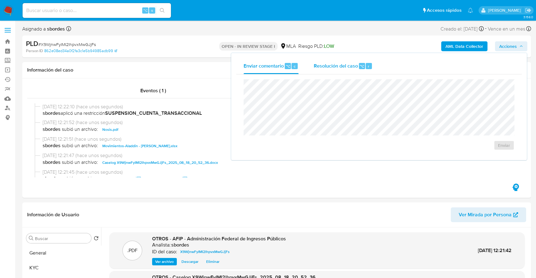
click at [335, 64] on span "Resolución del caso" at bounding box center [335, 65] width 44 height 7
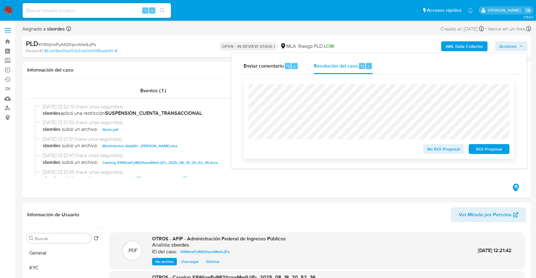
click at [476, 149] on span "ROI Proposal" at bounding box center [489, 149] width 32 height 9
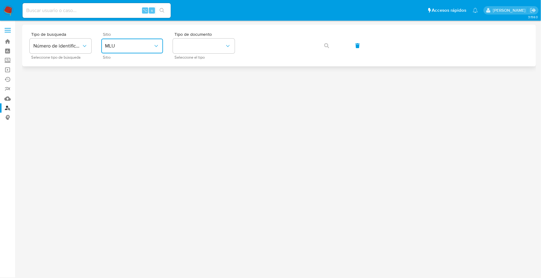
click at [126, 49] on span "MLU" at bounding box center [129, 46] width 48 height 6
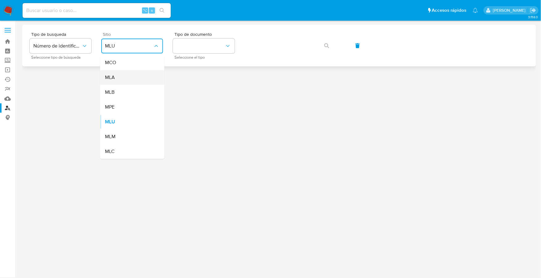
click at [124, 82] on div "MLA" at bounding box center [130, 77] width 51 height 15
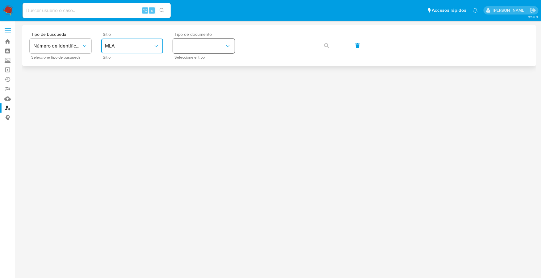
click at [195, 45] on button "identificationType" at bounding box center [204, 46] width 62 height 15
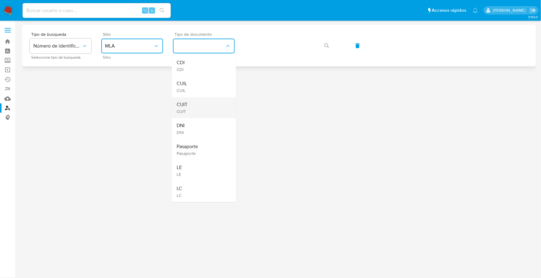
click at [194, 108] on div "CUIT CUIT" at bounding box center [202, 107] width 51 height 21
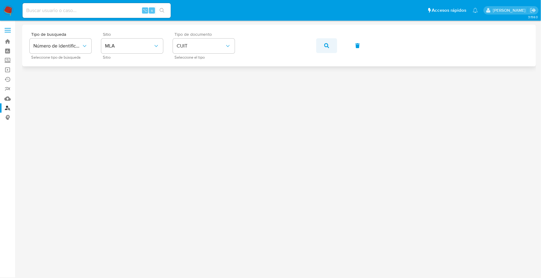
click at [331, 48] on button "button" at bounding box center [326, 45] width 21 height 15
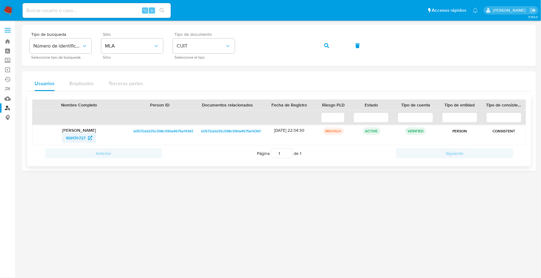
click at [69, 139] on span "169170727" at bounding box center [76, 138] width 20 height 10
click at [9, 7] on img at bounding box center [8, 10] width 11 height 11
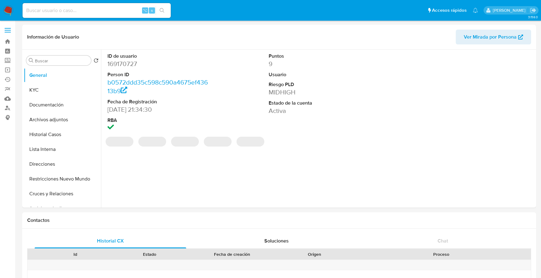
select select "10"
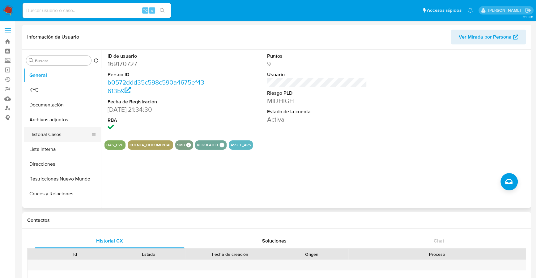
click at [61, 137] on button "Historial Casos" at bounding box center [60, 134] width 72 height 15
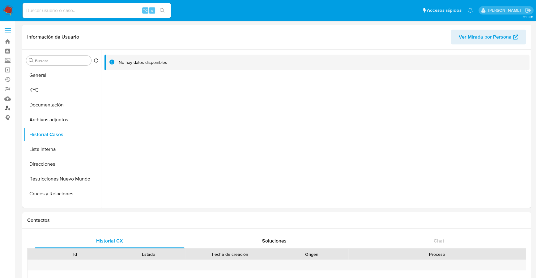
click at [6, 108] on link "Buscador de personas" at bounding box center [37, 109] width 74 height 10
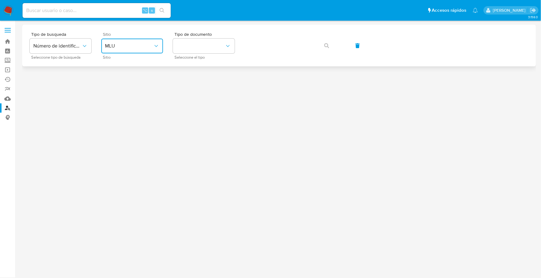
click at [133, 46] on span "MLU" at bounding box center [129, 46] width 48 height 6
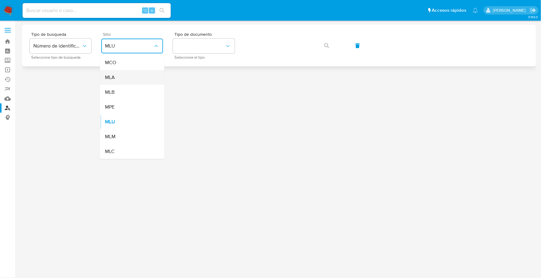
click at [121, 74] on div "MLA" at bounding box center [130, 77] width 51 height 15
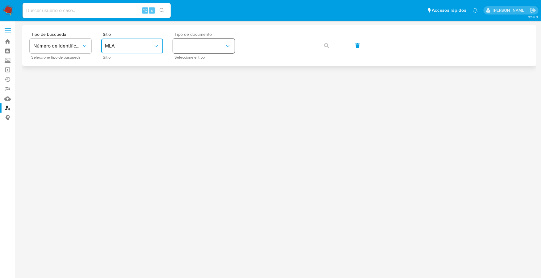
click at [196, 49] on button "identificationType" at bounding box center [204, 46] width 62 height 15
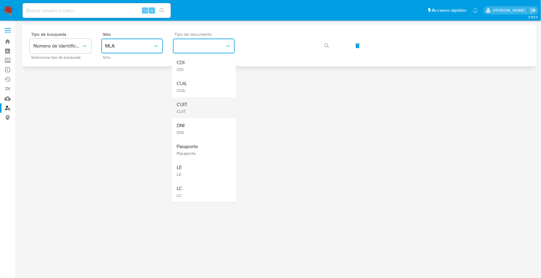
click at [195, 111] on div "CUIT CUIT" at bounding box center [202, 107] width 51 height 21
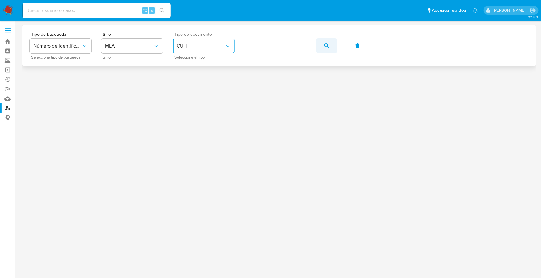
click at [328, 46] on icon "button" at bounding box center [326, 45] width 5 height 5
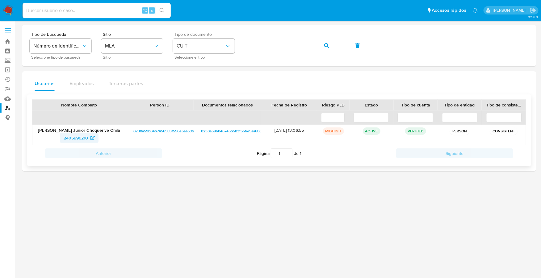
click at [69, 134] on span "2405996210" at bounding box center [76, 138] width 24 height 10
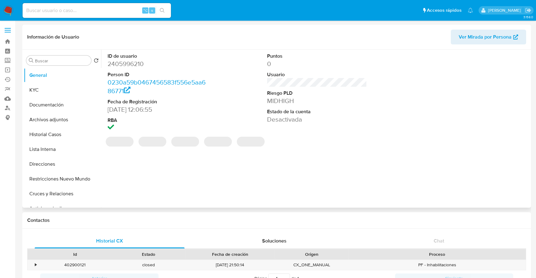
select select "10"
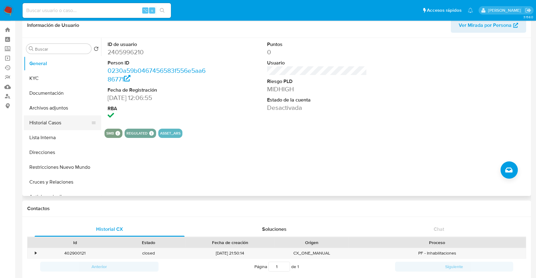
scroll to position [12, 0]
click at [50, 123] on button "Historial Casos" at bounding box center [60, 122] width 72 height 15
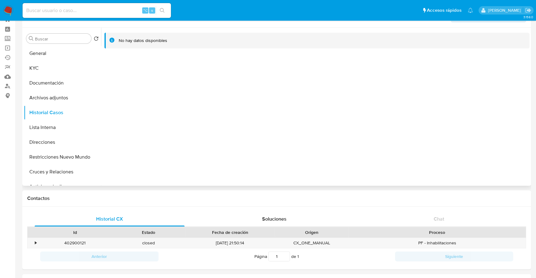
scroll to position [20, 0]
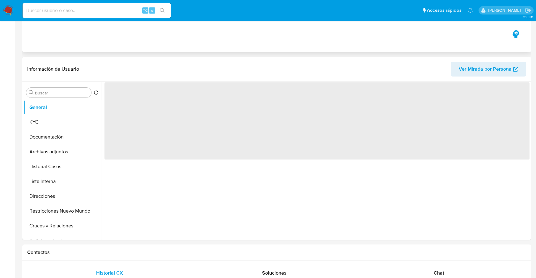
scroll to position [244, 0]
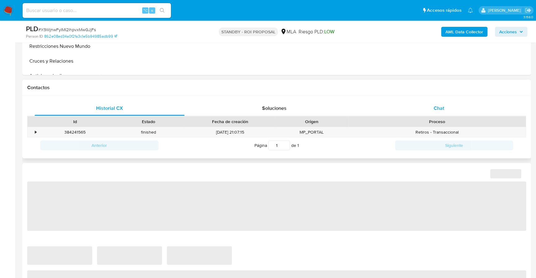
click at [435, 114] on div "Chat" at bounding box center [439, 108] width 150 height 15
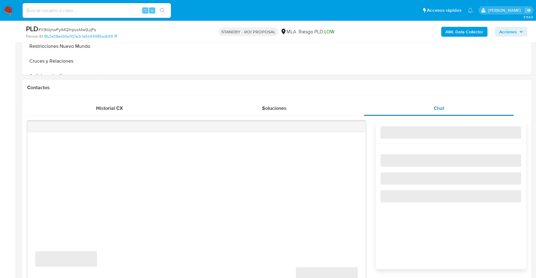
select select "10"
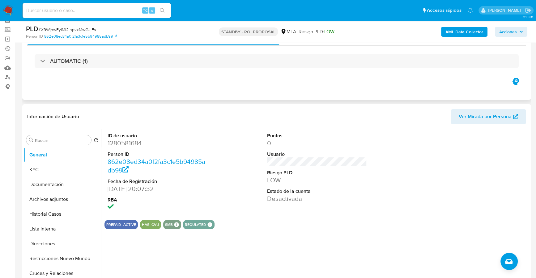
scroll to position [0, 0]
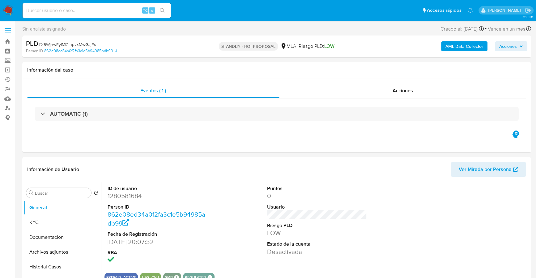
click at [120, 5] on div "⌥ s" at bounding box center [97, 10] width 148 height 15
click at [118, 20] on nav "Pausado Ver notificaciones ⌥ s Accesos rápidos Presiona las siguientes teclas p…" at bounding box center [268, 10] width 536 height 21
click at [121, 13] on input at bounding box center [97, 10] width 148 height 8
paste input "2475323449"
type input "2475323449"
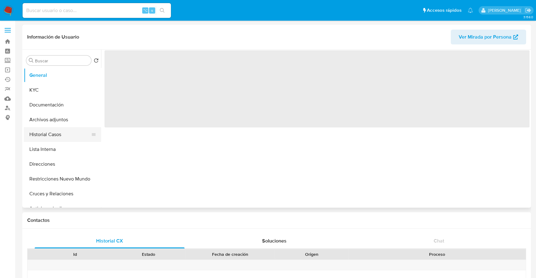
click at [45, 139] on button "Historial Casos" at bounding box center [60, 134] width 72 height 15
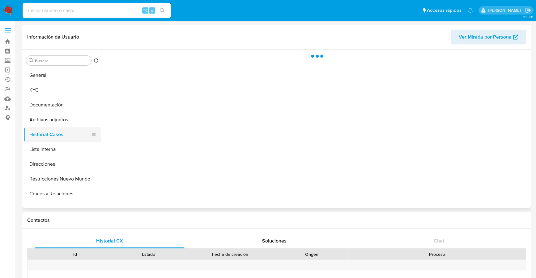
select select "10"
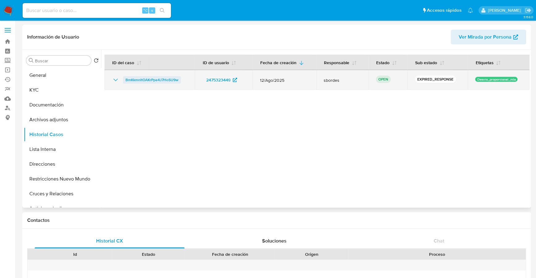
click at [138, 77] on span "BmKkmnltOAKrPpe4J7HoSU9w" at bounding box center [151, 79] width 53 height 7
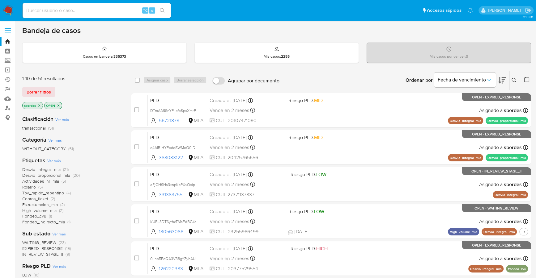
click at [43, 85] on div "1-10 de 51 resultados Borrar filtros sbordes OPEN" at bounding box center [71, 92] width 99 height 35
click at [47, 90] on span "Borrar filtros" at bounding box center [39, 92] width 24 height 9
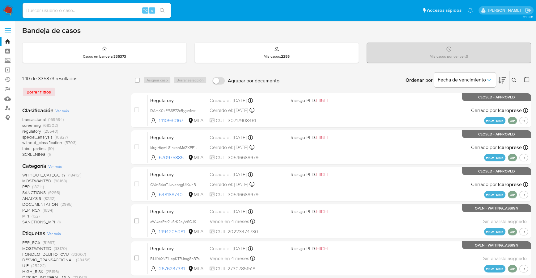
click at [514, 78] on icon at bounding box center [513, 80] width 5 height 5
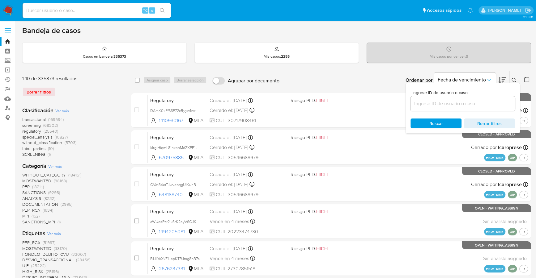
click at [474, 100] on input at bounding box center [462, 104] width 104 height 8
type input "BmKkmnltOAKrPpe4J7HoSU9w"
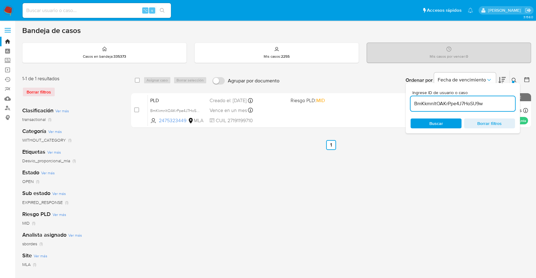
click at [515, 80] on icon at bounding box center [513, 80] width 5 height 5
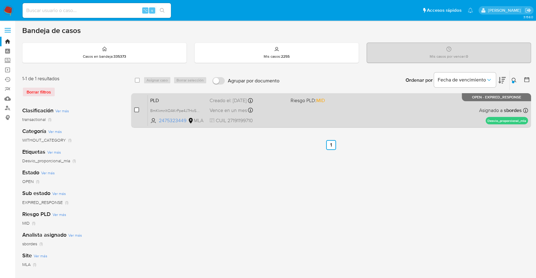
click at [137, 110] on input "checkbox" at bounding box center [136, 110] width 5 height 5
checkbox input "true"
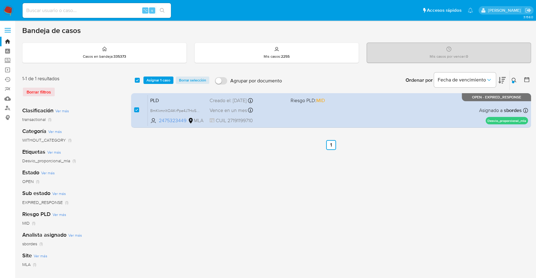
click at [154, 74] on div "select-all-cases-checkbox Asignar 1 caso Borrar selección Agrupar por documento…" at bounding box center [331, 80] width 400 height 19
click at [158, 80] on span "Asignar 1 caso" at bounding box center [158, 80] width 24 height 6
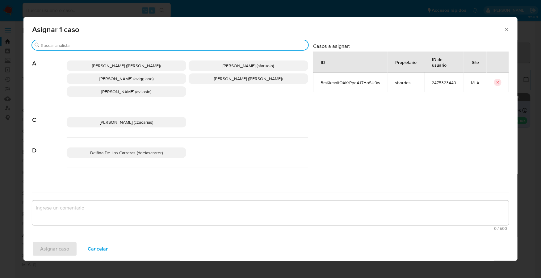
click at [130, 46] on input "Buscar" at bounding box center [173, 46] width 265 height 6
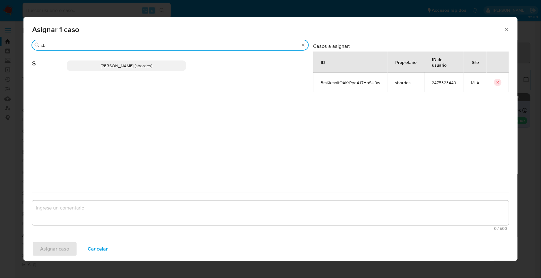
type input "sb"
click at [132, 65] on span "Stefania Bordes (sbordes)" at bounding box center [127, 66] width 52 height 6
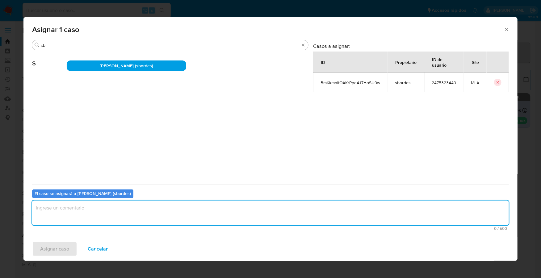
click at [92, 210] on textarea "assign-modal" at bounding box center [270, 213] width 477 height 25
click at [52, 252] on span "Asignar caso" at bounding box center [54, 250] width 29 height 14
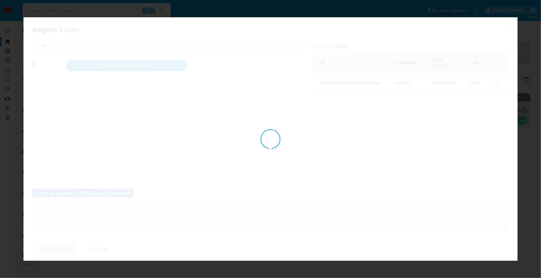
checkbox input "false"
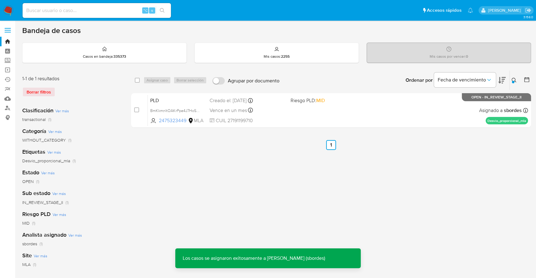
click at [2, 9] on nav "Pausado Ver notificaciones ⌥ s Accesos rápidos Presiona las siguientes teclas p…" at bounding box center [268, 10] width 536 height 21
click at [6, 9] on img at bounding box center [8, 10] width 11 height 11
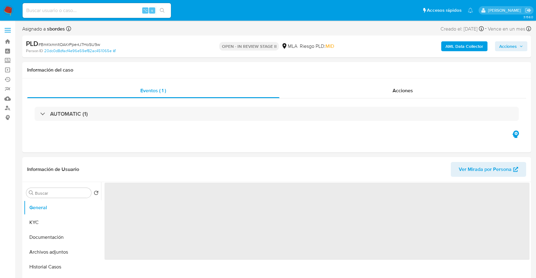
select select "10"
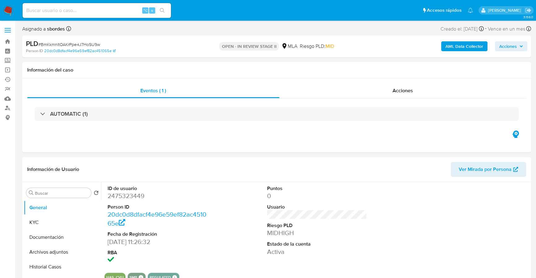
click at [69, 16] on div "⌥ s" at bounding box center [97, 10] width 148 height 15
click at [71, 13] on input at bounding box center [97, 10] width 148 height 8
paste input "2475323449"
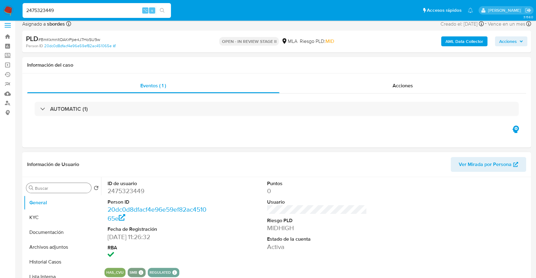
scroll to position [12, 0]
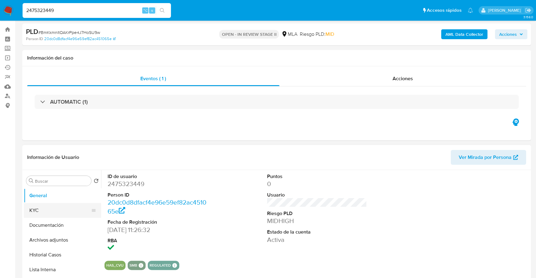
type input "2475323449"
click at [28, 211] on button "KYC" at bounding box center [60, 210] width 72 height 15
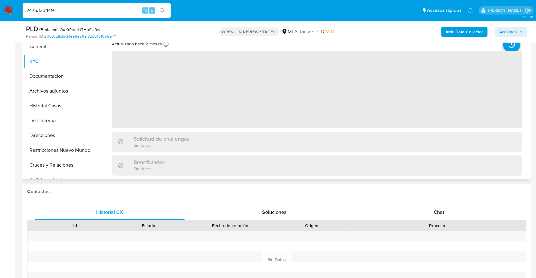
scroll to position [159, 0]
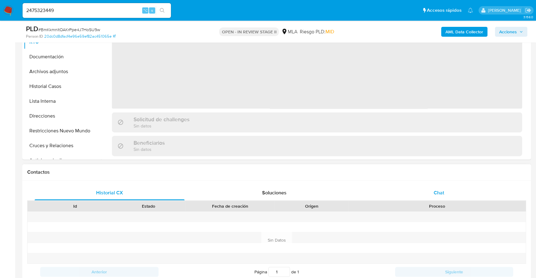
click at [456, 192] on div "Chat" at bounding box center [439, 193] width 150 height 15
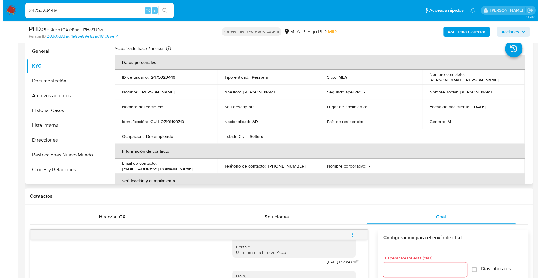
scroll to position [135, 0]
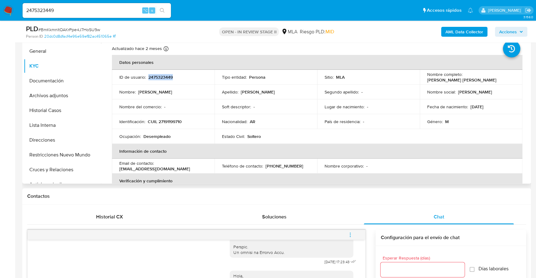
copy p "2475323449"
click at [453, 30] on b "AML Data Collector" at bounding box center [464, 32] width 38 height 10
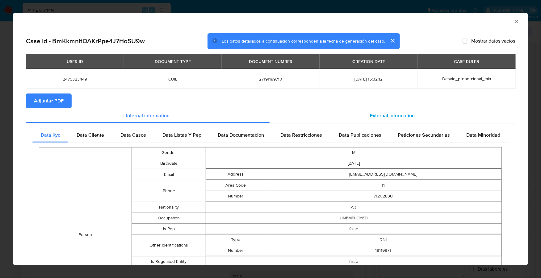
click at [407, 113] on span "External information" at bounding box center [393, 115] width 45 height 7
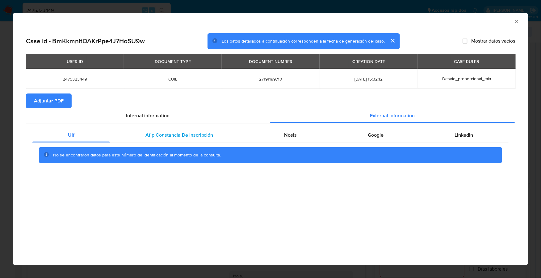
click at [172, 133] on span "Afip Constancia De Inscripción" at bounding box center [180, 135] width 68 height 7
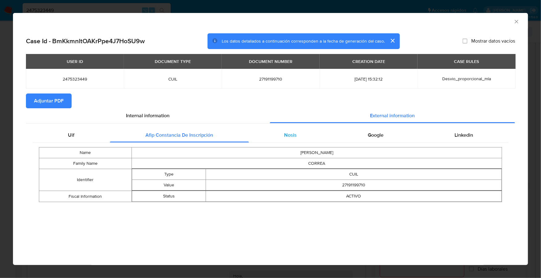
click at [296, 140] on div "Nosis" at bounding box center [291, 135] width 84 height 15
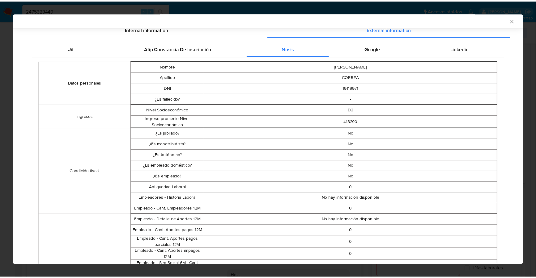
scroll to position [0, 0]
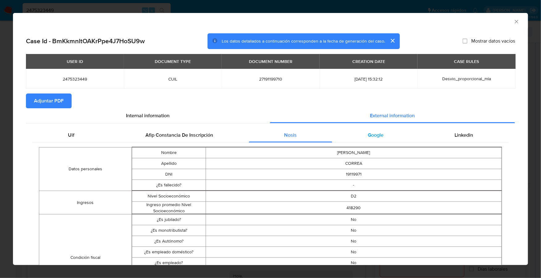
click at [392, 134] on div "Google" at bounding box center [376, 135] width 87 height 15
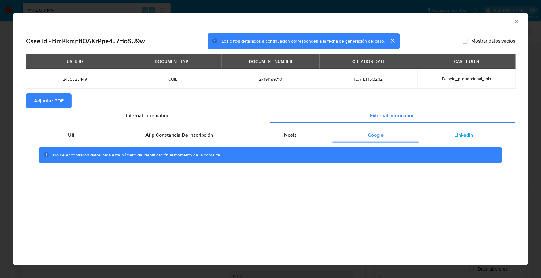
click at [465, 137] on span "Linkedin" at bounding box center [464, 135] width 19 height 7
click at [47, 103] on span "Adjuntar PDF" at bounding box center [49, 101] width 30 height 14
click at [518, 19] on icon "Cerrar ventana" at bounding box center [517, 22] width 6 height 6
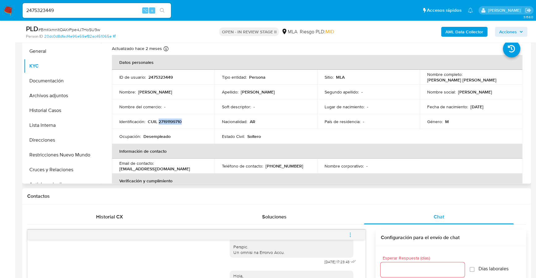
copy p "27191199710"
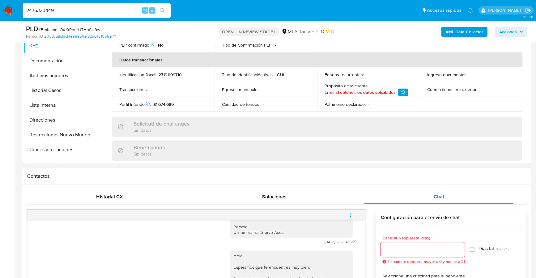
scroll to position [200, 0]
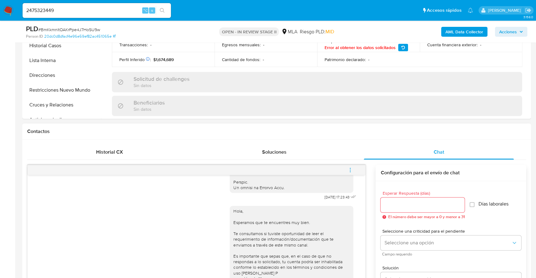
click at [352, 172] on icon "menu-action" at bounding box center [350, 170] width 6 height 6
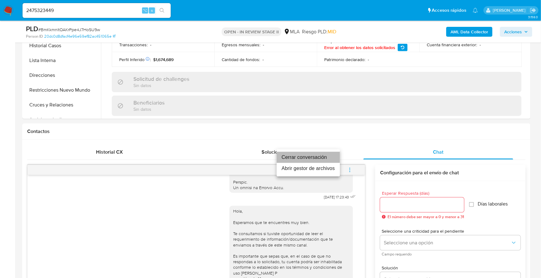
click at [311, 153] on li "Cerrar conversación" at bounding box center [308, 157] width 63 height 11
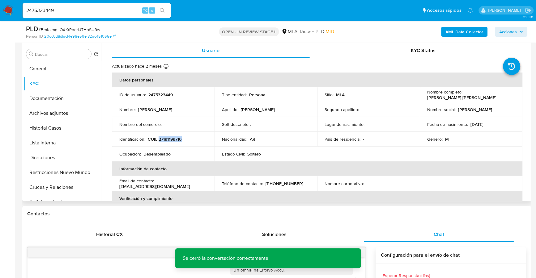
scroll to position [84, 0]
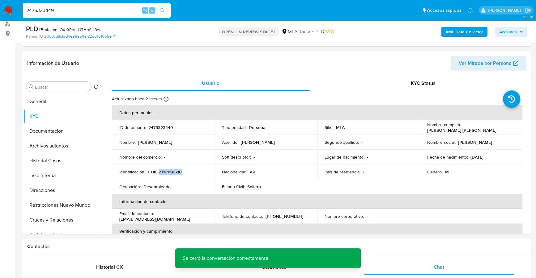
click at [500, 33] on span "Acciones" at bounding box center [508, 32] width 18 height 10
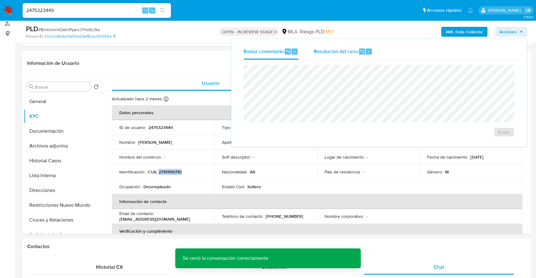
click at [359, 51] on span "⌥" at bounding box center [361, 52] width 5 height 6
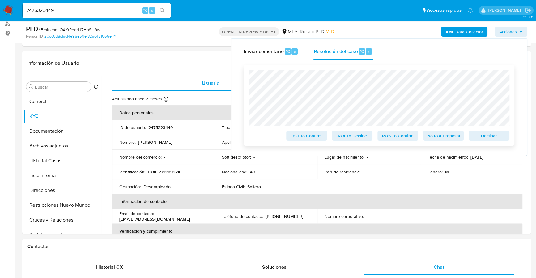
click at [501, 137] on span "Declinar" at bounding box center [489, 136] width 32 height 9
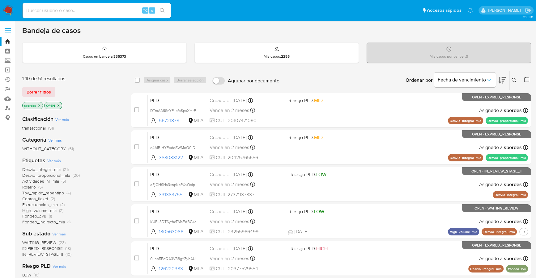
click at [39, 104] on icon "close-filter" at bounding box center [39, 106] width 4 height 4
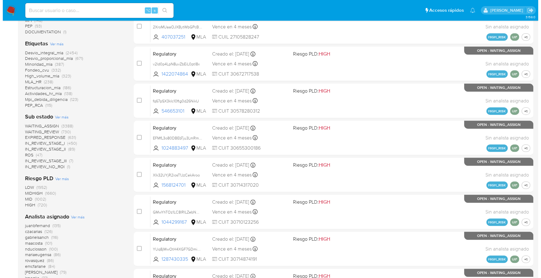
scroll to position [237, 0]
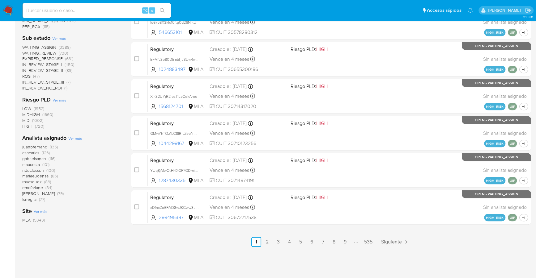
click at [75, 138] on span "Ver más" at bounding box center [75, 139] width 14 height 6
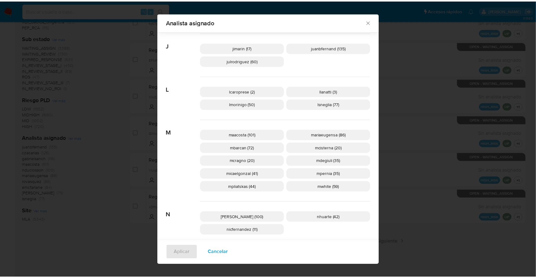
scroll to position [220, 0]
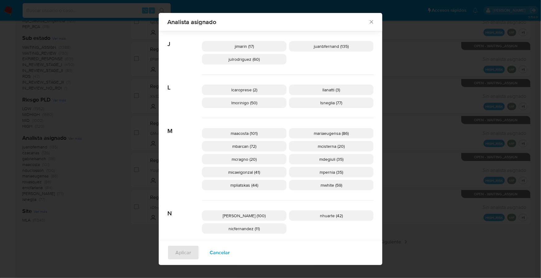
click at [369, 24] on icon "Cerrar" at bounding box center [372, 22] width 6 height 6
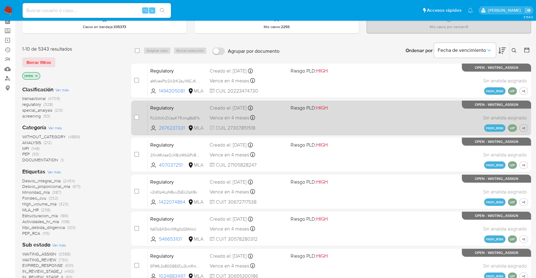
scroll to position [0, 0]
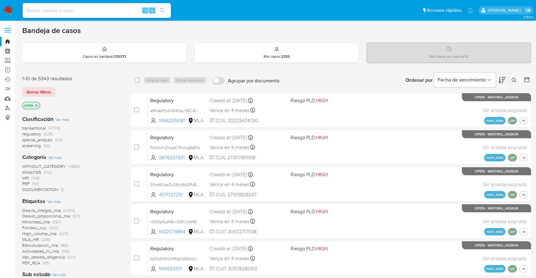
click at [528, 77] on icon at bounding box center [526, 80] width 6 height 6
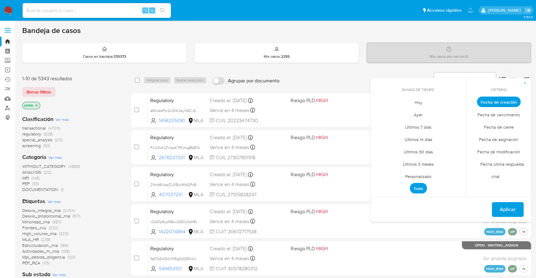
click at [423, 173] on span "Personalizado" at bounding box center [418, 176] width 39 height 13
click at [381, 111] on icon "Mes anterior" at bounding box center [379, 113] width 7 height 7
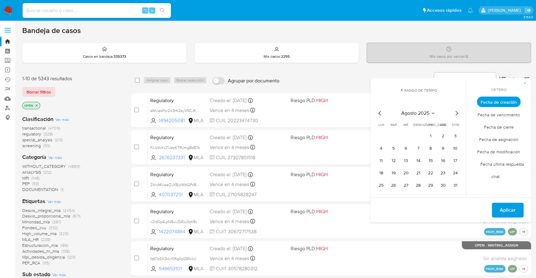
click at [381, 114] on icon "Mes anterior" at bounding box center [379, 113] width 7 height 7
click at [393, 132] on button "1" at bounding box center [393, 136] width 10 height 10
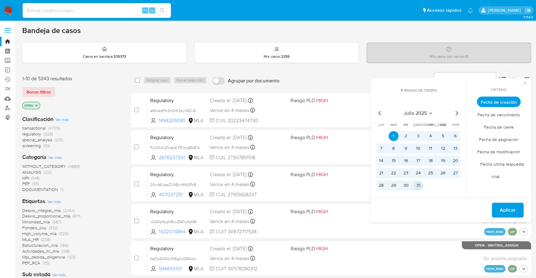
click at [420, 184] on button "31" at bounding box center [418, 186] width 10 height 10
click at [494, 205] on button "Aplicar" at bounding box center [508, 210] width 32 height 15
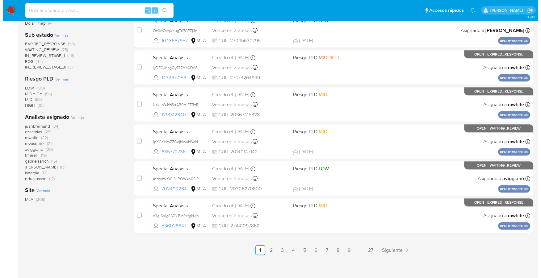
scroll to position [231, 0]
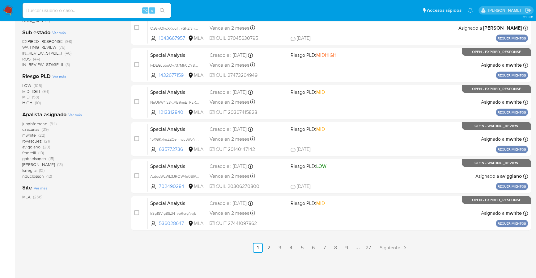
click at [72, 116] on span "Ver más" at bounding box center [75, 115] width 14 height 6
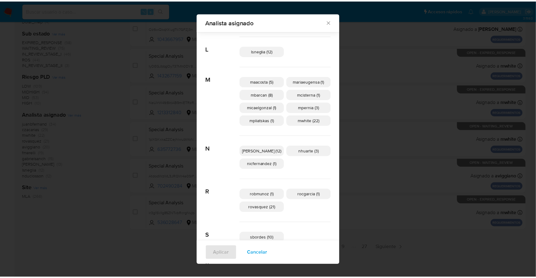
scroll to position [248, 0]
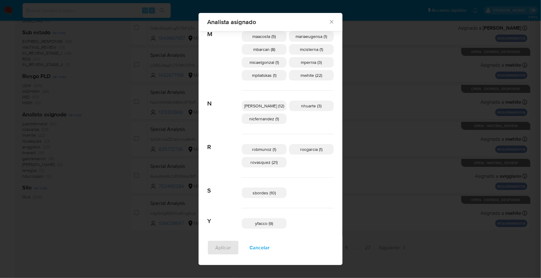
click at [329, 22] on icon "Cerrar" at bounding box center [332, 22] width 6 height 6
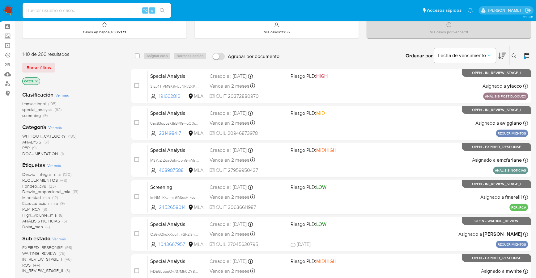
scroll to position [0, 0]
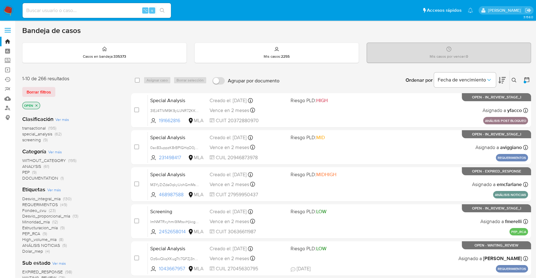
click at [523, 82] on button at bounding box center [526, 80] width 7 height 7
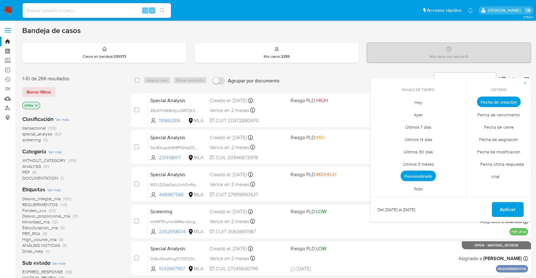
click at [424, 179] on span "Personalizado" at bounding box center [417, 176] width 35 height 11
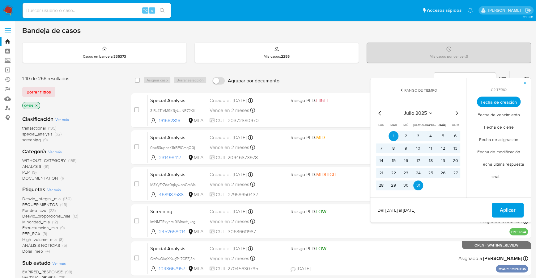
click at [457, 115] on icon "Mes siguiente" at bounding box center [456, 113] width 7 height 7
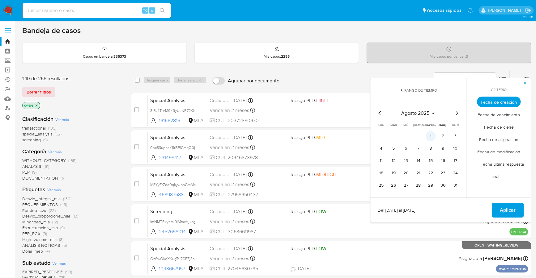
click at [429, 134] on button "1" at bounding box center [431, 136] width 10 height 10
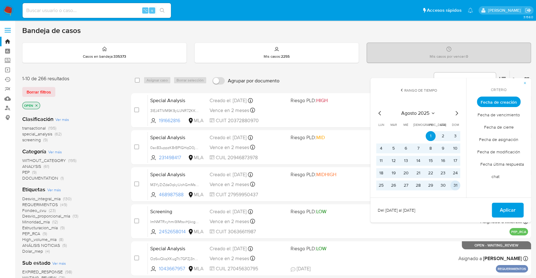
click at [454, 189] on button "31" at bounding box center [455, 186] width 10 height 10
click at [511, 206] on span "Aplicar" at bounding box center [508, 211] width 16 height 14
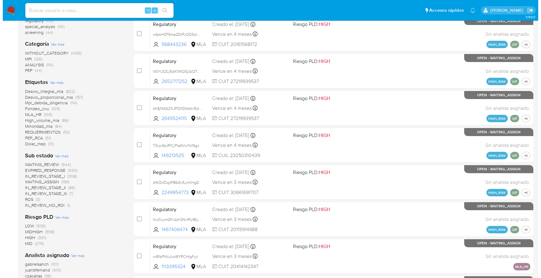
scroll to position [231, 0]
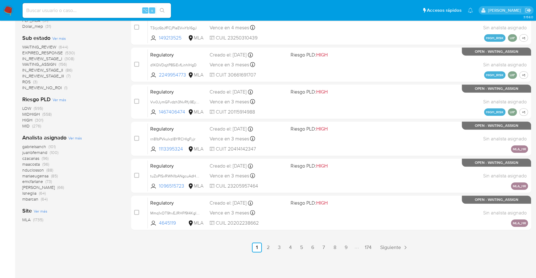
click at [76, 138] on span "Ver más" at bounding box center [75, 138] width 14 height 6
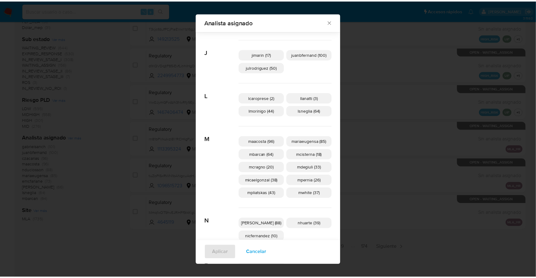
scroll to position [153, 0]
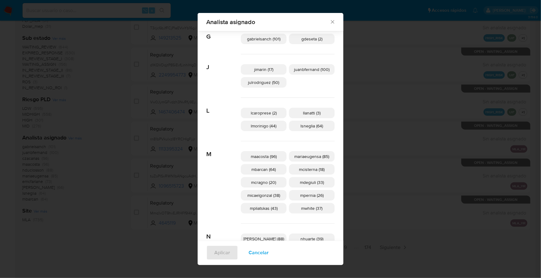
click at [330, 21] on icon "Cerrar" at bounding box center [333, 22] width 6 height 6
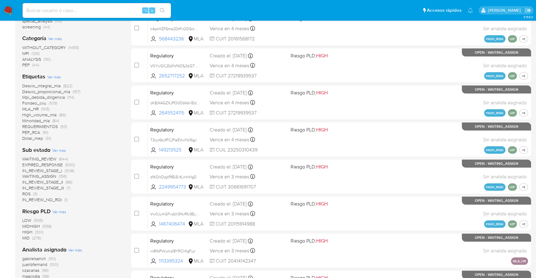
scroll to position [0, 0]
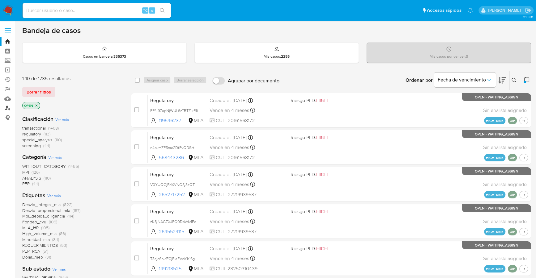
click at [6, 110] on link "Buscador de personas" at bounding box center [37, 109] width 74 height 10
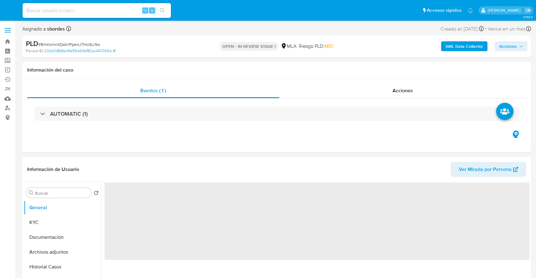
select select "10"
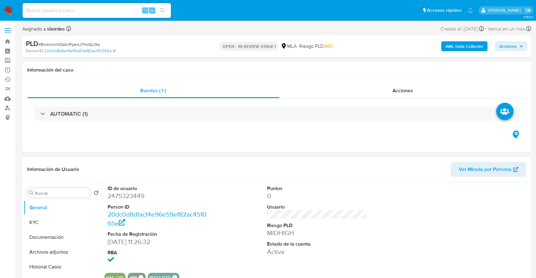
scroll to position [252, 0]
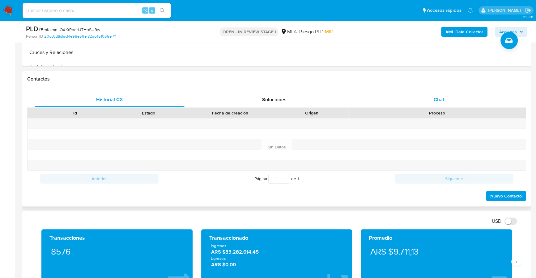
click at [417, 99] on div "Chat" at bounding box center [439, 99] width 150 height 15
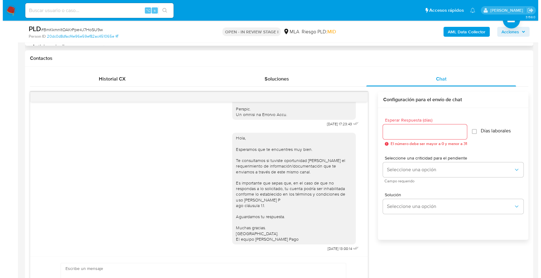
scroll to position [70, 0]
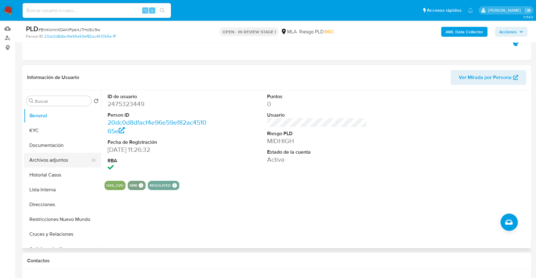
click at [54, 161] on button "Archivos adjuntos" at bounding box center [60, 160] width 72 height 15
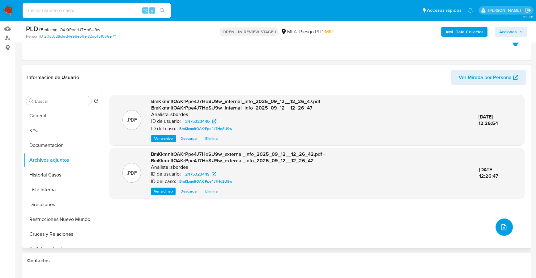
click at [500, 224] on span "upload-file" at bounding box center [503, 227] width 7 height 7
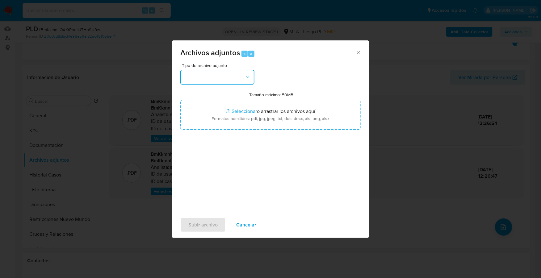
click at [228, 71] on button "button" at bounding box center [217, 77] width 74 height 15
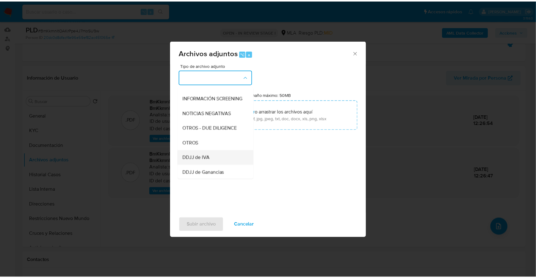
scroll to position [74, 0]
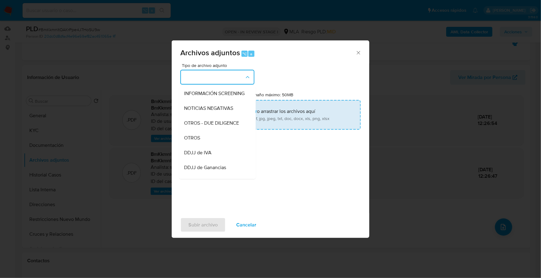
drag, startPoint x: 204, startPoint y: 147, endPoint x: 231, endPoint y: 122, distance: 37.2
click at [203, 146] on div "OTROS" at bounding box center [215, 138] width 63 height 15
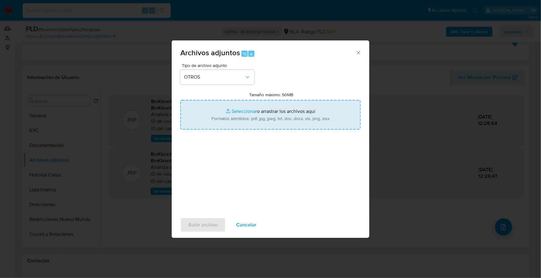
click at [250, 109] on input "Tamaño máximo: 50MB Seleccionar archivos" at bounding box center [270, 115] width 180 height 30
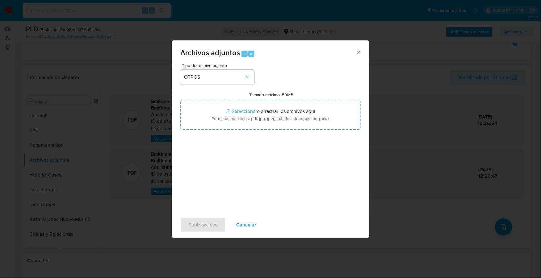
type input "C:\fakepath\Caselog BmKkmnltOAKrPpe4J7HoSU9w_2025_08_19_15_15_38.docx"
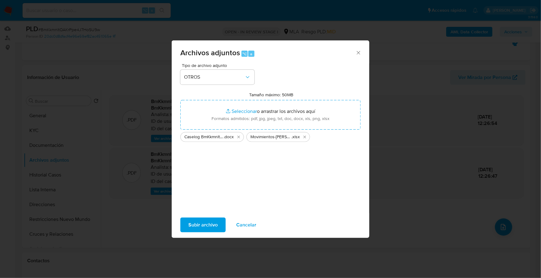
click at [198, 223] on span "Subir archivo" at bounding box center [203, 225] width 29 height 14
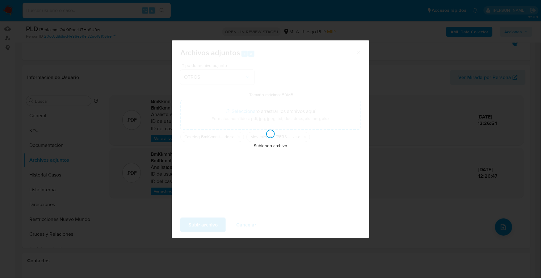
click at [202, 228] on div "Subiendo archivo" at bounding box center [271, 139] width 198 height 198
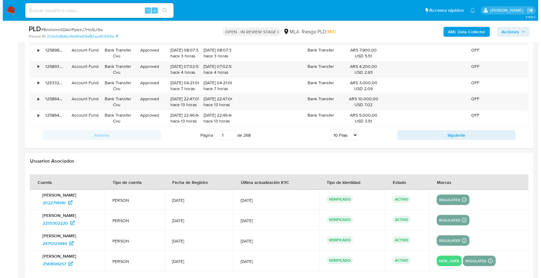
scroll to position [1150, 0]
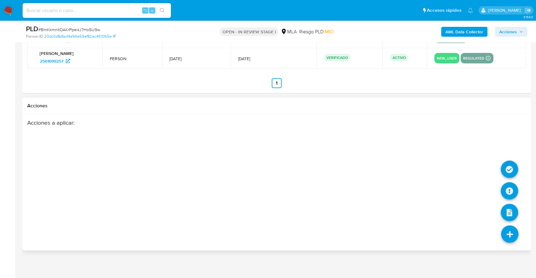
click at [515, 233] on icon at bounding box center [509, 234] width 17 height 17
click at [515, 188] on icon at bounding box center [509, 191] width 17 height 17
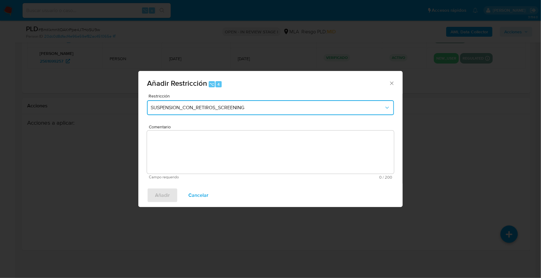
click at [202, 108] on span "SUSPENSION_CON_RETIROS_SCREENING" at bounding box center [268, 108] width 234 height 6
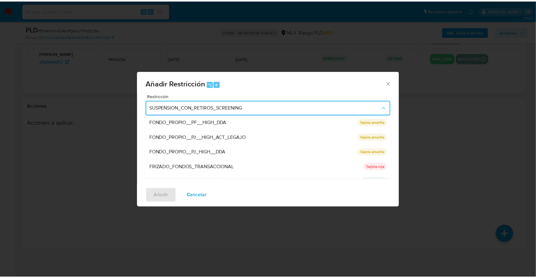
scroll to position [131, 0]
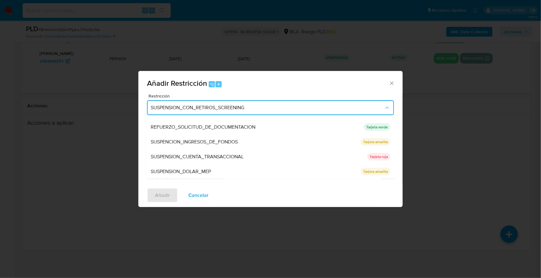
click at [211, 160] on span "SUSPENSION_CUENTA_TRANSACCIONAL" at bounding box center [197, 157] width 93 height 6
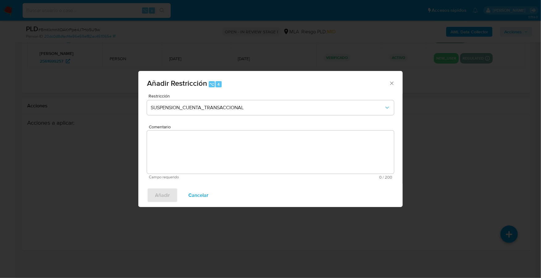
click at [309, 145] on textarea "Comentario" at bounding box center [270, 152] width 247 height 43
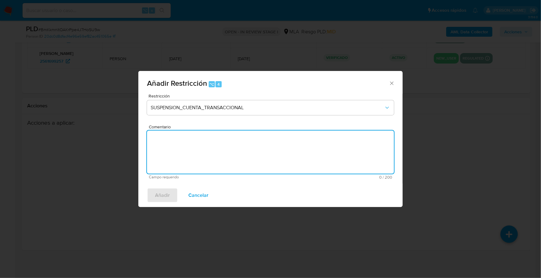
type textarea "|"
type textarea "AML"
click at [168, 198] on span "Añadir" at bounding box center [162, 196] width 15 height 14
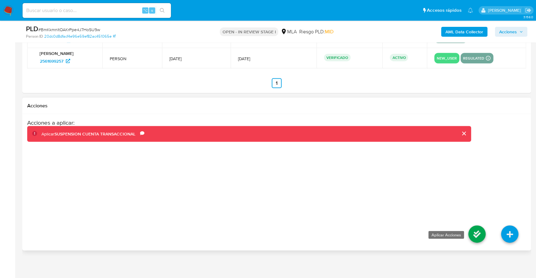
click at [476, 231] on icon at bounding box center [476, 234] width 17 height 17
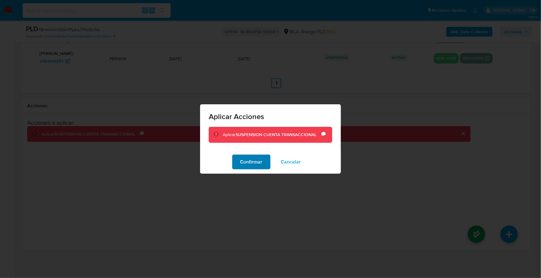
click at [235, 159] on button "Confirmar" at bounding box center [251, 162] width 38 height 15
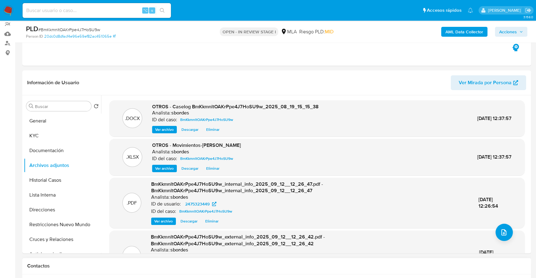
scroll to position [0, 0]
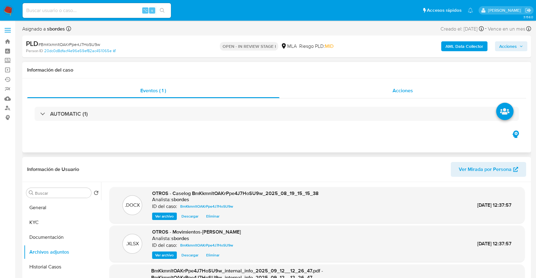
click at [389, 88] on div "Acciones" at bounding box center [402, 90] width 247 height 15
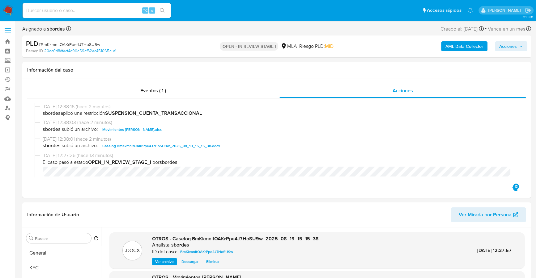
click at [510, 42] on span "Acciones" at bounding box center [508, 46] width 18 height 10
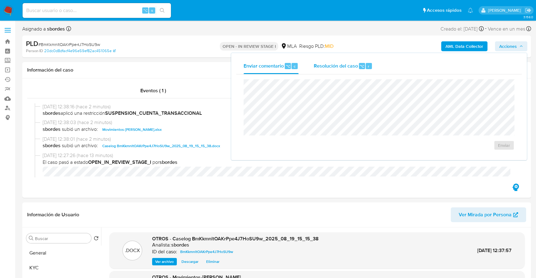
click at [349, 70] on div "Resolución del caso ⌥ r" at bounding box center [342, 66] width 59 height 16
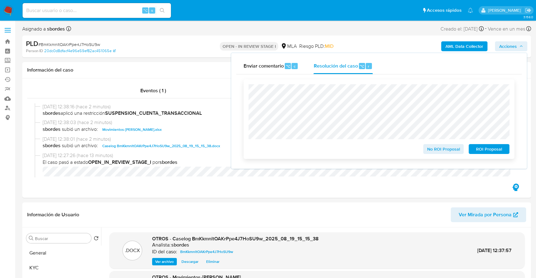
click at [492, 149] on span "ROI Proposal" at bounding box center [489, 149] width 32 height 9
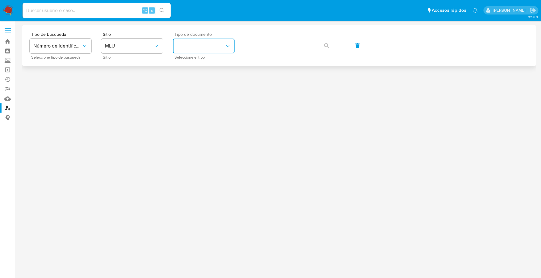
click at [176, 44] on button "identificationType" at bounding box center [204, 46] width 62 height 15
click at [150, 46] on span "MLU" at bounding box center [129, 46] width 48 height 6
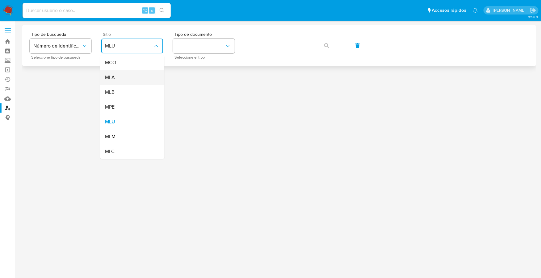
click at [133, 76] on div "MLA" at bounding box center [130, 77] width 51 height 15
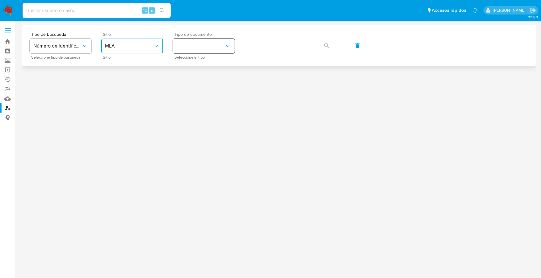
click at [203, 47] on button "identificationType" at bounding box center [204, 46] width 62 height 15
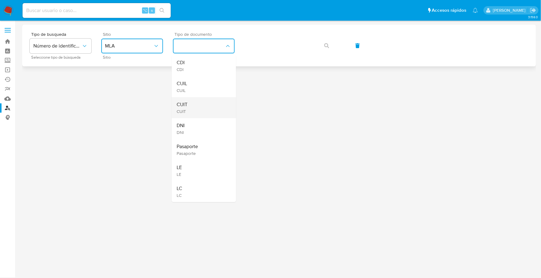
click at [199, 115] on div "CUIT CUIT" at bounding box center [202, 107] width 51 height 21
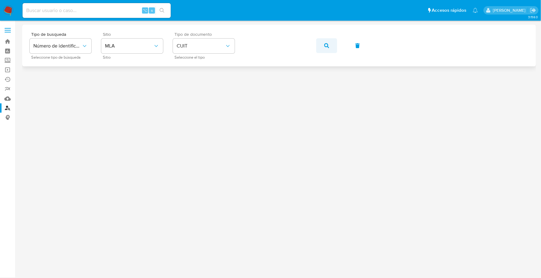
click at [322, 44] on button "button" at bounding box center [326, 45] width 21 height 15
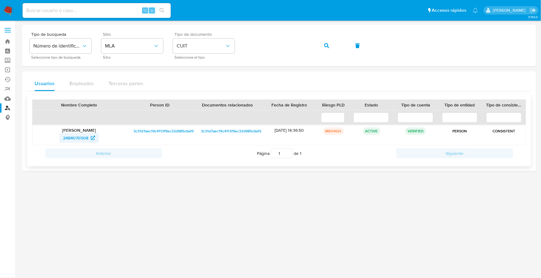
click at [77, 142] on span "2484070508" at bounding box center [75, 138] width 25 height 10
click at [6, 8] on img at bounding box center [8, 10] width 11 height 11
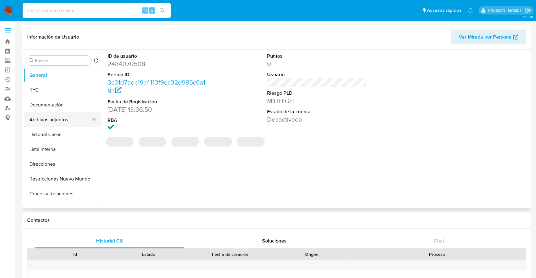
select select "10"
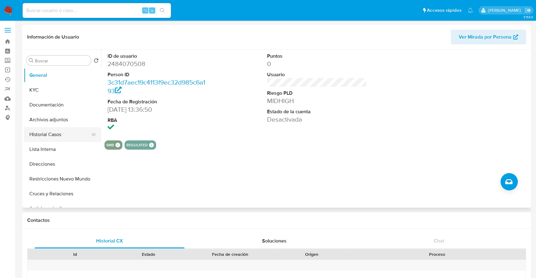
click at [64, 132] on button "Historial Casos" at bounding box center [60, 134] width 72 height 15
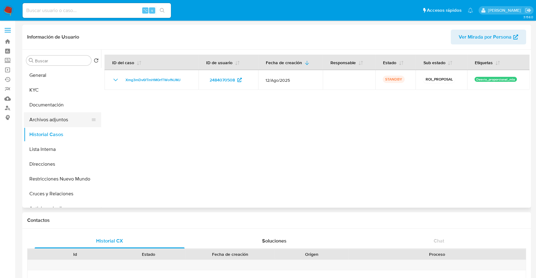
click at [60, 122] on button "Archivos adjuntos" at bounding box center [60, 119] width 72 height 15
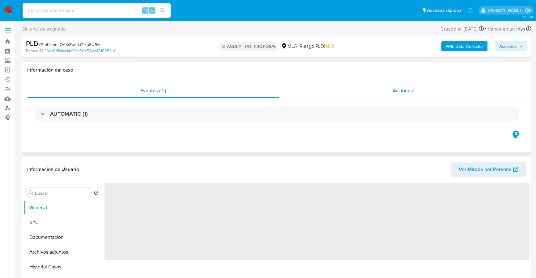
click at [370, 85] on div "Acciones" at bounding box center [402, 90] width 247 height 15
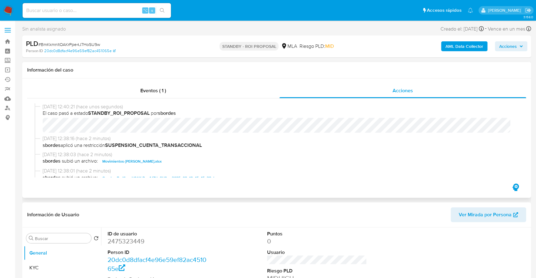
scroll to position [58, 0]
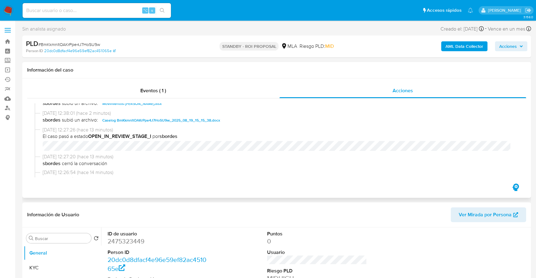
select select "10"
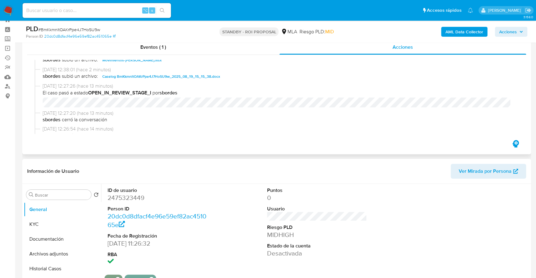
scroll to position [0, 0]
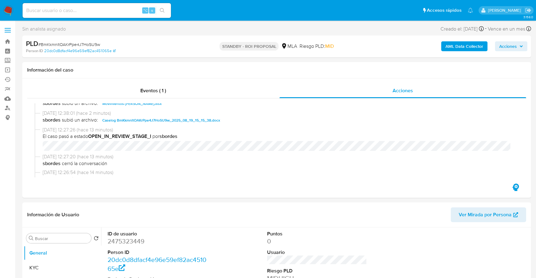
click at [66, 10] on input at bounding box center [97, 10] width 148 height 8
paste input "1336891818"
type input "1336891818"
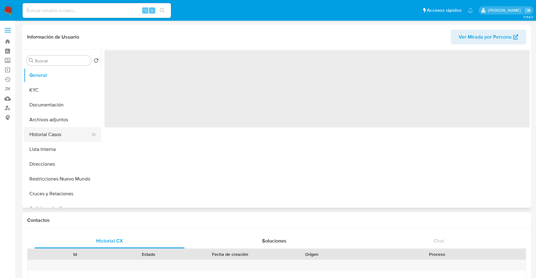
click at [57, 135] on button "Historial Casos" at bounding box center [60, 134] width 72 height 15
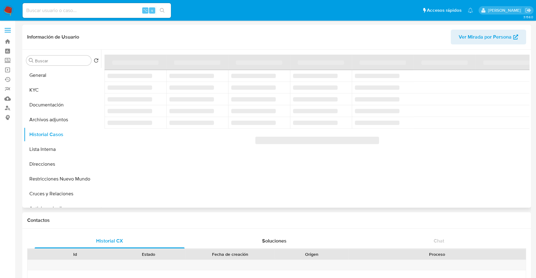
select select "10"
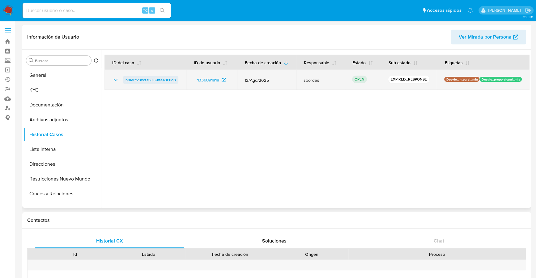
click at [152, 79] on span "bBMFt23xkzs6uJCnte49F6oB" at bounding box center [150, 79] width 50 height 7
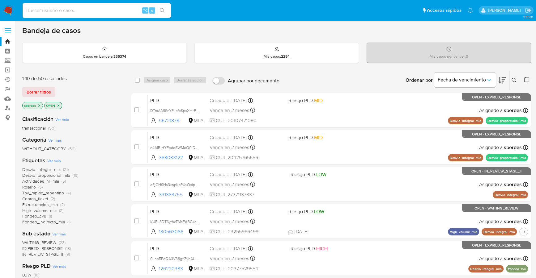
click at [39, 106] on icon "close-filter" at bounding box center [39, 106] width 4 height 4
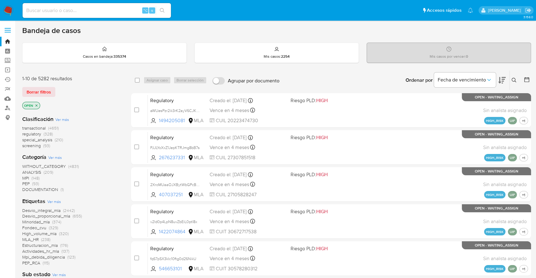
click at [512, 81] on icon at bounding box center [513, 80] width 5 height 5
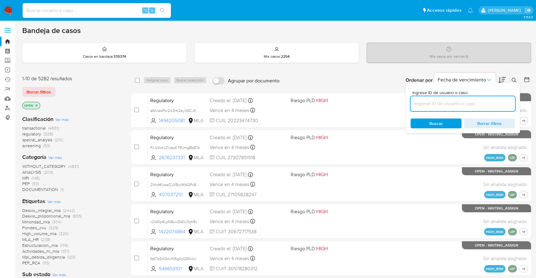
click at [454, 100] on input at bounding box center [462, 104] width 104 height 8
type input "bBMFt23xkzs6uJCnte49F6oB"
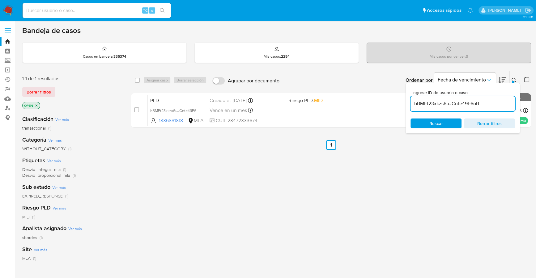
click at [514, 79] on icon at bounding box center [513, 80] width 5 height 5
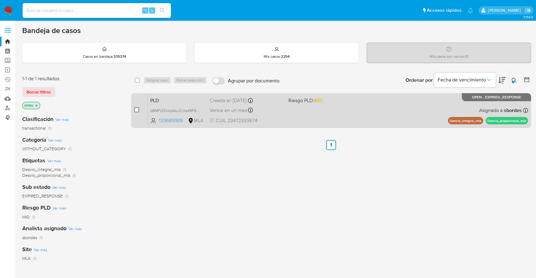
click at [138, 108] on input "checkbox" at bounding box center [136, 110] width 5 height 5
checkbox input "true"
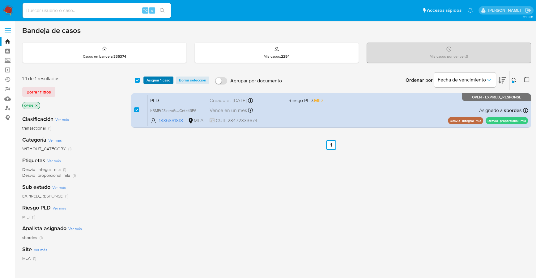
click at [155, 81] on span "Asignar 1 caso" at bounding box center [158, 80] width 24 height 6
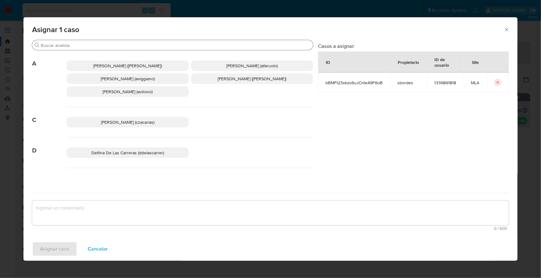
click at [77, 40] on div "Buscar" at bounding box center [172, 45] width 281 height 10
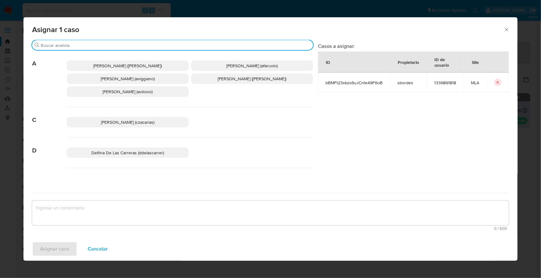
click at [79, 43] on input "Buscar" at bounding box center [176, 46] width 270 height 6
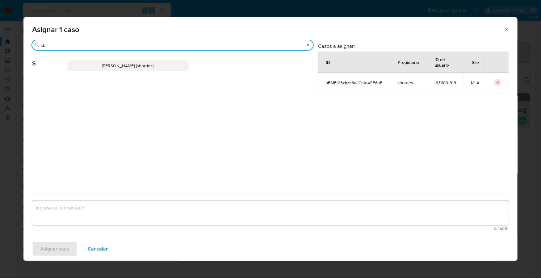
type input "sb"
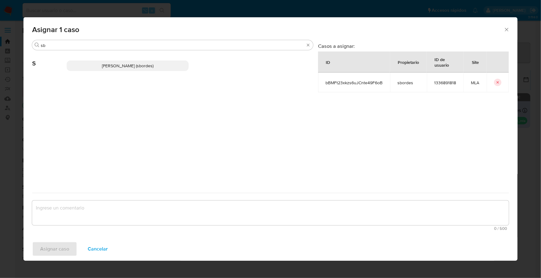
click at [98, 65] on p "Stefania Bordes (sbordes)" at bounding box center [128, 66] width 122 height 11
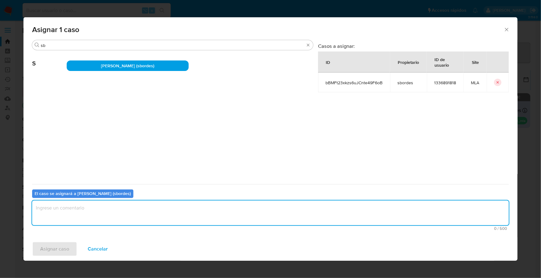
click at [85, 215] on textarea "assign-modal" at bounding box center [270, 213] width 477 height 25
click at [56, 249] on span "Asignar caso" at bounding box center [54, 250] width 29 height 14
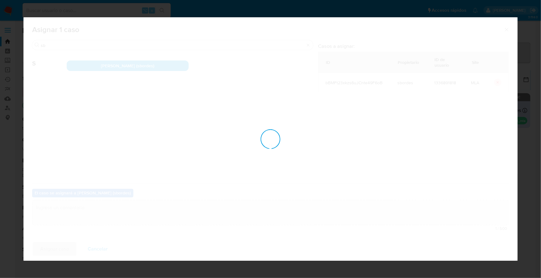
checkbox input "false"
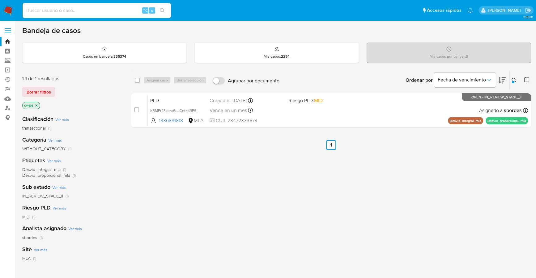
click at [11, 7] on img at bounding box center [8, 10] width 11 height 11
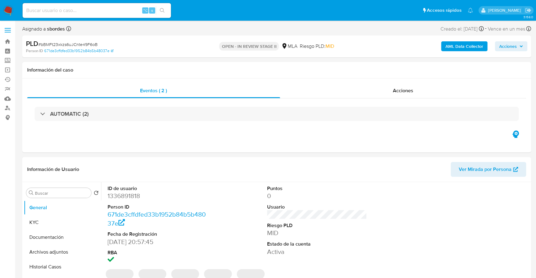
select select "10"
click at [248, 101] on div "AUTOMATIC (2)" at bounding box center [276, 114] width 499 height 31
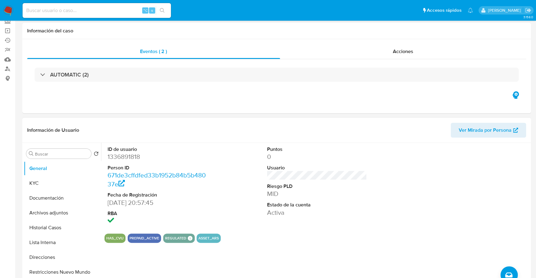
scroll to position [160, 0]
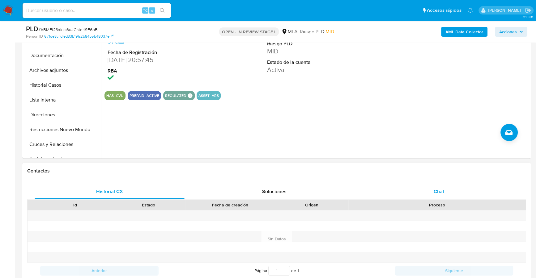
click at [435, 191] on span "Chat" at bounding box center [439, 191] width 11 height 7
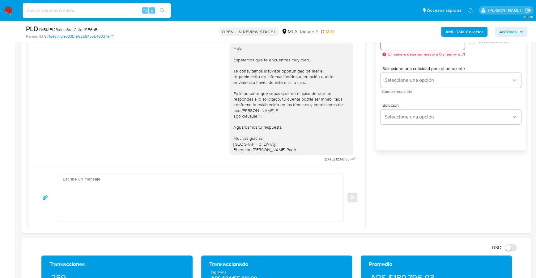
scroll to position [98, 0]
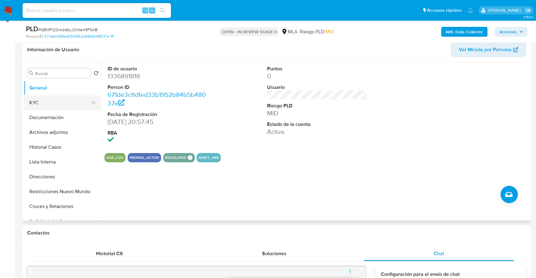
click at [42, 102] on button "KYC" at bounding box center [60, 102] width 72 height 15
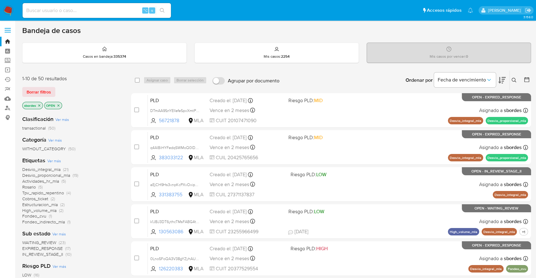
click at [39, 104] on icon "close-filter" at bounding box center [39, 105] width 2 height 2
